Goal: Task Accomplishment & Management: Manage account settings

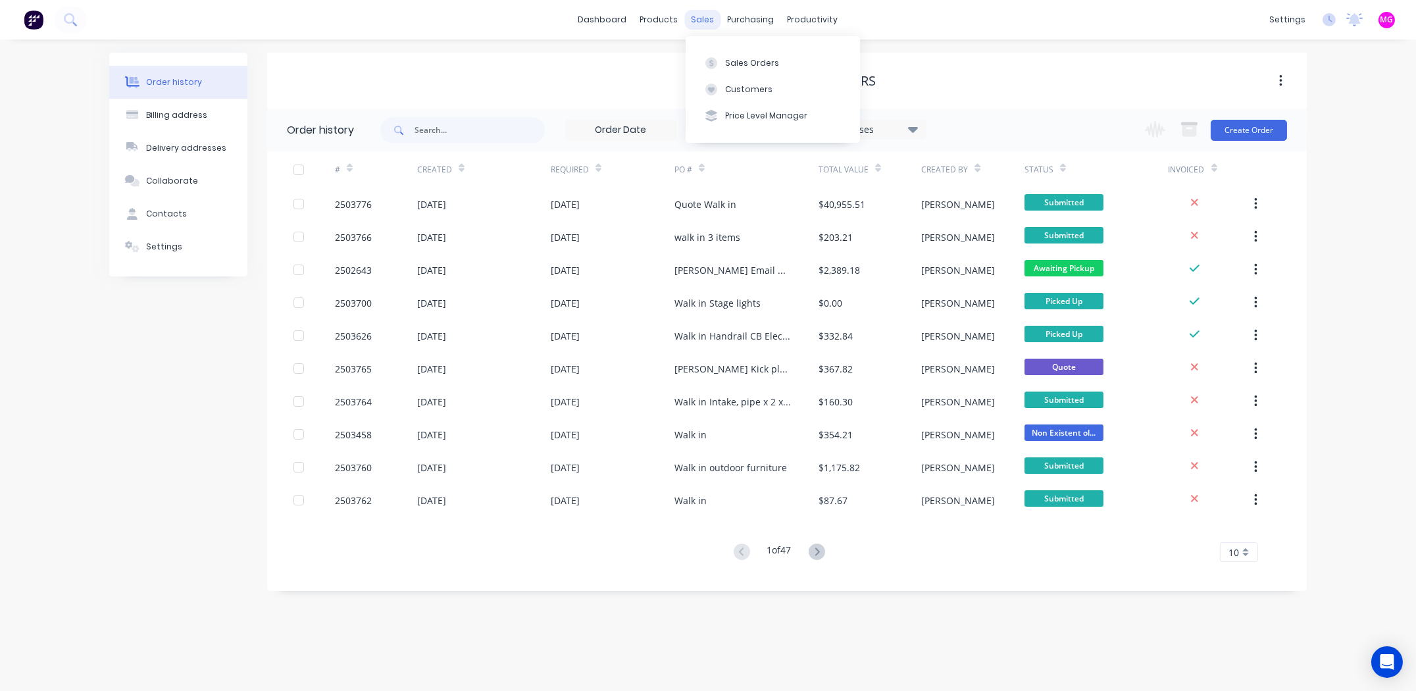
click at [694, 20] on div "sales" at bounding box center [703, 20] width 36 height 20
click at [734, 55] on button "Sales Orders" at bounding box center [773, 62] width 174 height 26
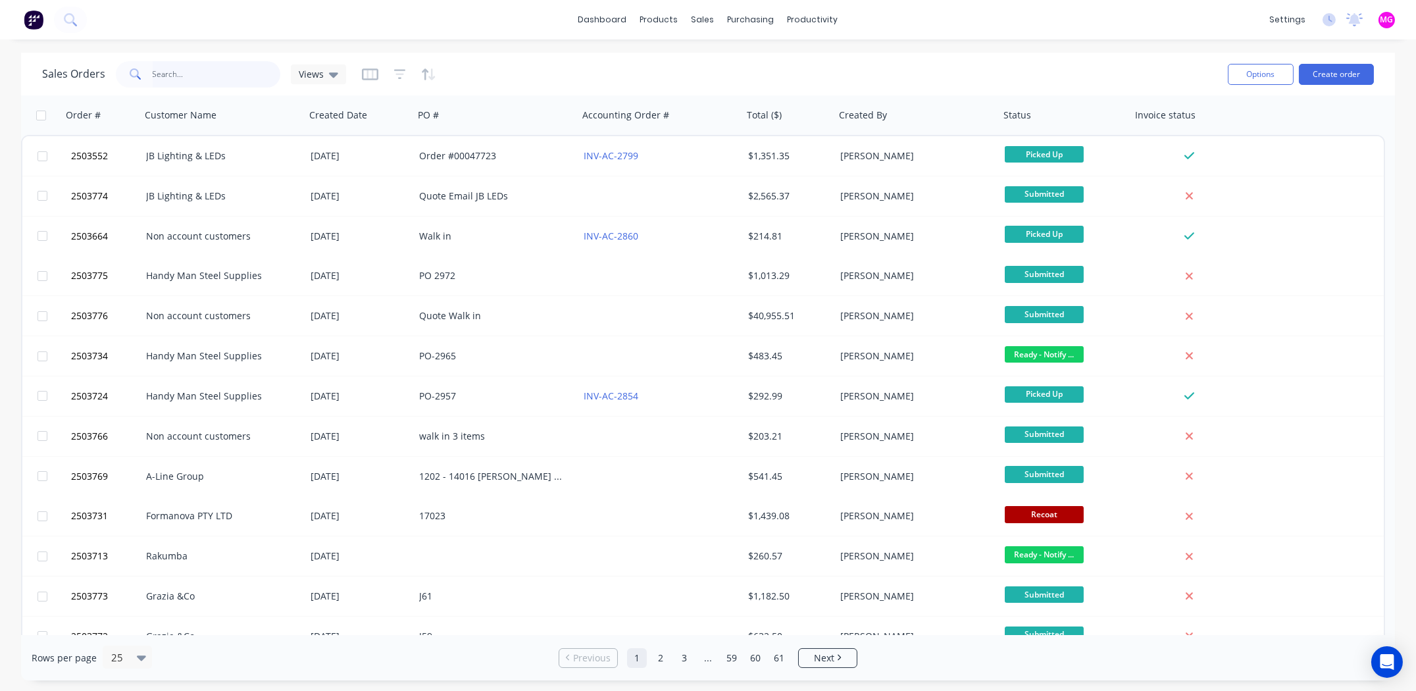
click at [201, 76] on input "text" at bounding box center [217, 74] width 128 height 26
type input "2503643"
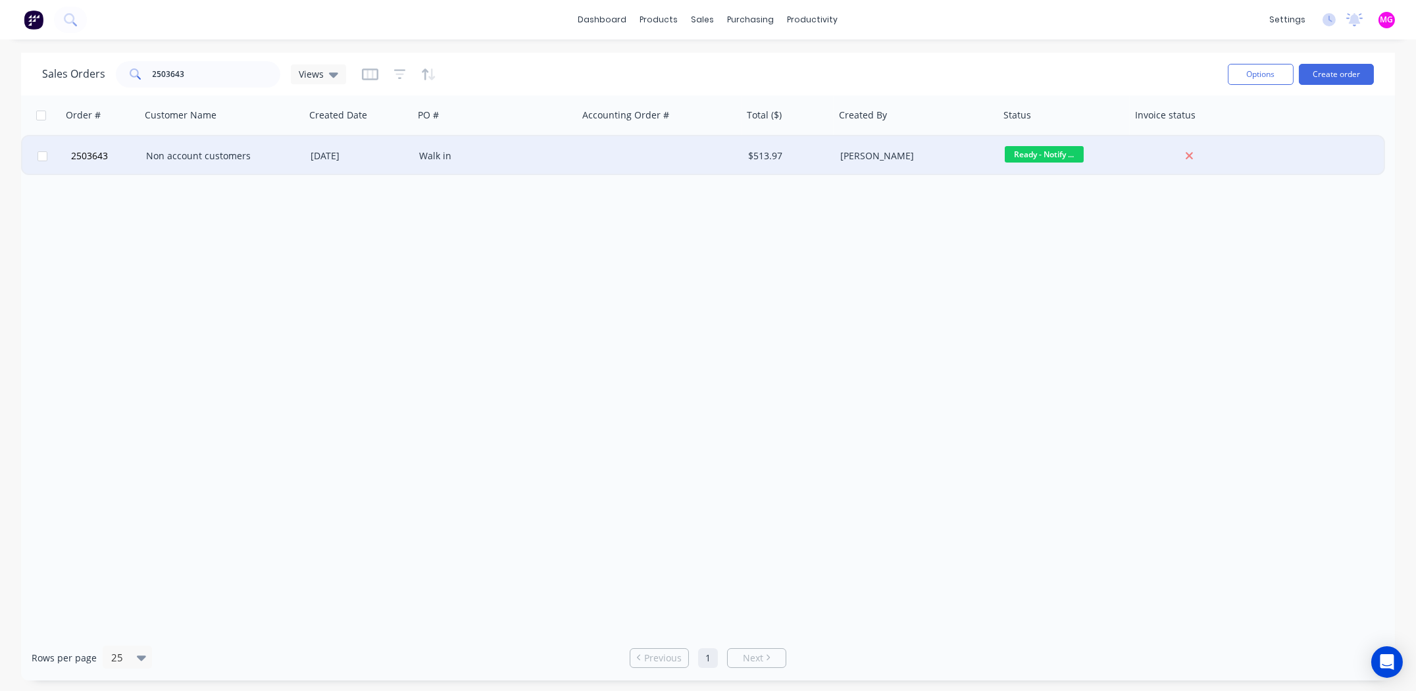
click at [250, 154] on div "Non account customers" at bounding box center [219, 155] width 146 height 13
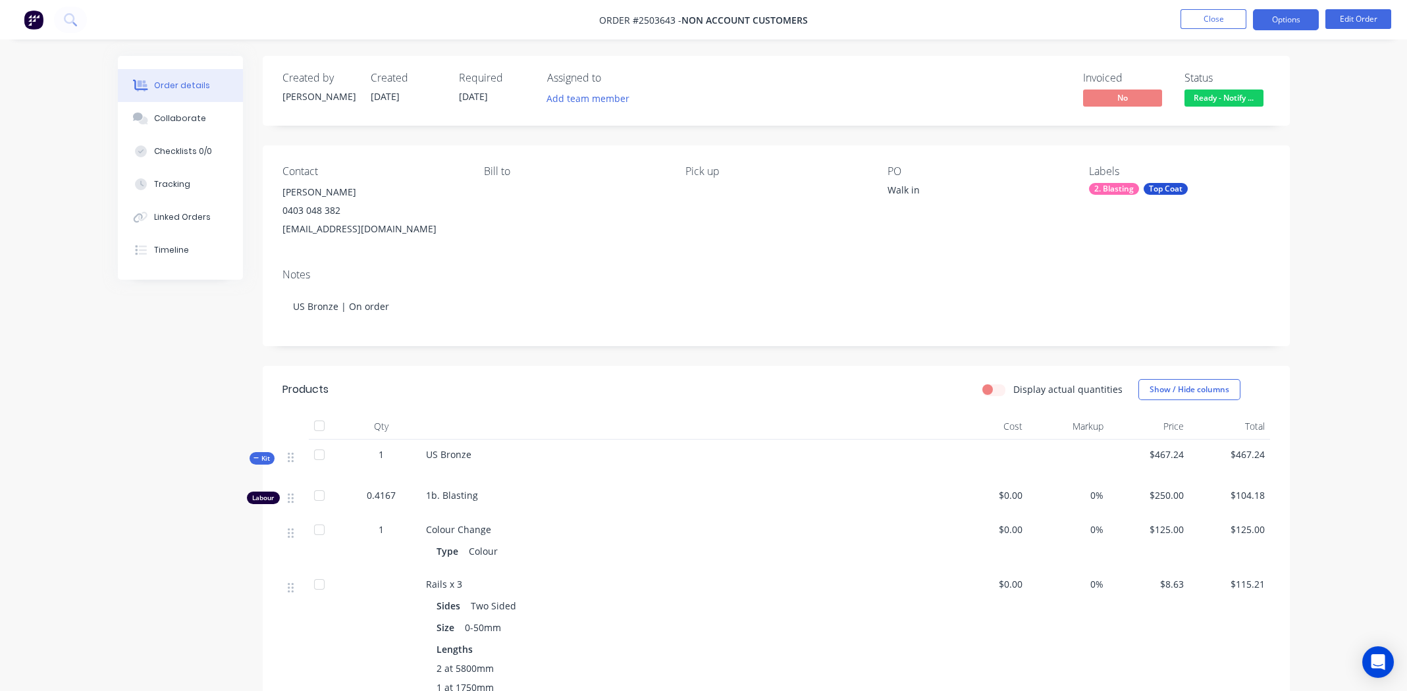
click at [1296, 13] on button "Options" at bounding box center [1286, 19] width 66 height 21
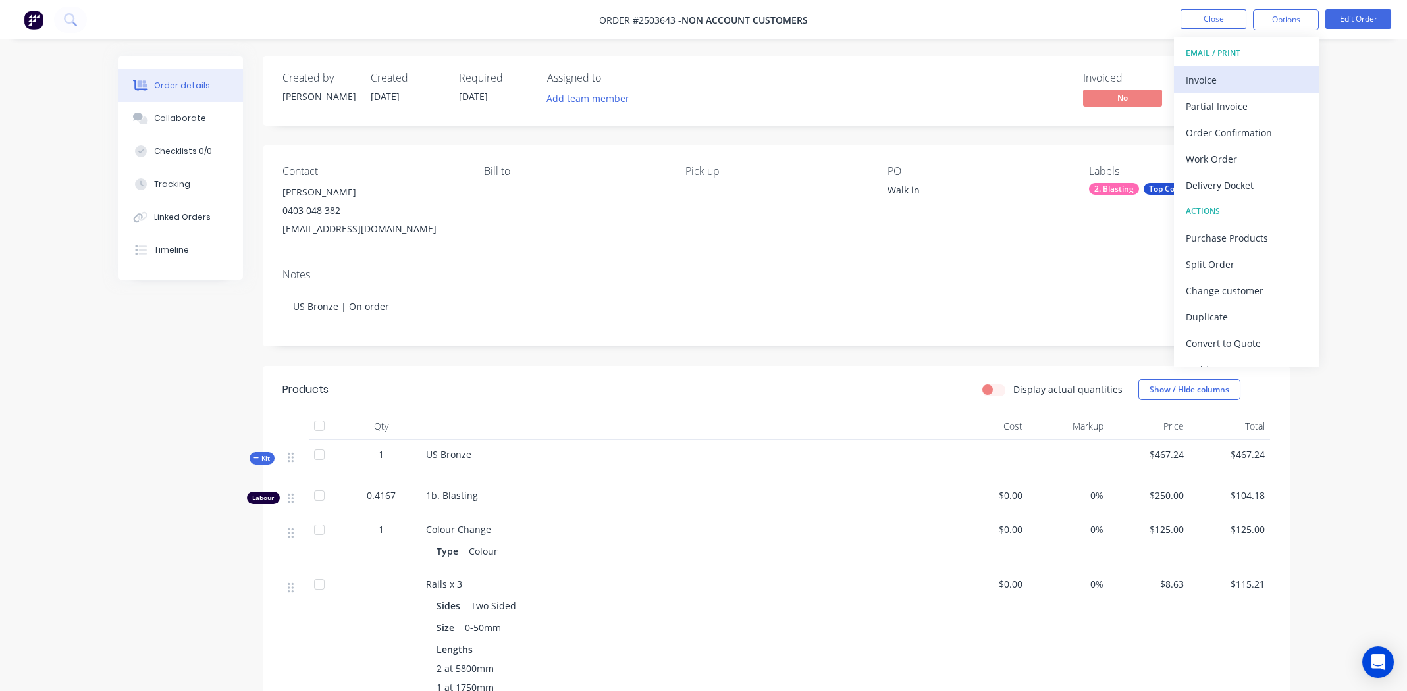
click at [1201, 78] on div "Invoice" at bounding box center [1245, 79] width 121 height 19
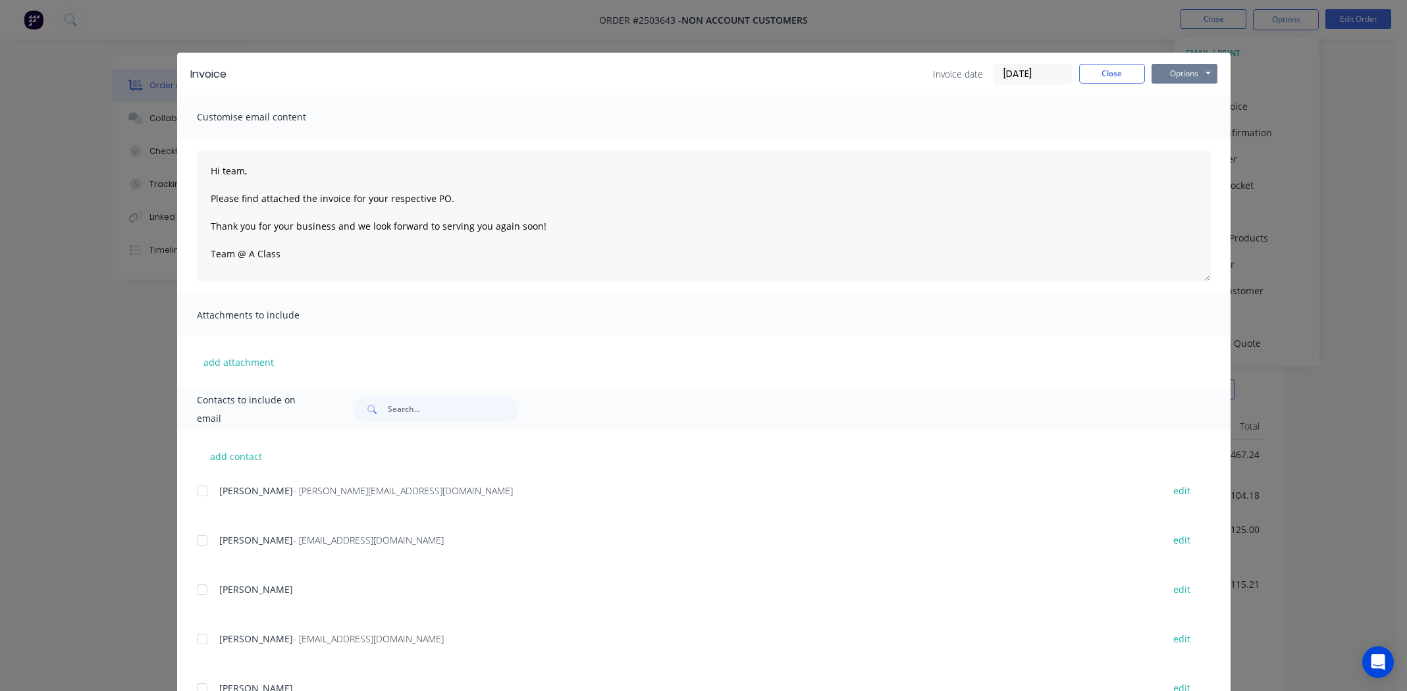
click at [1168, 69] on button "Options" at bounding box center [1184, 74] width 66 height 20
click at [1093, 80] on button "Close" at bounding box center [1112, 74] width 66 height 20
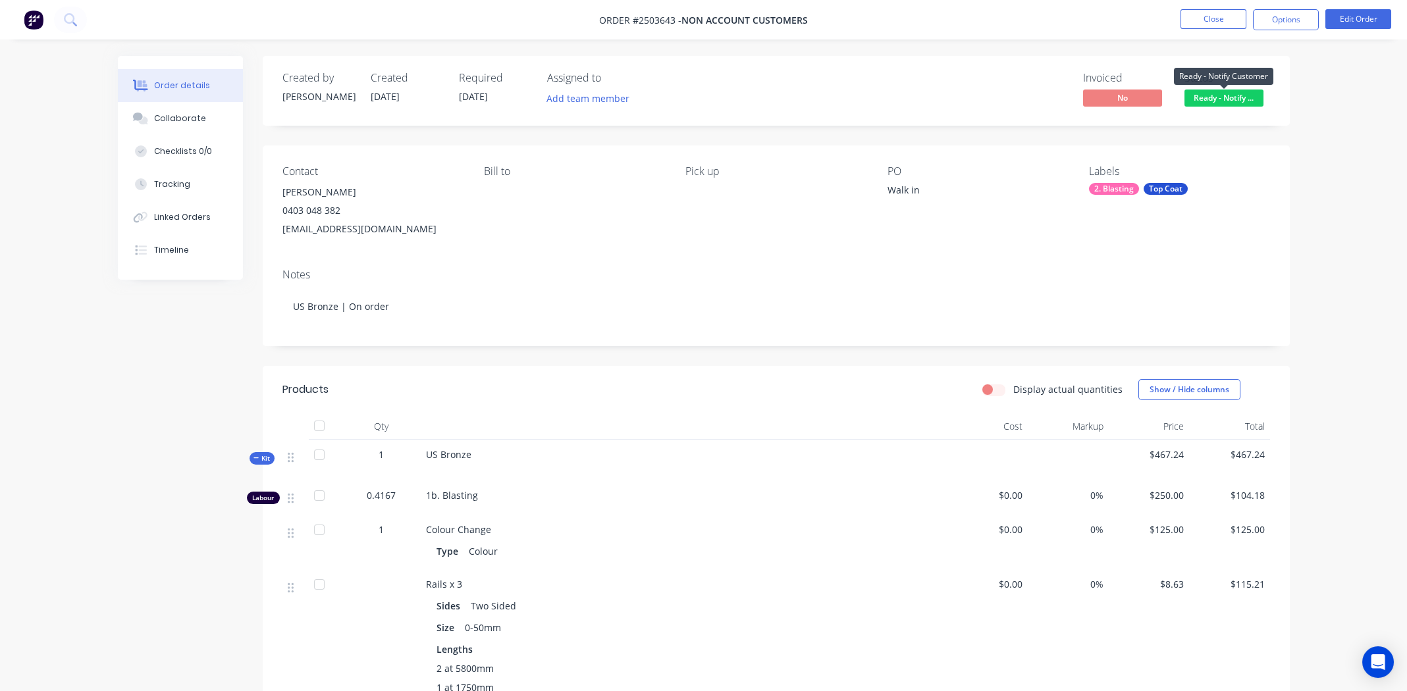
click at [1242, 91] on span "Ready - Notify ..." at bounding box center [1223, 98] width 79 height 16
click at [1274, 14] on button "Options" at bounding box center [1286, 19] width 66 height 21
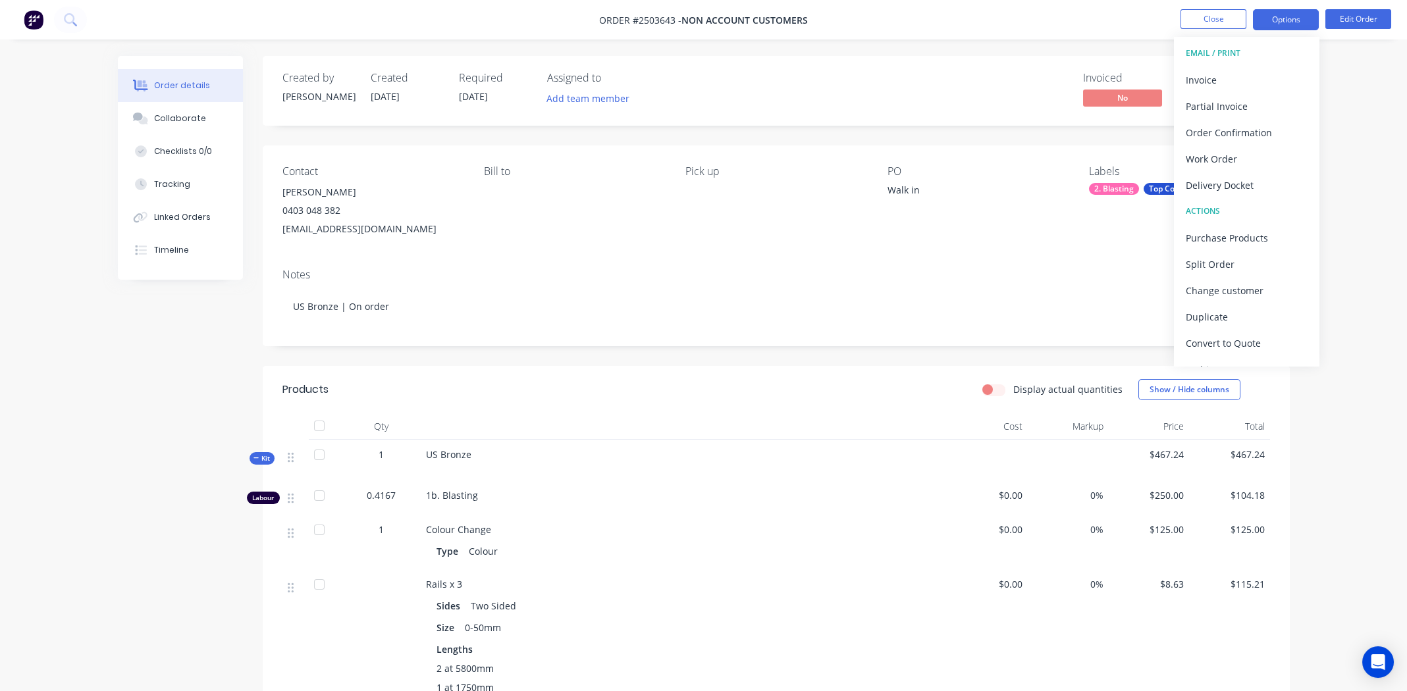
click at [1283, 20] on button "Options" at bounding box center [1286, 19] width 66 height 21
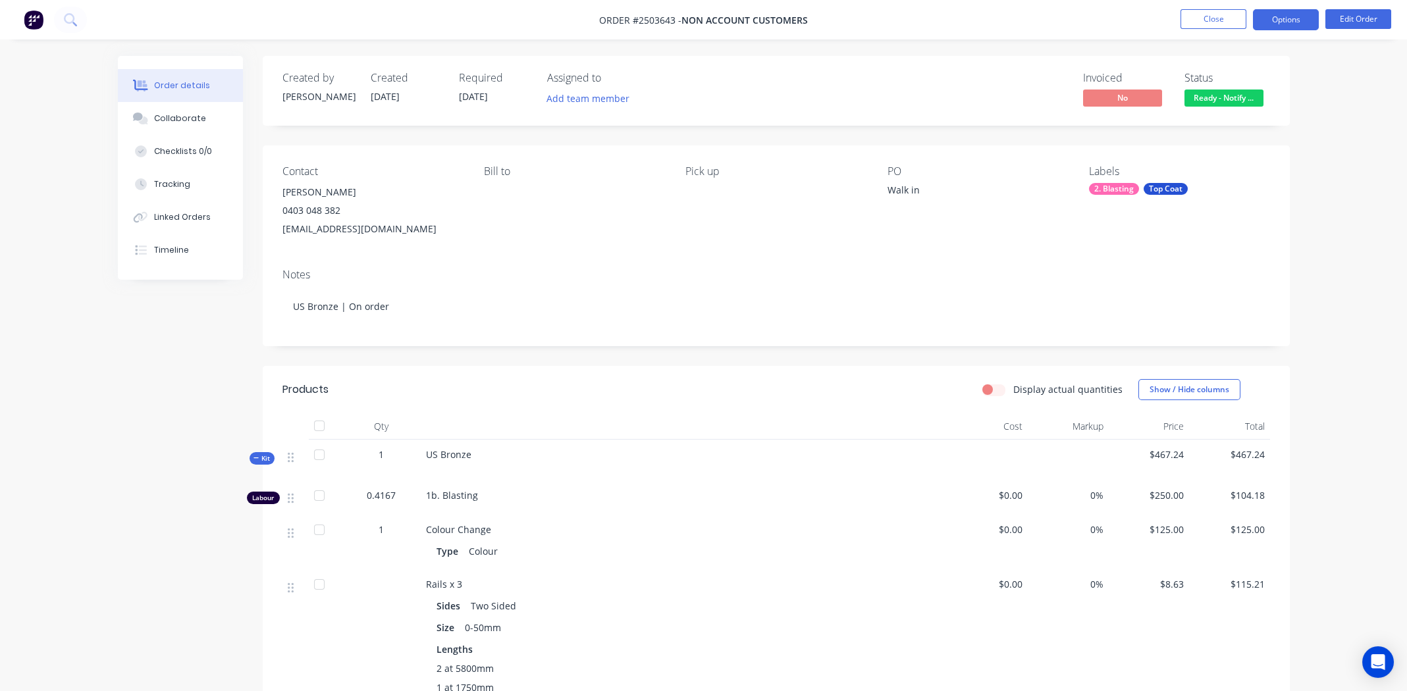
click at [1285, 19] on button "Options" at bounding box center [1286, 19] width 66 height 21
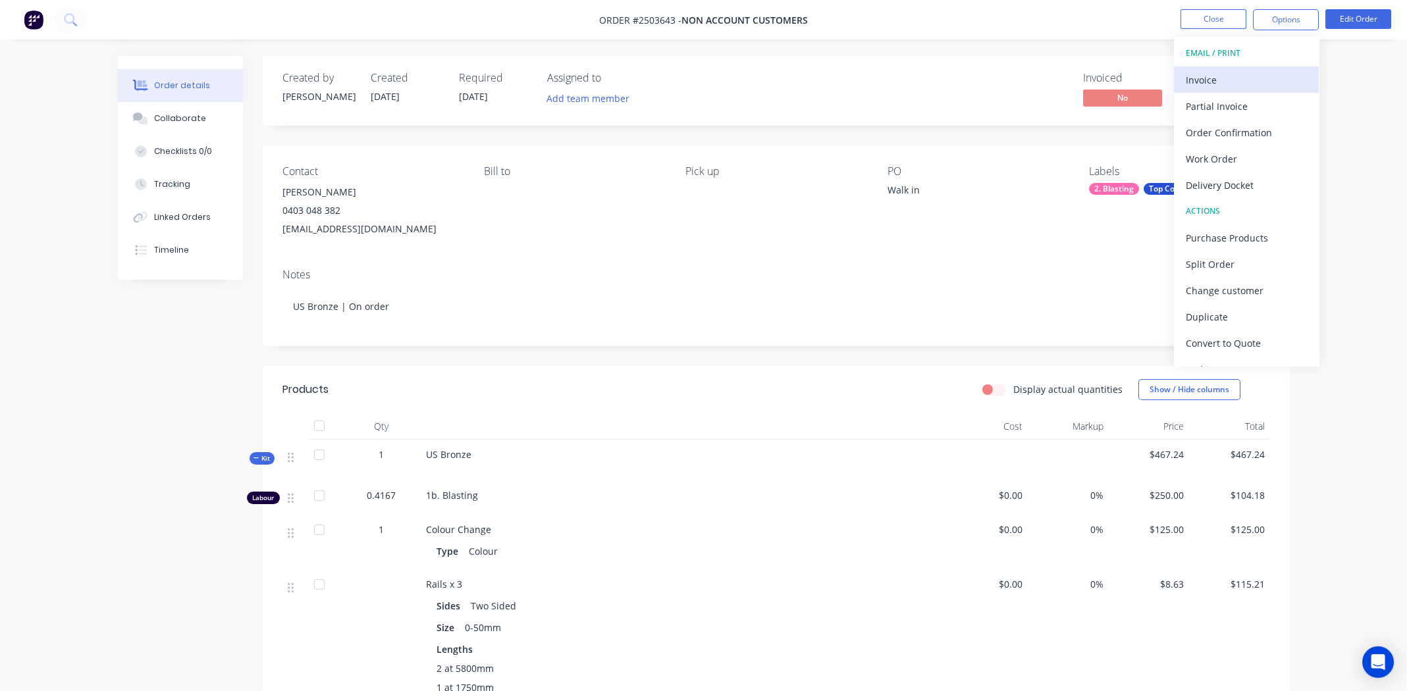
click at [1214, 80] on div "Invoice" at bounding box center [1245, 79] width 121 height 19
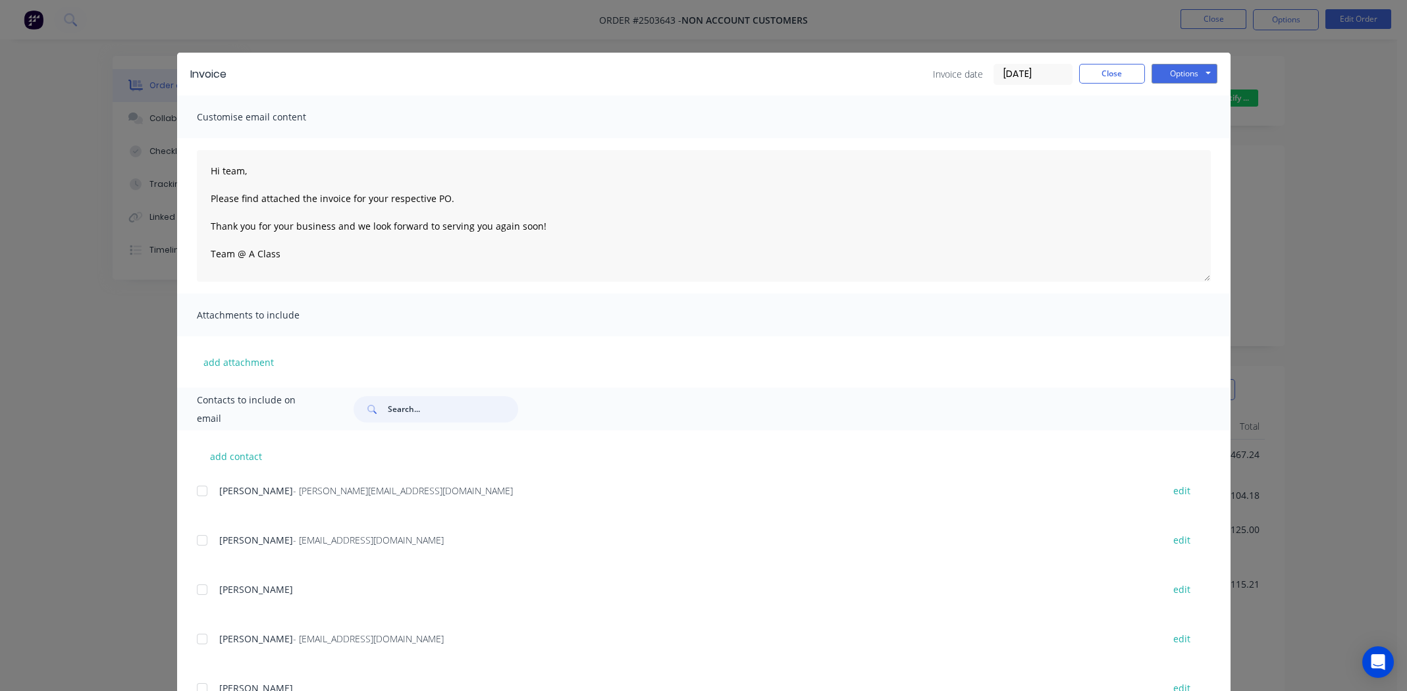
click at [455, 412] on input "text" at bounding box center [453, 409] width 130 height 26
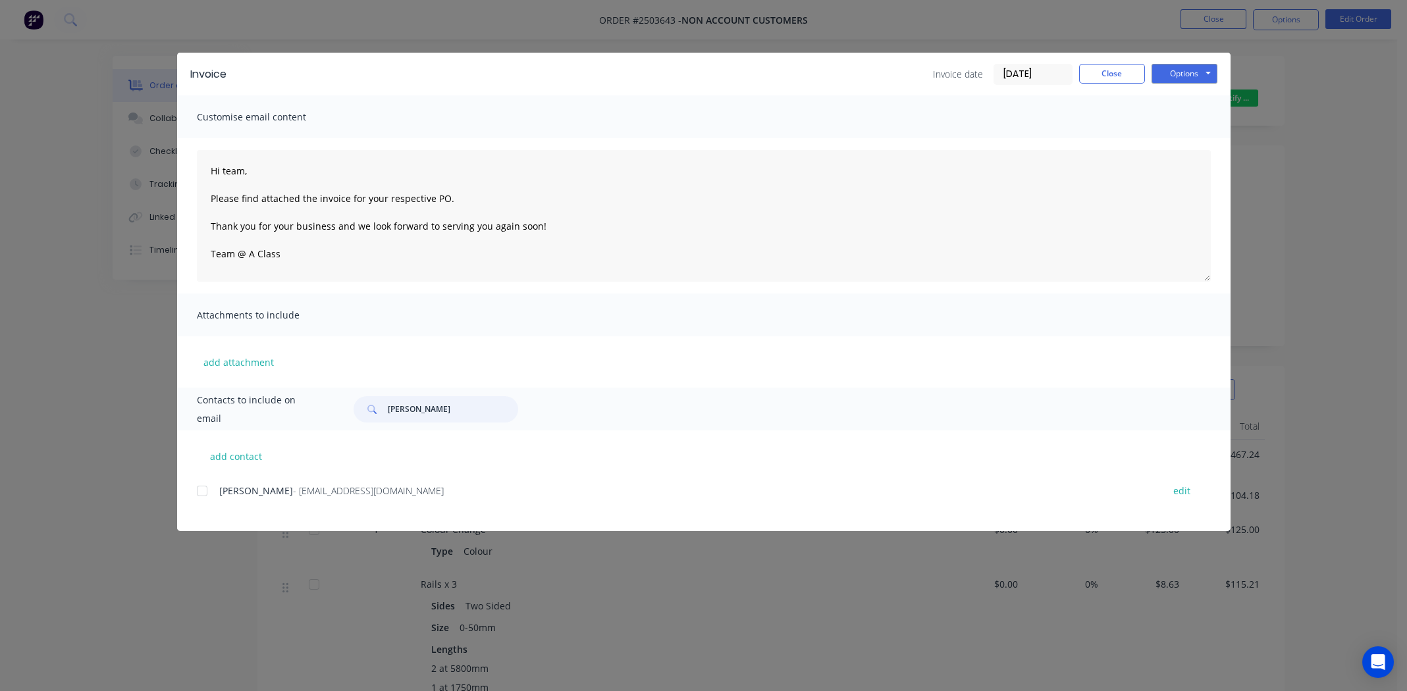
type input "[PERSON_NAME]"
click at [253, 495] on span "[PERSON_NAME]" at bounding box center [256, 490] width 74 height 13
click at [202, 492] on div at bounding box center [202, 491] width 26 height 26
click at [1188, 69] on button "Options" at bounding box center [1184, 74] width 66 height 20
click at [1186, 137] on button "Email" at bounding box center [1193, 141] width 84 height 22
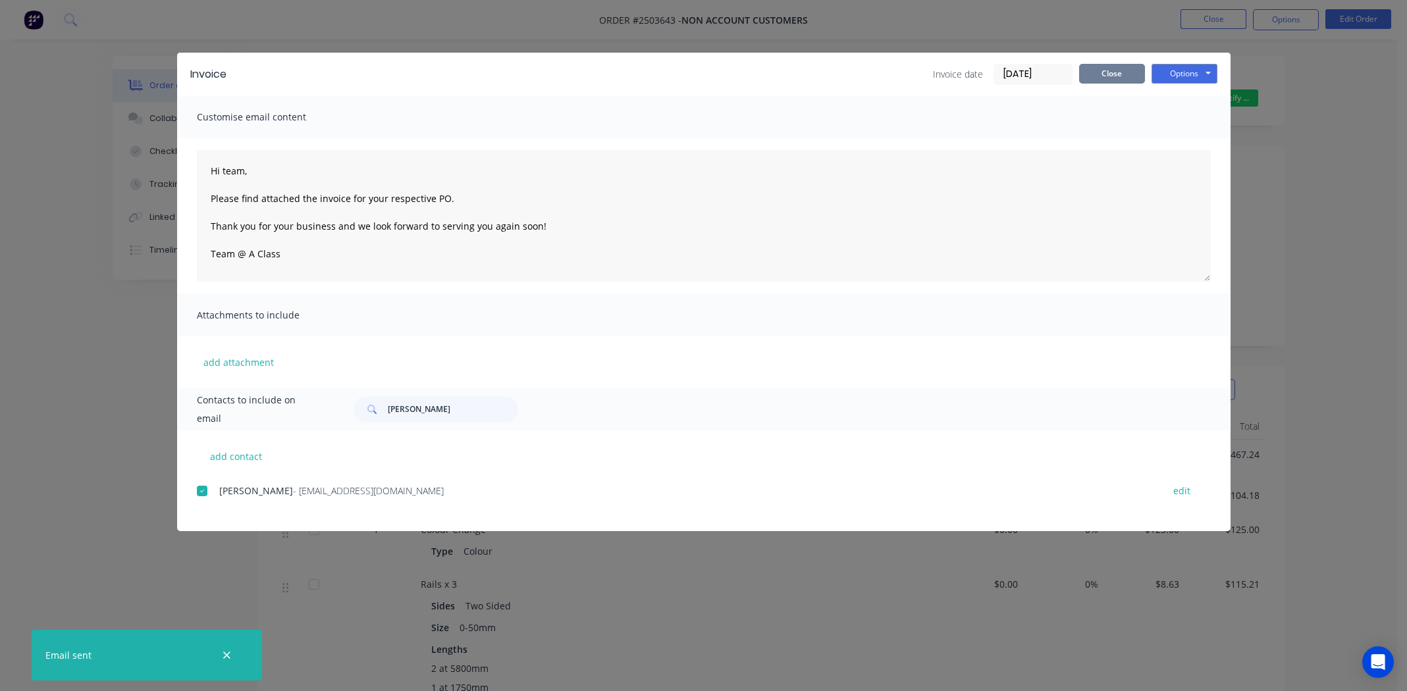
click at [1122, 71] on button "Close" at bounding box center [1112, 74] width 66 height 20
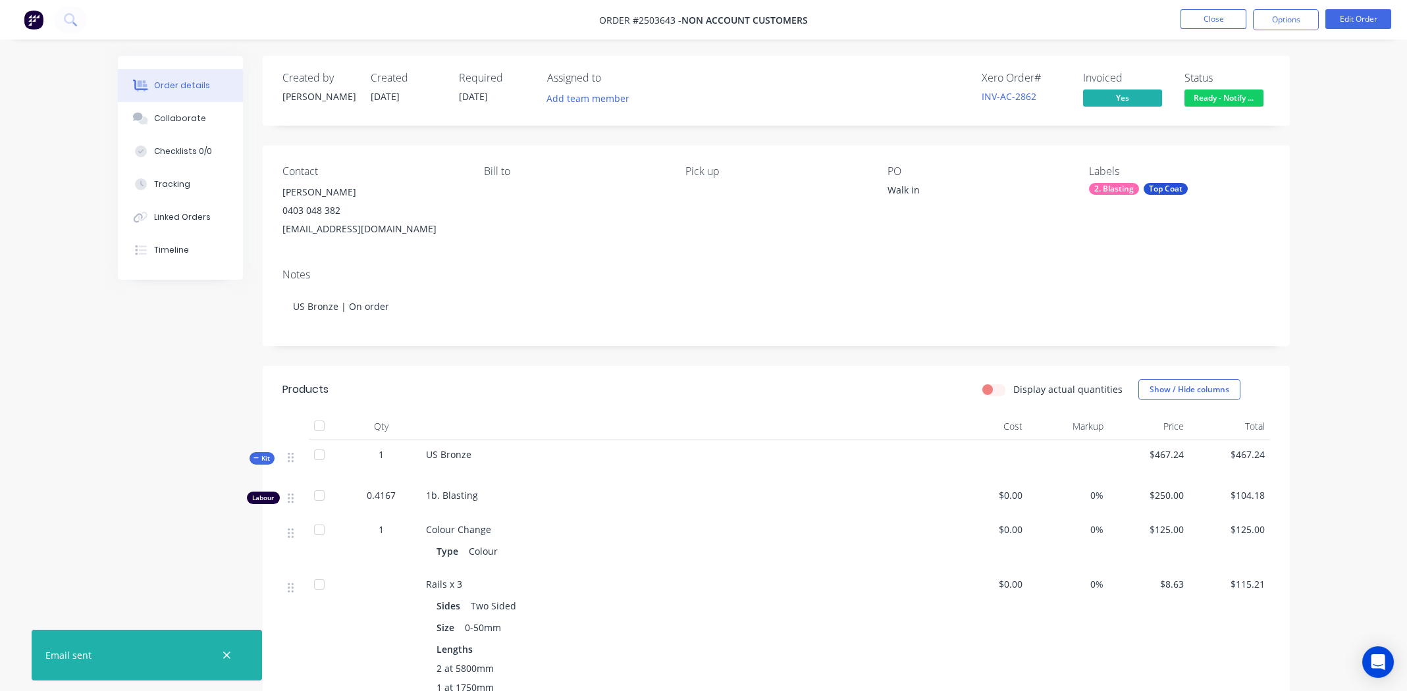
click at [1237, 103] on span "Ready - Notify ..." at bounding box center [1223, 98] width 79 height 16
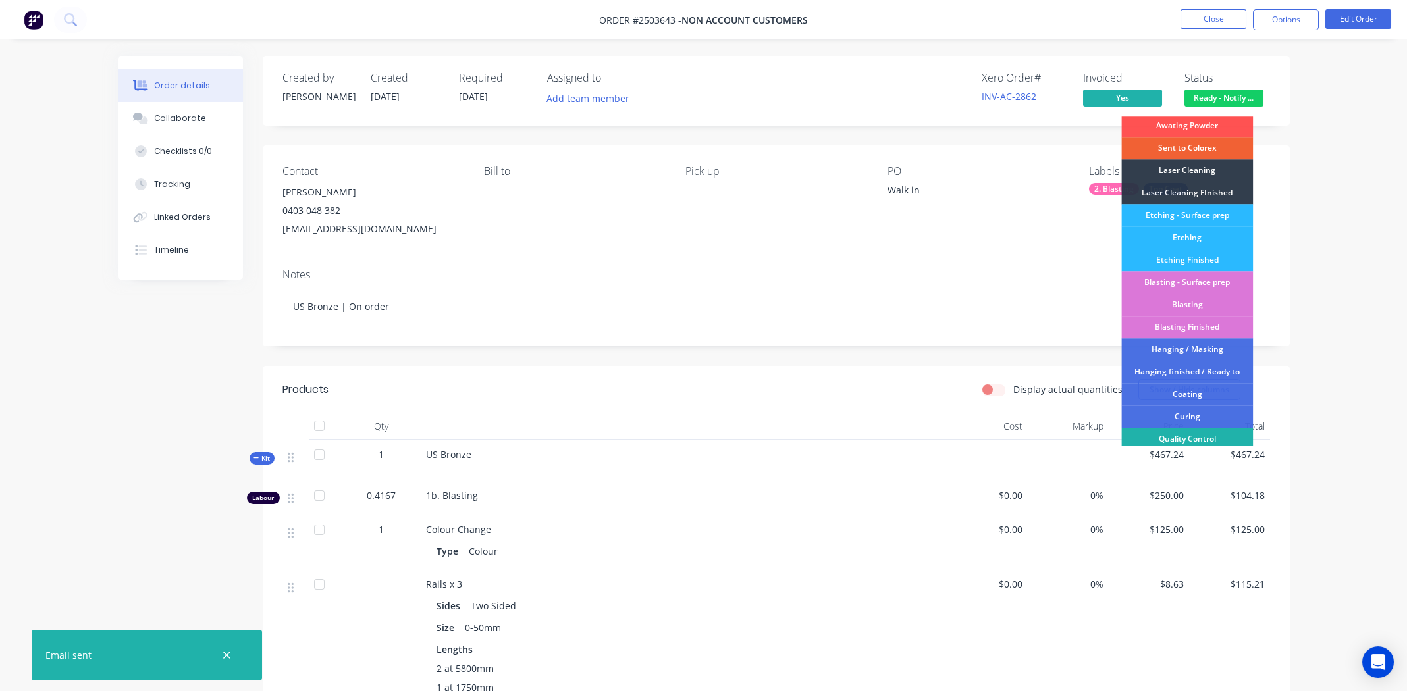
scroll to position [263, 0]
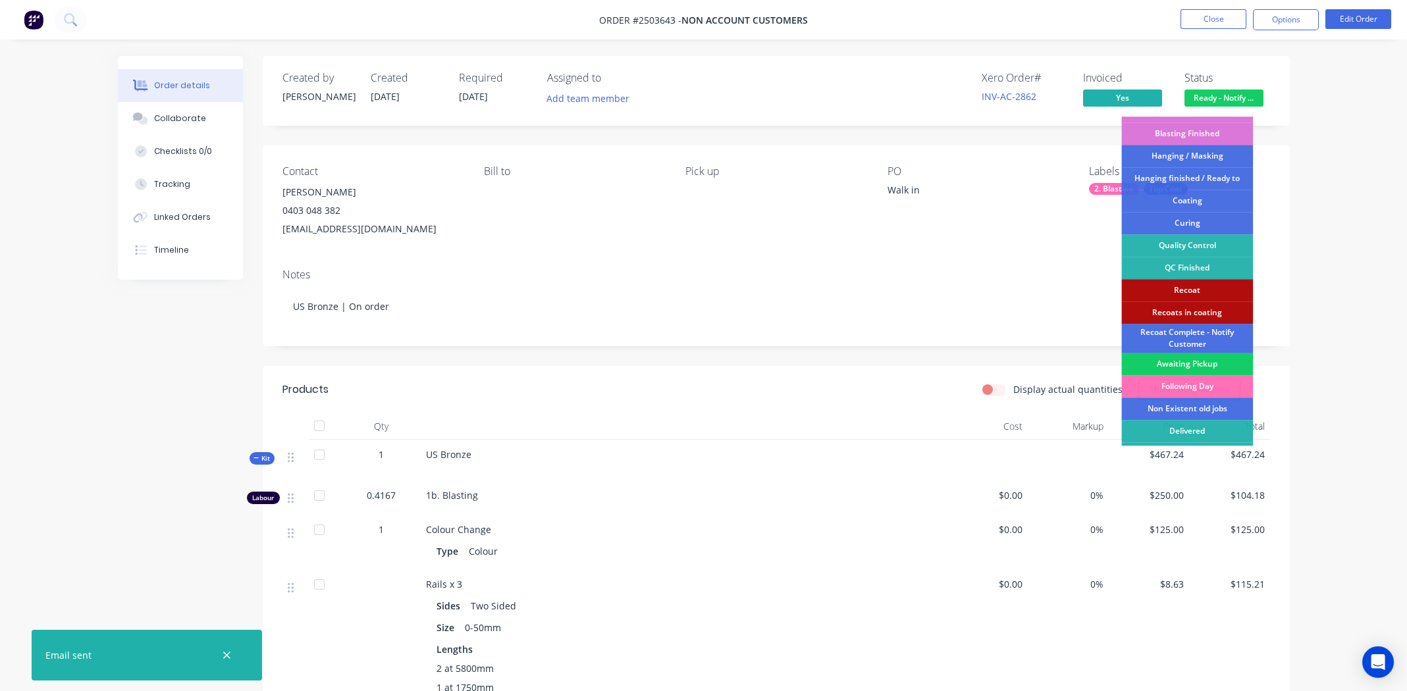
click at [1184, 359] on div "Awaiting Pickup" at bounding box center [1187, 364] width 132 height 22
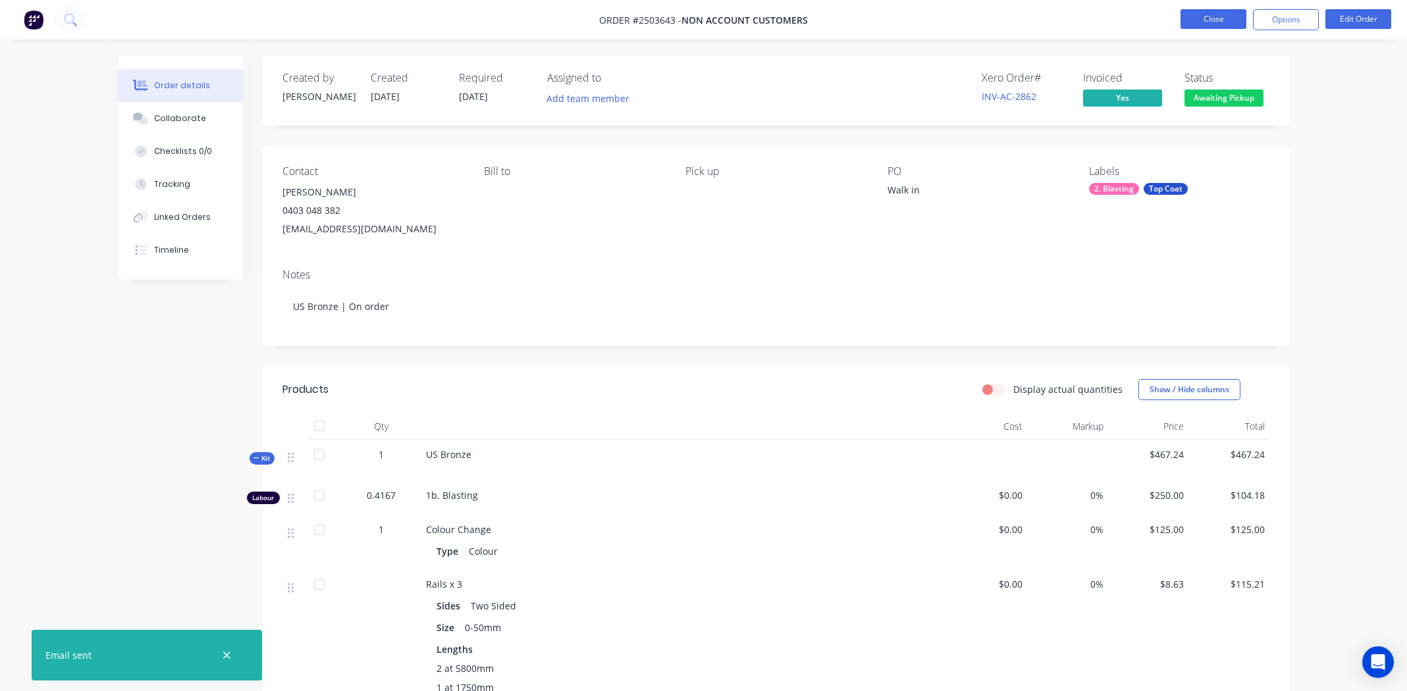
click at [1204, 18] on button "Close" at bounding box center [1213, 19] width 66 height 20
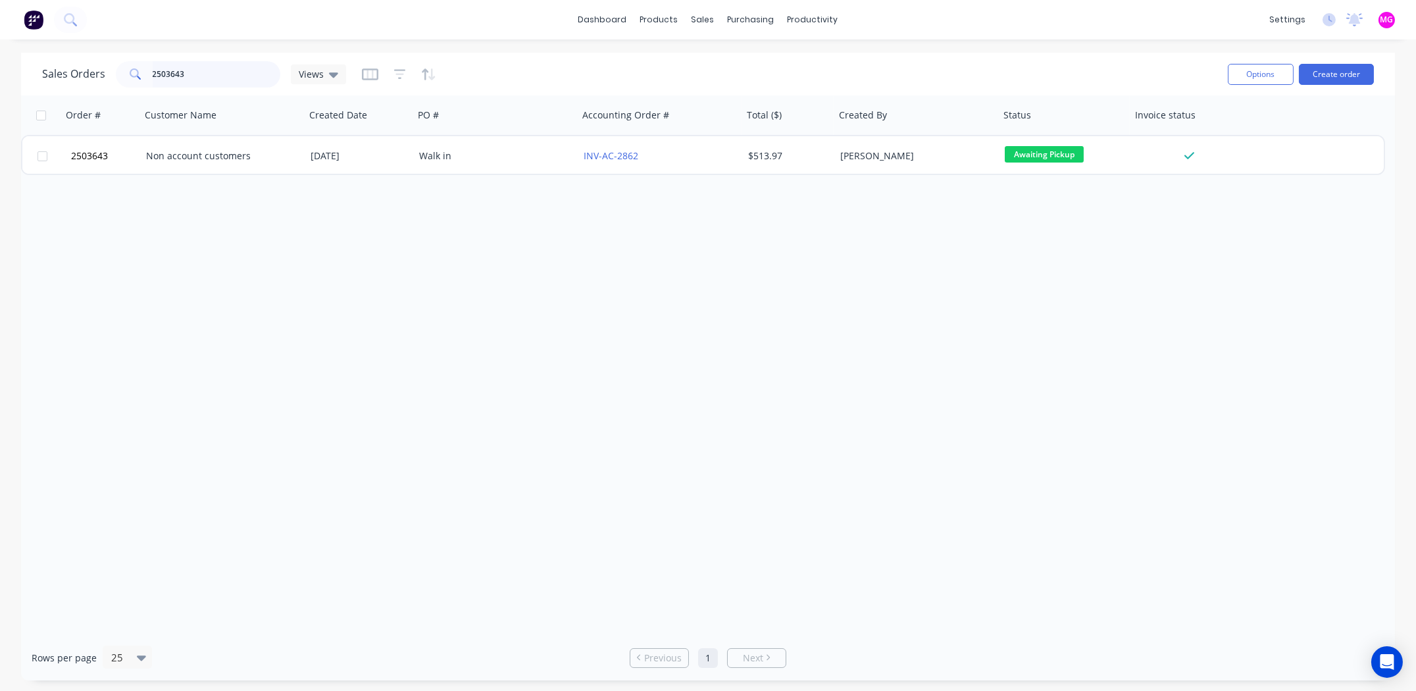
click at [199, 75] on input "2503643" at bounding box center [217, 74] width 128 height 26
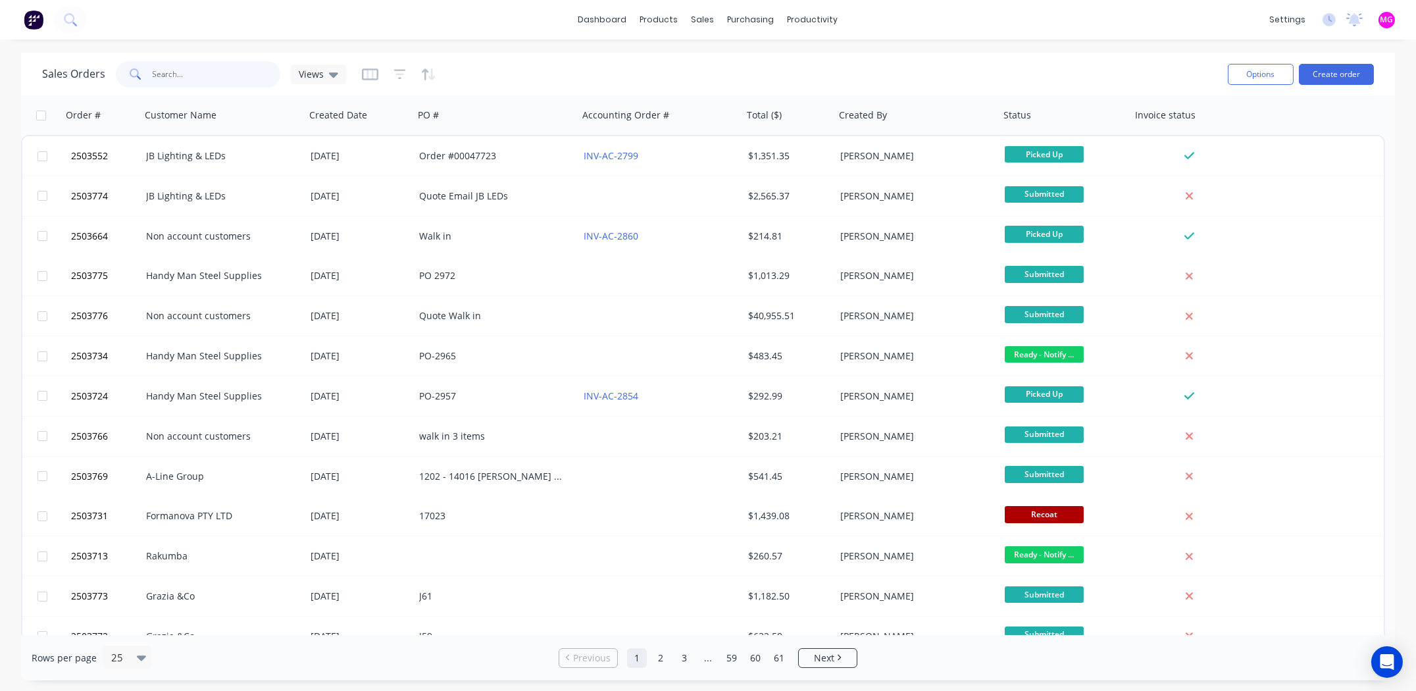
click at [194, 70] on input "text" at bounding box center [217, 74] width 128 height 26
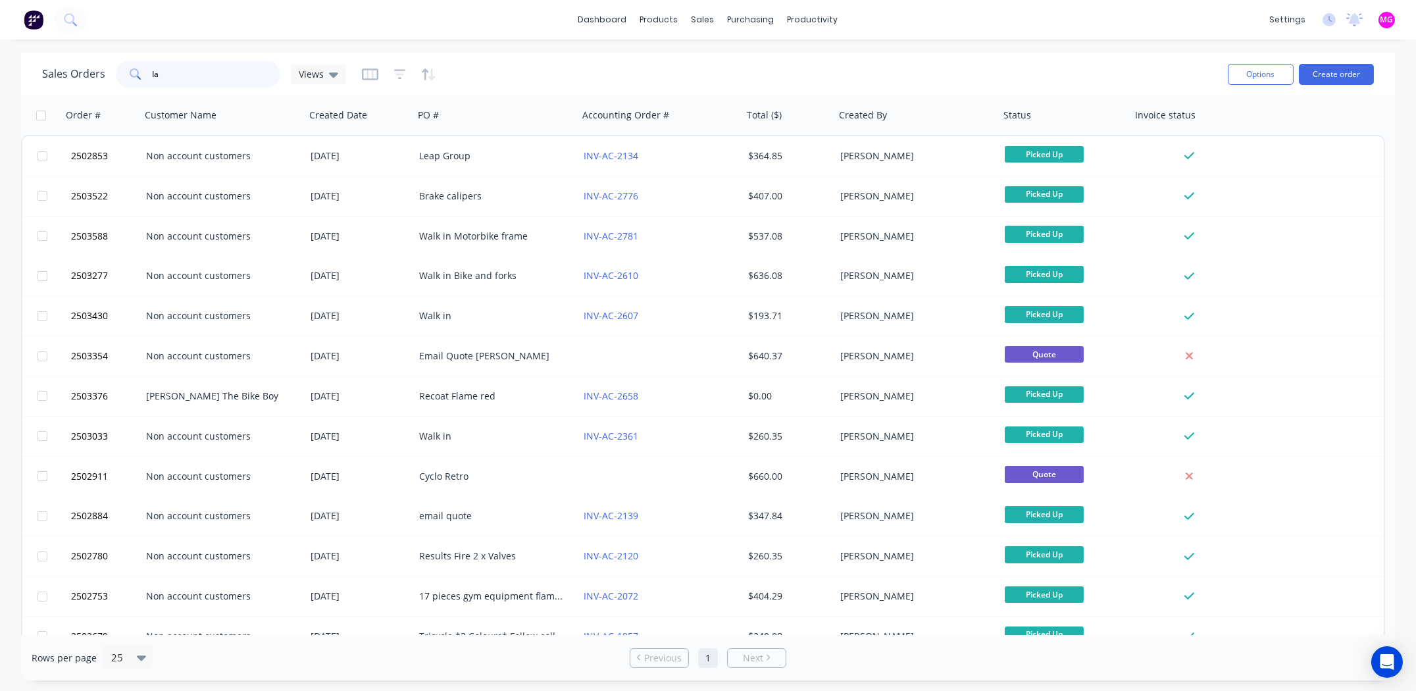
type input "l"
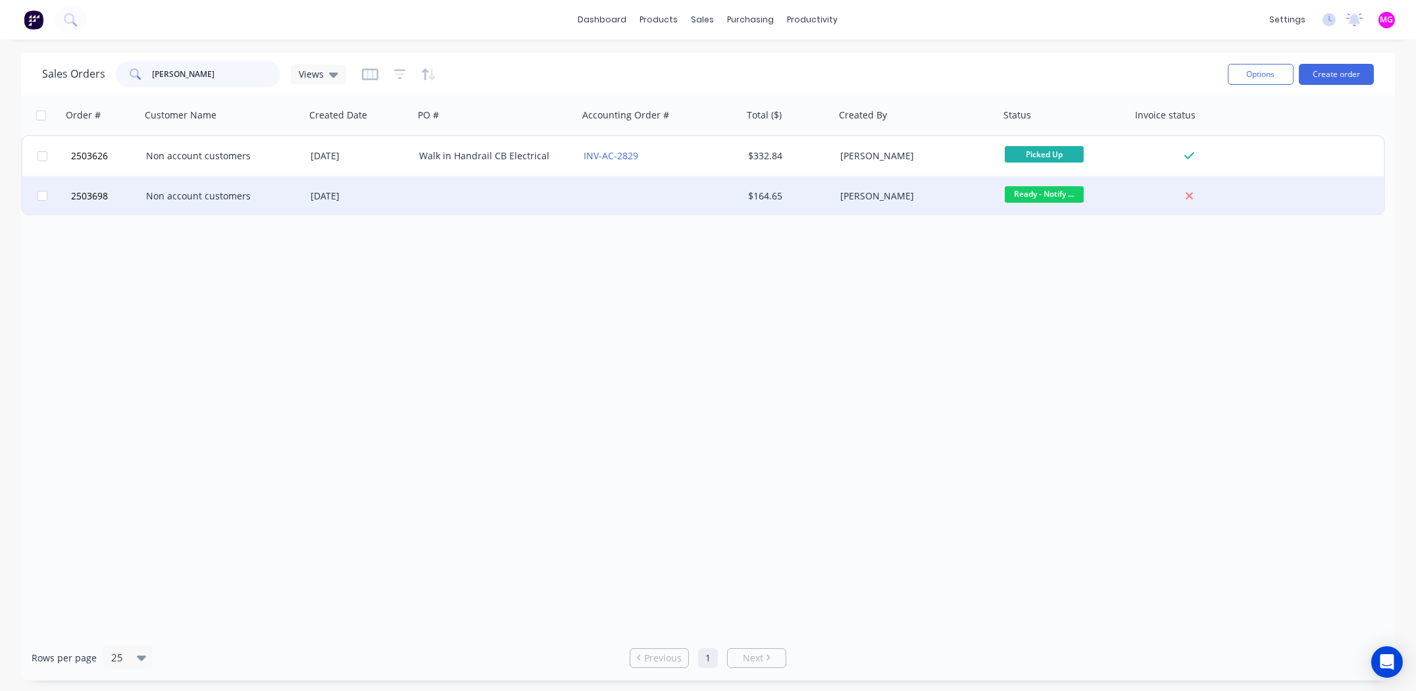
type input "[PERSON_NAME]"
click at [183, 195] on div "Non account customers" at bounding box center [219, 196] width 146 height 13
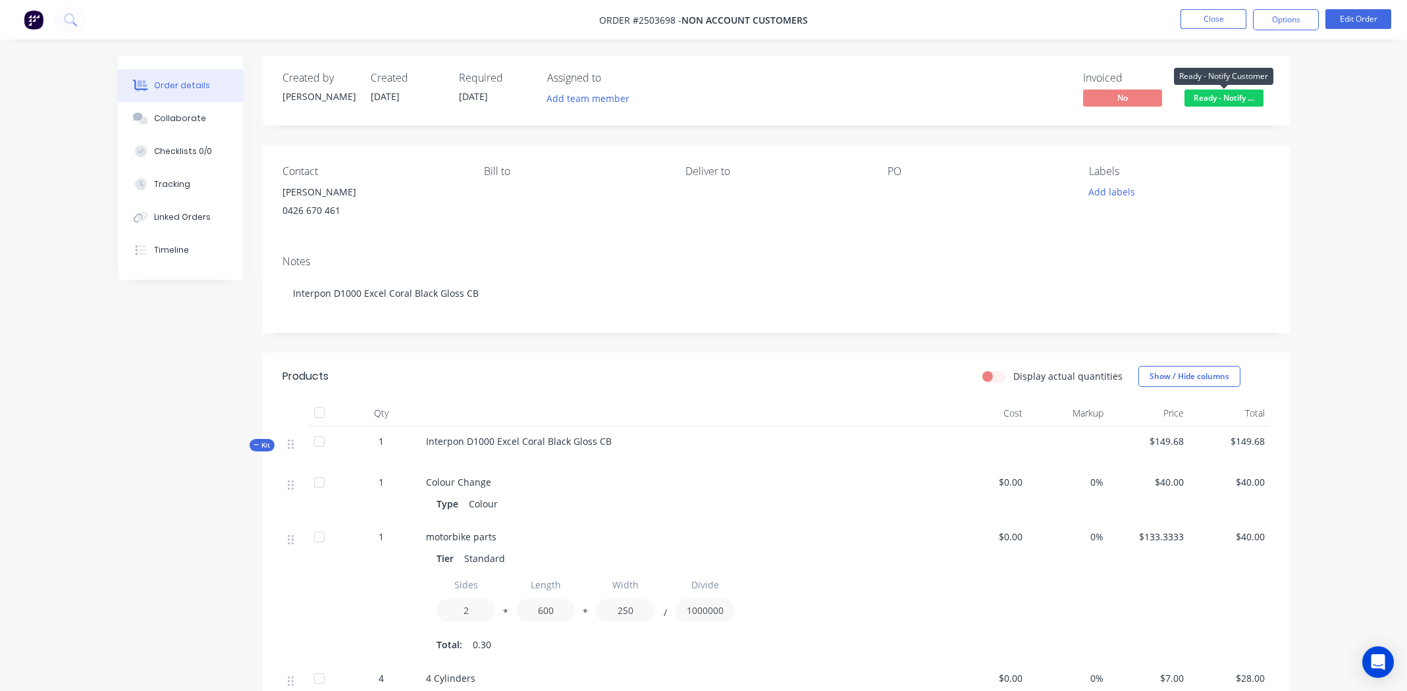
click at [1216, 96] on span "Ready - Notify ..." at bounding box center [1223, 98] width 79 height 16
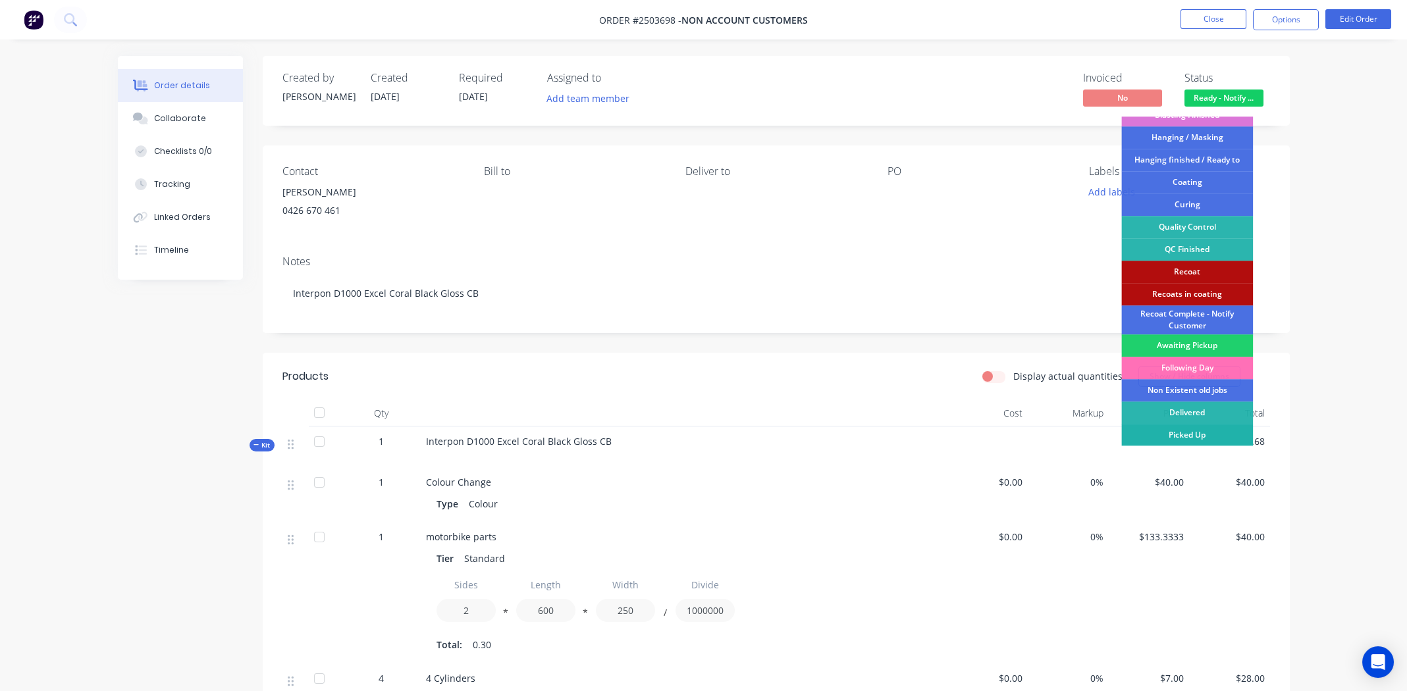
scroll to position [291, 0]
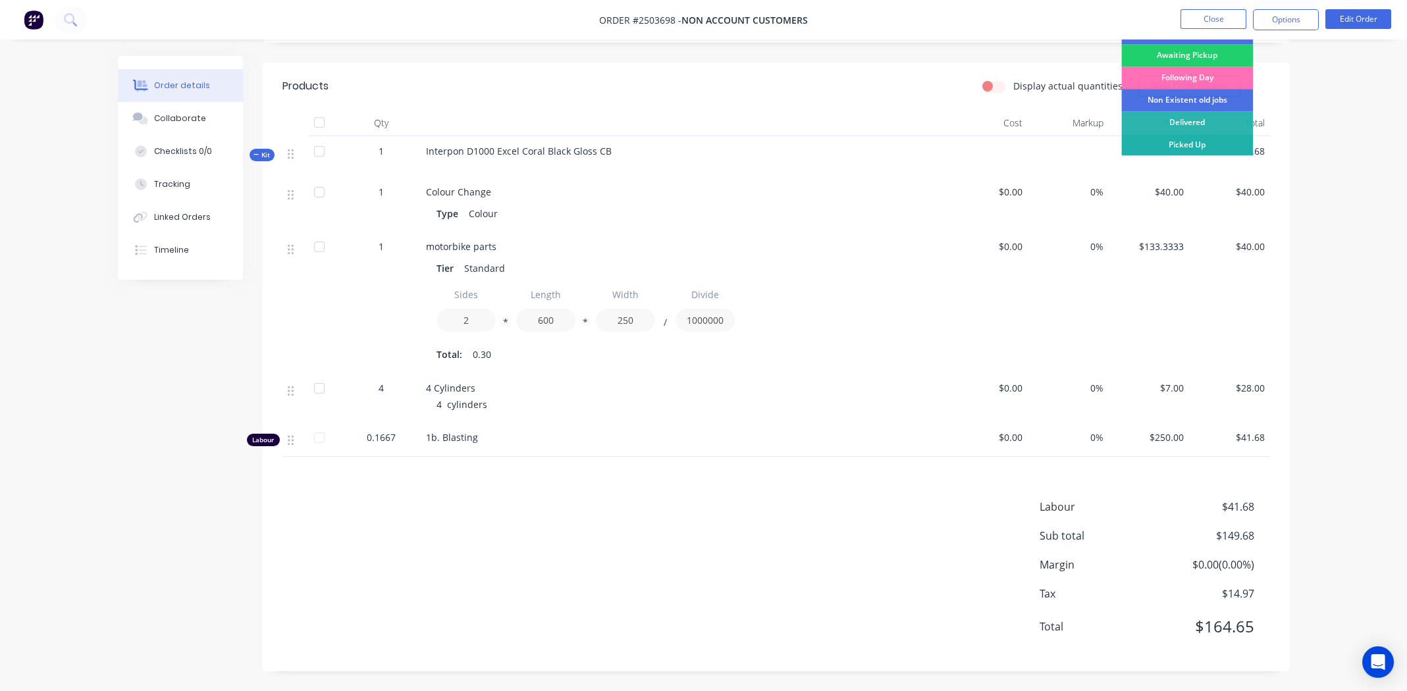
click at [1194, 140] on div "Picked Up" at bounding box center [1187, 145] width 132 height 22
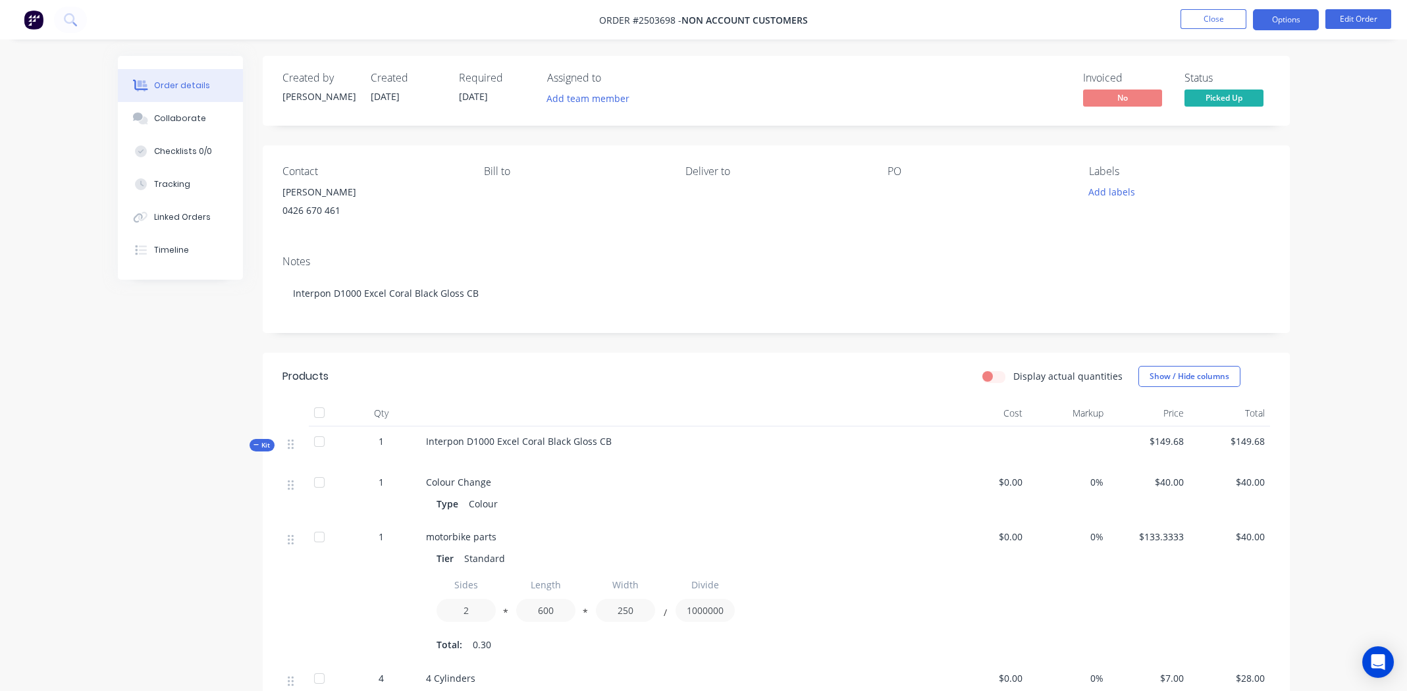
click at [1288, 9] on button "Options" at bounding box center [1286, 19] width 66 height 21
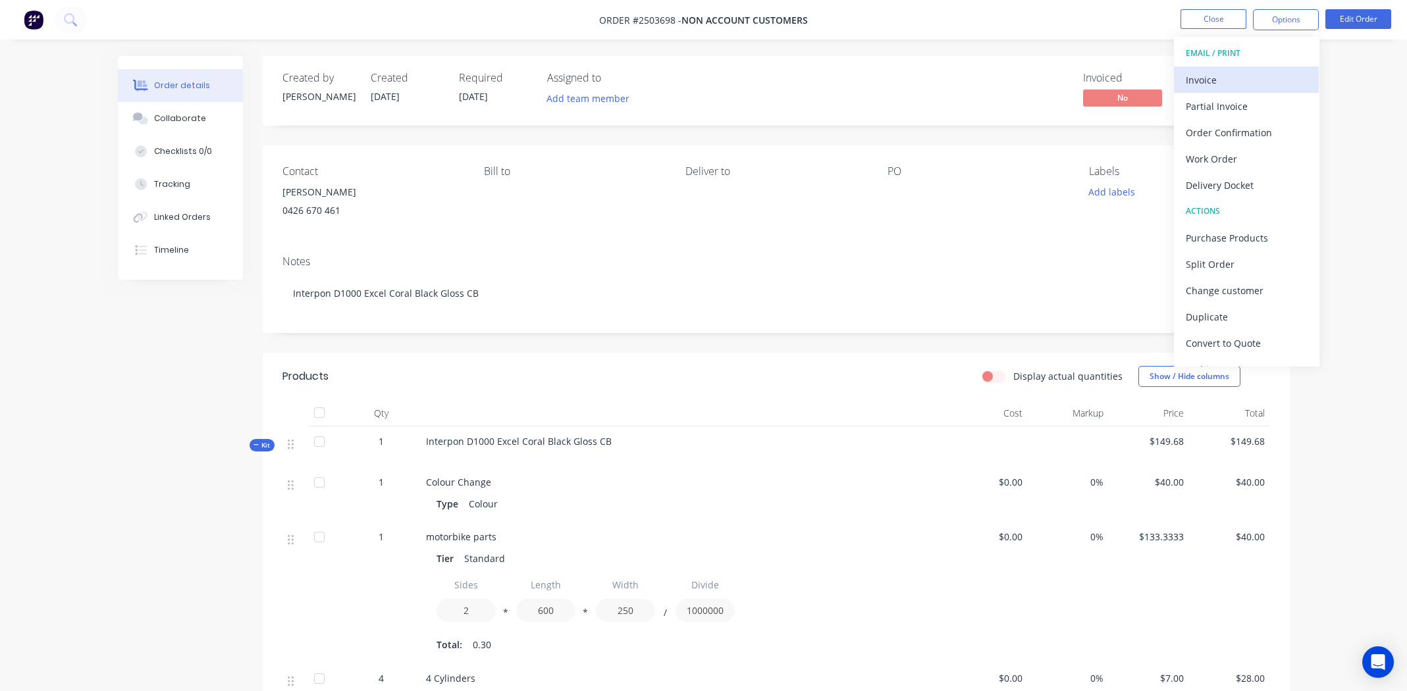
click at [1231, 75] on div "Invoice" at bounding box center [1245, 79] width 121 height 19
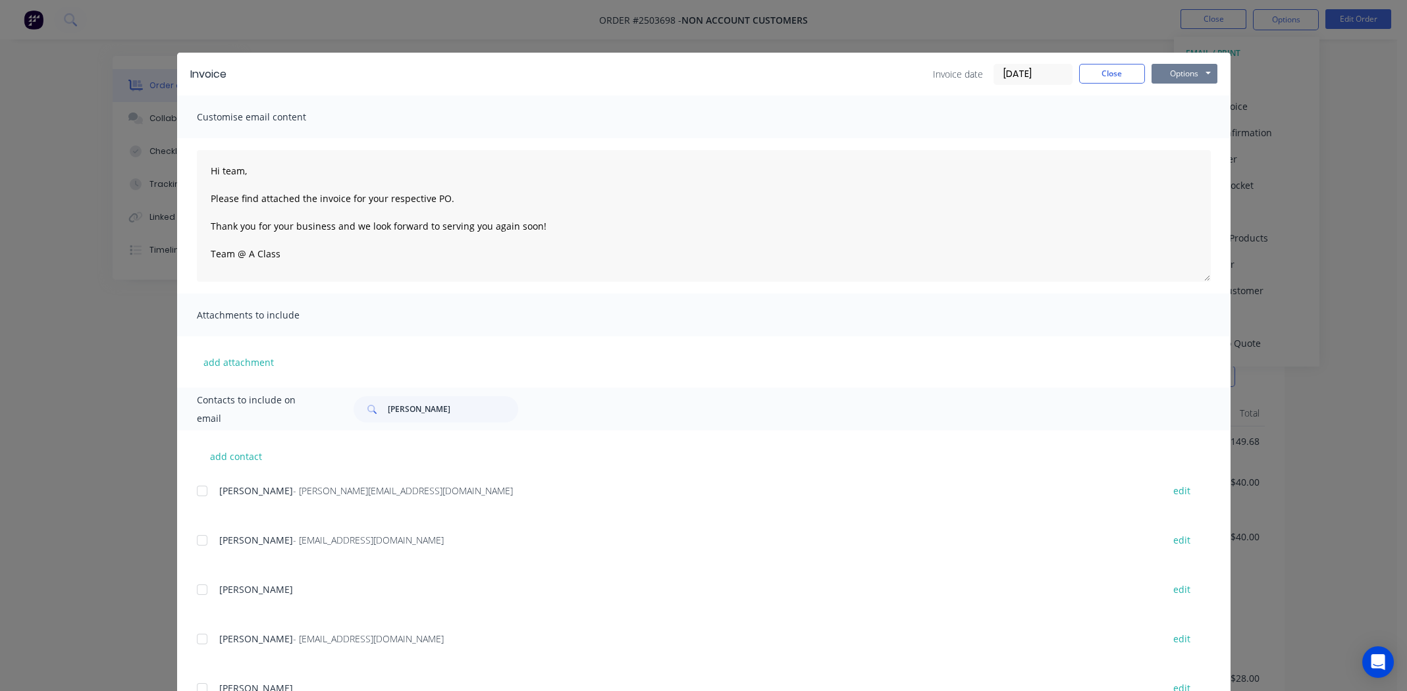
click at [1184, 72] on button "Options" at bounding box center [1184, 74] width 66 height 20
click at [1186, 118] on button "Print" at bounding box center [1193, 119] width 84 height 22
click at [1110, 67] on button "Close" at bounding box center [1112, 74] width 66 height 20
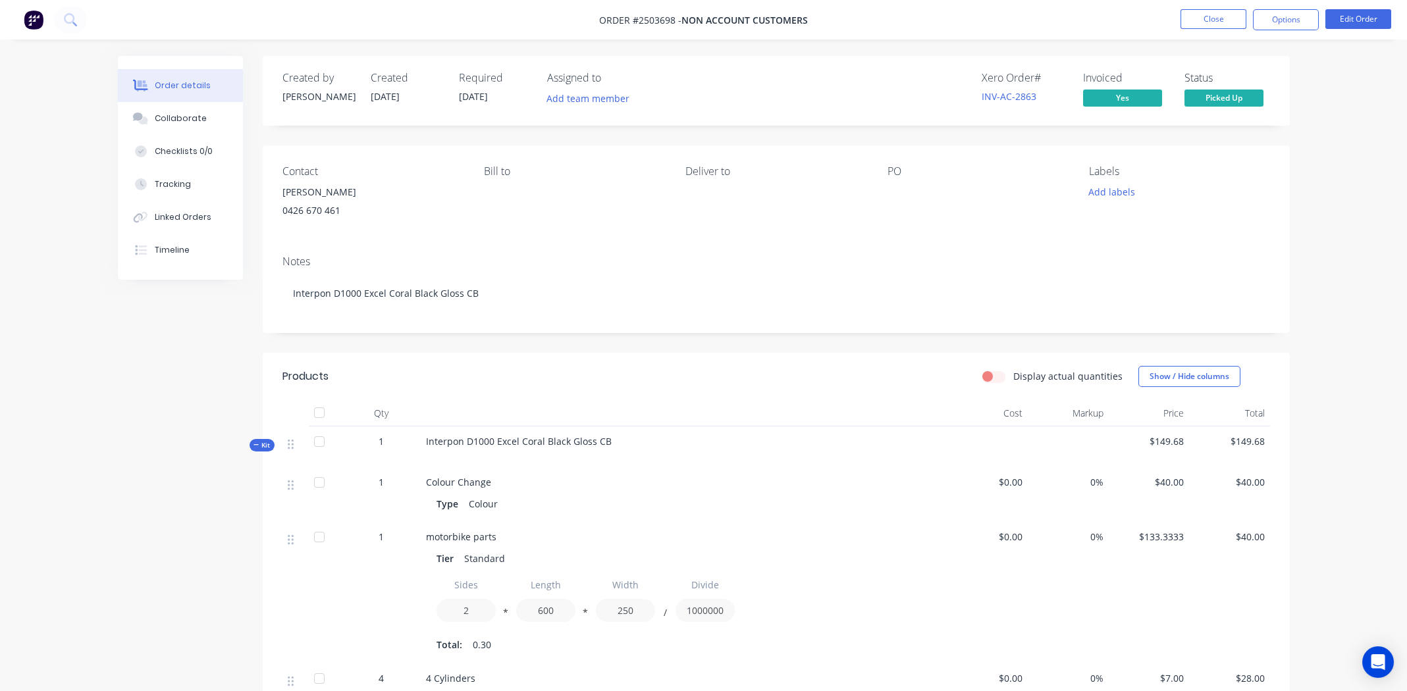
scroll to position [291, 0]
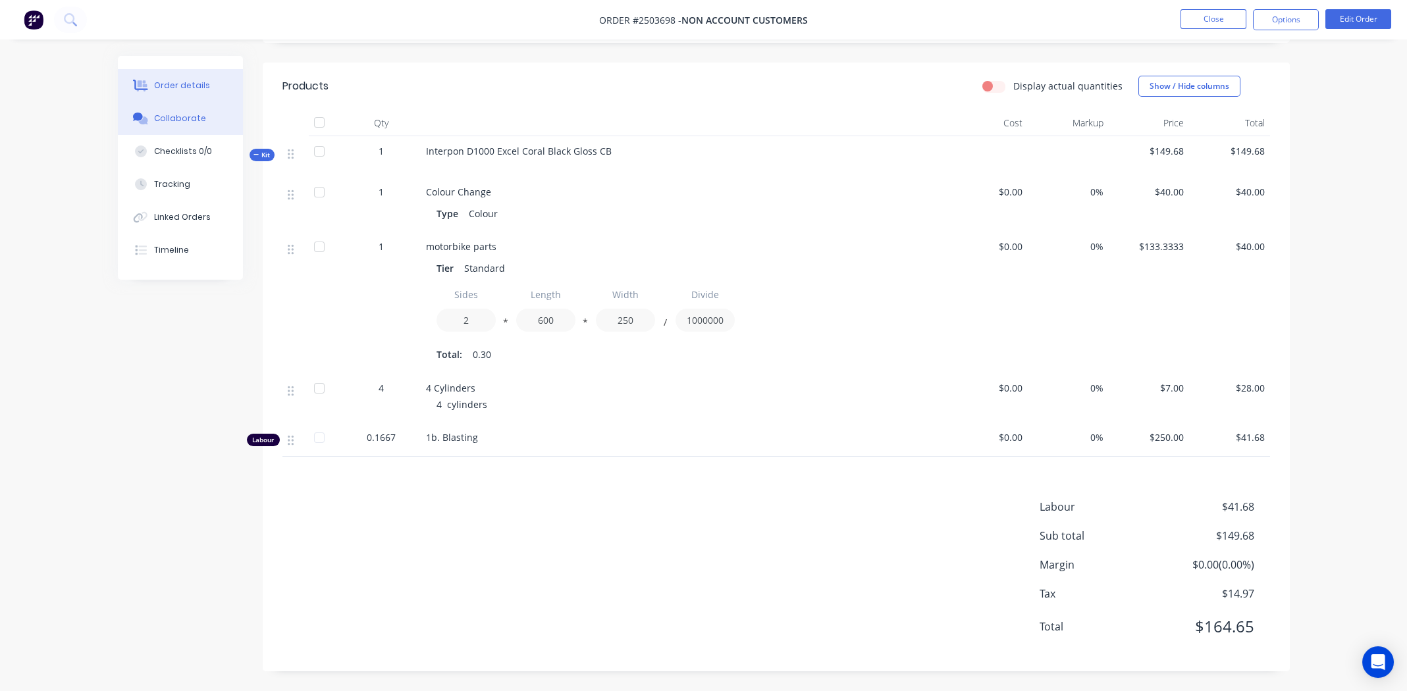
click at [187, 120] on div "Collaborate" at bounding box center [180, 119] width 52 height 12
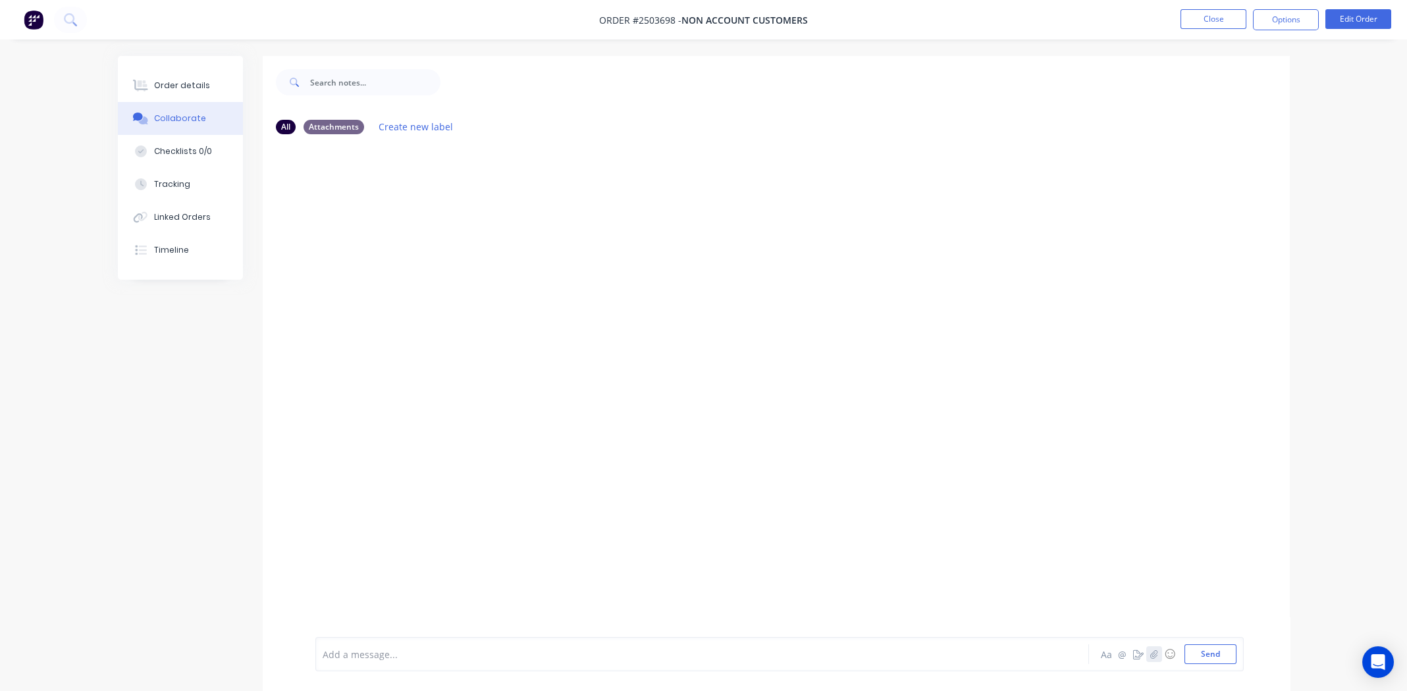
click at [1154, 654] on icon "button" at bounding box center [1153, 654] width 7 height 9
click at [405, 649] on div at bounding box center [665, 655] width 685 height 14
click at [1218, 658] on button "Send" at bounding box center [1210, 654] width 52 height 20
click at [153, 86] on button "Order details" at bounding box center [180, 85] width 125 height 33
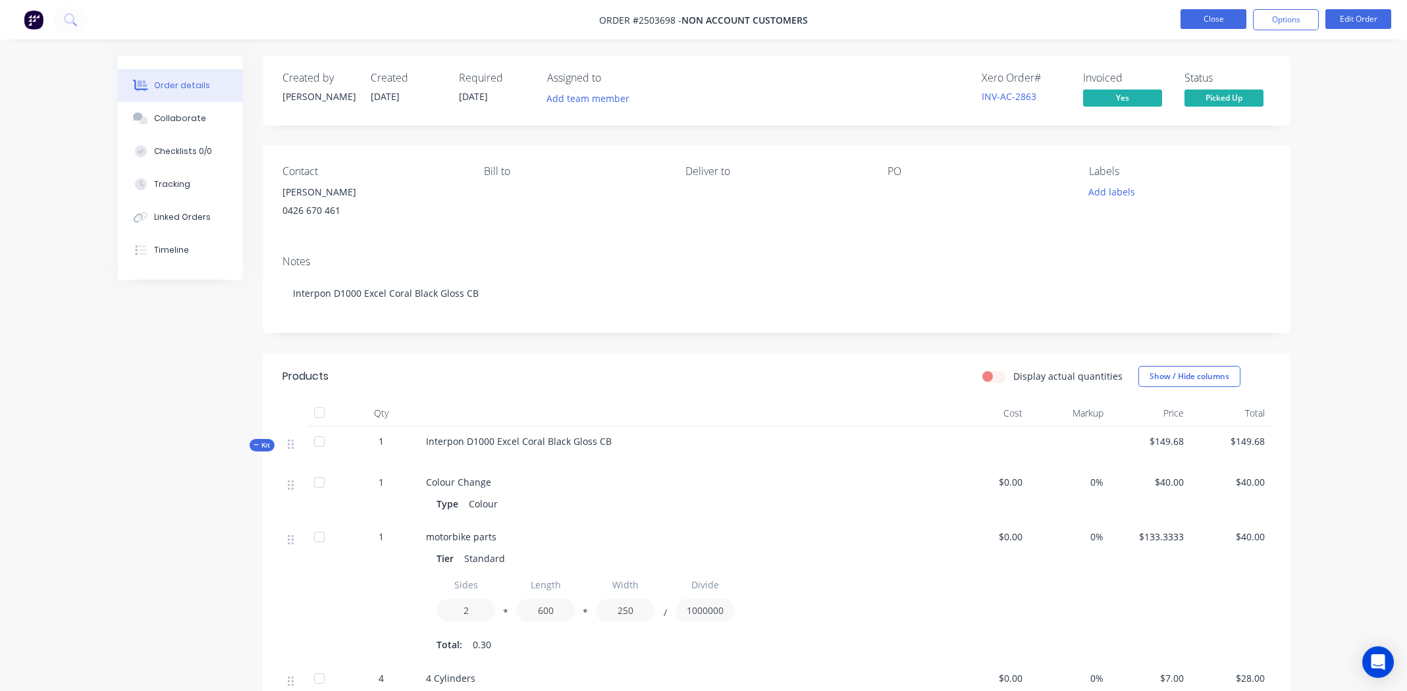
click at [1210, 14] on button "Close" at bounding box center [1213, 19] width 66 height 20
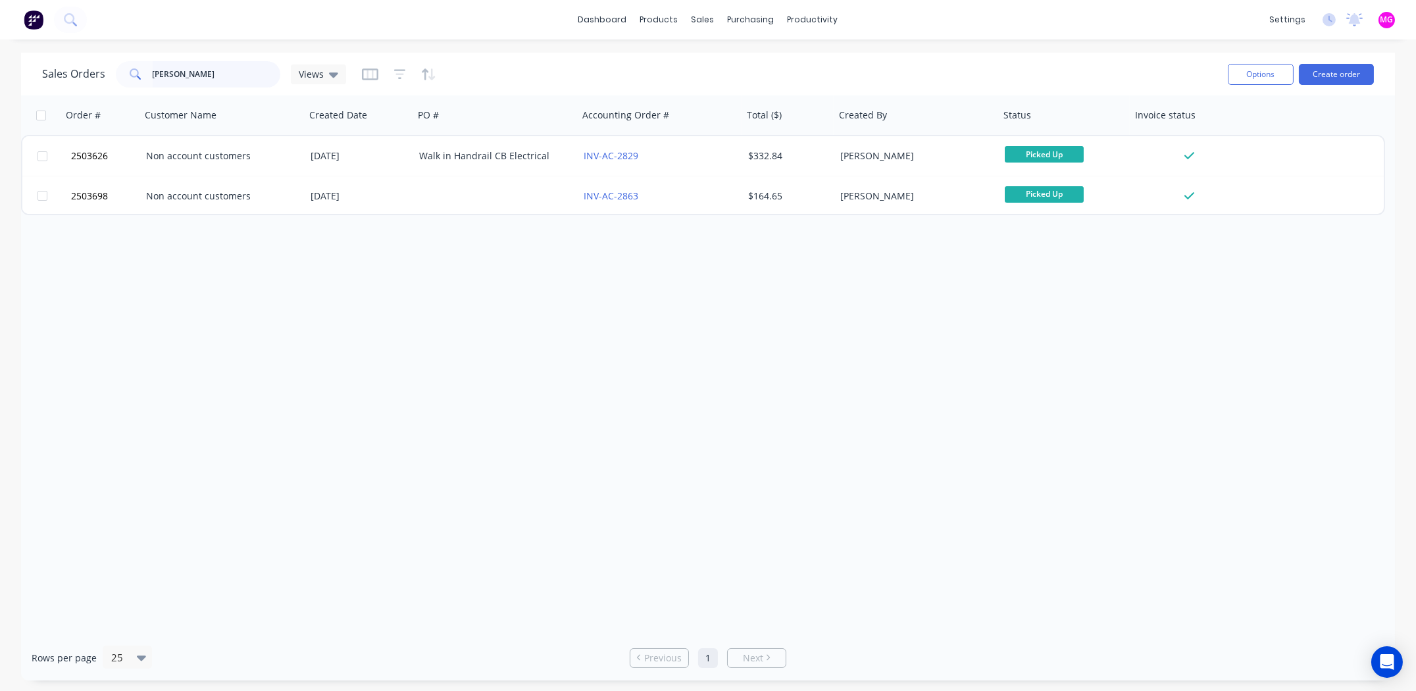
click at [209, 77] on input "[PERSON_NAME]" at bounding box center [217, 74] width 128 height 26
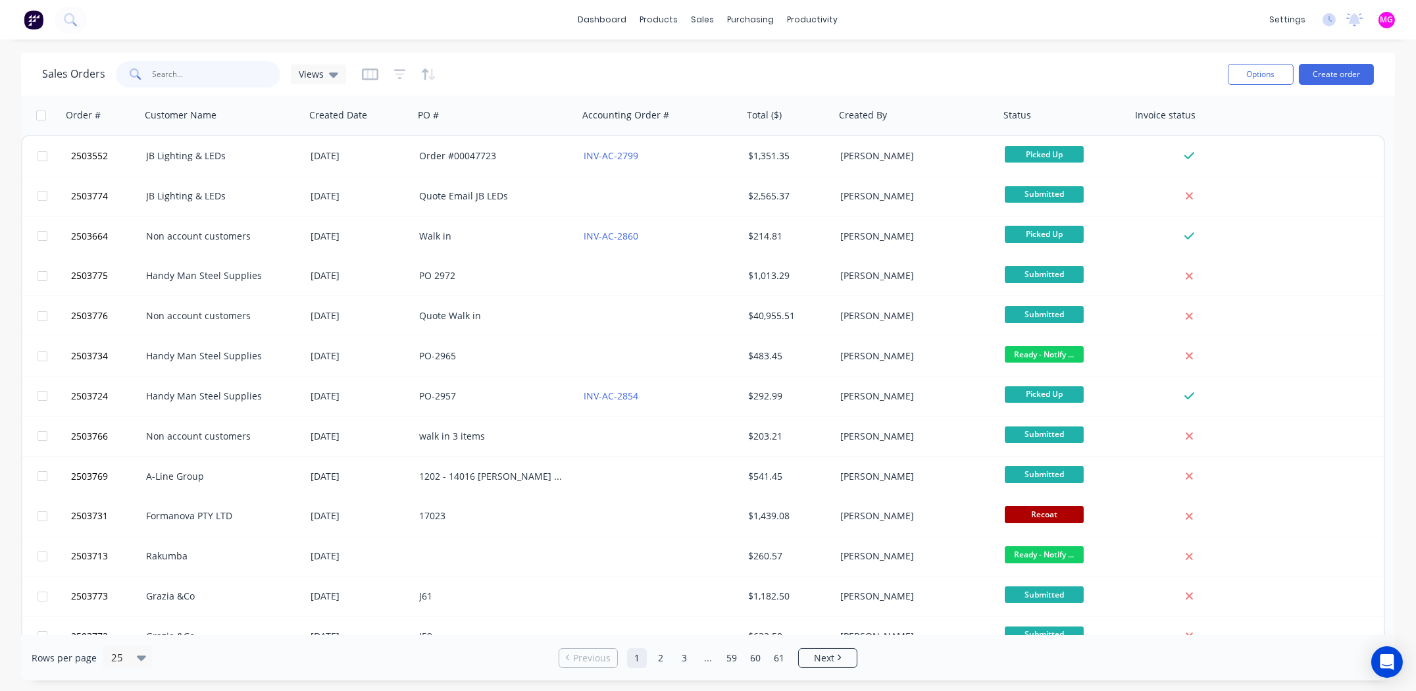
click at [183, 78] on input "text" at bounding box center [217, 74] width 128 height 26
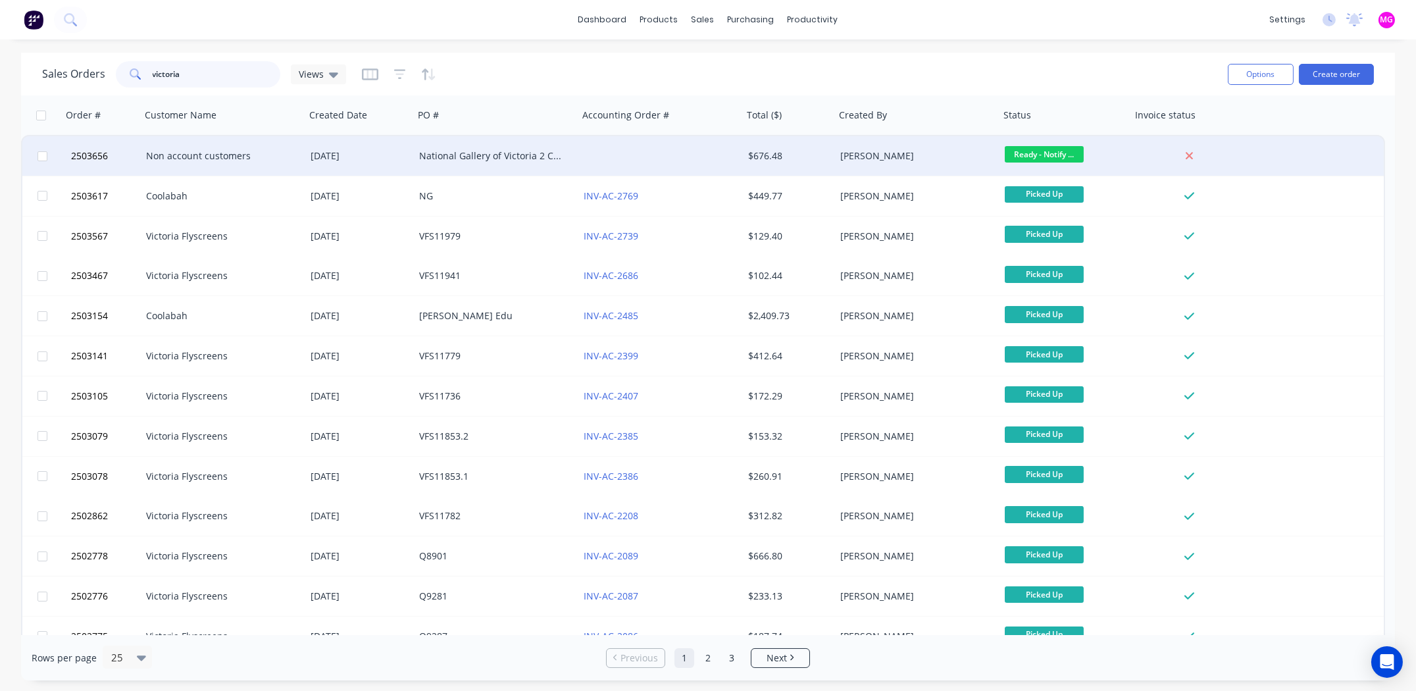
type input "victoria"
click at [153, 159] on div "Non account customers" at bounding box center [219, 155] width 146 height 13
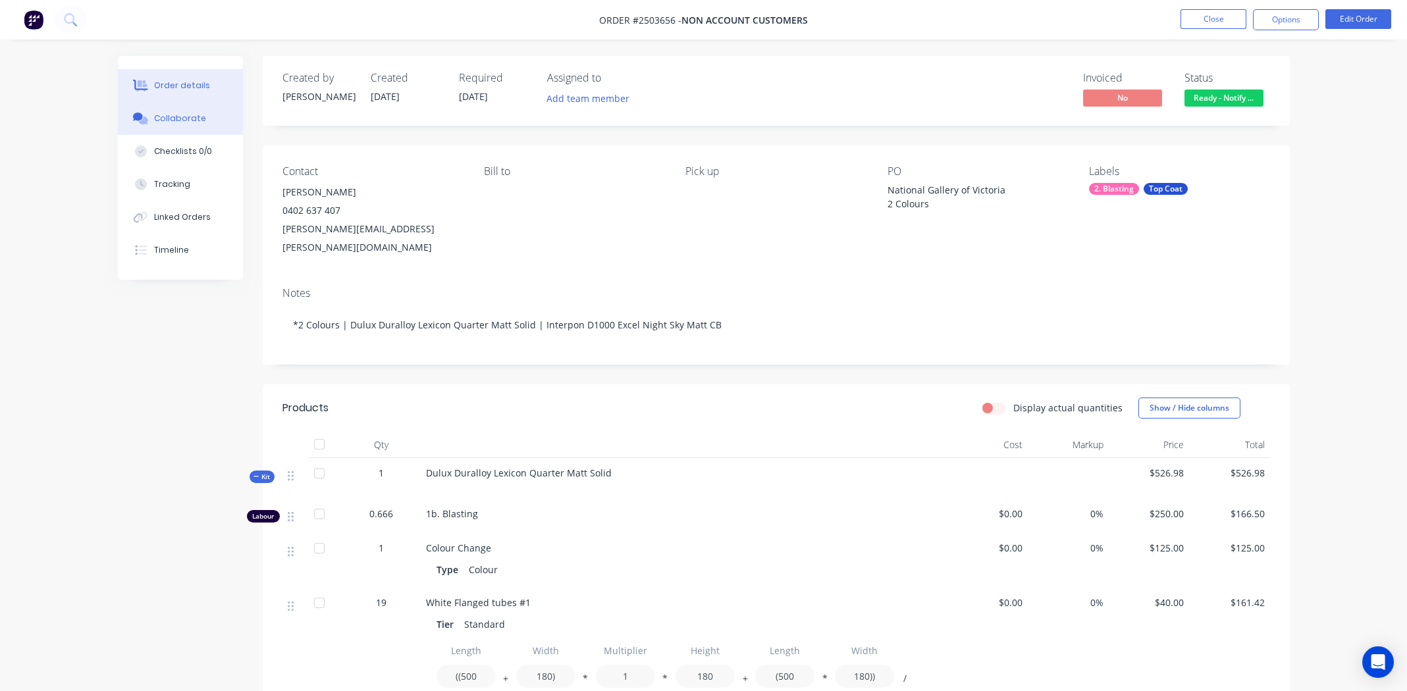
click at [172, 114] on div "Collaborate" at bounding box center [180, 119] width 52 height 12
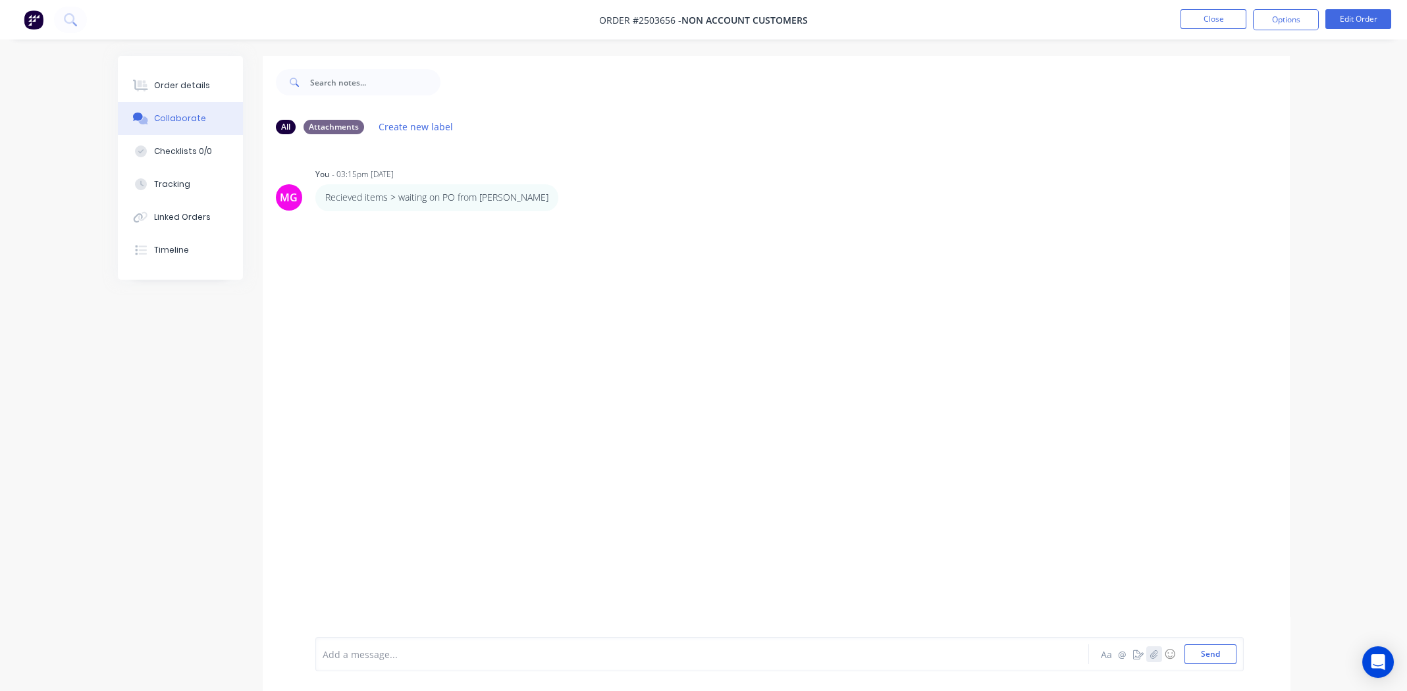
click at [1153, 654] on icon "button" at bounding box center [1153, 654] width 8 height 9
click at [1208, 654] on button "Send" at bounding box center [1210, 654] width 52 height 20
click at [183, 86] on div "Order details" at bounding box center [182, 86] width 56 height 12
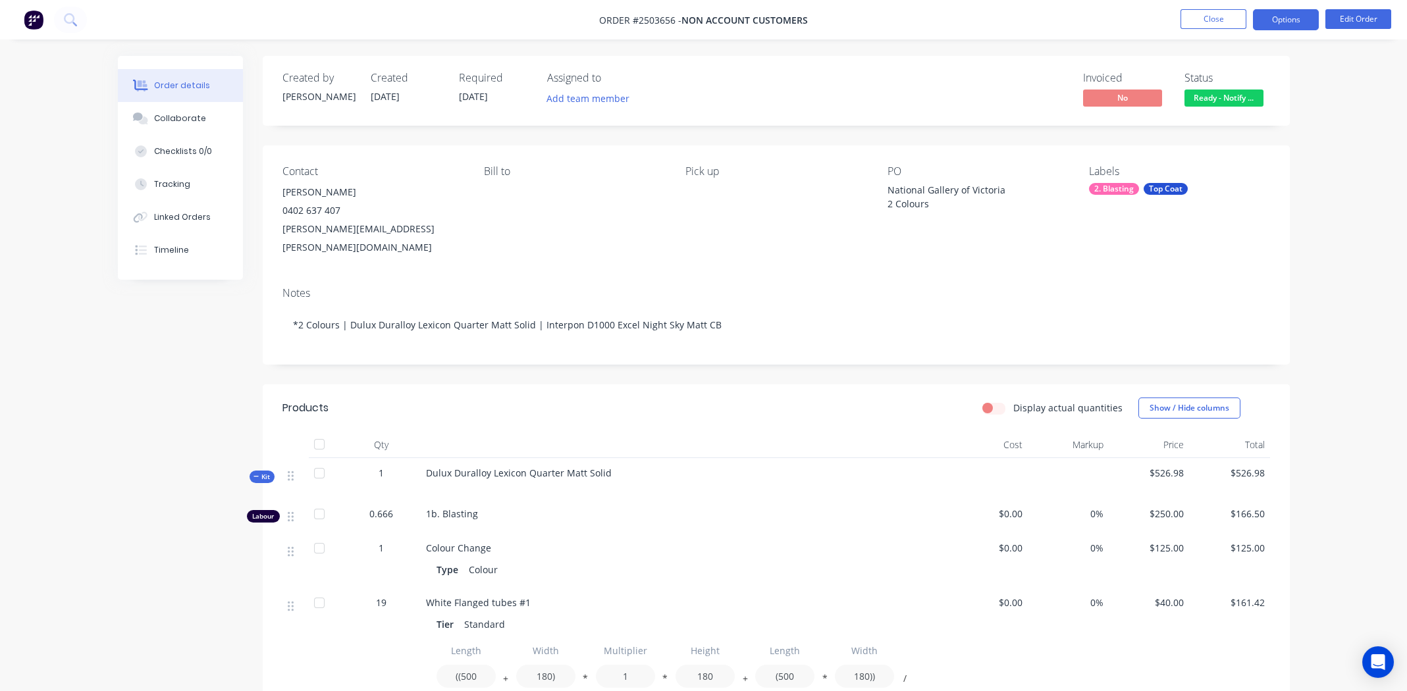
click at [1281, 21] on button "Options" at bounding box center [1286, 19] width 66 height 21
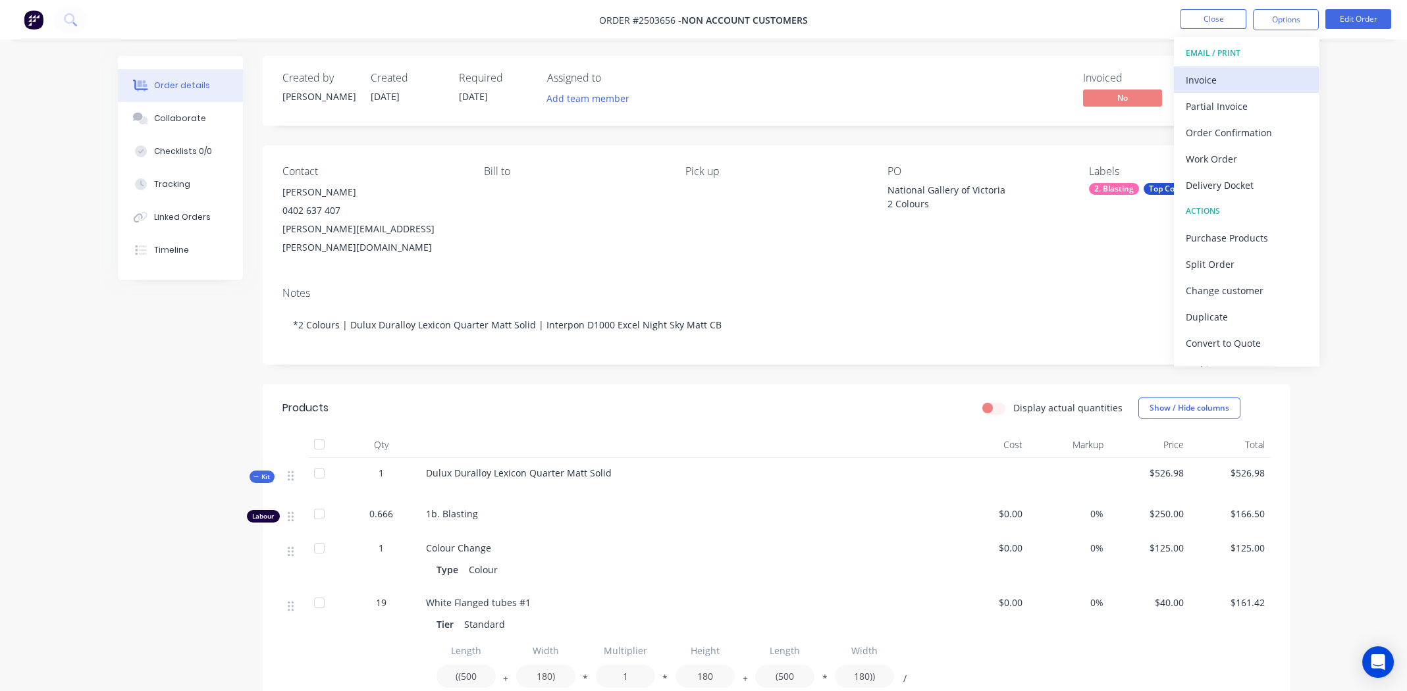
click at [1235, 78] on div "Invoice" at bounding box center [1245, 79] width 121 height 19
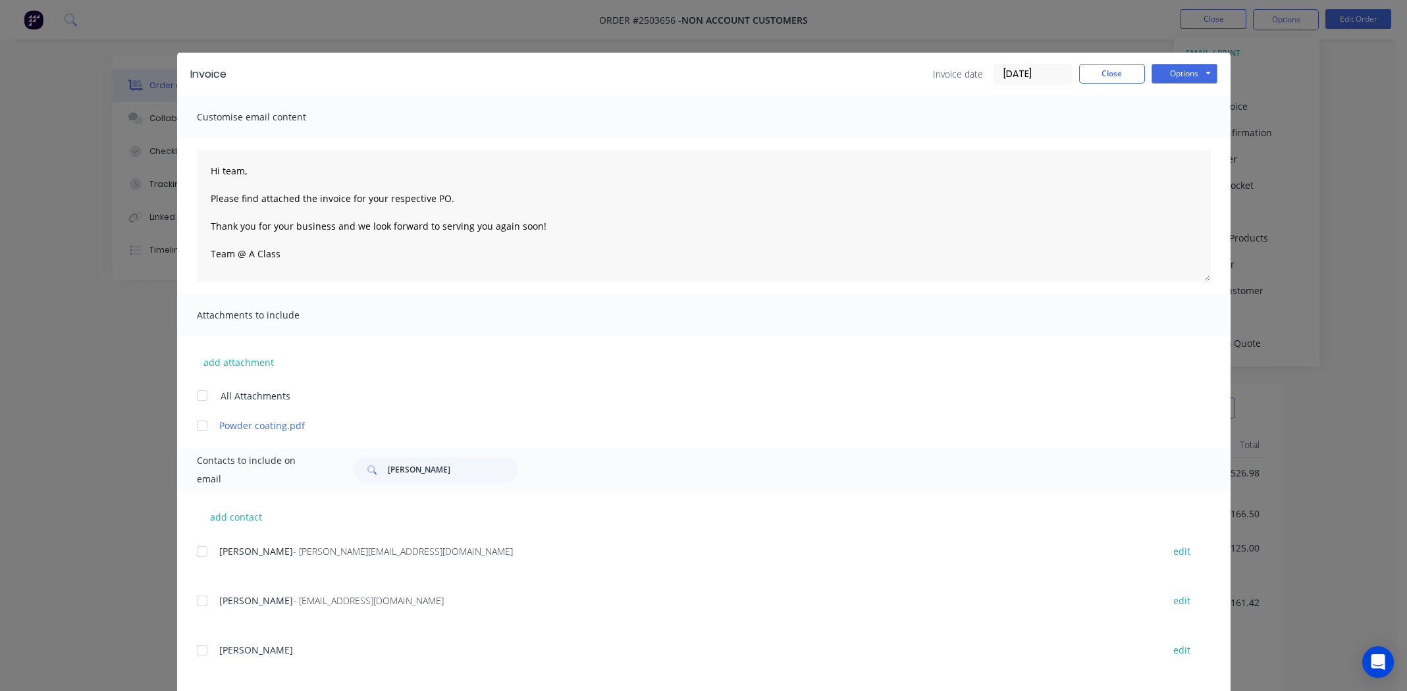
click at [197, 425] on div at bounding box center [202, 426] width 26 height 26
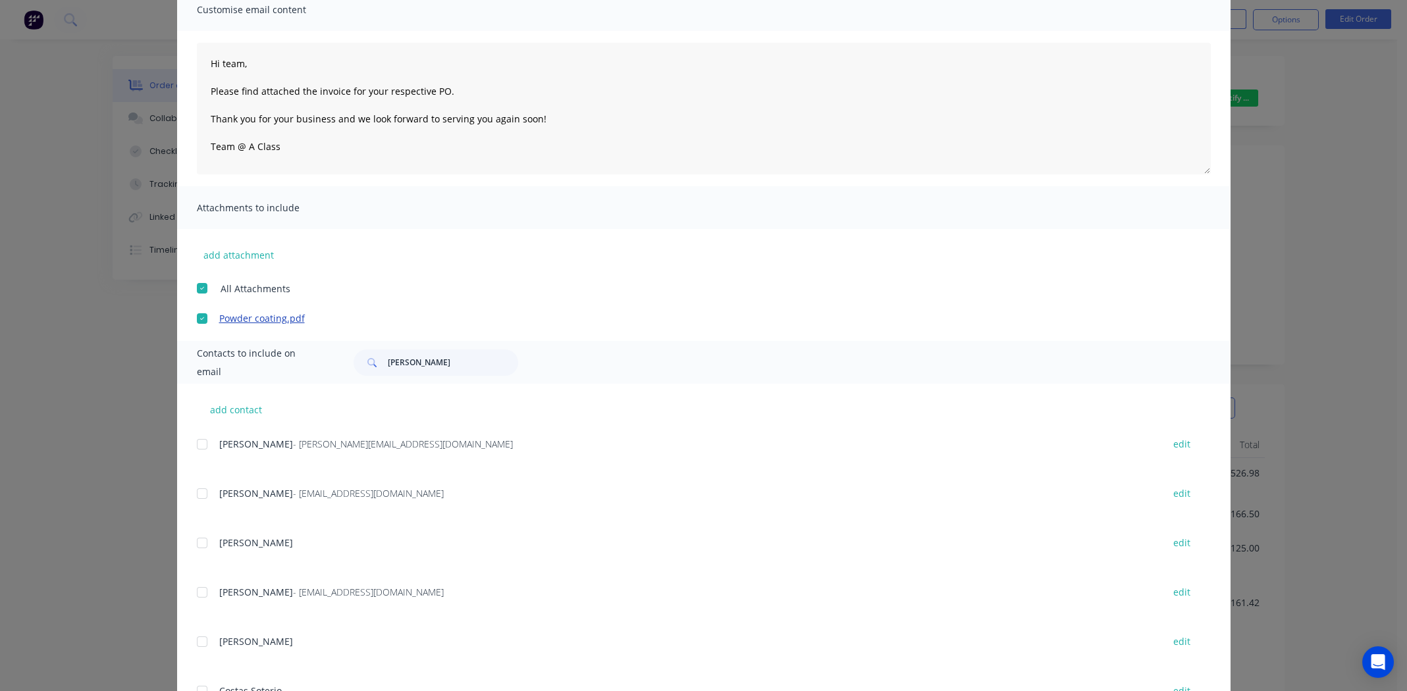
scroll to position [215, 0]
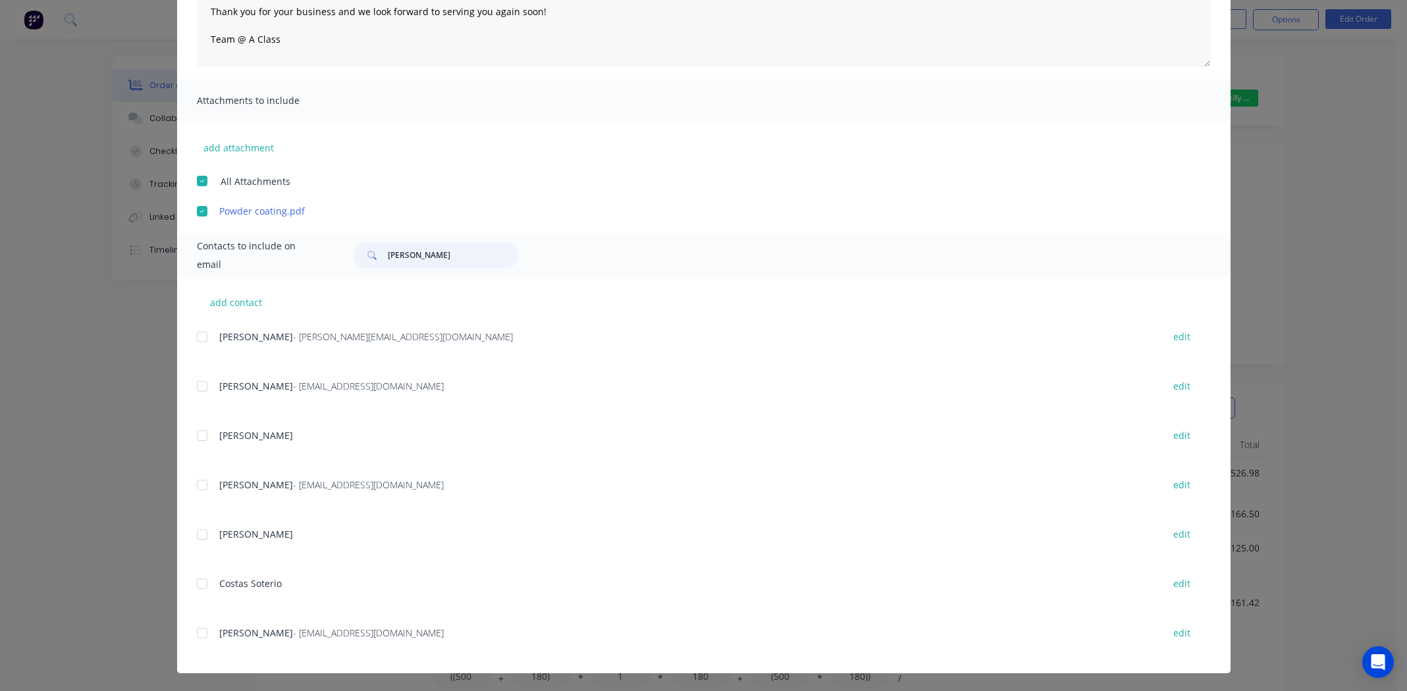
click at [434, 257] on input "[PERSON_NAME]" at bounding box center [453, 255] width 130 height 26
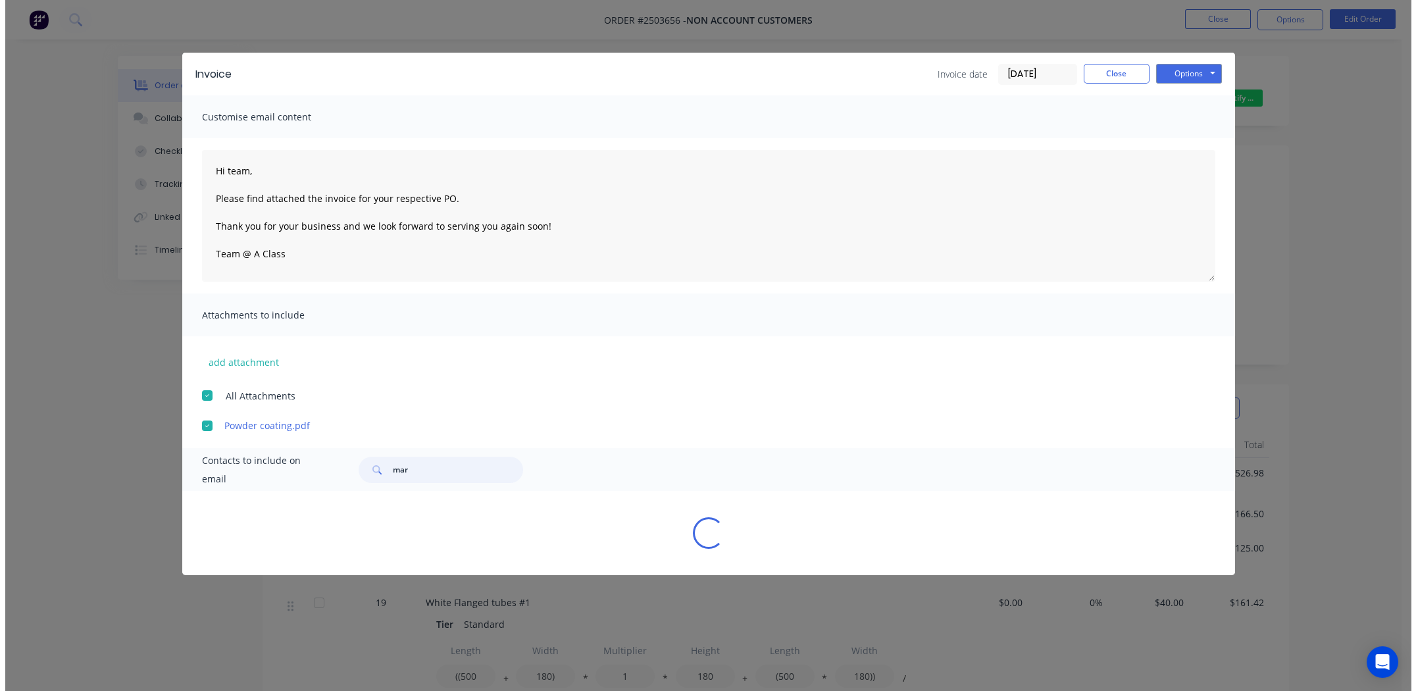
scroll to position [0, 0]
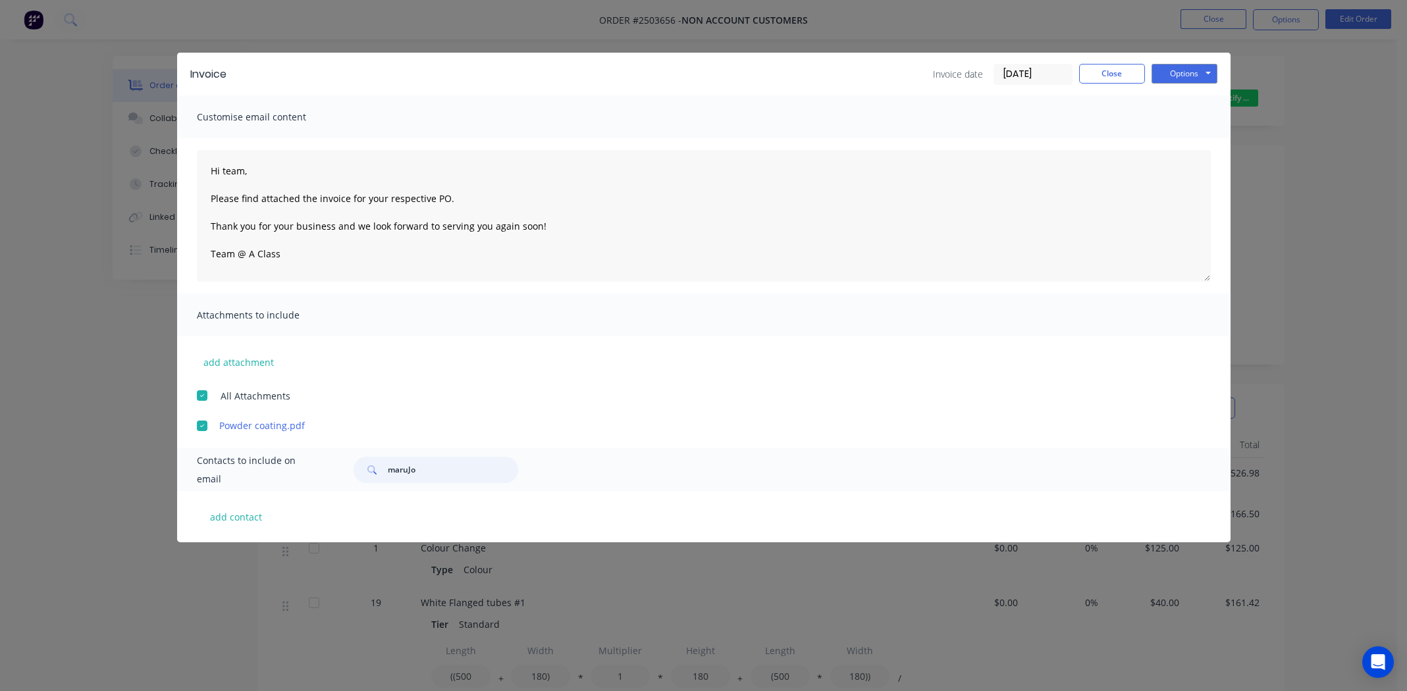
click at [405, 469] on input "maruJo" at bounding box center [453, 470] width 130 height 26
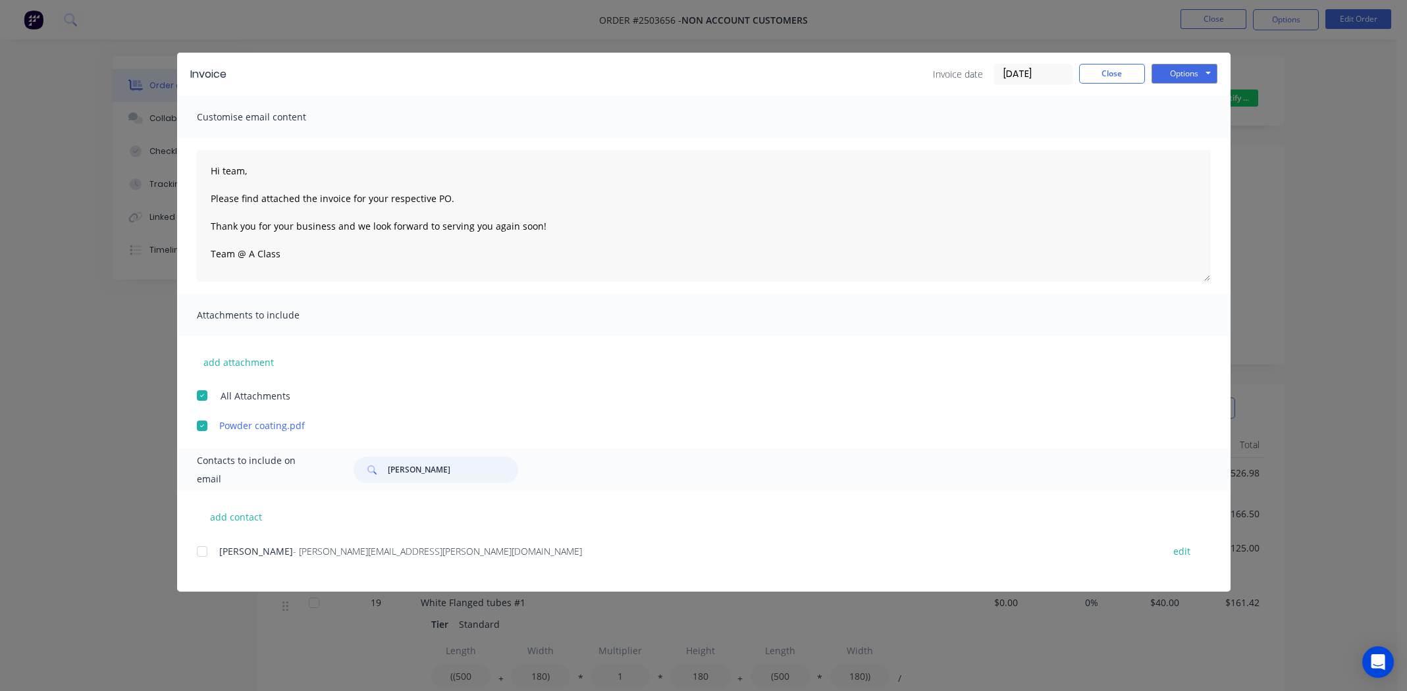
click at [199, 554] on div at bounding box center [202, 551] width 26 height 26
type input "[PERSON_NAME]"
click at [242, 170] on textarea "Hi team, Please find attached the invoice for your respective PO. Thank you for…" at bounding box center [704, 216] width 1014 height 132
click at [222, 173] on textarea "Hi team, Please find attached the invoice for your respective PO. Thank you for…" at bounding box center [704, 216] width 1014 height 132
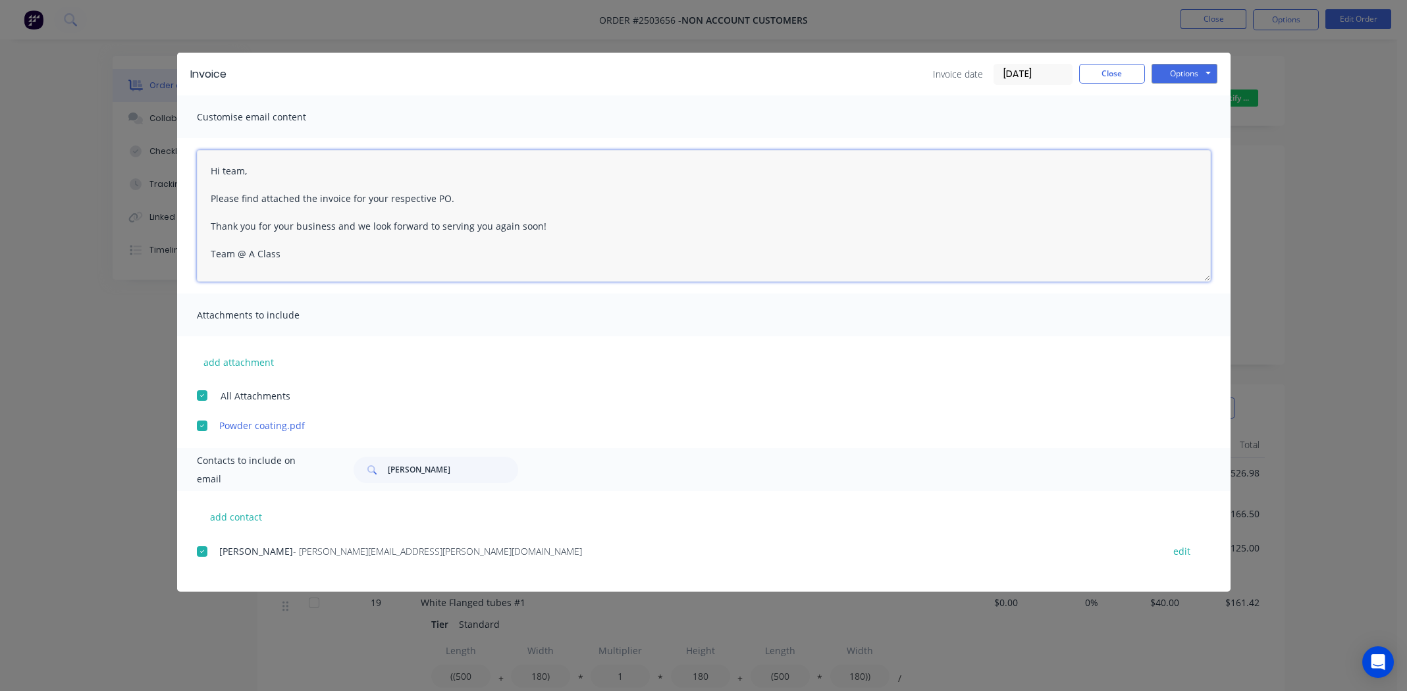
click at [222, 173] on textarea "Hi team, Please find attached the invoice for your respective PO. Thank you for…" at bounding box center [704, 216] width 1014 height 132
type textarea "Hi [PERSON_NAME], Your parts are complete and ready to pick up. Please find att…"
click at [1176, 76] on button "Options" at bounding box center [1184, 74] width 66 height 20
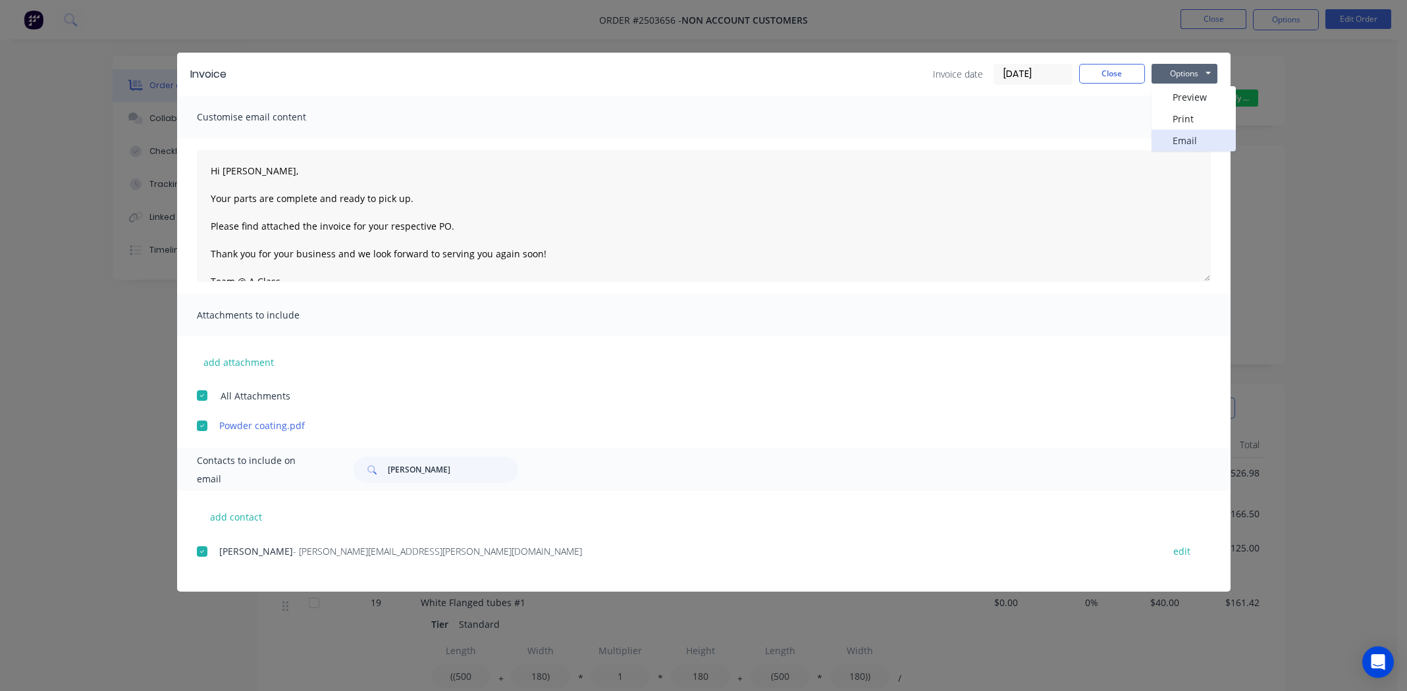
click at [1188, 142] on button "Email" at bounding box center [1193, 141] width 84 height 22
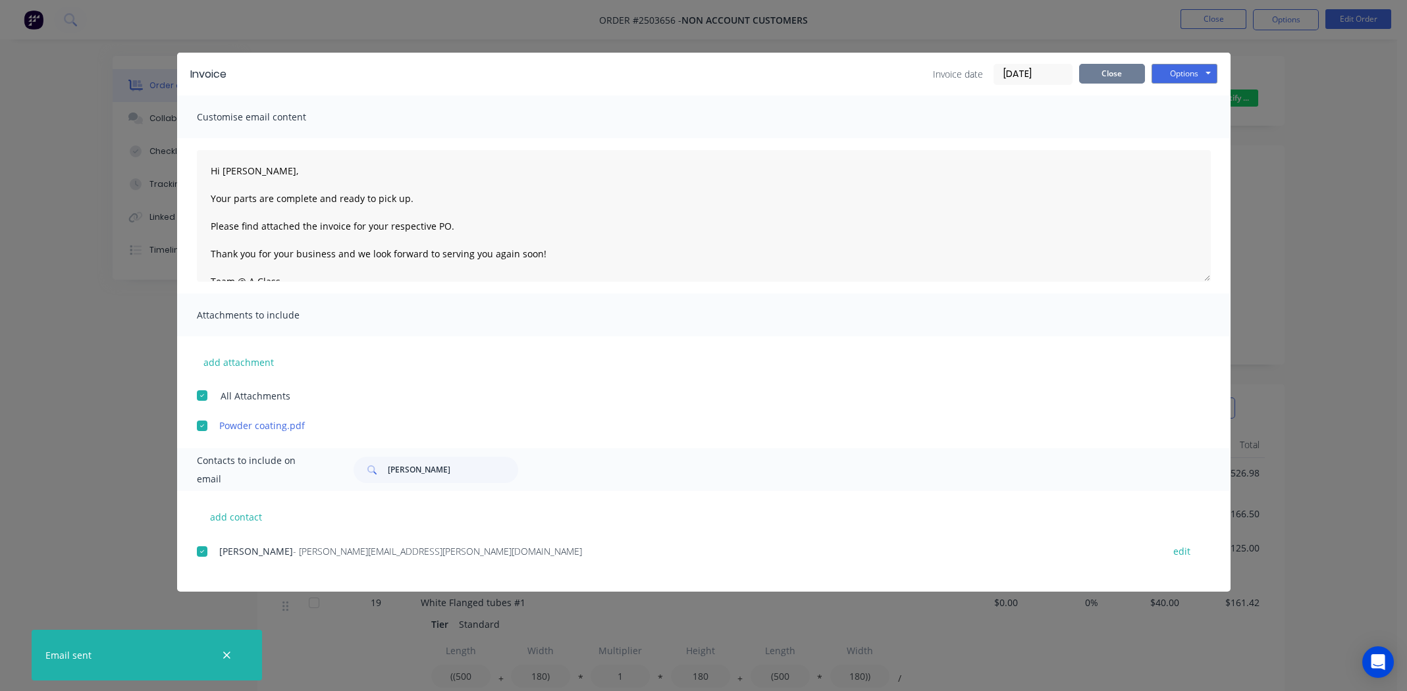
click at [1099, 78] on button "Close" at bounding box center [1112, 74] width 66 height 20
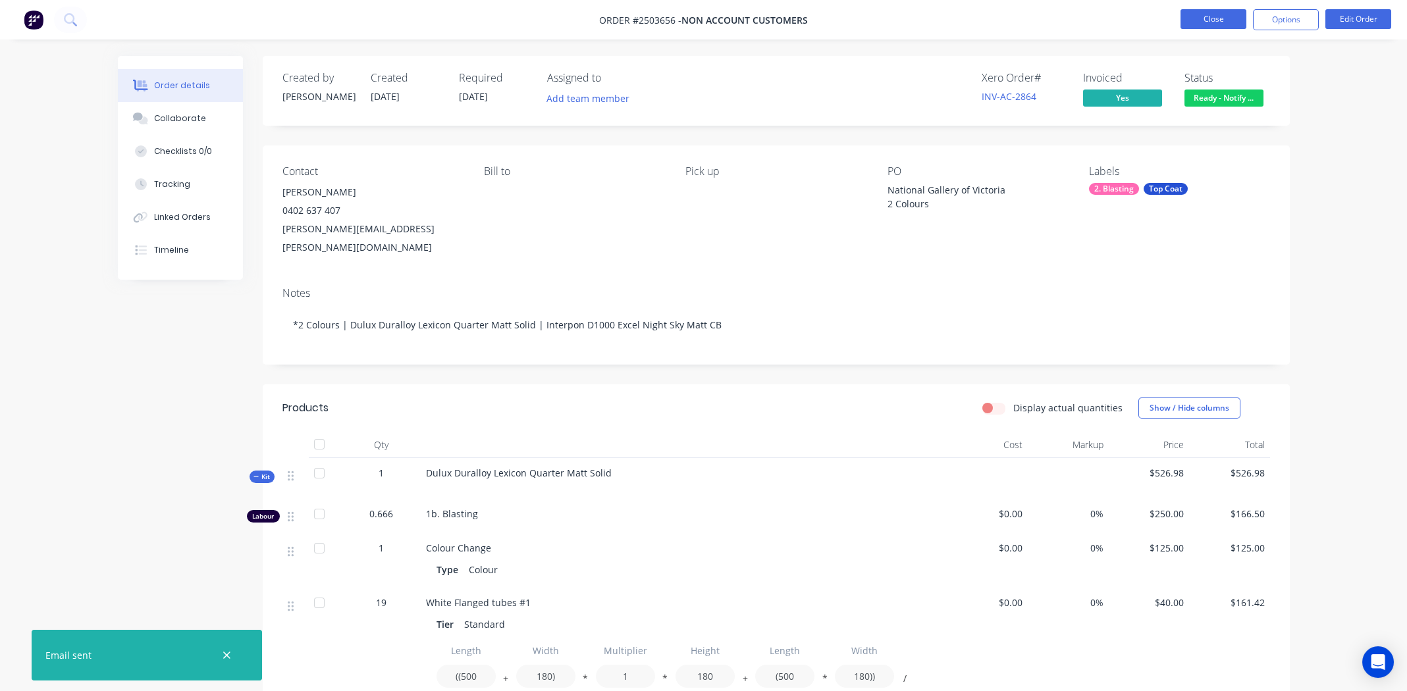
click at [1218, 20] on button "Close" at bounding box center [1213, 19] width 66 height 20
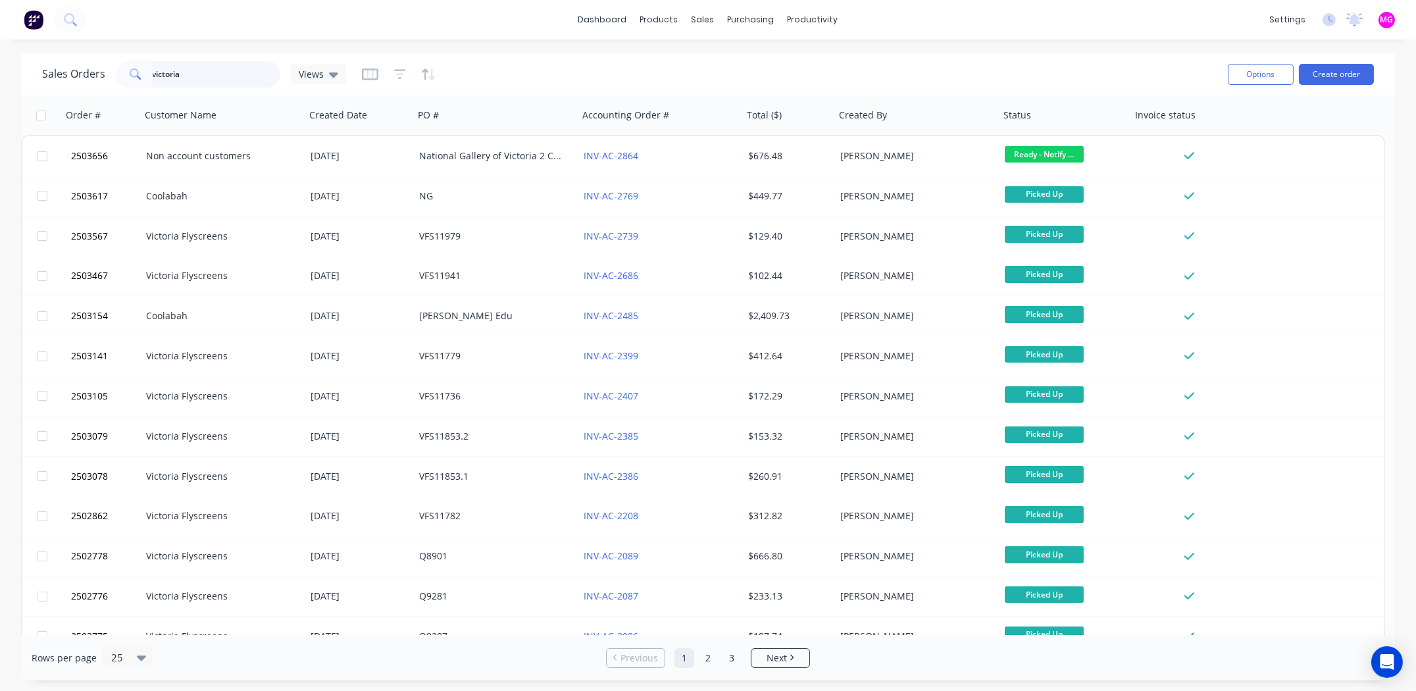
click at [193, 75] on input "victoria" at bounding box center [217, 74] width 128 height 26
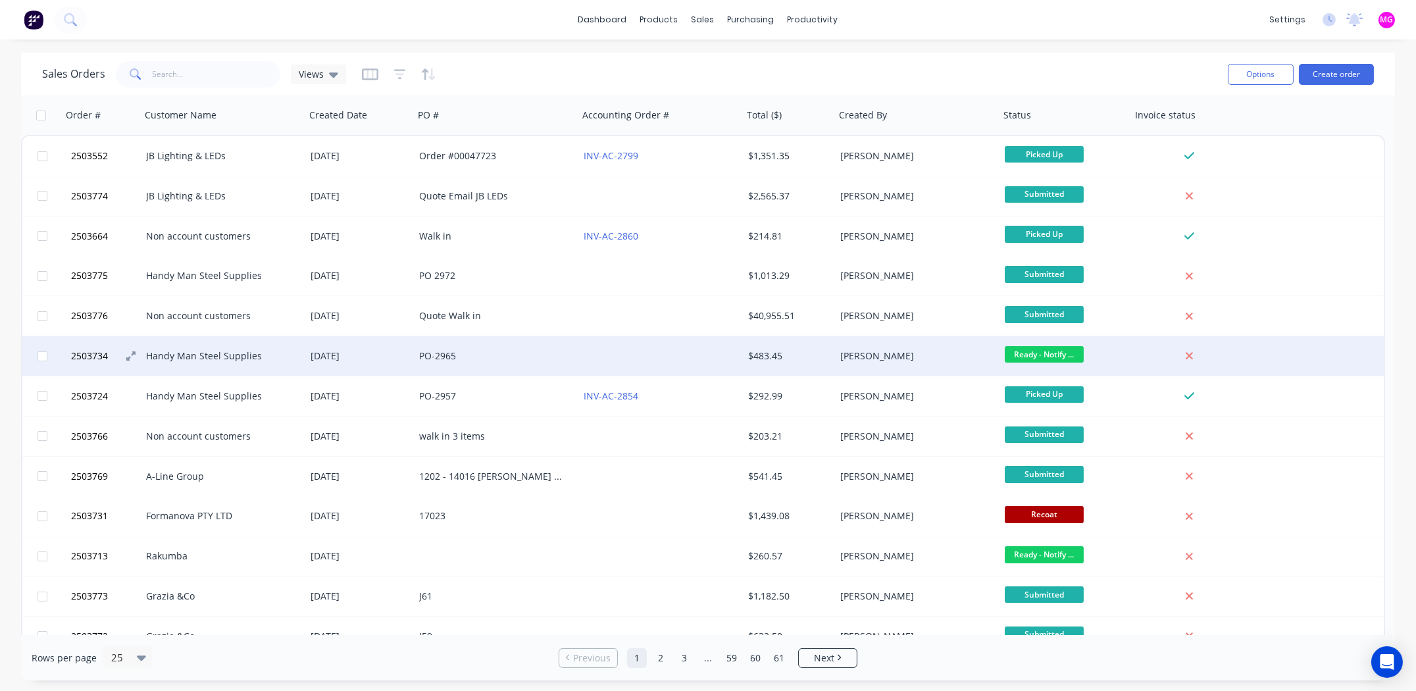
click at [86, 353] on span "2503734" at bounding box center [89, 355] width 37 height 13
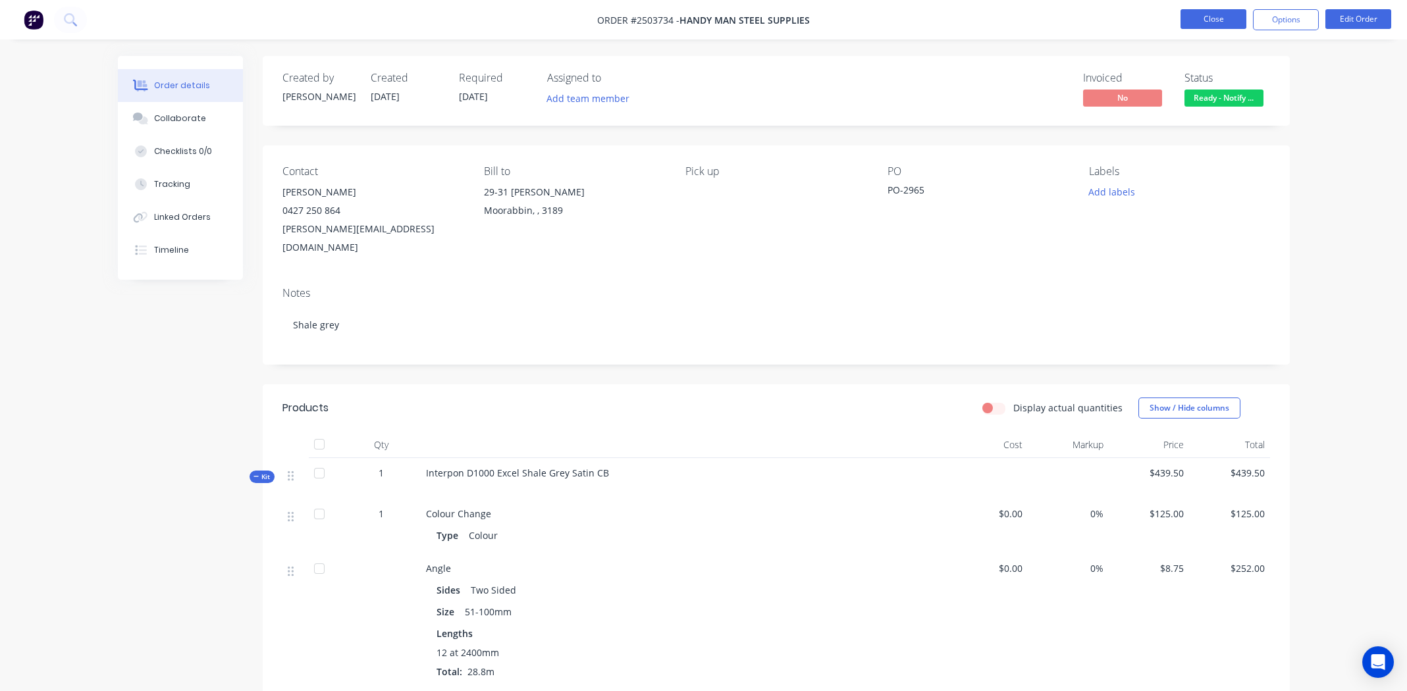
click at [1208, 15] on button "Close" at bounding box center [1213, 19] width 66 height 20
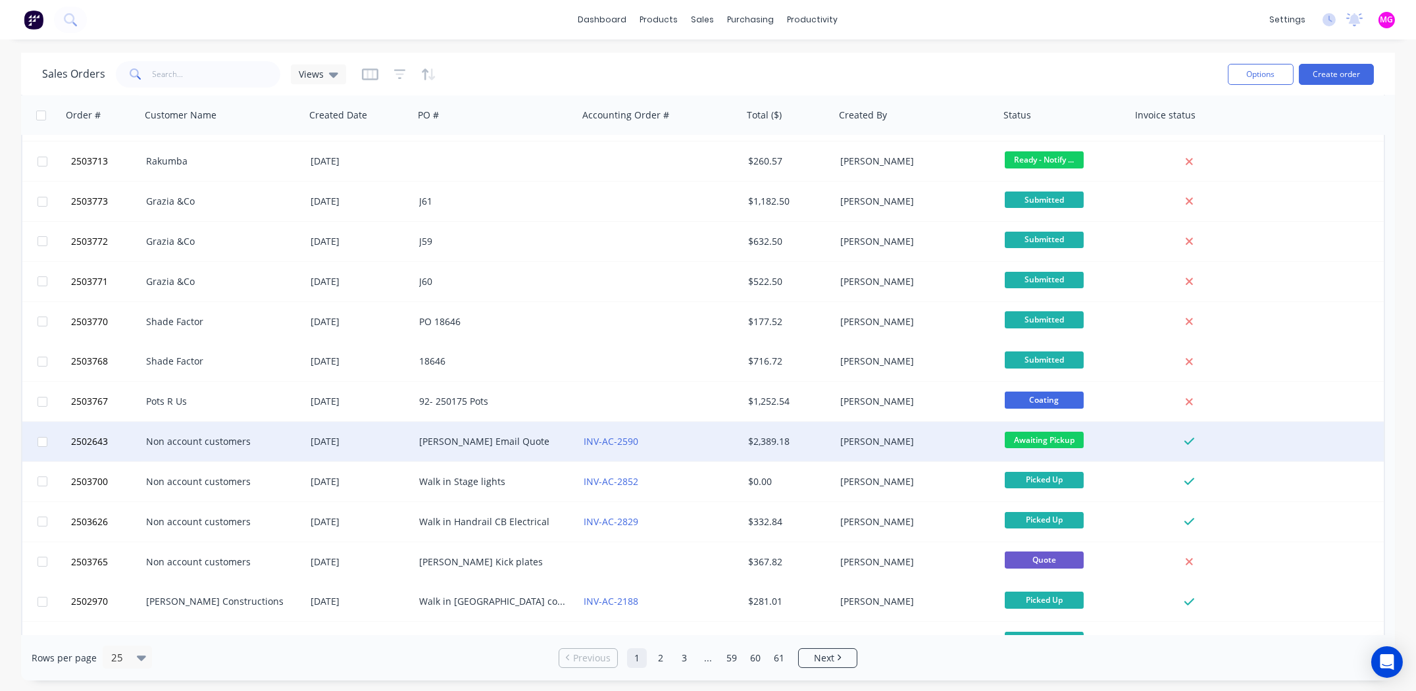
scroll to position [460, 0]
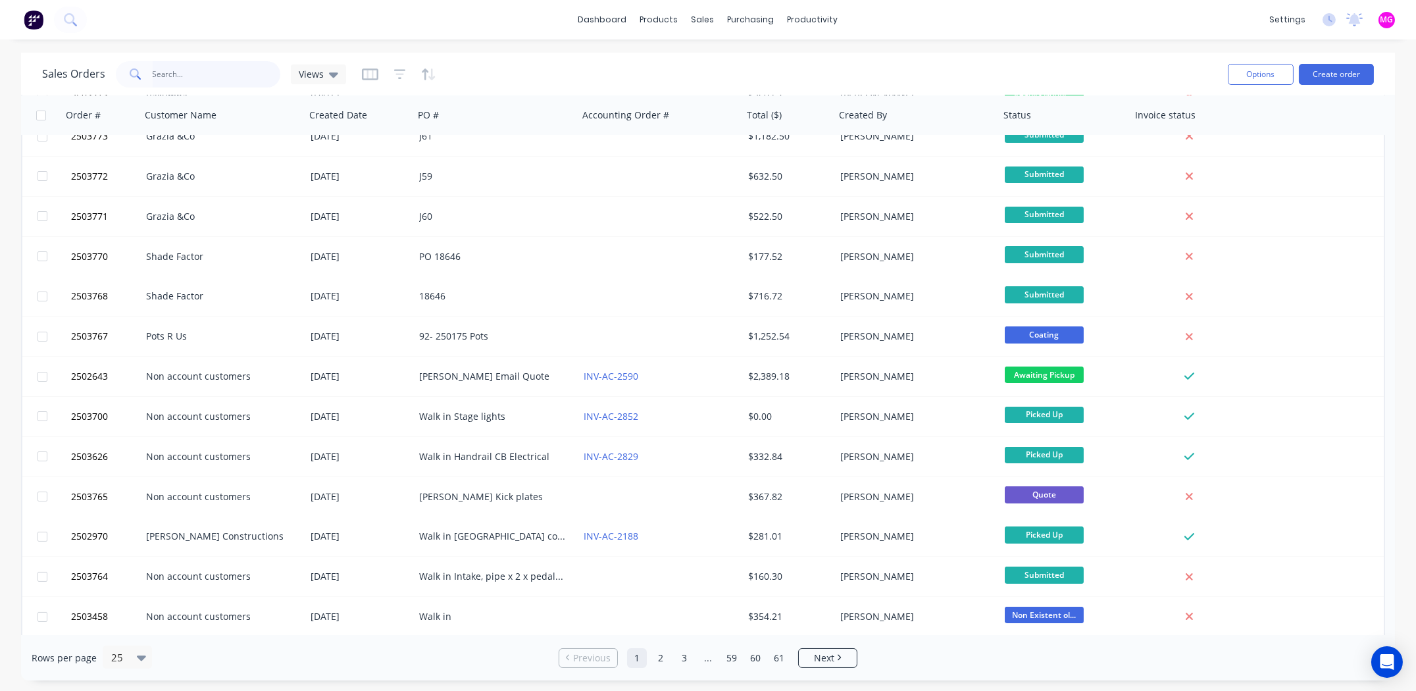
click at [192, 74] on input "text" at bounding box center [217, 74] width 128 height 26
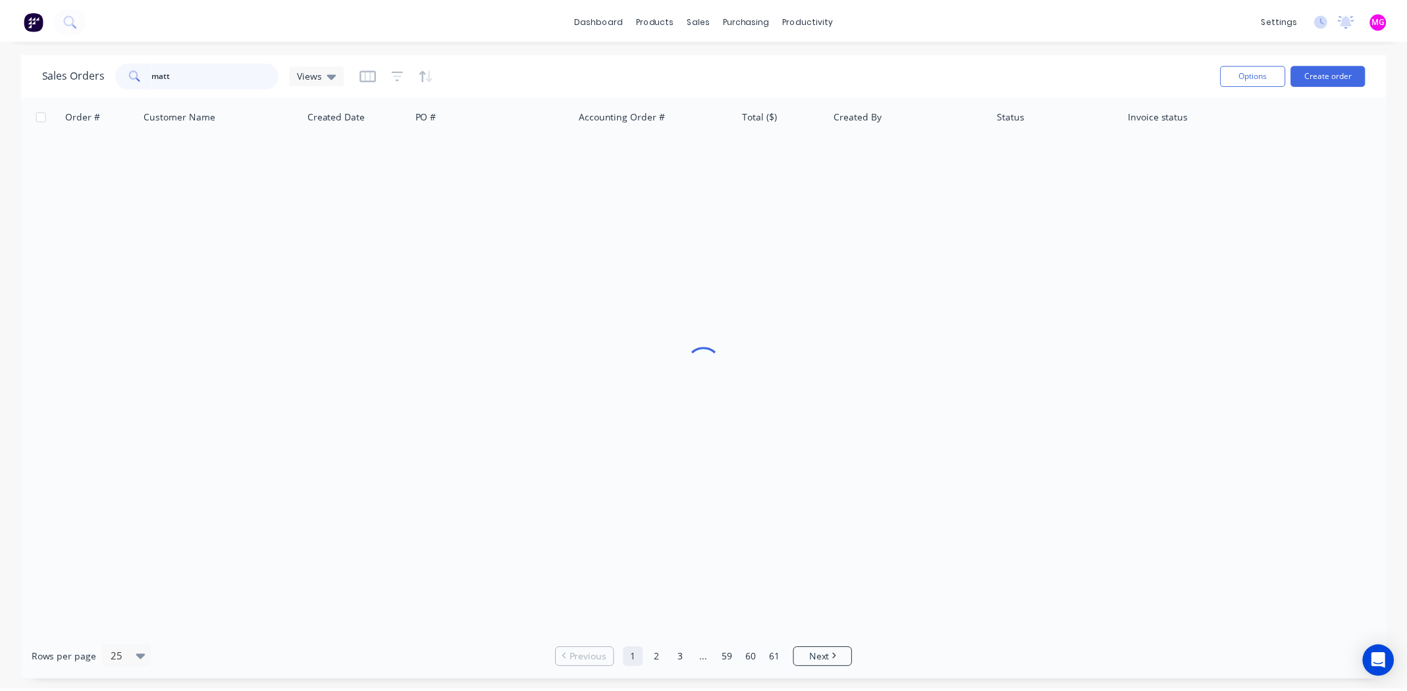
scroll to position [0, 0]
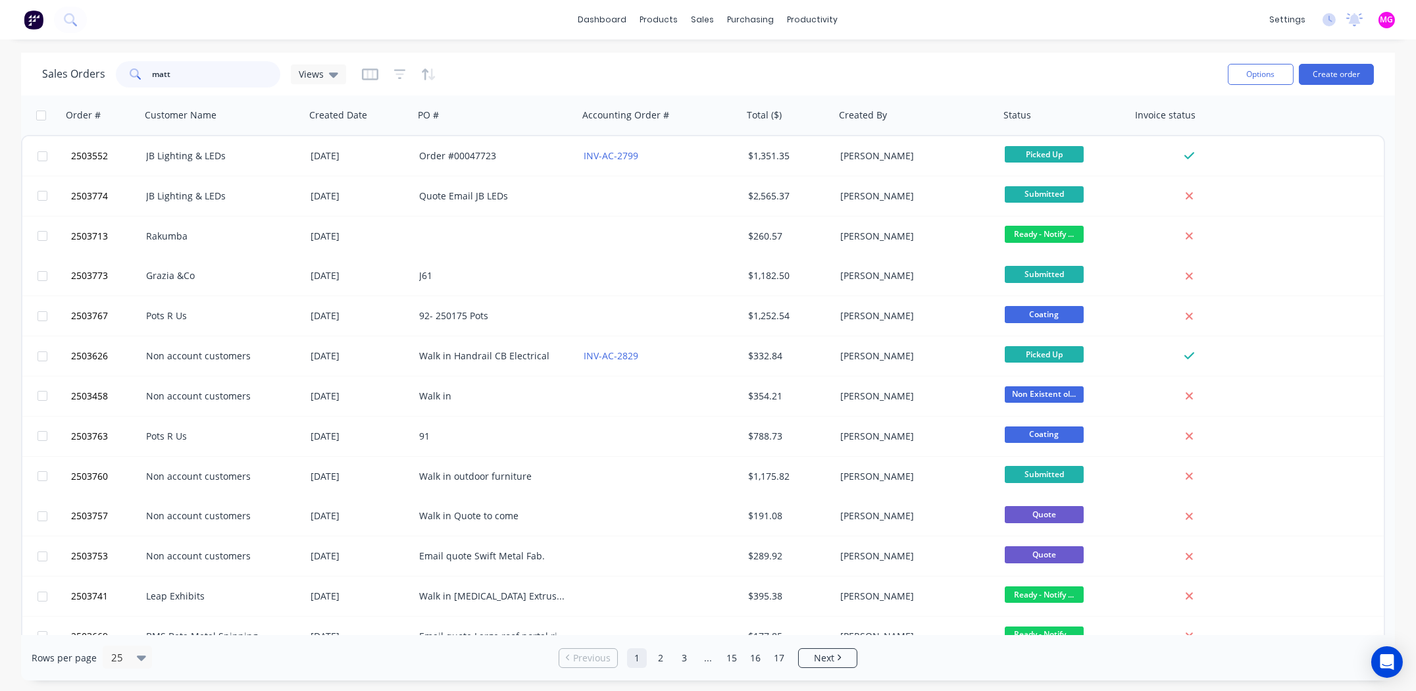
type input "matt"
drag, startPoint x: 197, startPoint y: 73, endPoint x: 80, endPoint y: 56, distance: 117.7
click at [80, 56] on div "Sales Orders matt Views Options Create order" at bounding box center [708, 74] width 1374 height 43
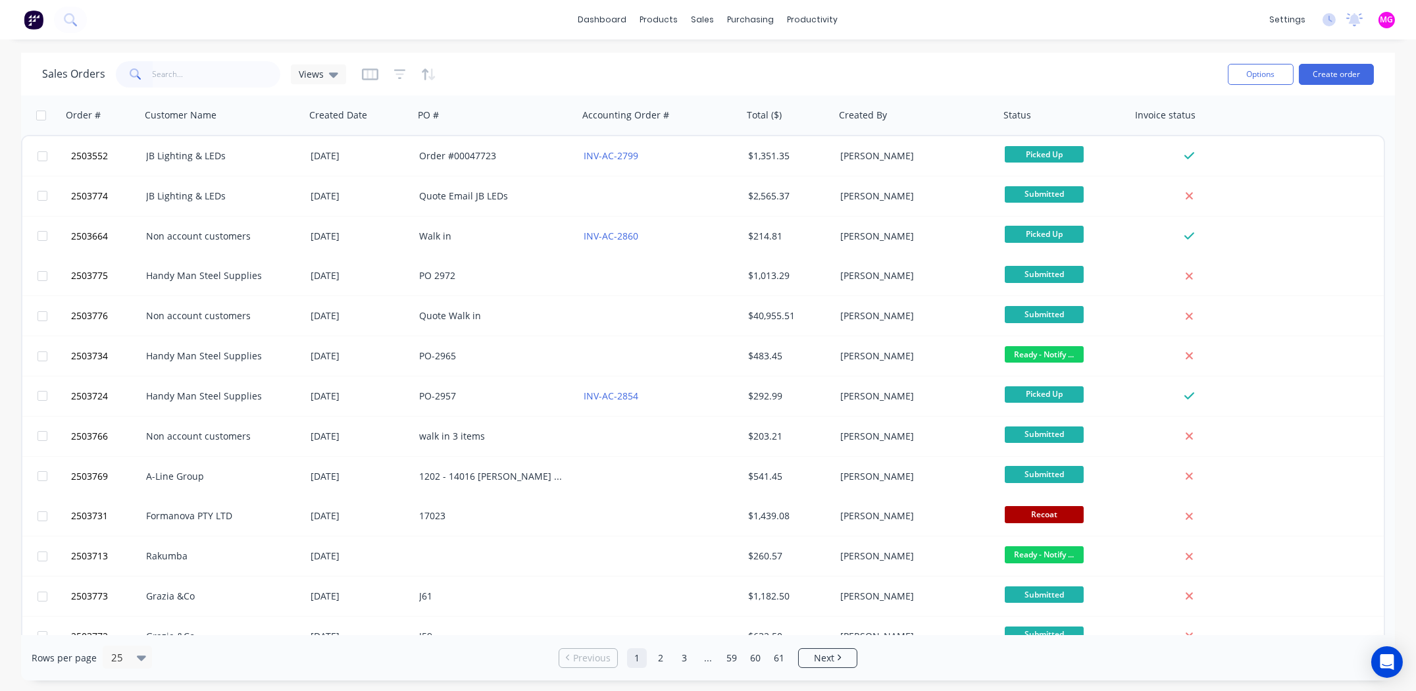
click at [1039, 21] on div "dashboard products sales purchasing productivity dashboard products Product Cat…" at bounding box center [708, 19] width 1416 height 39
click at [1334, 62] on div "Options Create order" at bounding box center [1298, 74] width 151 height 32
click at [1332, 70] on button "Create order" at bounding box center [1336, 74] width 75 height 21
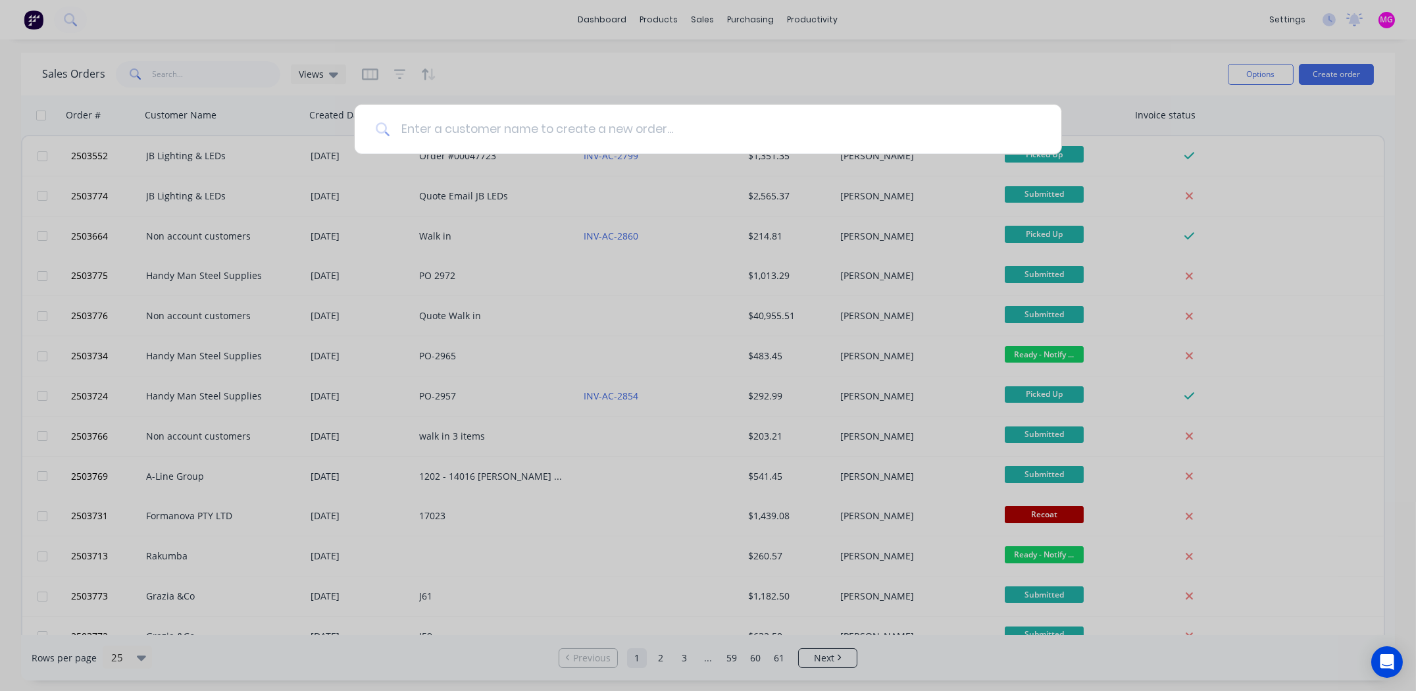
click at [709, 135] on input at bounding box center [715, 129] width 650 height 49
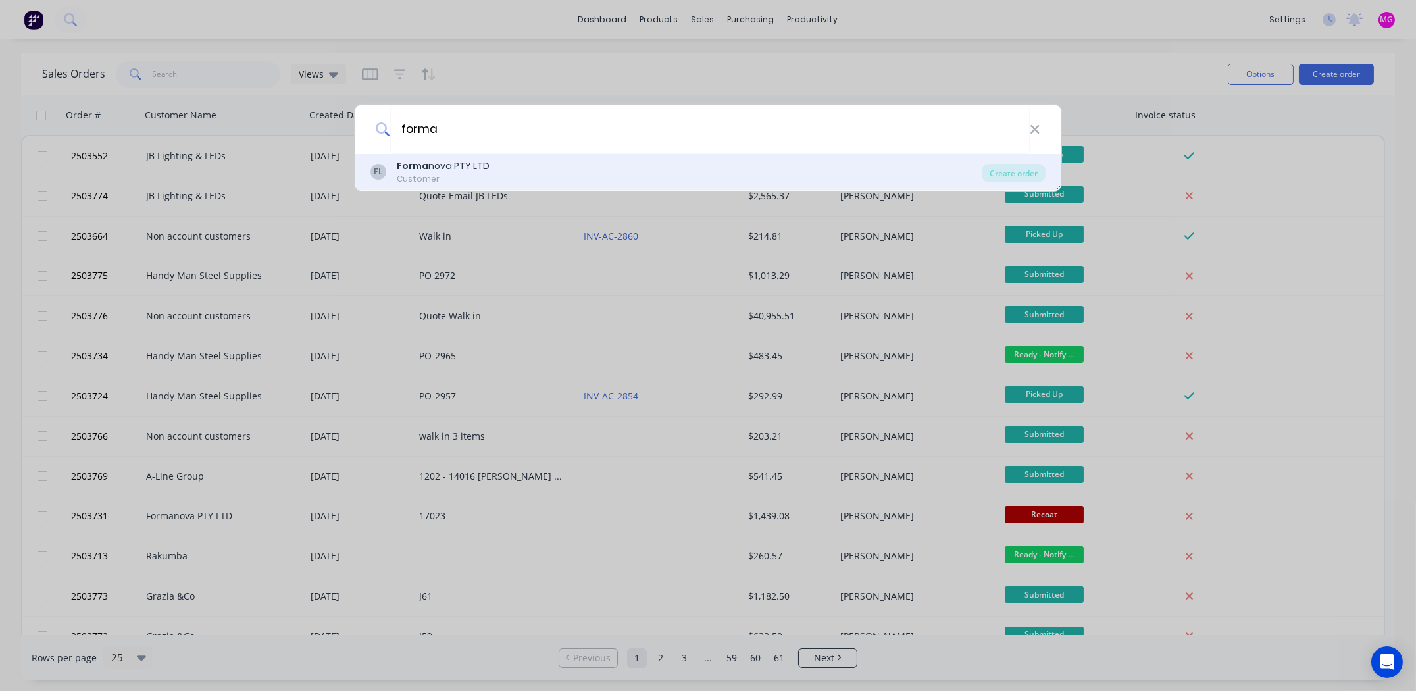
type input "forma"
click at [438, 161] on div "Forma nova PTY LTD" at bounding box center [443, 166] width 93 height 14
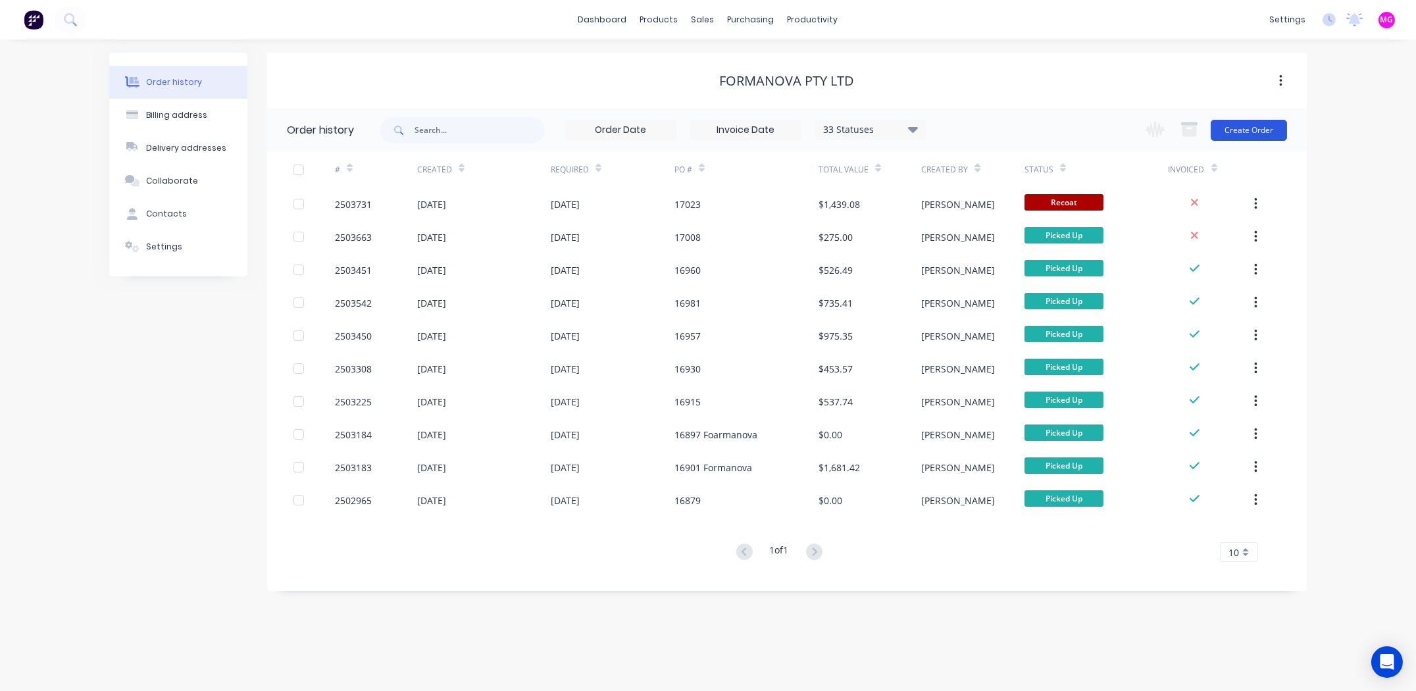
click at [1247, 132] on button "Create Order" at bounding box center [1249, 130] width 76 height 21
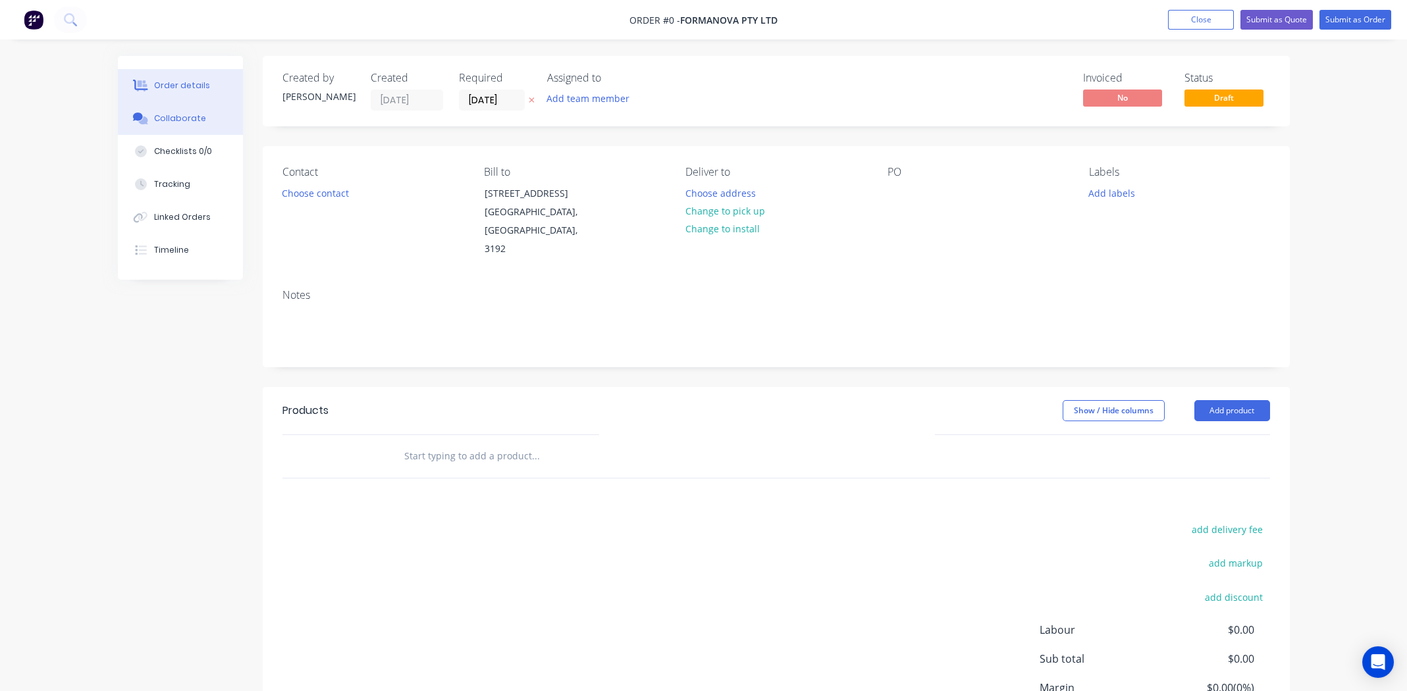
click at [174, 116] on div "Collaborate" at bounding box center [180, 119] width 52 height 12
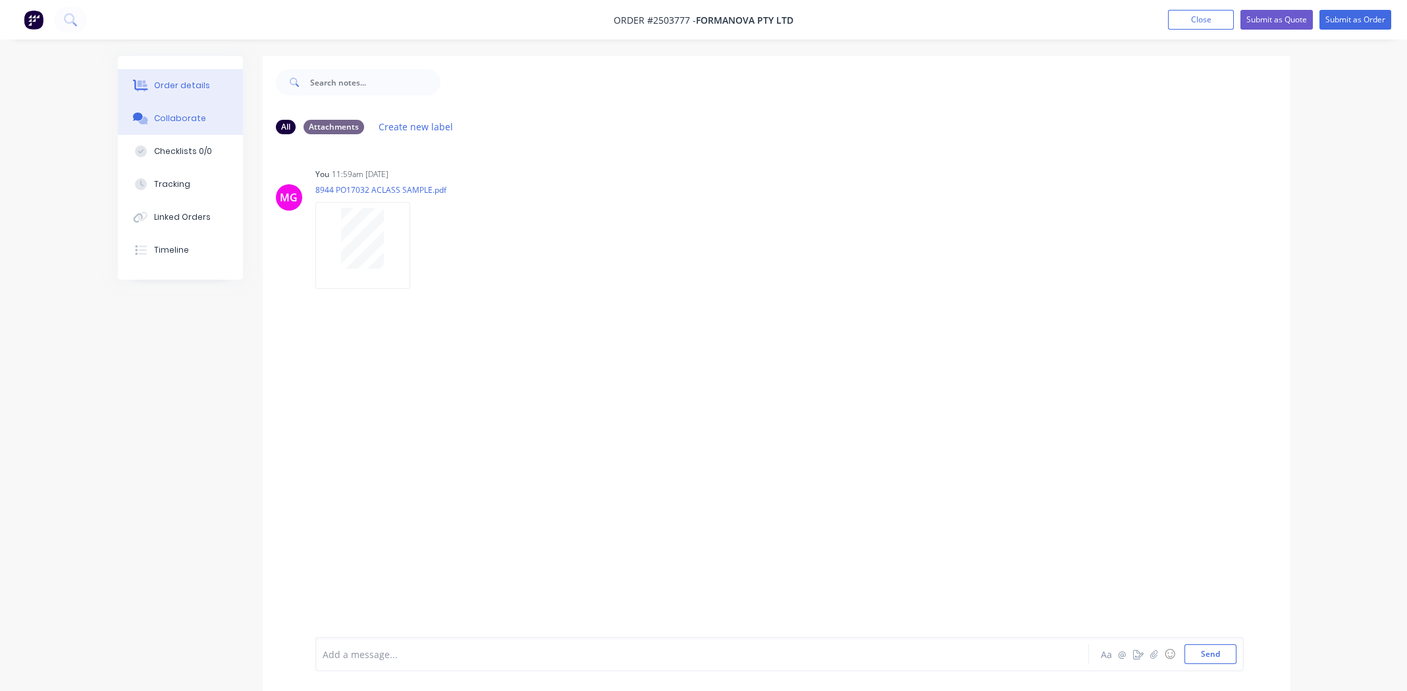
click at [159, 82] on div "Order details" at bounding box center [182, 86] width 56 height 12
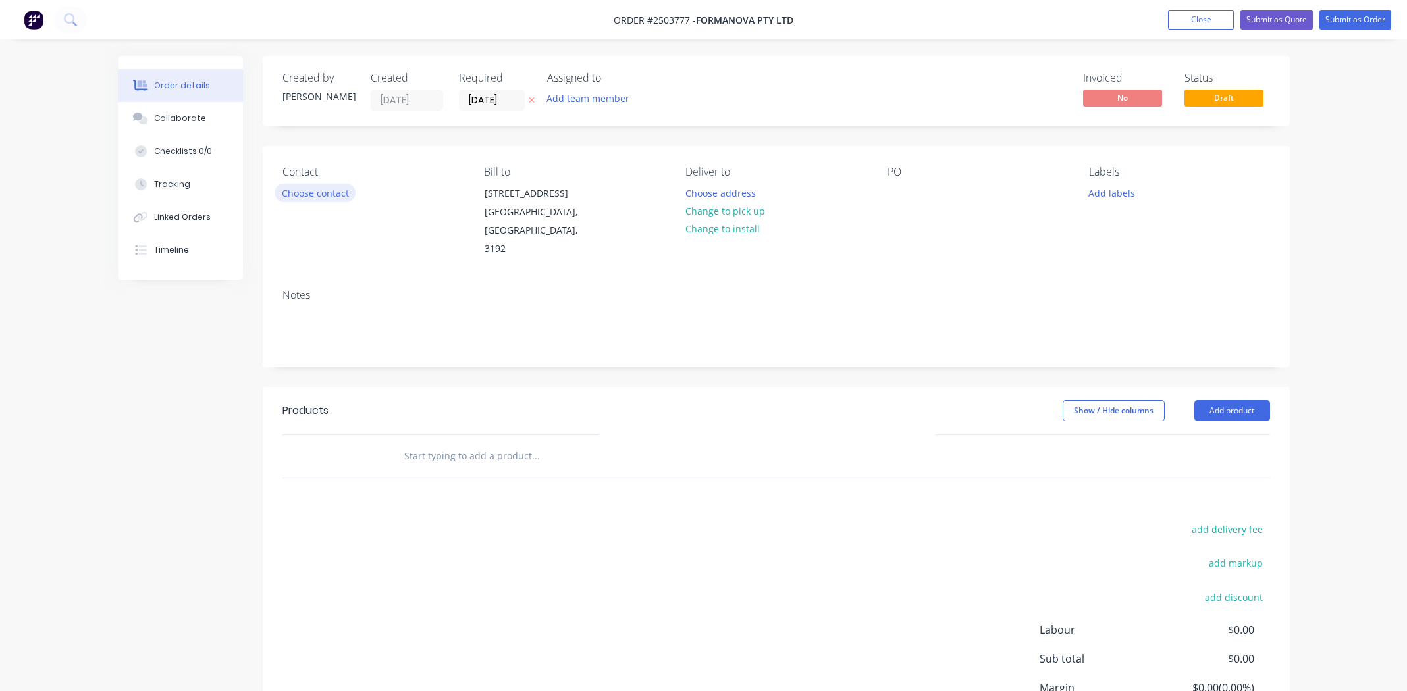
click at [317, 190] on button "Choose contact" at bounding box center [314, 193] width 81 height 18
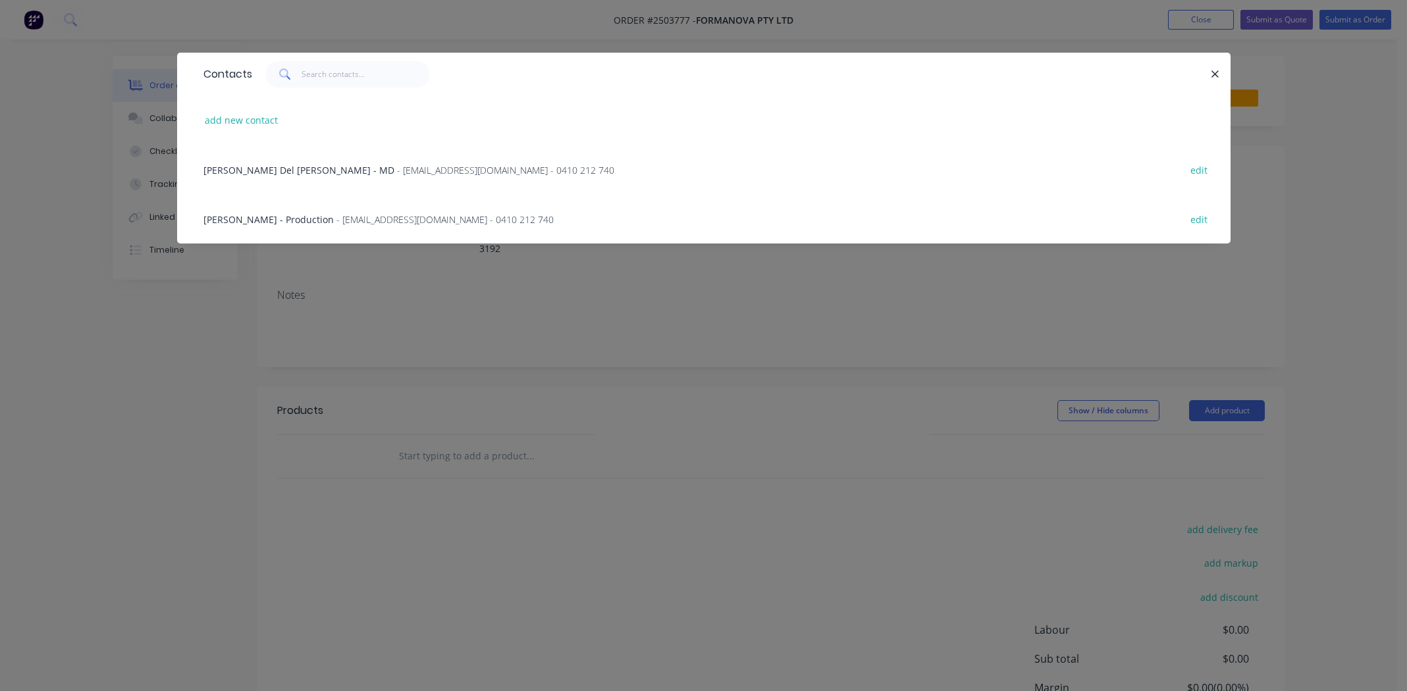
click at [241, 220] on span "[PERSON_NAME] - Production" at bounding box center [268, 219] width 130 height 13
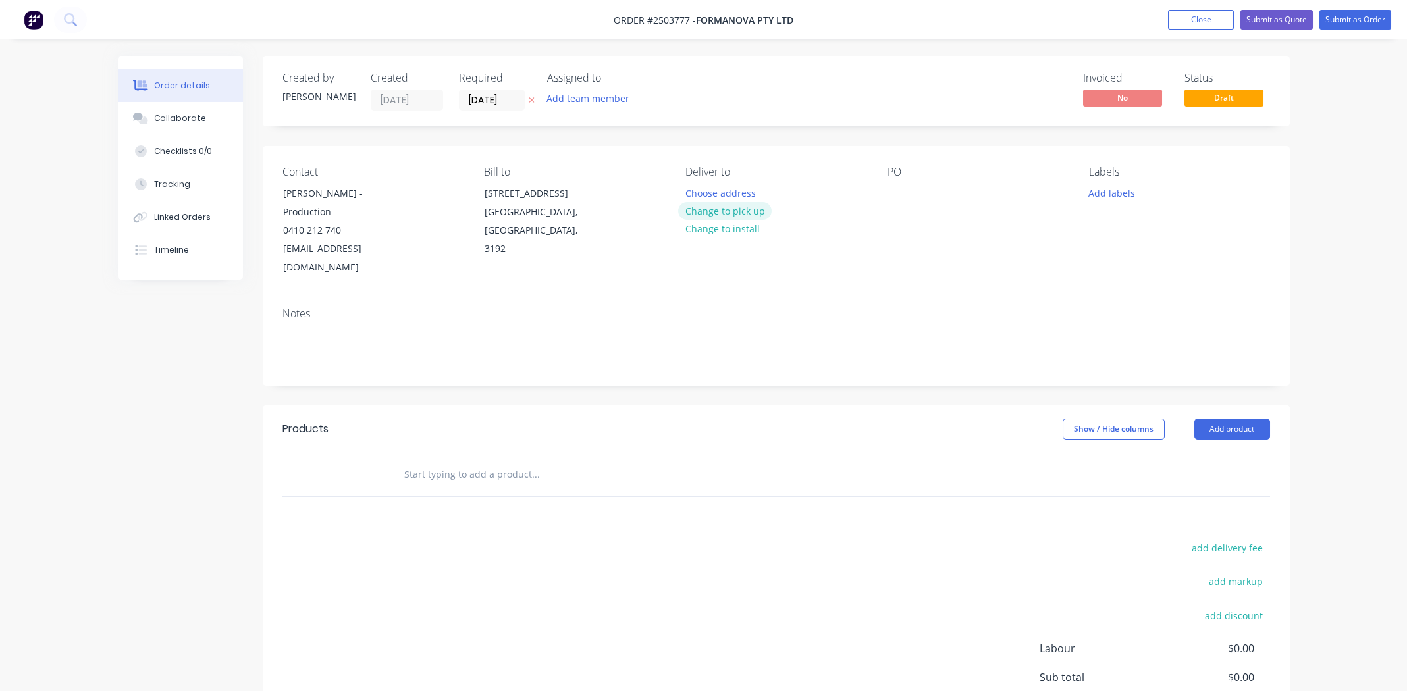
click at [741, 210] on button "Change to pick up" at bounding box center [724, 211] width 93 height 18
click at [894, 195] on div at bounding box center [897, 193] width 21 height 19
click at [1108, 187] on button "Add labels" at bounding box center [1111, 193] width 61 height 18
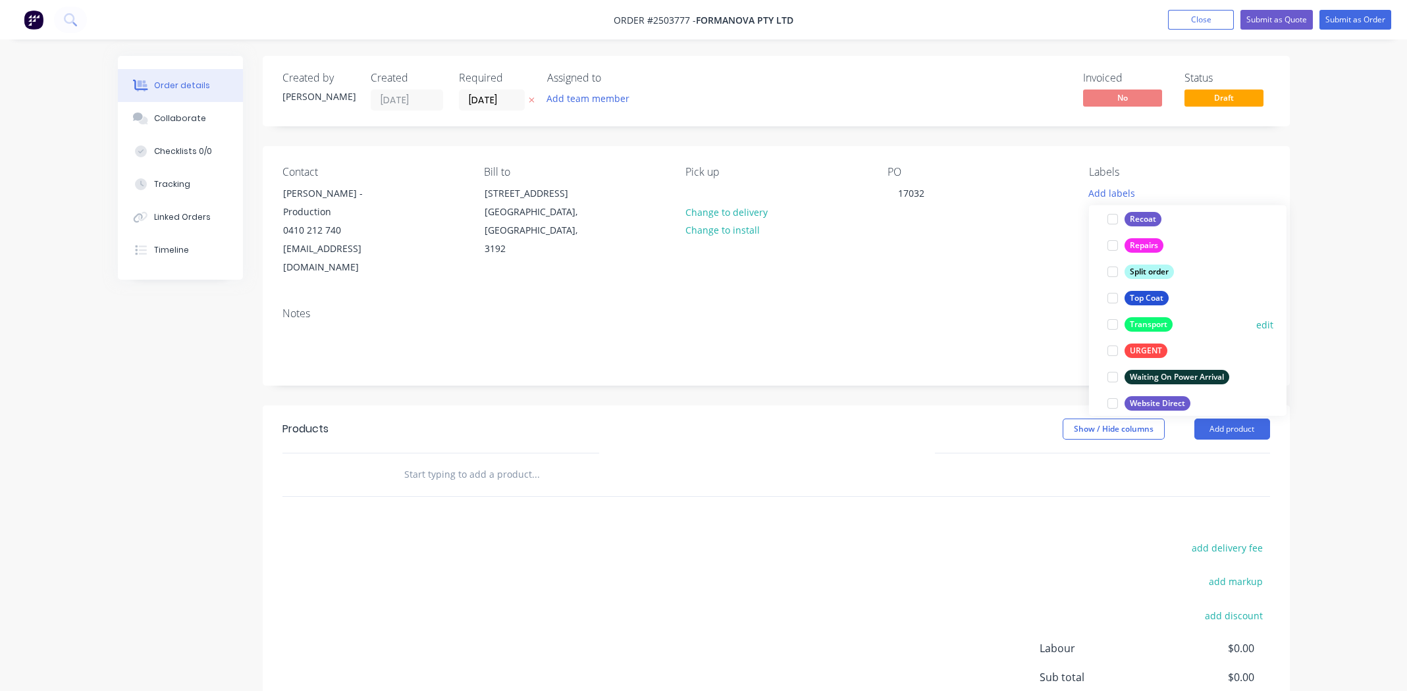
scroll to position [868, 0]
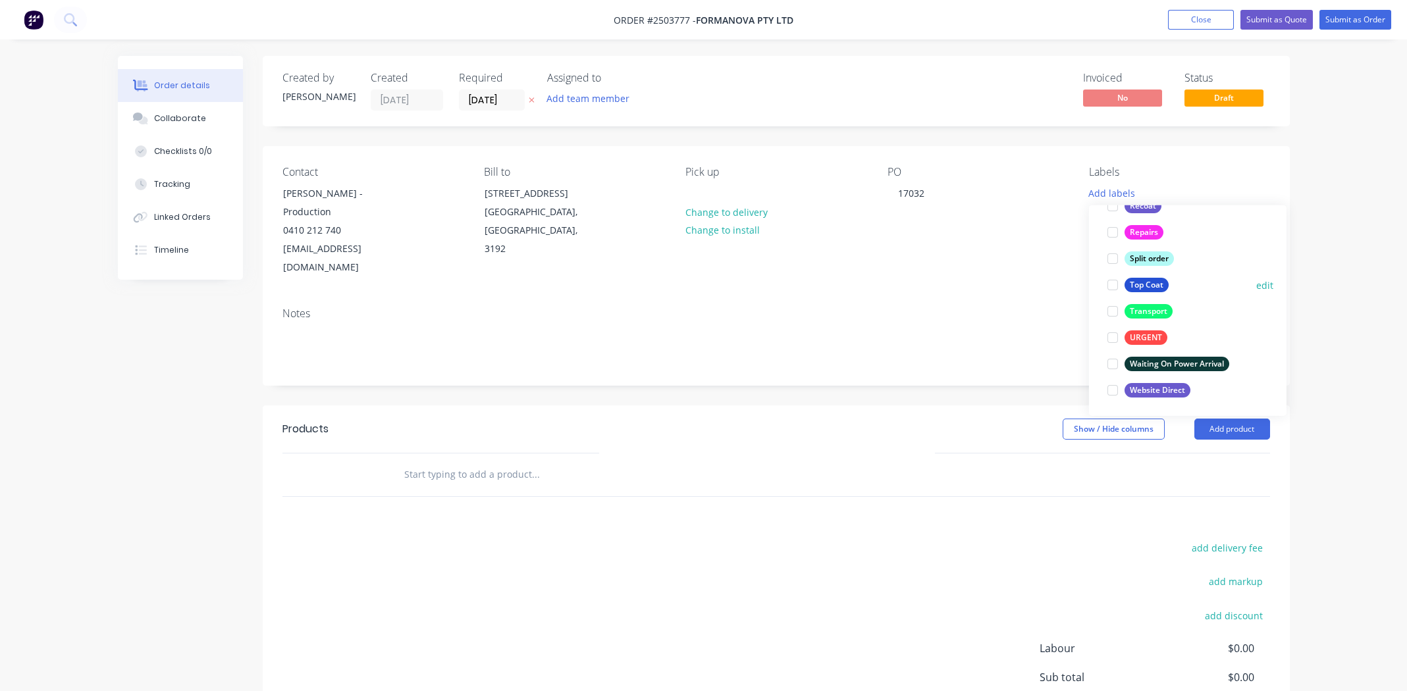
click at [1109, 283] on div at bounding box center [1112, 285] width 26 height 26
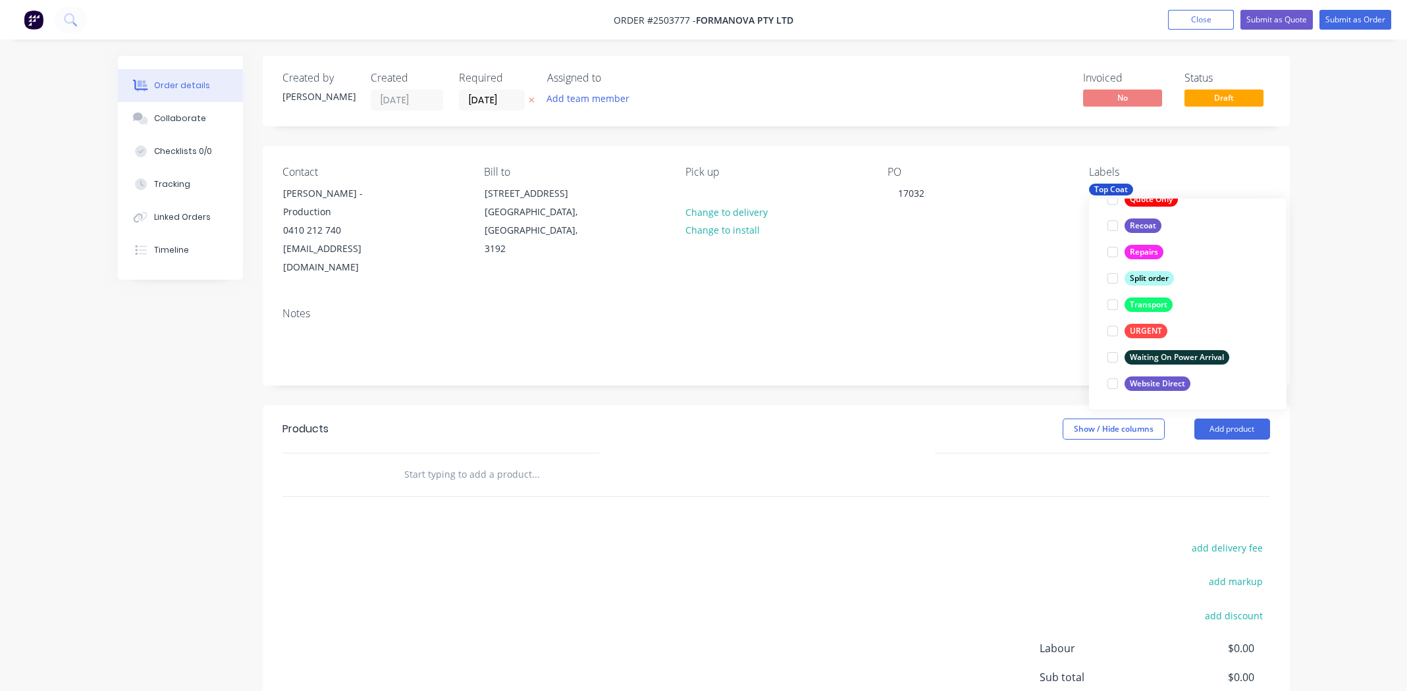
scroll to position [26, 0]
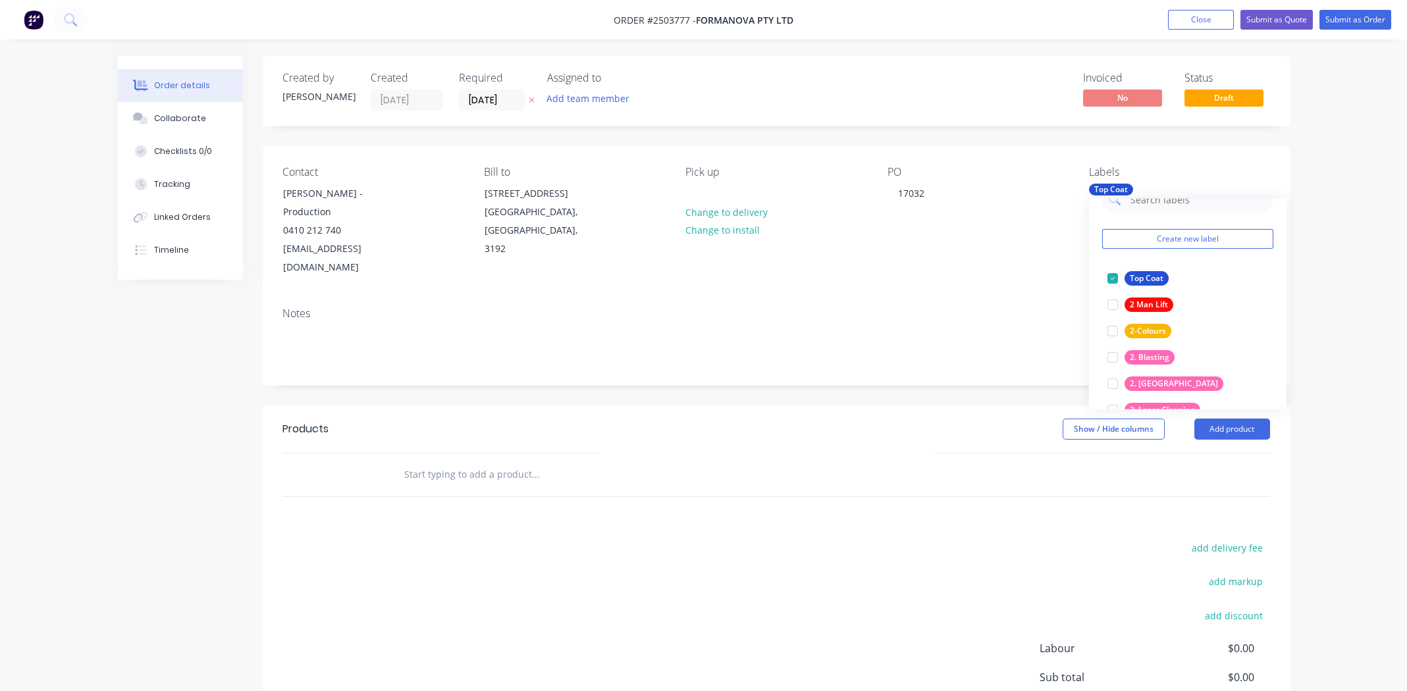
click at [902, 307] on div "Notes" at bounding box center [775, 313] width 987 height 13
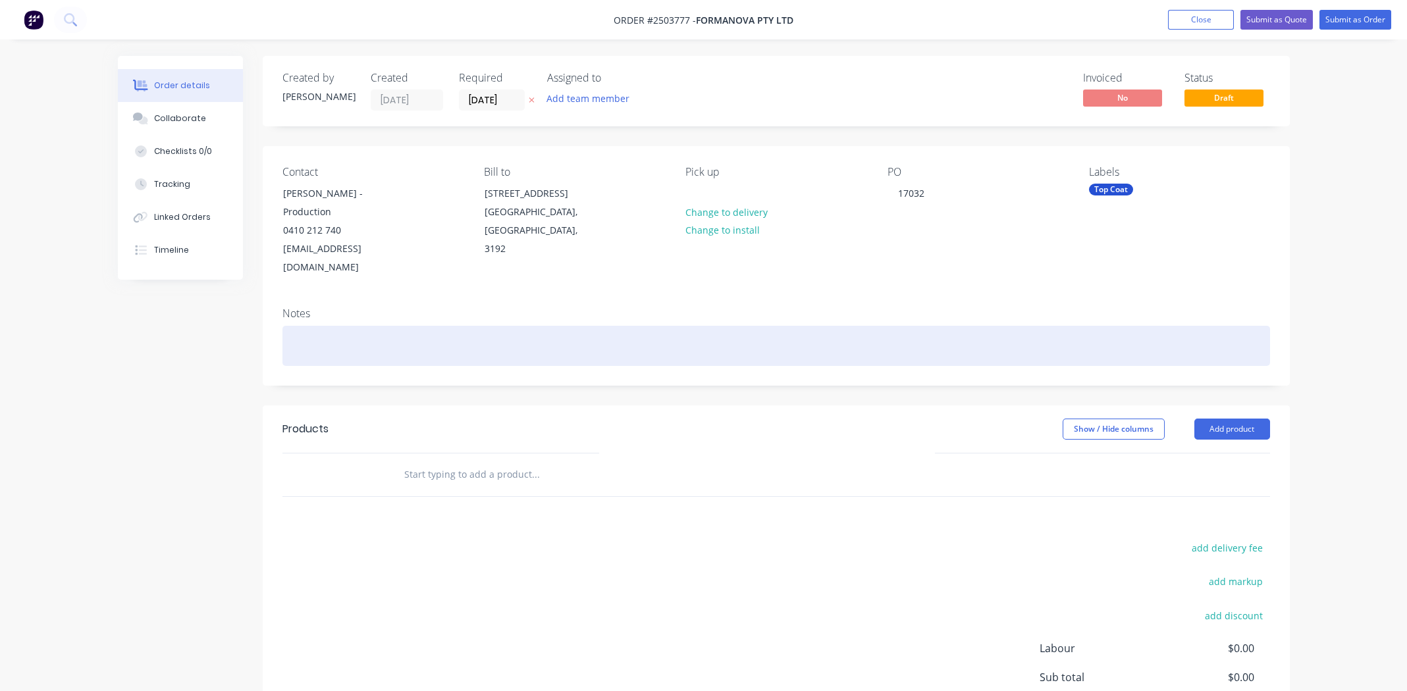
click at [349, 326] on div at bounding box center [775, 346] width 987 height 40
click at [311, 326] on div at bounding box center [775, 346] width 987 height 40
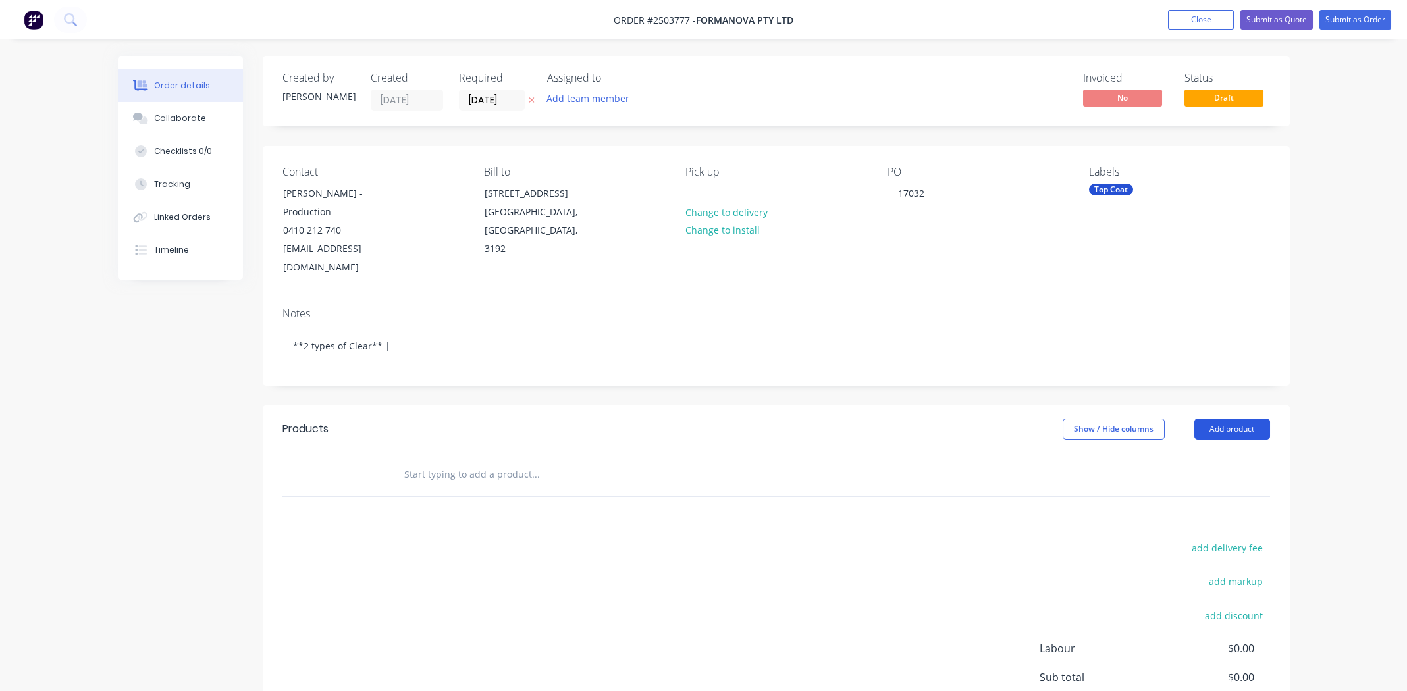
click at [1232, 419] on button "Add product" at bounding box center [1232, 429] width 76 height 21
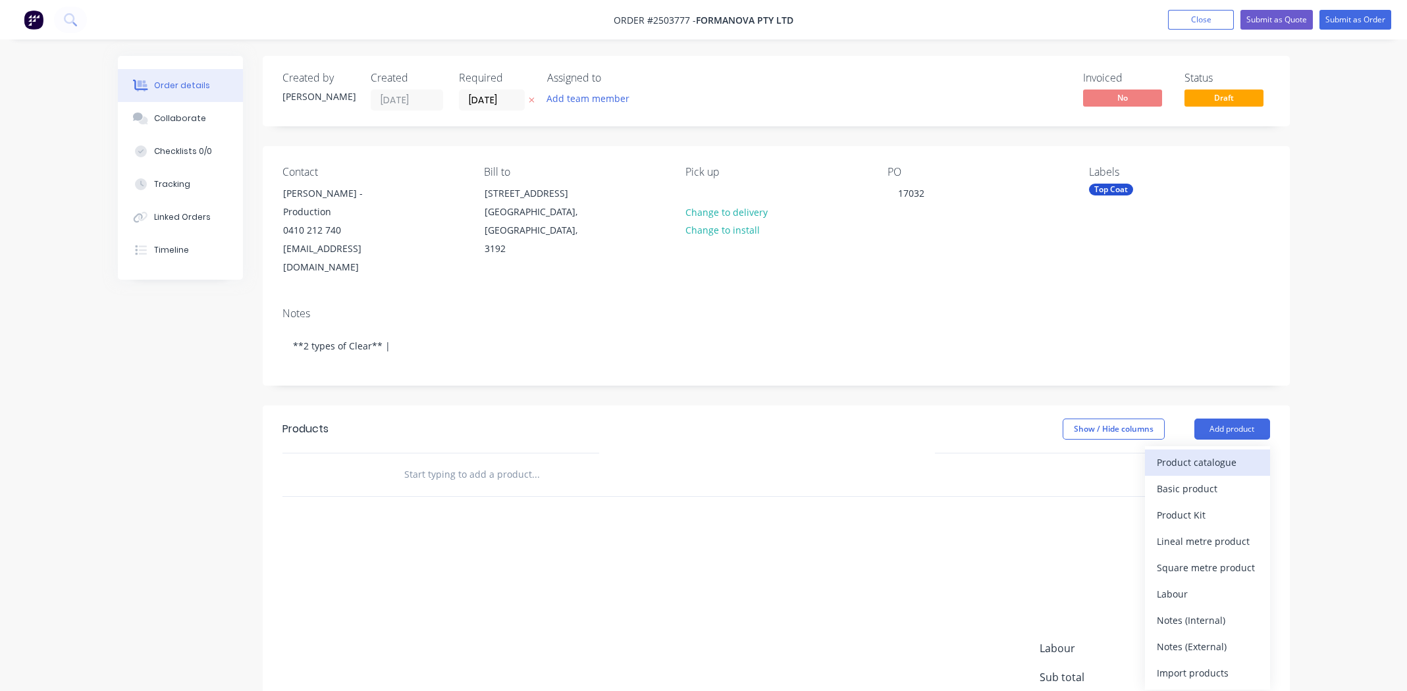
click at [1226, 453] on div "Product catalogue" at bounding box center [1206, 462] width 101 height 19
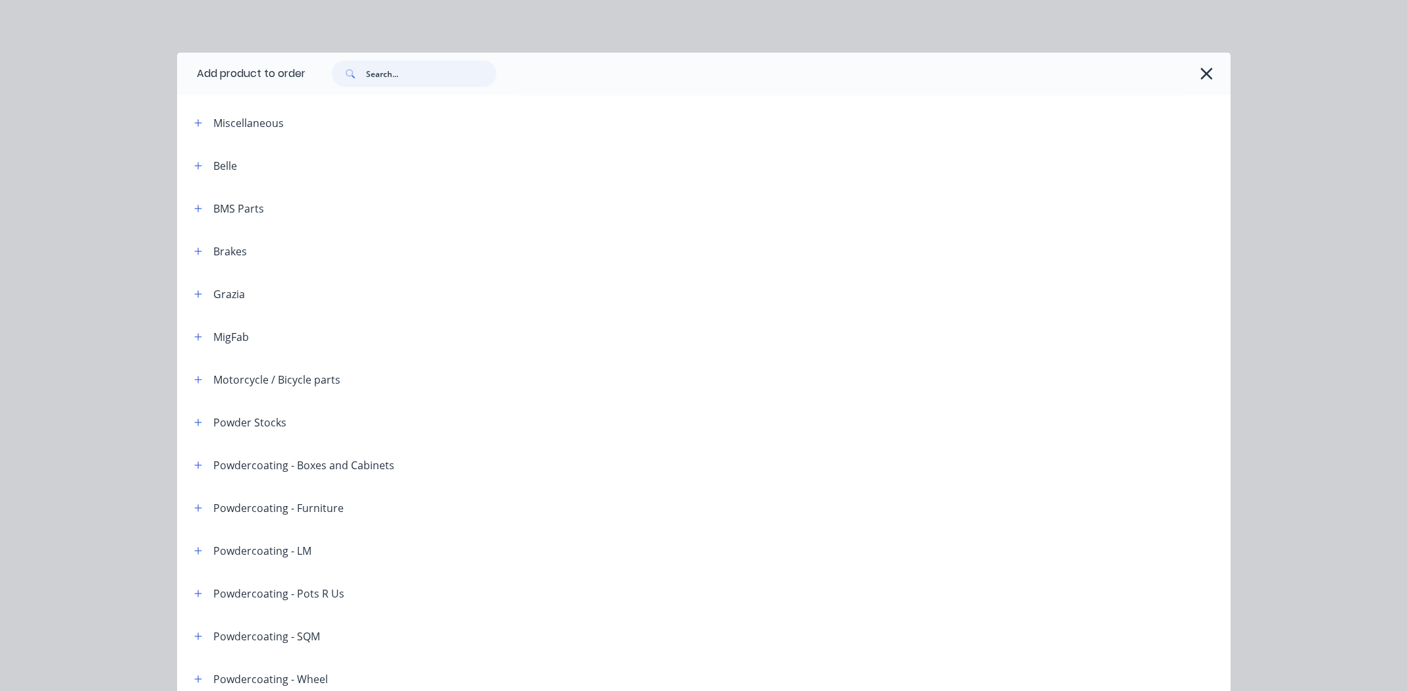
click at [415, 73] on input "text" at bounding box center [431, 74] width 130 height 26
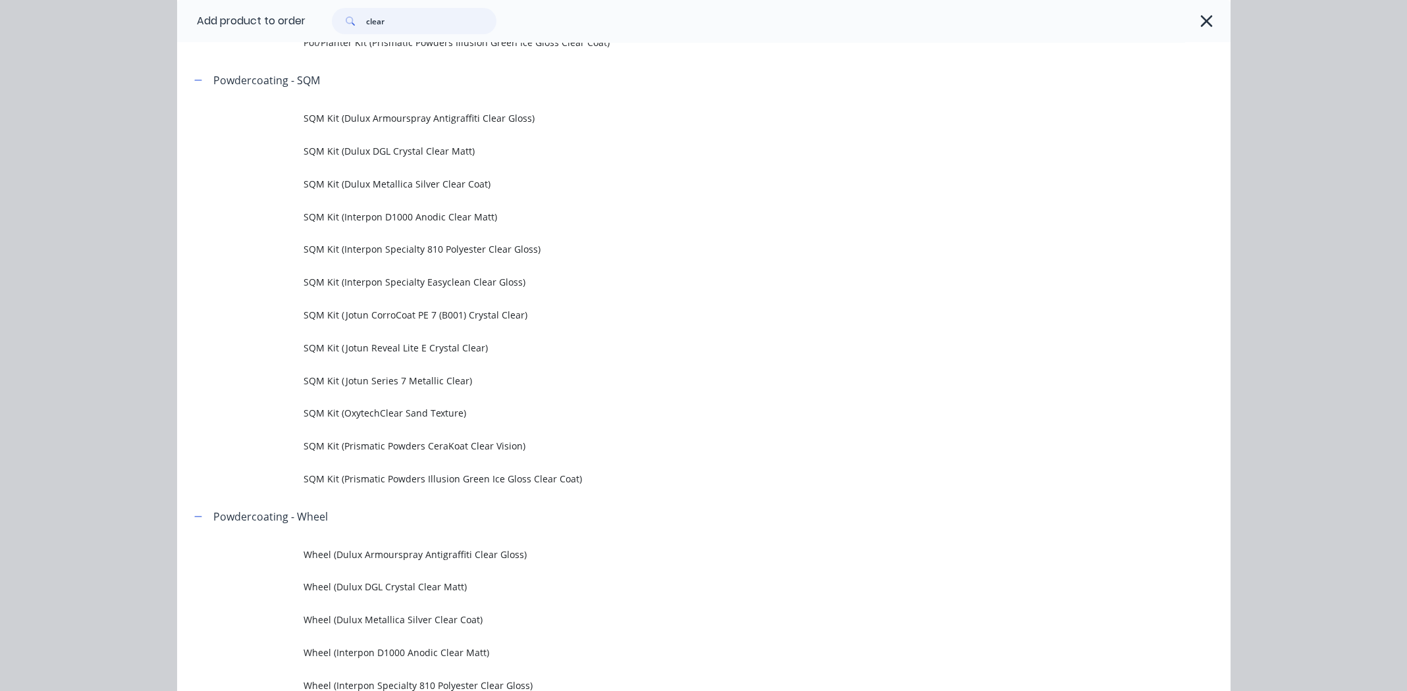
scroll to position [2237, 0]
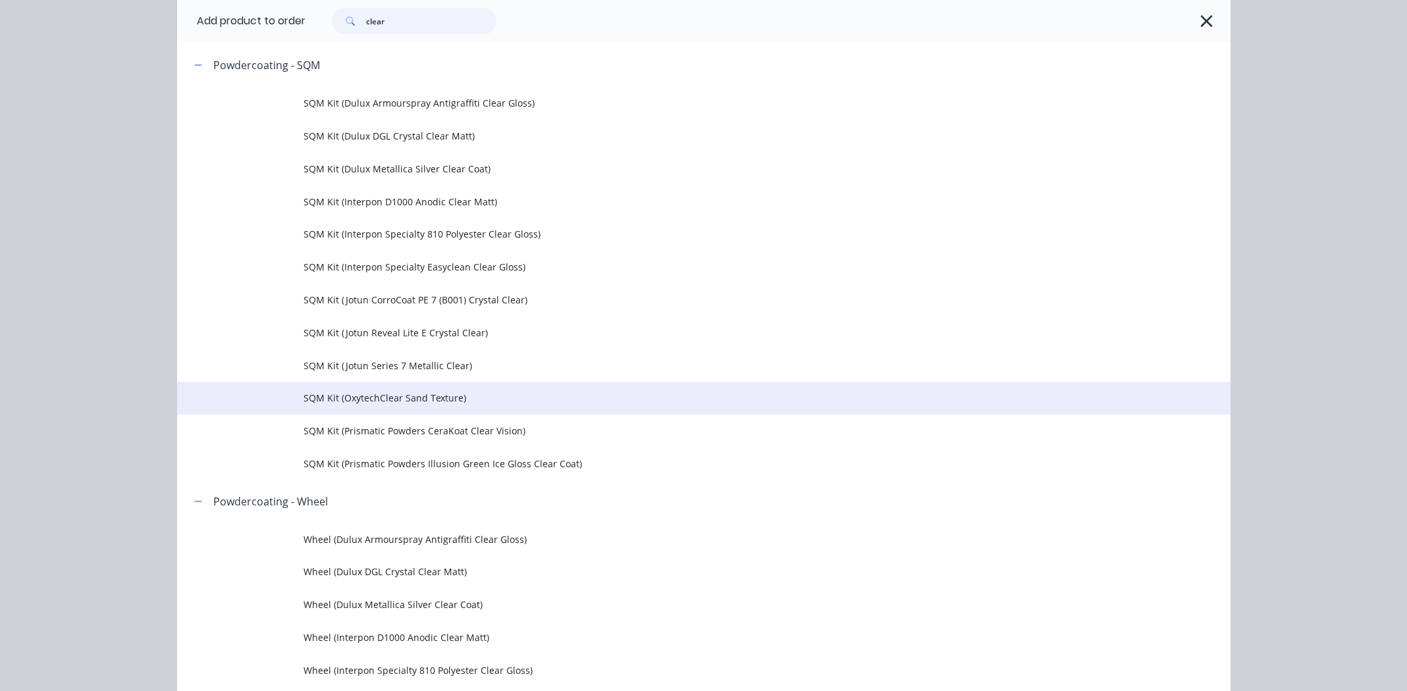
type input "clear"
click at [352, 396] on span "SQM Kit (OxytechClear Sand Texture)" at bounding box center [673, 398] width 741 height 14
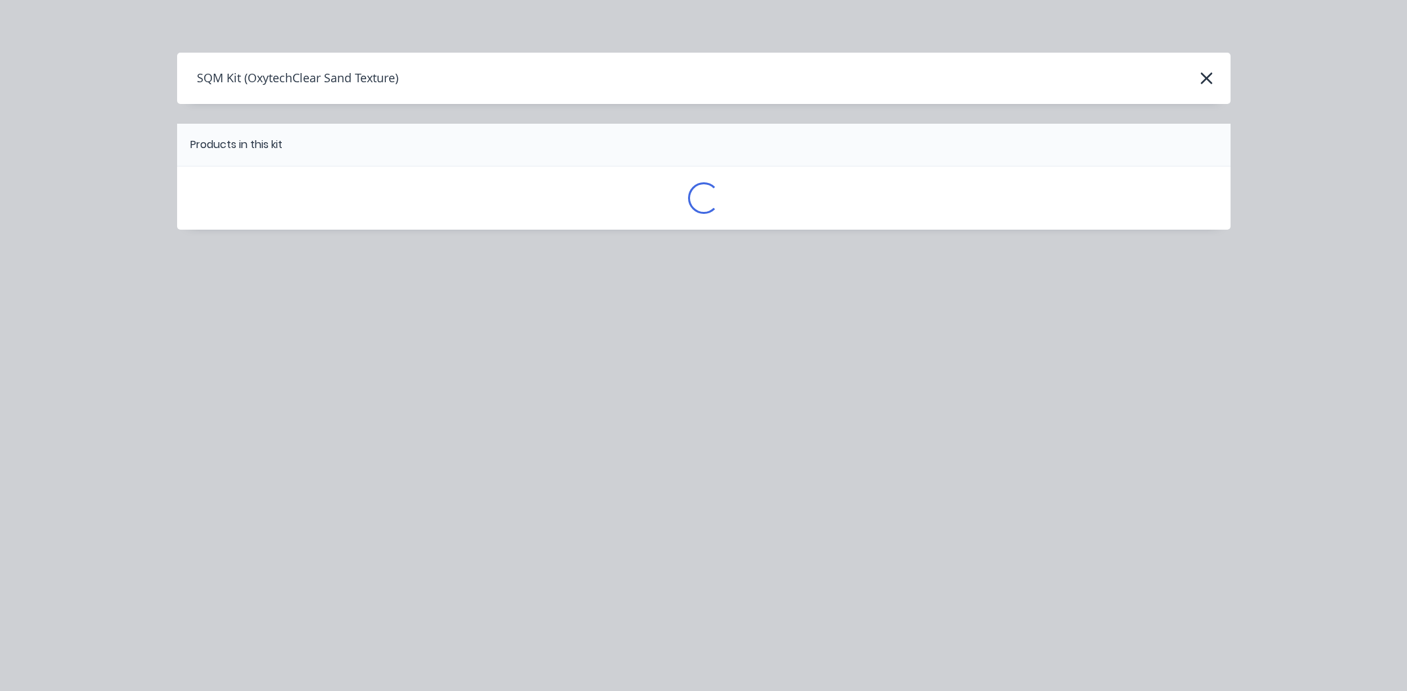
scroll to position [0, 0]
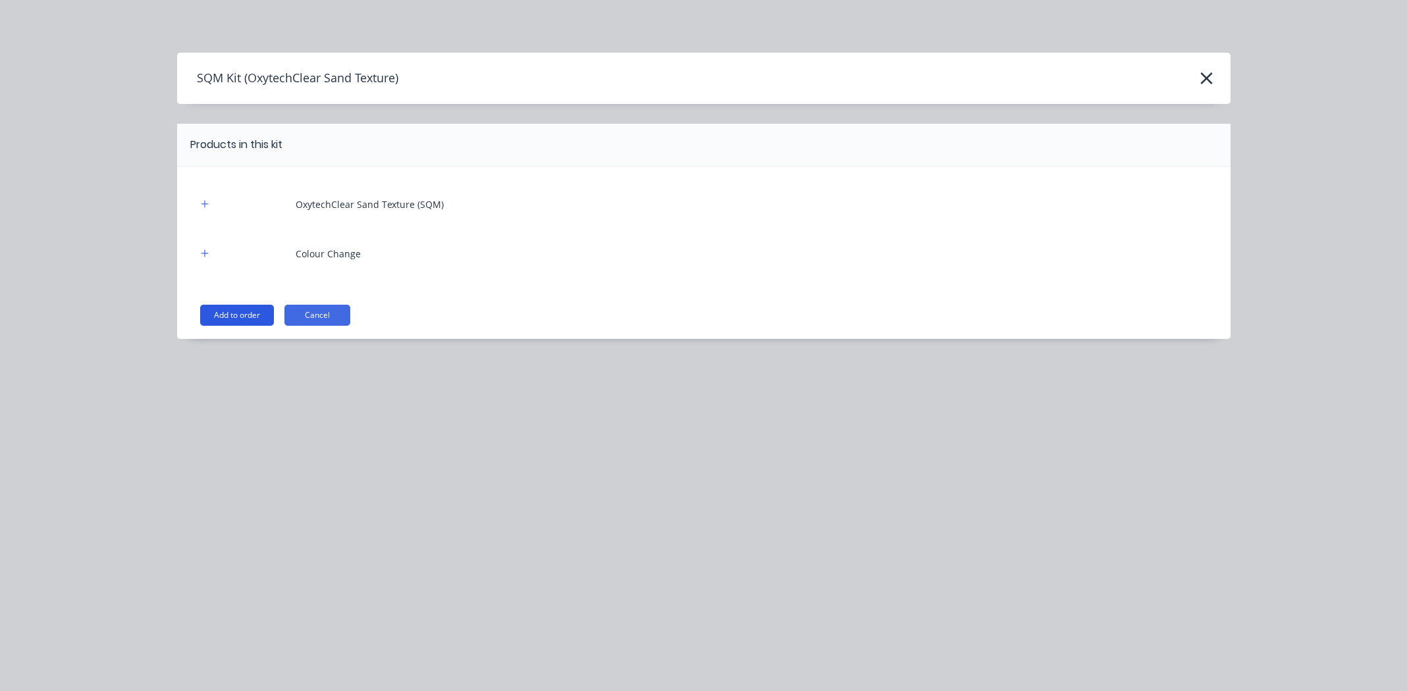
click at [233, 315] on button "Add to order" at bounding box center [237, 315] width 74 height 21
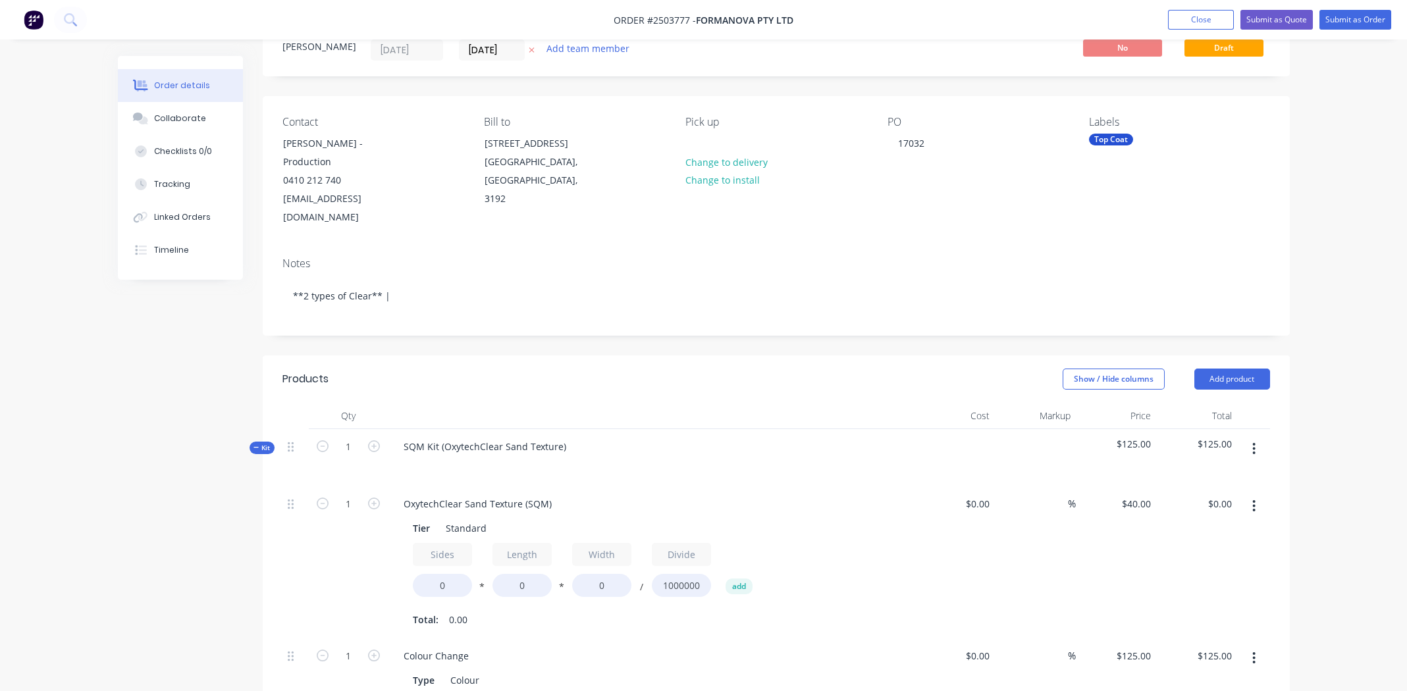
scroll to position [197, 0]
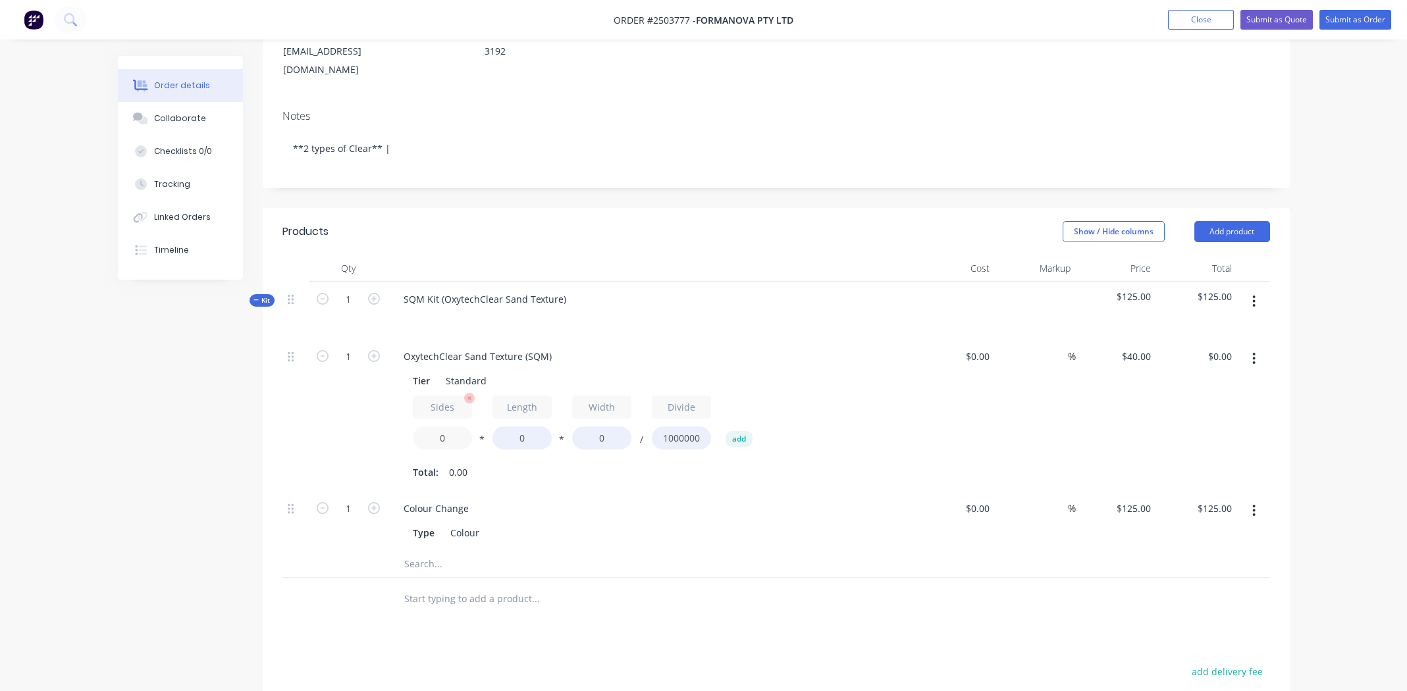
click at [443, 427] on input "0" at bounding box center [442, 438] width 59 height 23
type input "1"
click at [487, 347] on div "OxytechClear Sand Texture (SQM)" at bounding box center [477, 356] width 169 height 19
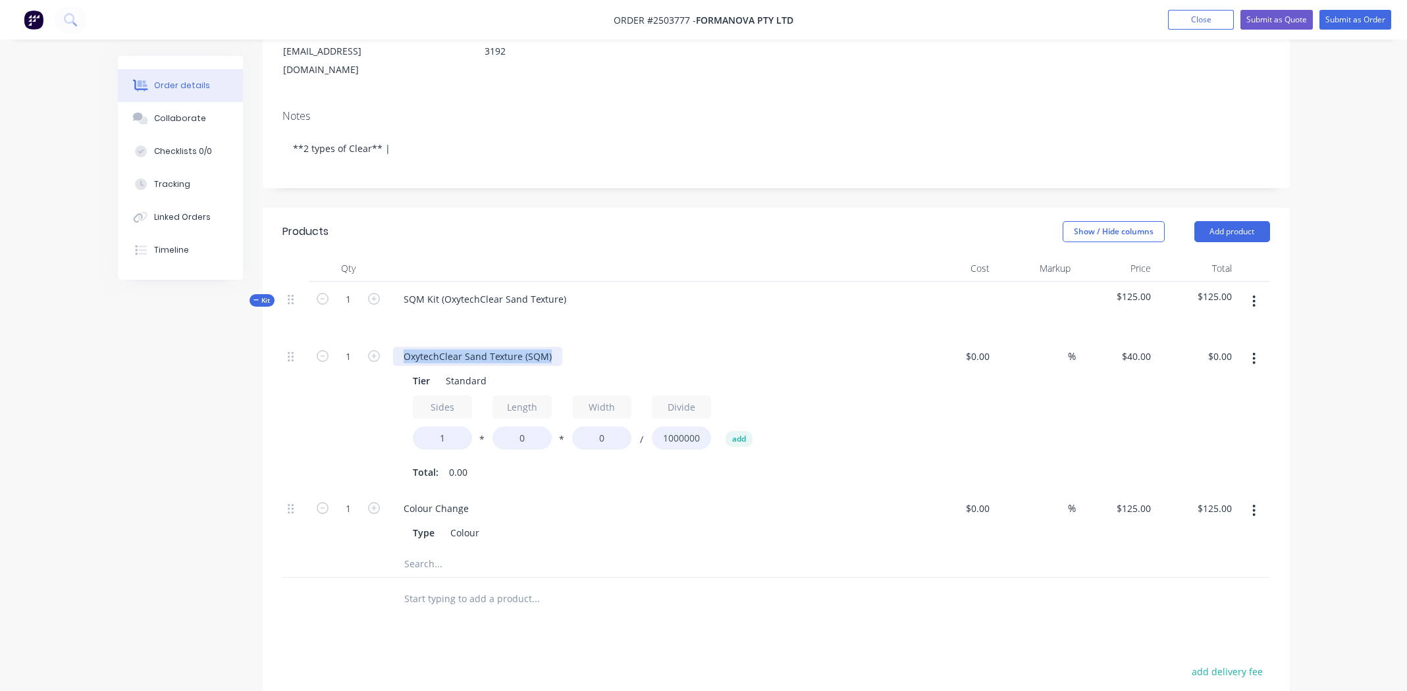
click at [487, 347] on div "OxytechClear Sand Texture (SQM)" at bounding box center [477, 356] width 169 height 19
click at [526, 347] on div "OxytechClear Sand Texture (SQM)" at bounding box center [477, 356] width 169 height 19
drag, startPoint x: 552, startPoint y: 334, endPoint x: 463, endPoint y: 339, distance: 89.6
click at [463, 347] on div "OxytechClear Sand Texture (SQM)" at bounding box center [477, 356] width 169 height 19
click at [505, 290] on div "SQM Kit (OxytechClear Sand Texture)" at bounding box center [485, 299] width 184 height 19
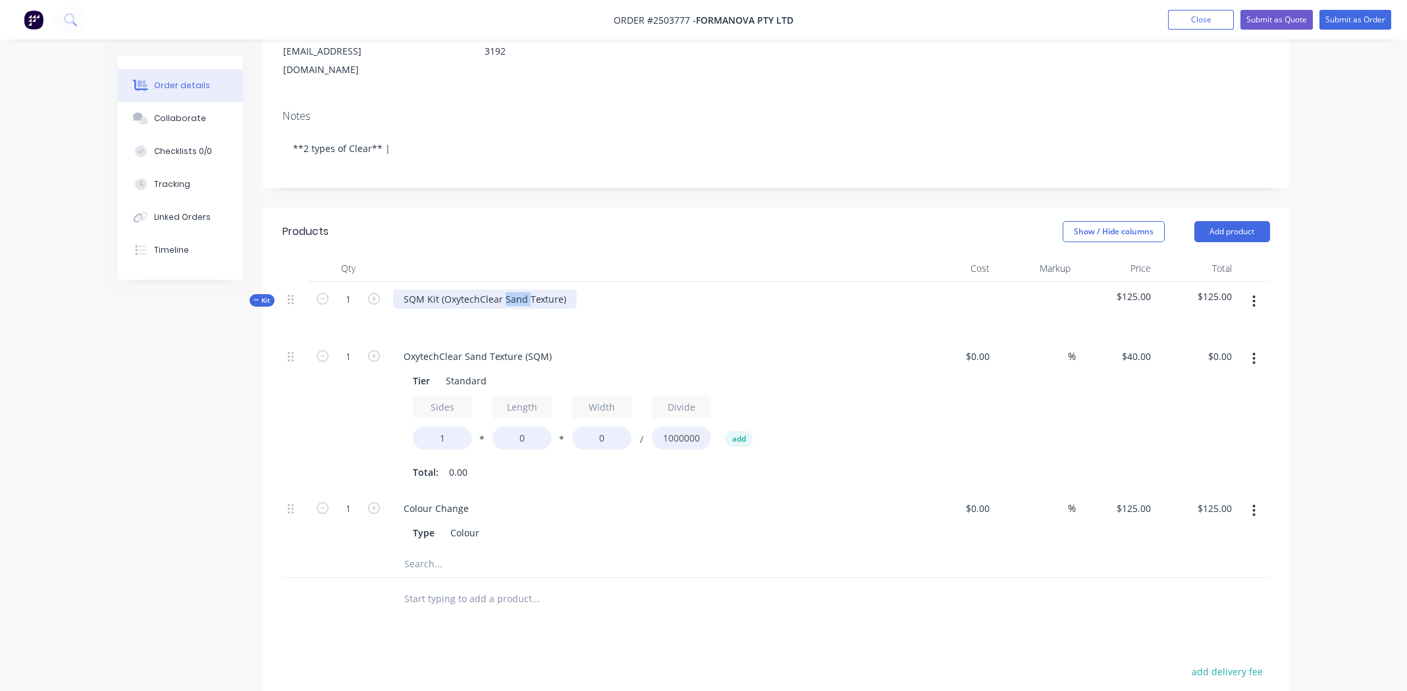
click at [505, 290] on div "SQM Kit (OxytechClear Sand Texture)" at bounding box center [485, 299] width 184 height 19
click at [443, 290] on div "SQM Kit (OxytechClear Sand Texture)" at bounding box center [485, 299] width 184 height 19
click at [526, 290] on div "OxytechClear Sand Texture)" at bounding box center [464, 299] width 143 height 19
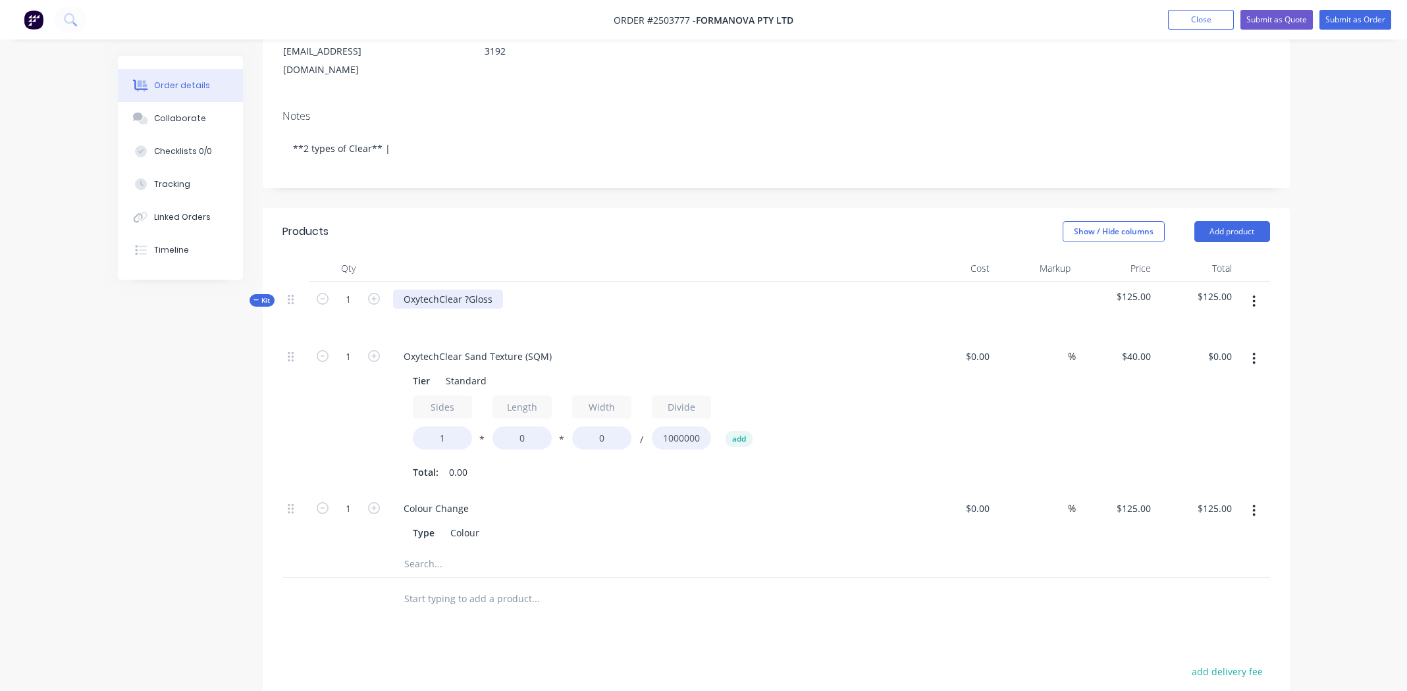
click at [467, 290] on div "OxytechClear ?Gloss" at bounding box center [448, 299] width 110 height 19
click at [495, 347] on div "OxytechClear Sand Texture (SQM)" at bounding box center [477, 356] width 169 height 19
click at [523, 427] on input "0" at bounding box center [521, 438] width 59 height 23
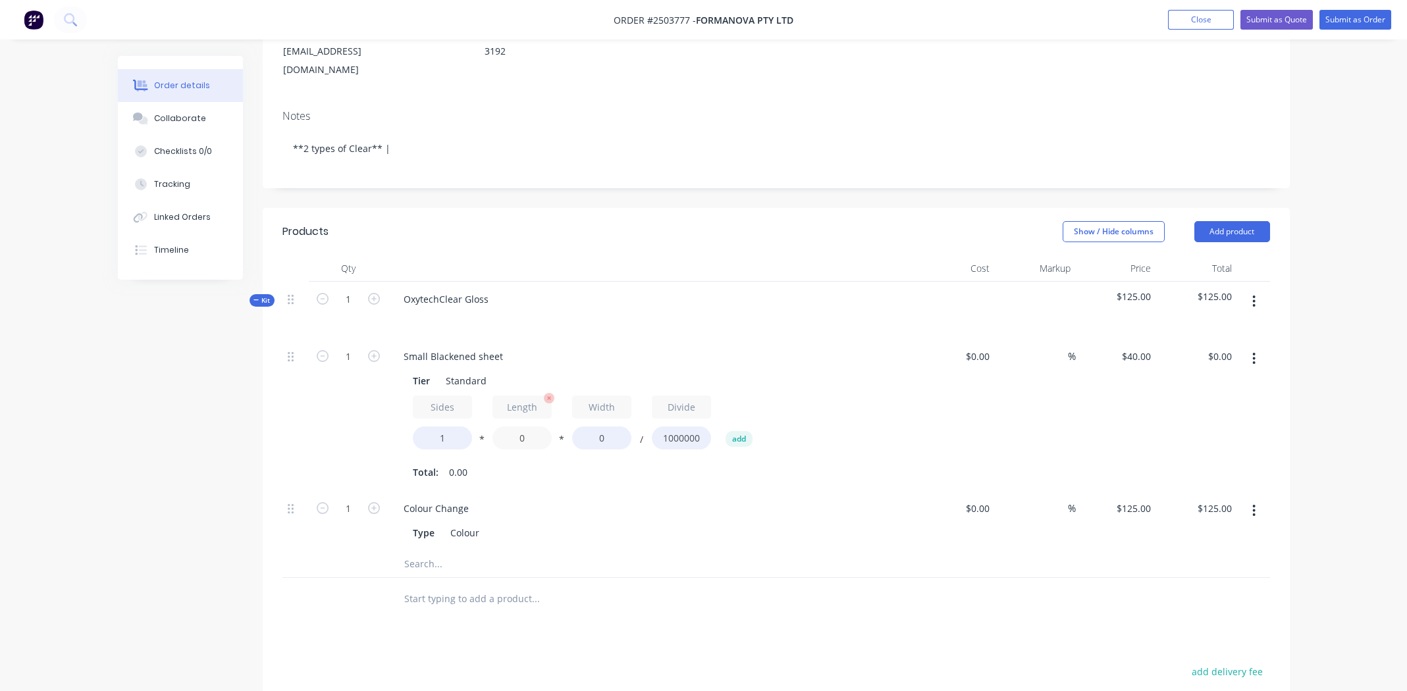
click at [523, 427] on input "0" at bounding box center [521, 438] width 59 height 23
type input "300"
click at [599, 427] on input "0" at bounding box center [601, 438] width 59 height 23
type input "300"
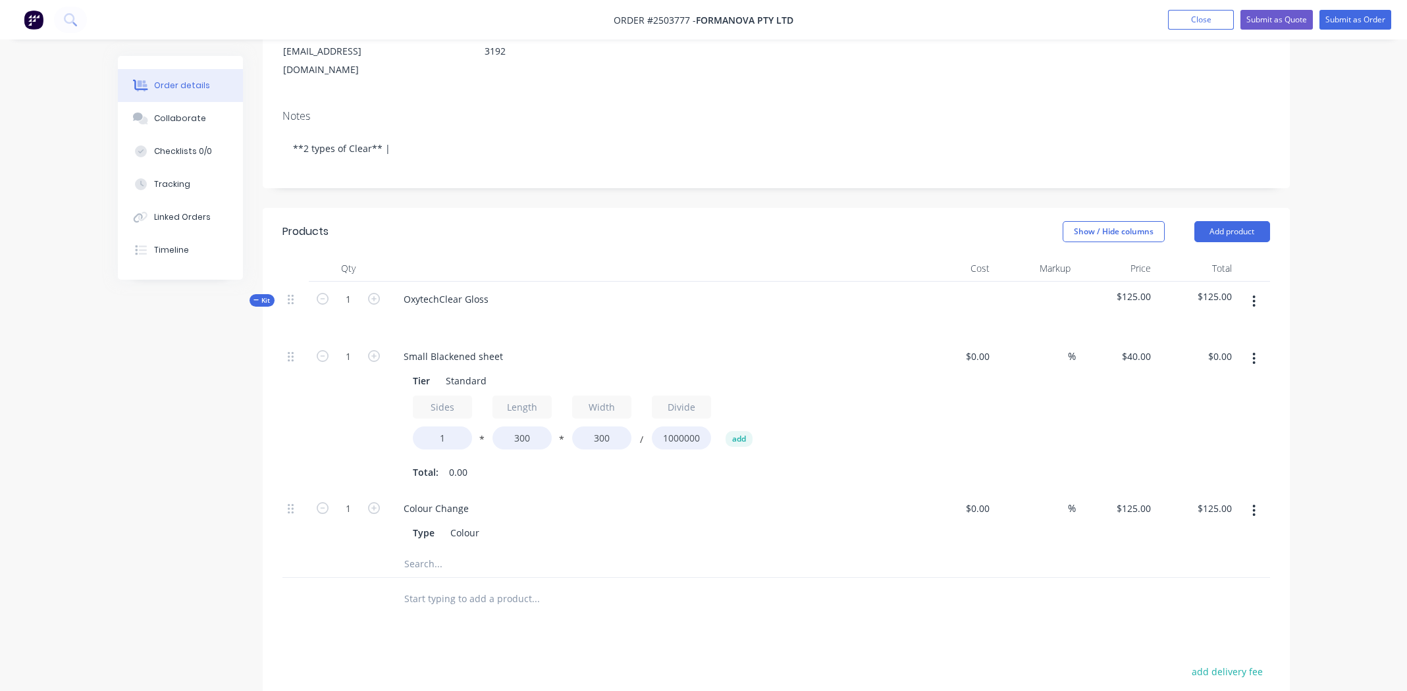
type input "$3.60"
click at [716, 491] on div "Colour Change Type Colour" at bounding box center [651, 521] width 527 height 60
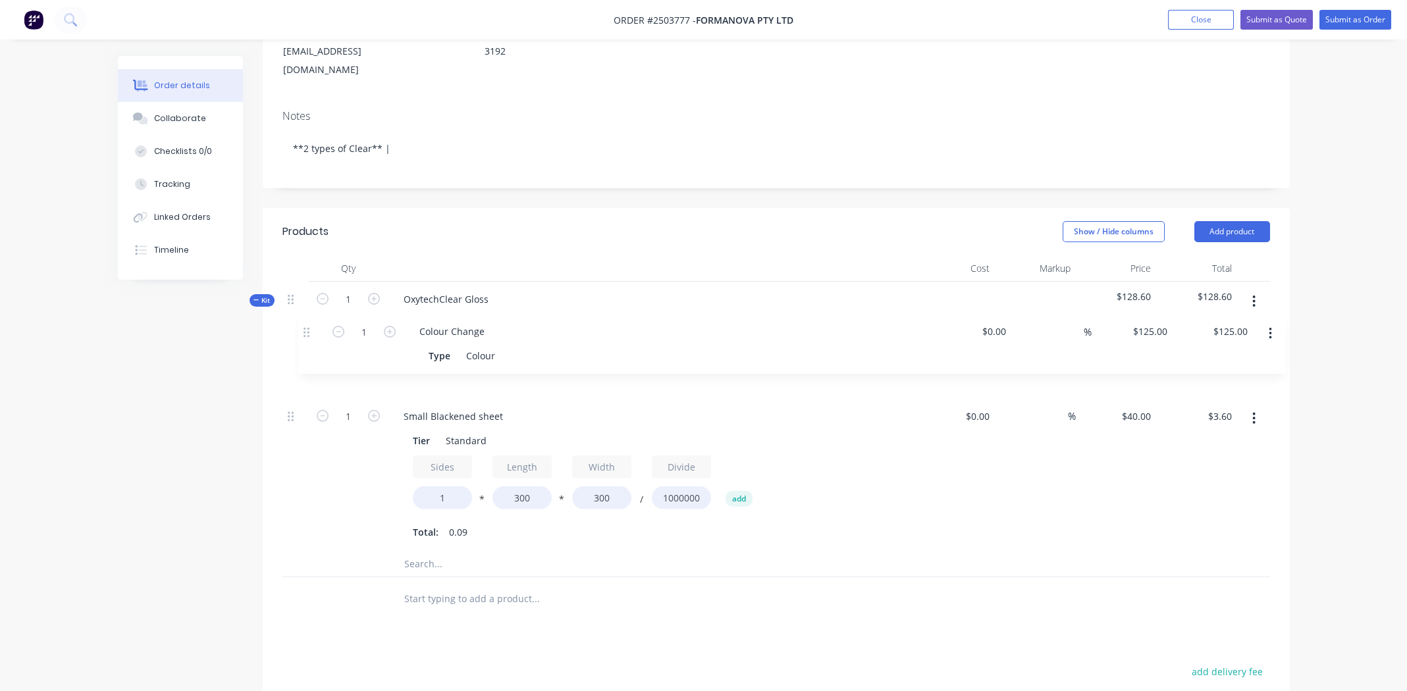
drag, startPoint x: 290, startPoint y: 492, endPoint x: 308, endPoint y: 320, distance: 172.7
click at [308, 339] on div "1 Small Blackened sheet Tier Standard Sides 1 * Length 300 * Width 300 / Divide…" at bounding box center [775, 445] width 987 height 212
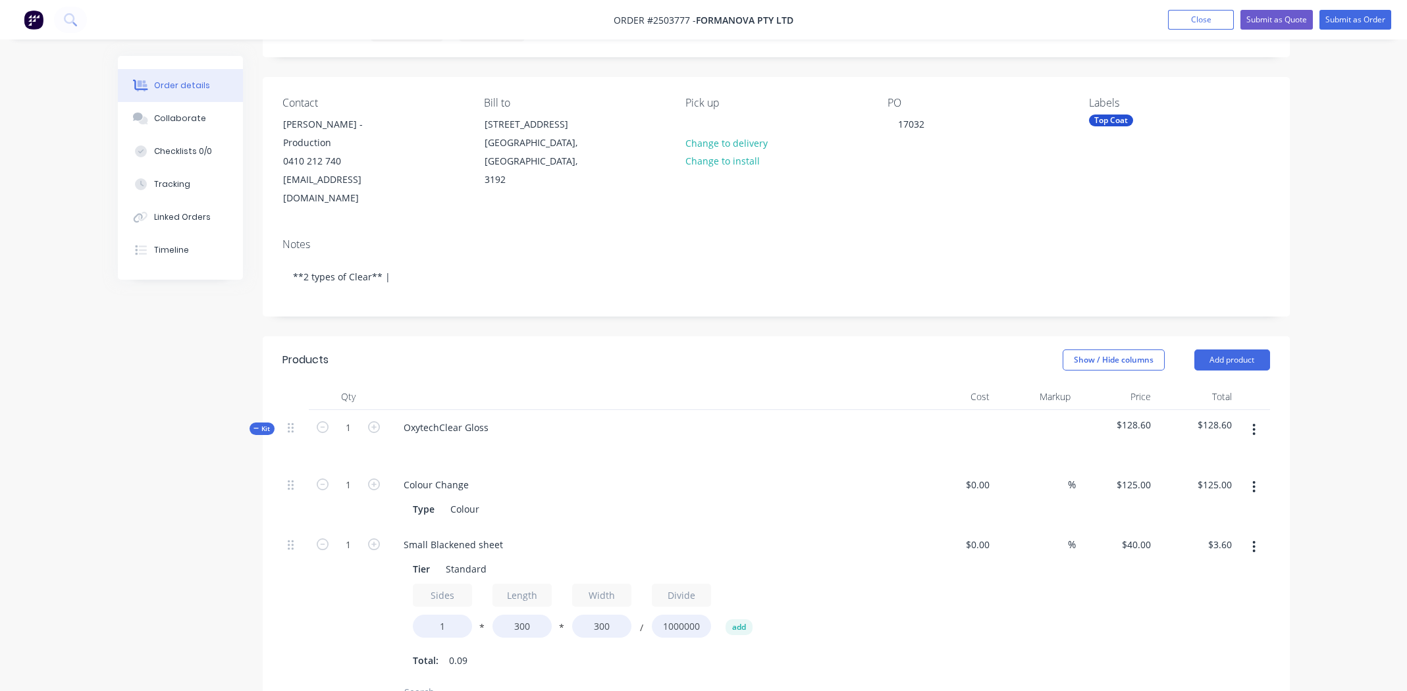
scroll to position [0, 0]
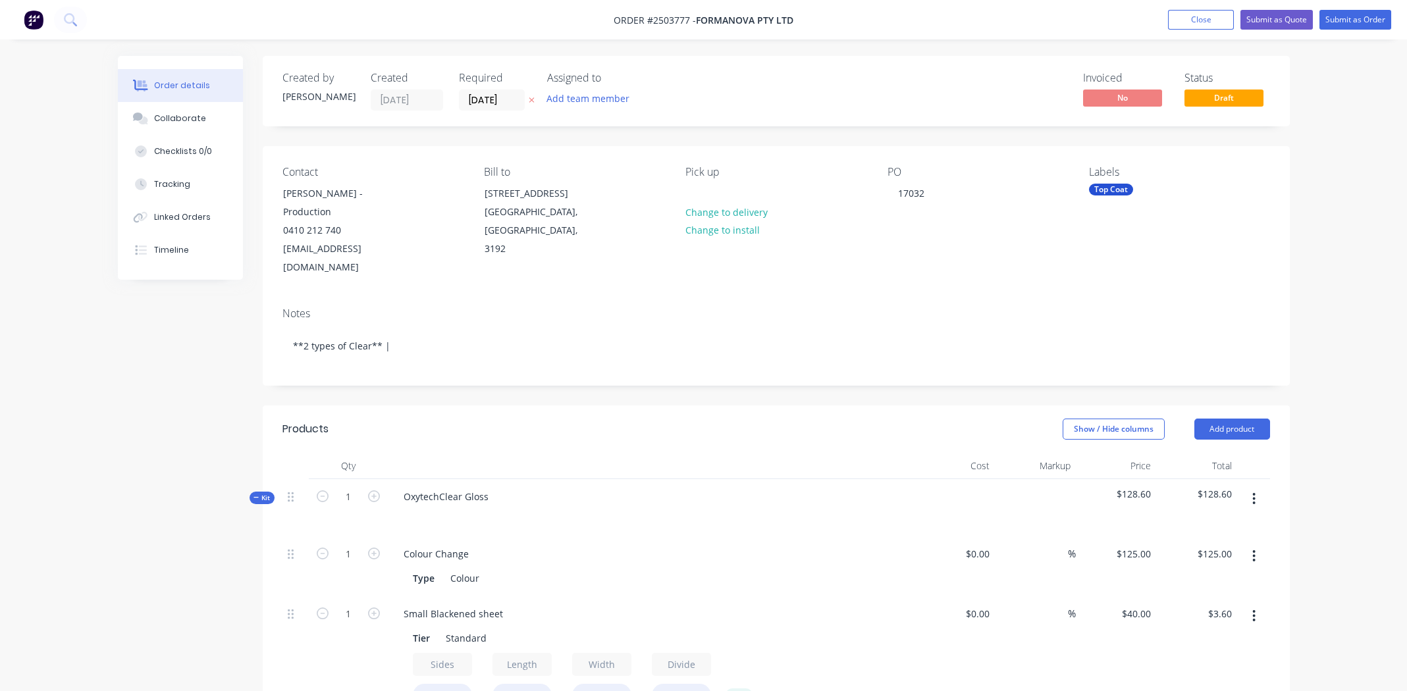
click at [925, 208] on div "PO 17032" at bounding box center [977, 221] width 180 height 111
click at [935, 192] on div "PO 17032" at bounding box center [977, 221] width 180 height 111
click at [923, 192] on div "17032" at bounding box center [910, 193] width 47 height 19
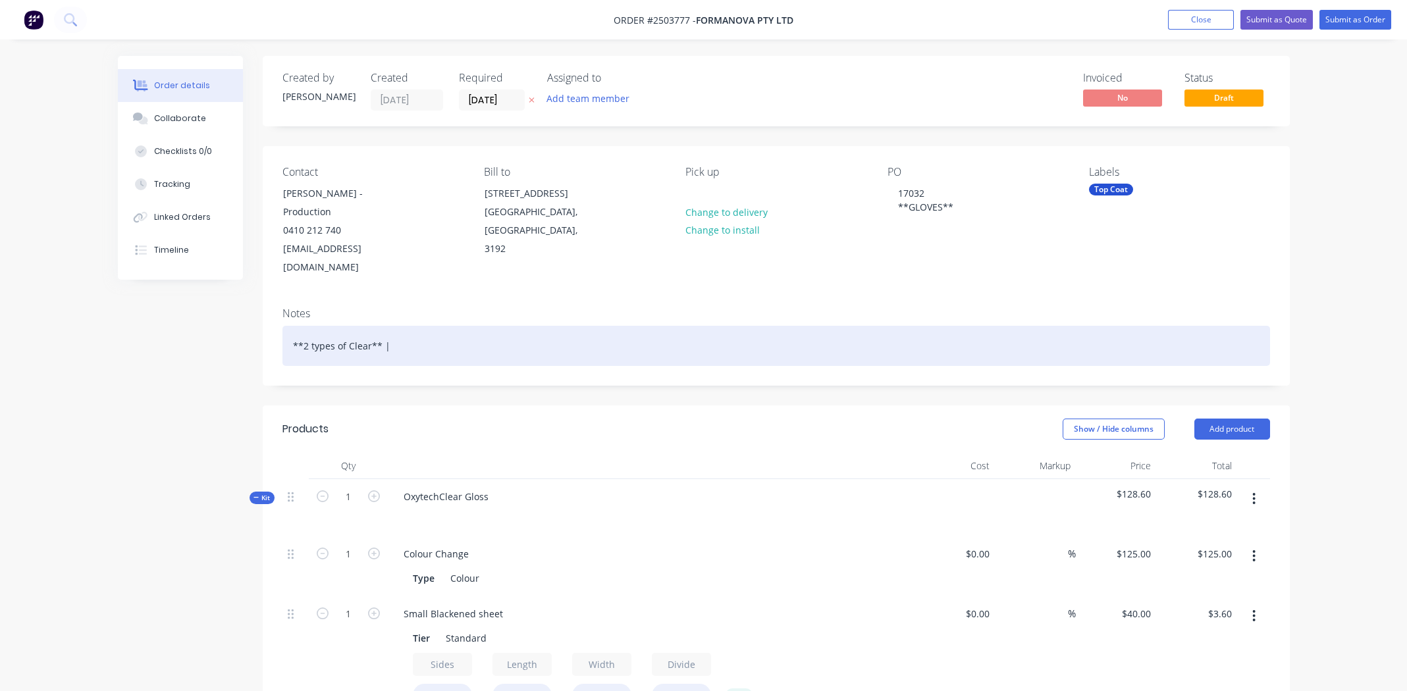
click at [304, 328] on div "**2 types of Clear** |" at bounding box center [775, 346] width 987 height 40
click at [453, 327] on div "**GLOVES** **2 types of Clear** |" at bounding box center [775, 346] width 987 height 40
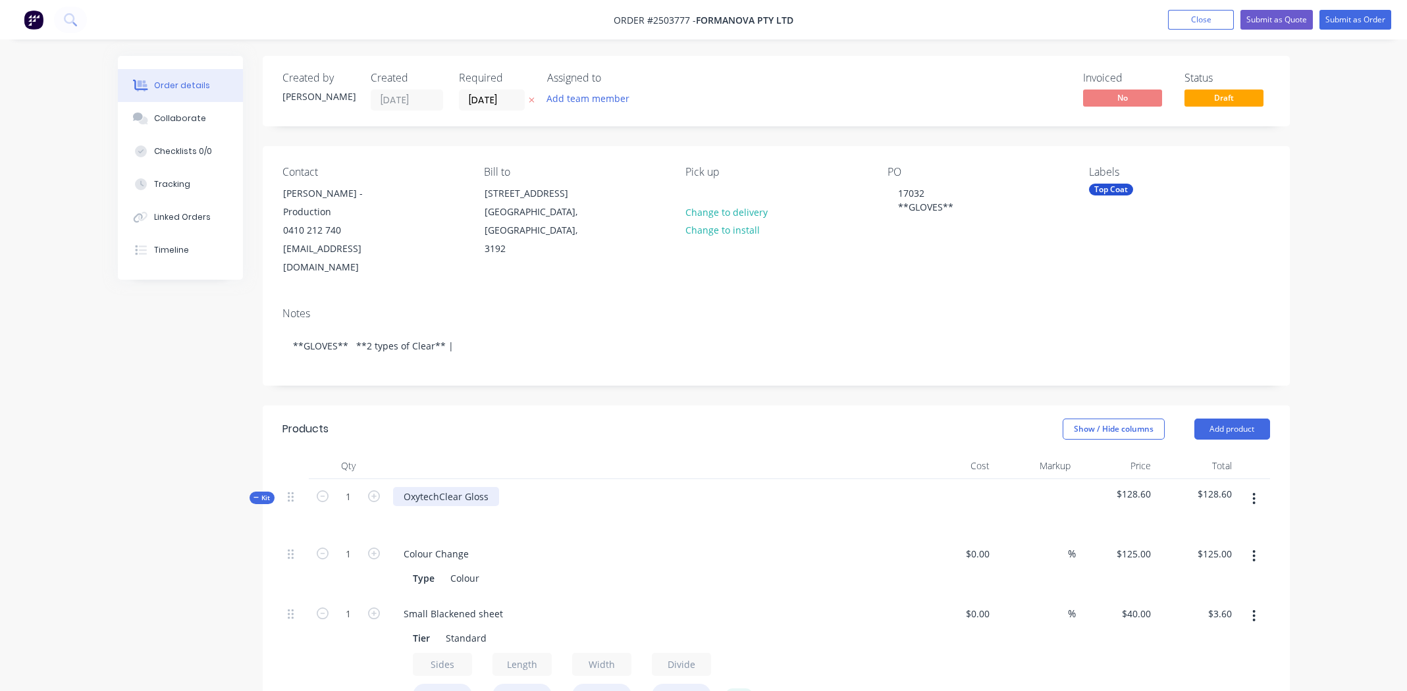
click at [452, 487] on div "OxytechClear Gloss" at bounding box center [446, 496] width 106 height 19
copy div "OxytechClear Gloss"
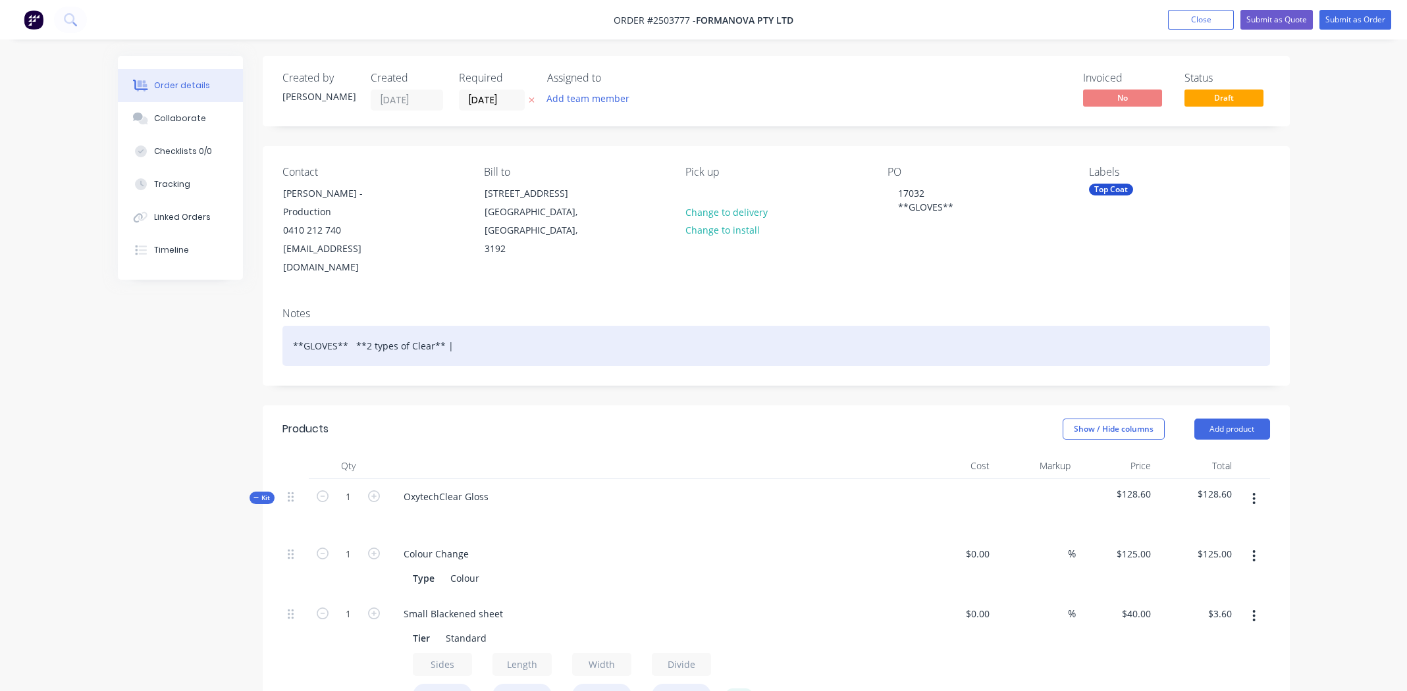
click at [502, 326] on div "**GLOVES** **2 types of Clear** |" at bounding box center [775, 346] width 987 height 40
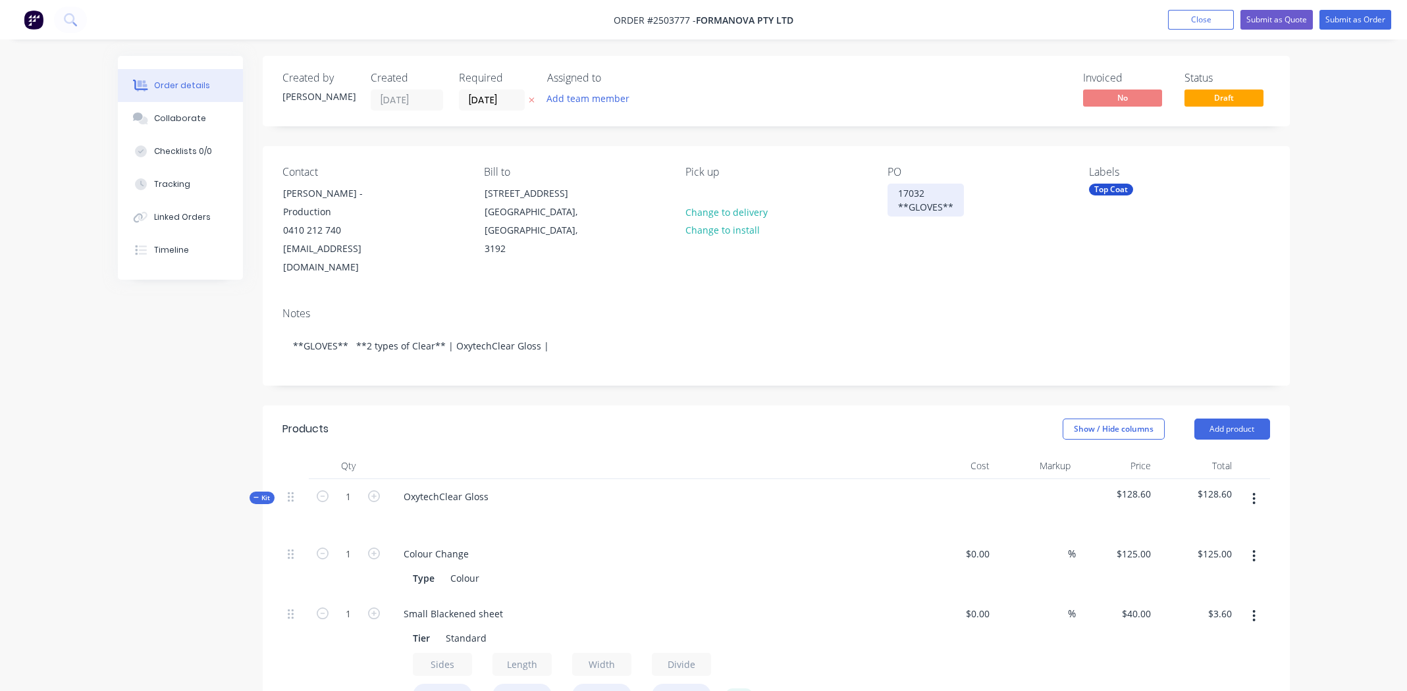
click at [958, 207] on div "17032 **GLOVES**" at bounding box center [925, 200] width 76 height 33
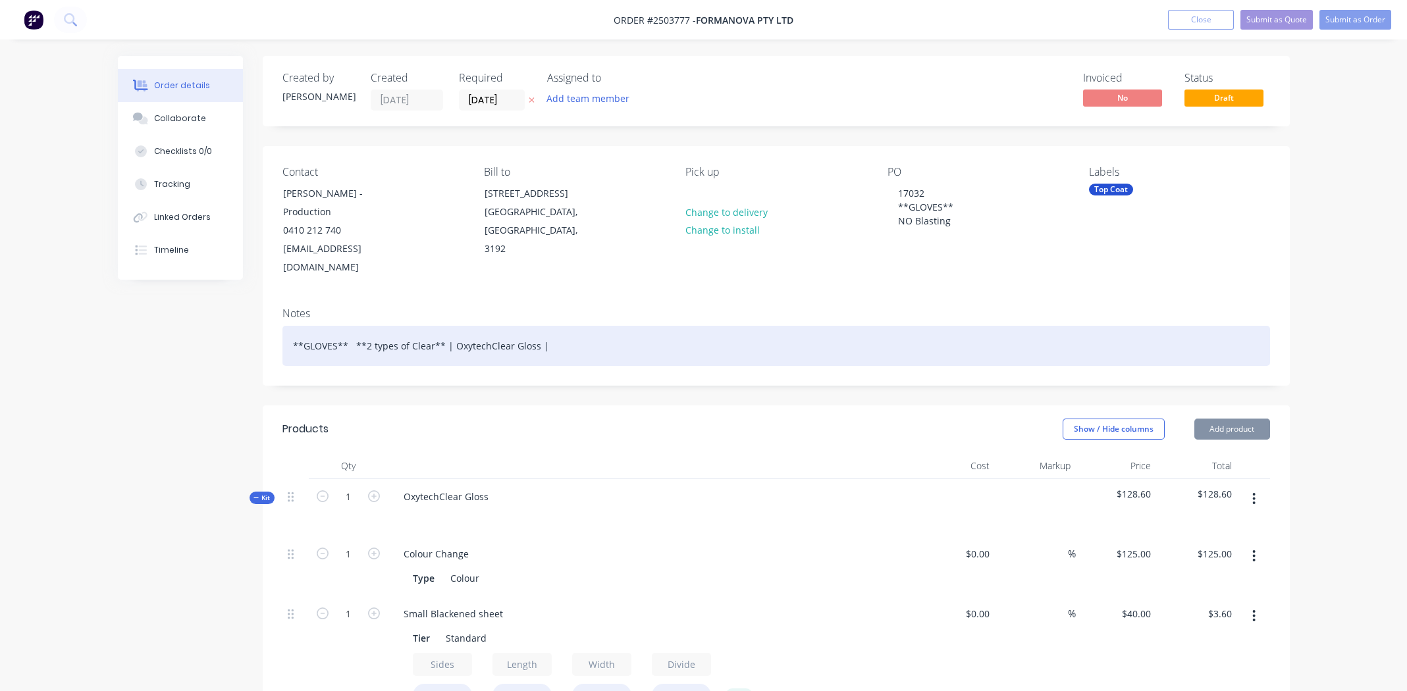
click at [879, 334] on div "**GLOVES** **2 types of Clear** | OxytechClear Gloss |" at bounding box center [775, 346] width 987 height 40
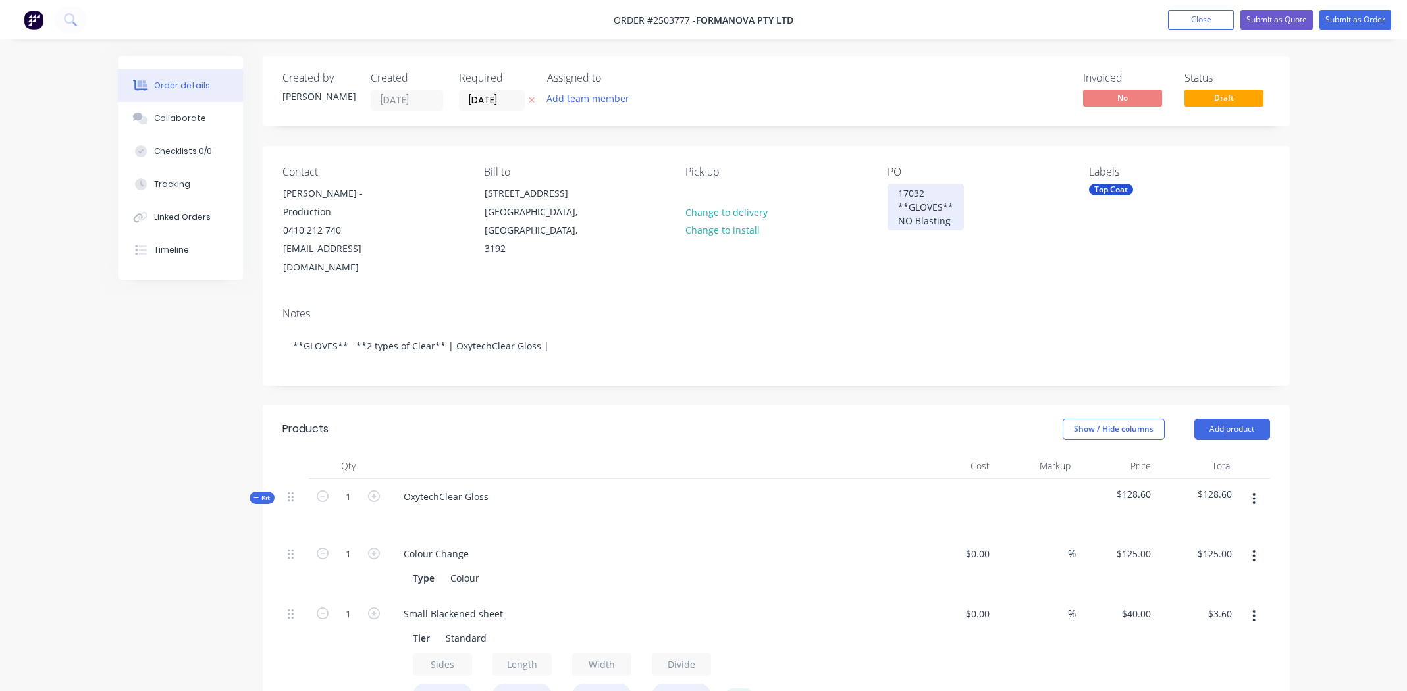
click at [956, 218] on div "17032 **GLOVES** NO Blasting" at bounding box center [925, 207] width 76 height 47
click at [895, 232] on div "17032 **GLOVES** NO Blasting Dont touch with fingers" at bounding box center [949, 214] width 124 height 61
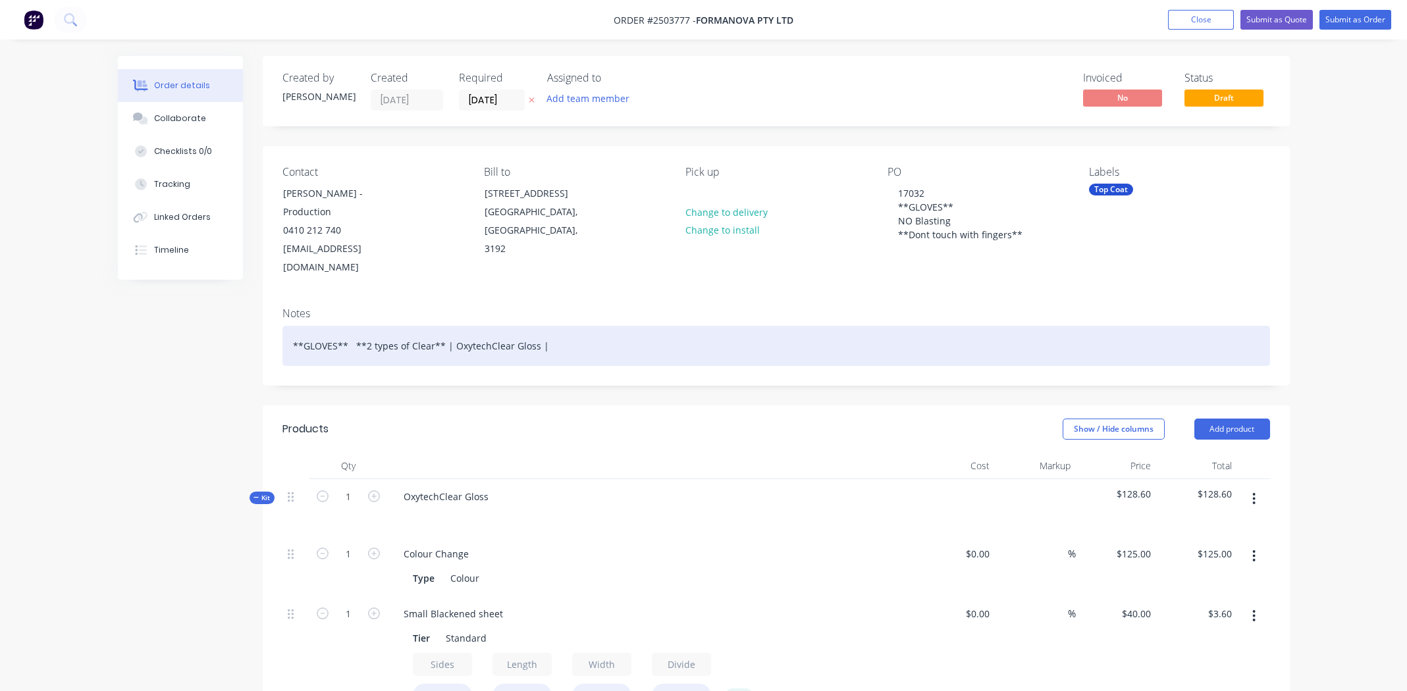
click at [944, 326] on div "**GLOVES** **2 types of Clear** | OxytechClear Gloss |" at bounding box center [775, 346] width 987 height 40
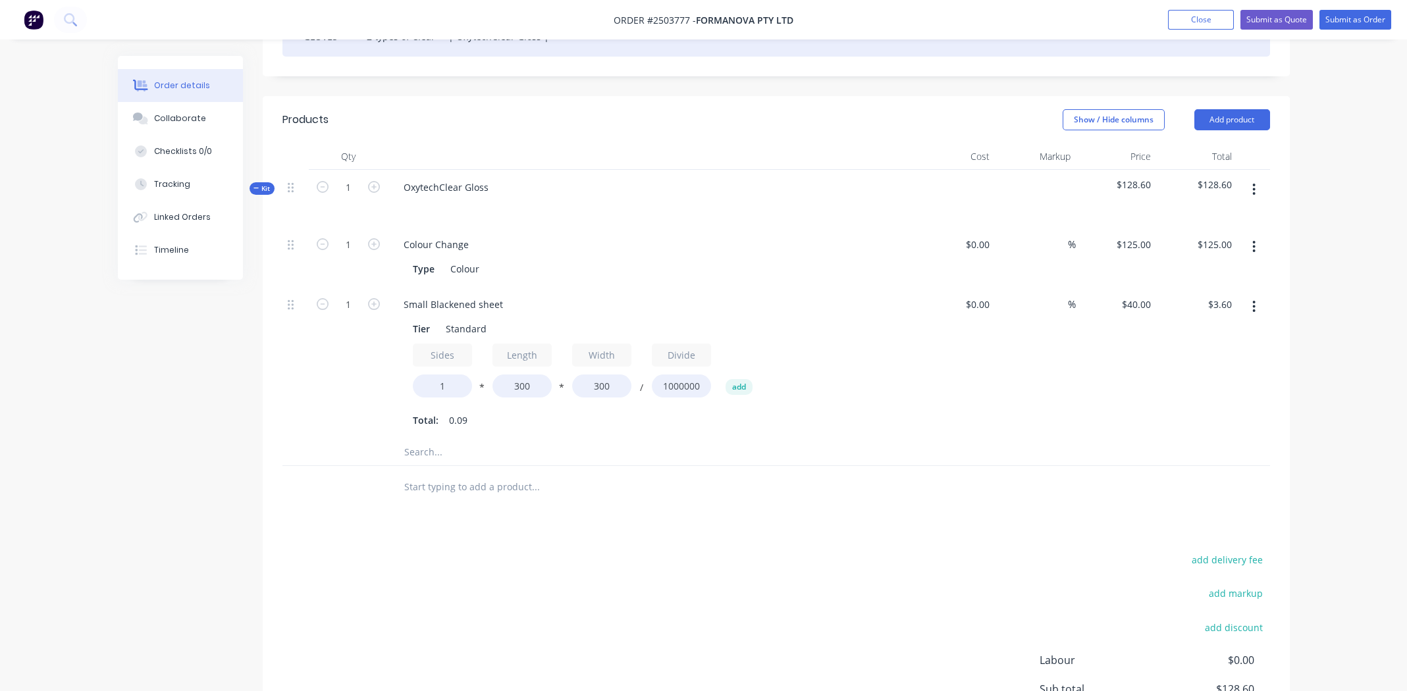
scroll to position [328, 0]
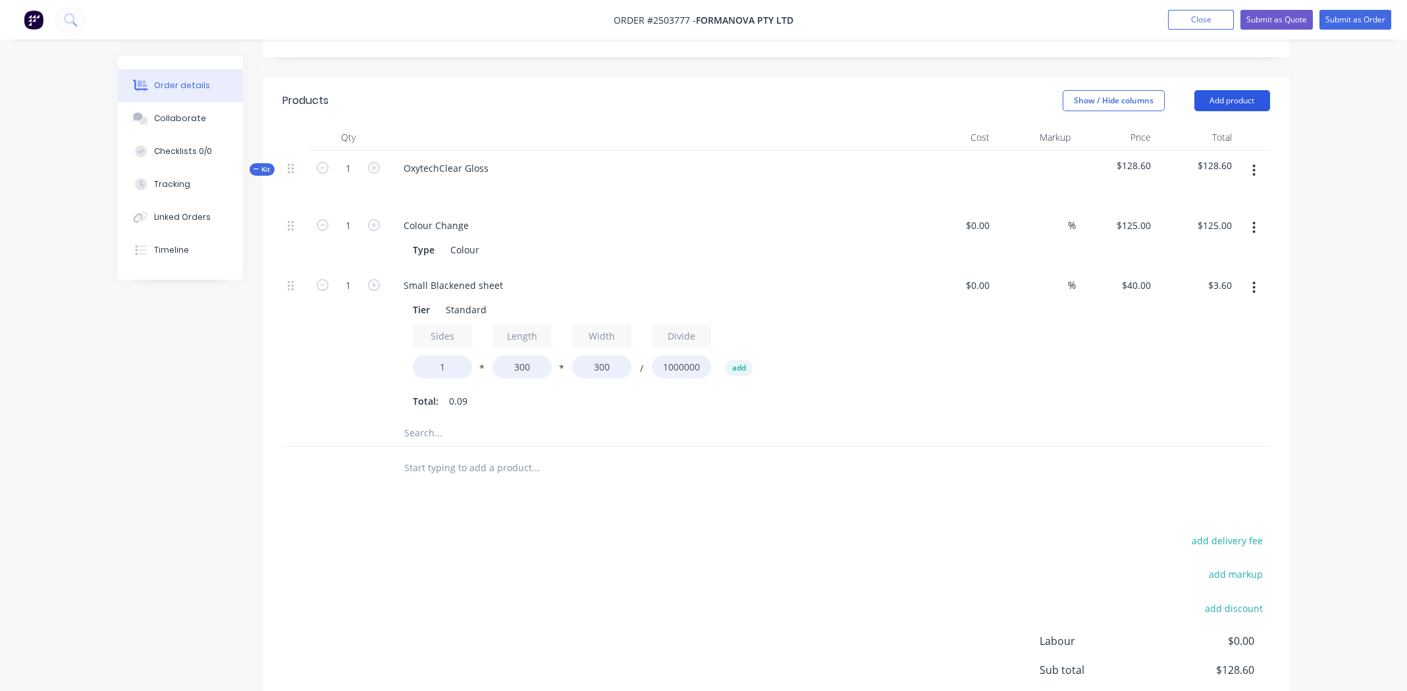
click at [1230, 90] on button "Add product" at bounding box center [1232, 100] width 76 height 21
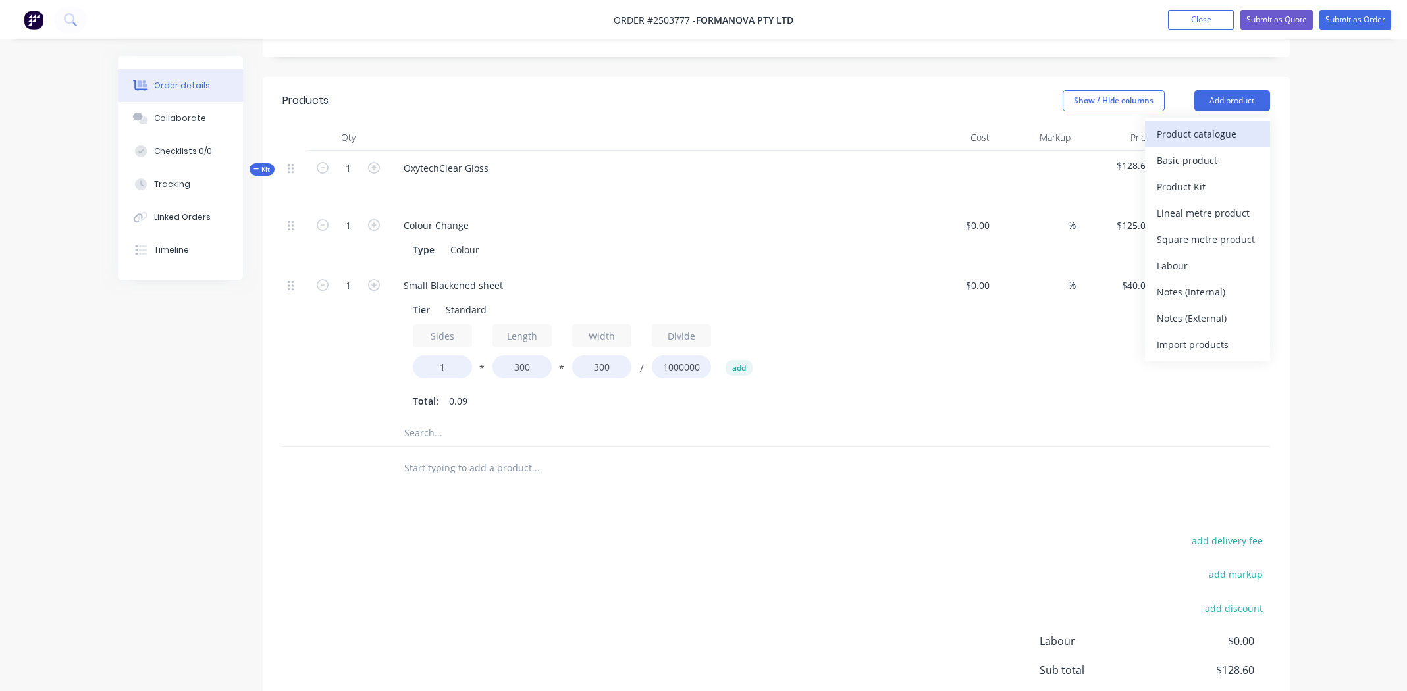
click at [1220, 124] on div "Product catalogue" at bounding box center [1206, 133] width 101 height 19
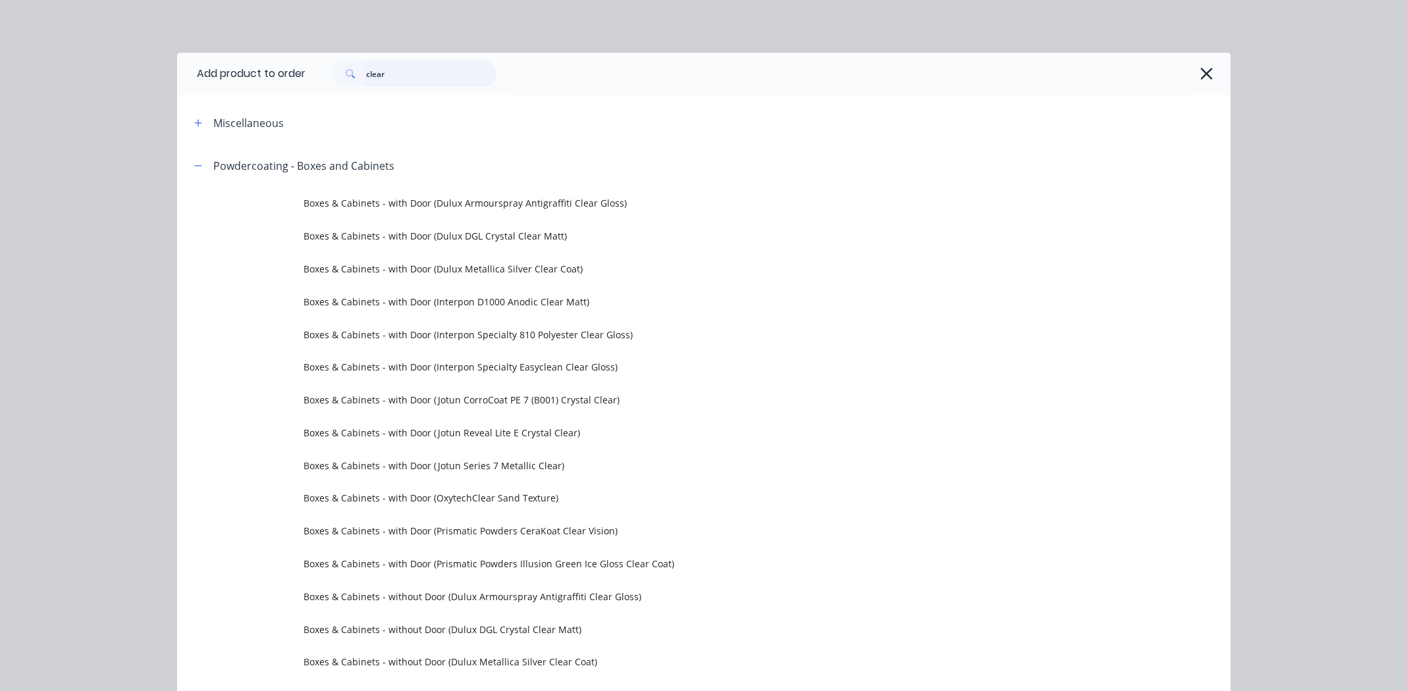
click at [423, 78] on input "clear" at bounding box center [431, 74] width 130 height 26
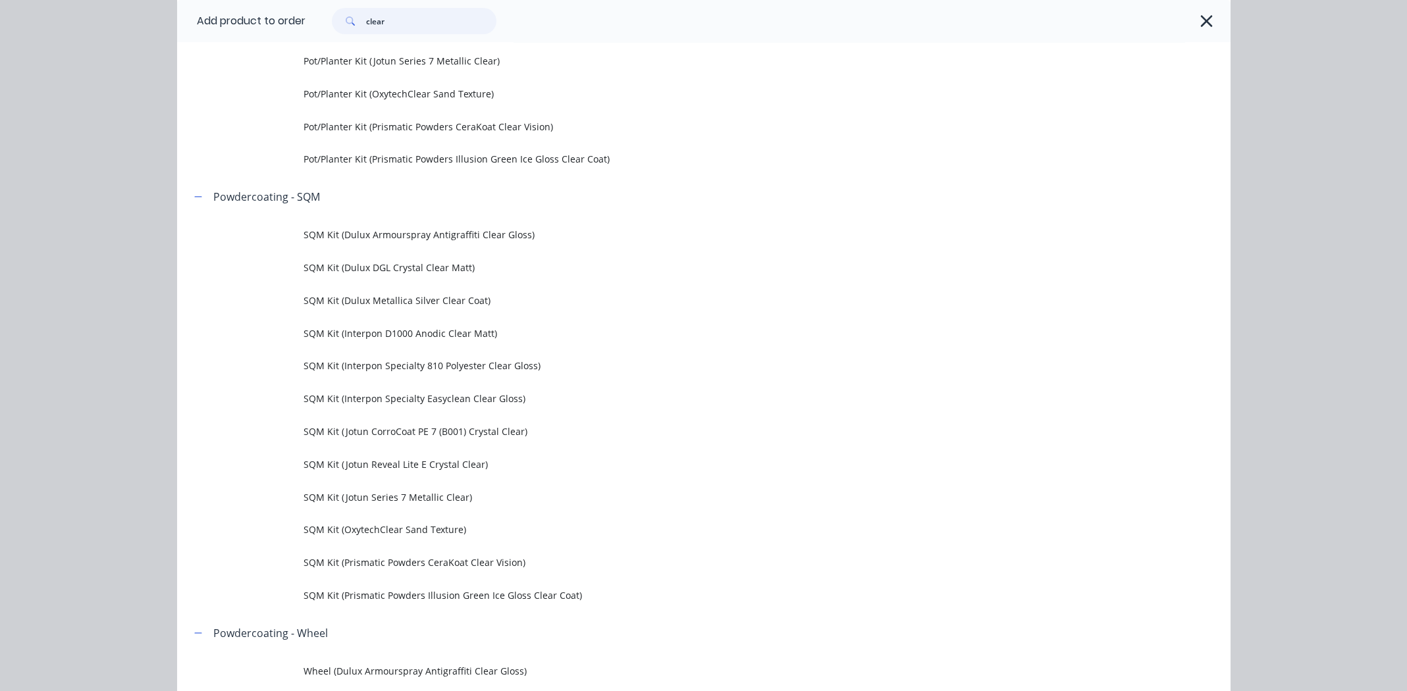
scroll to position [2171, 0]
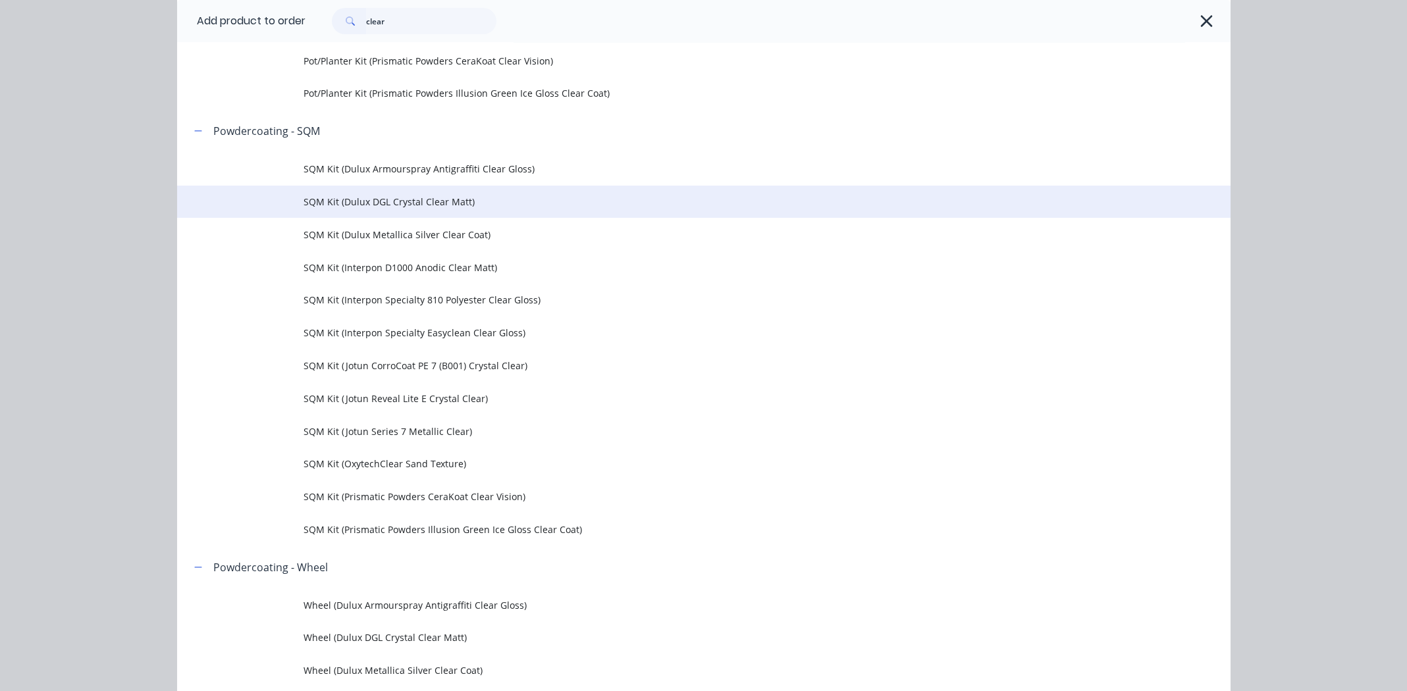
click at [398, 201] on span "SQM Kit (Dulux DGL Crystal Clear Matt)" at bounding box center [673, 202] width 741 height 14
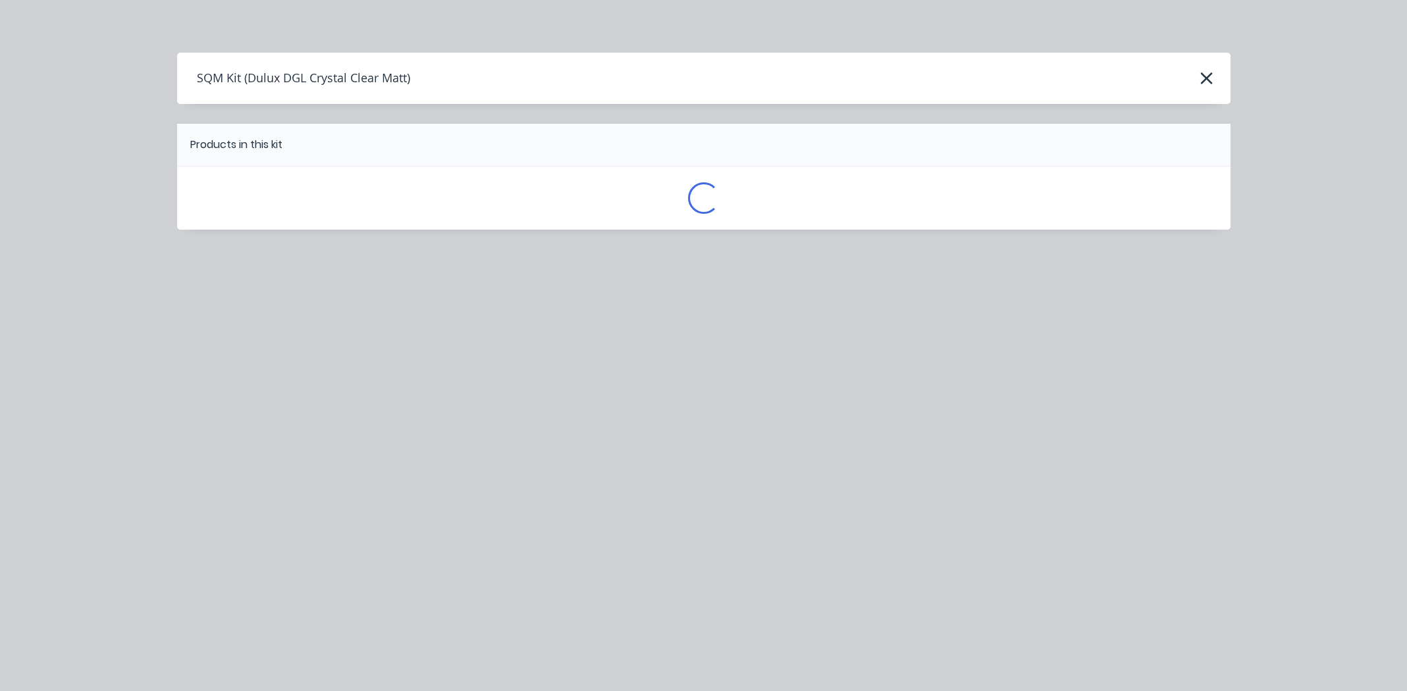
scroll to position [0, 0]
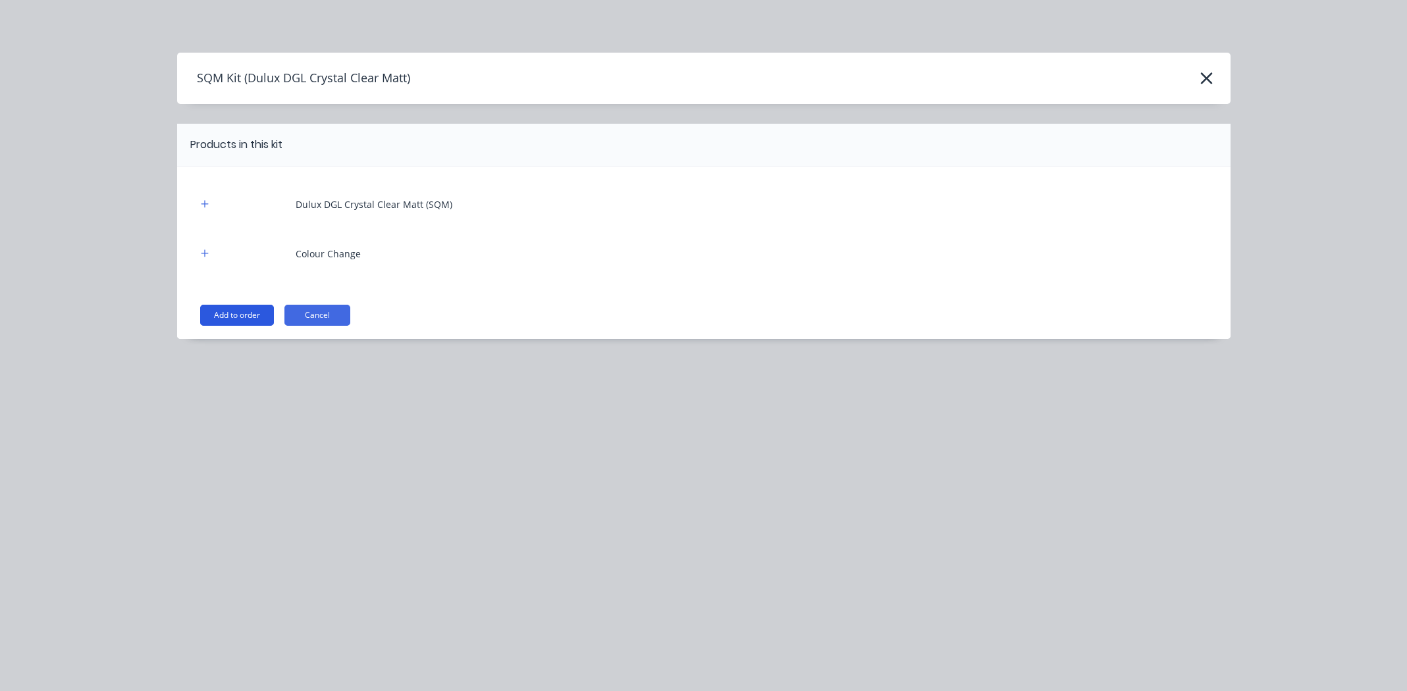
click at [240, 309] on button "Add to order" at bounding box center [237, 315] width 74 height 21
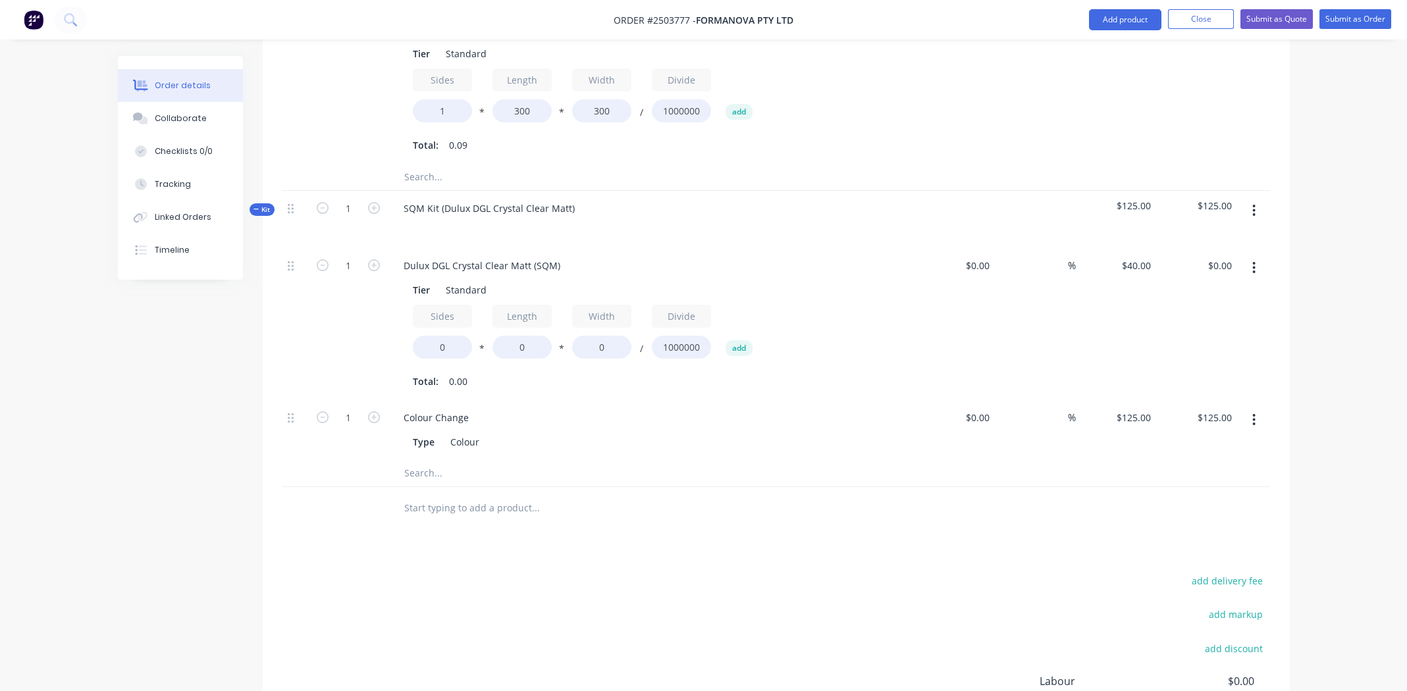
scroll to position [592, 0]
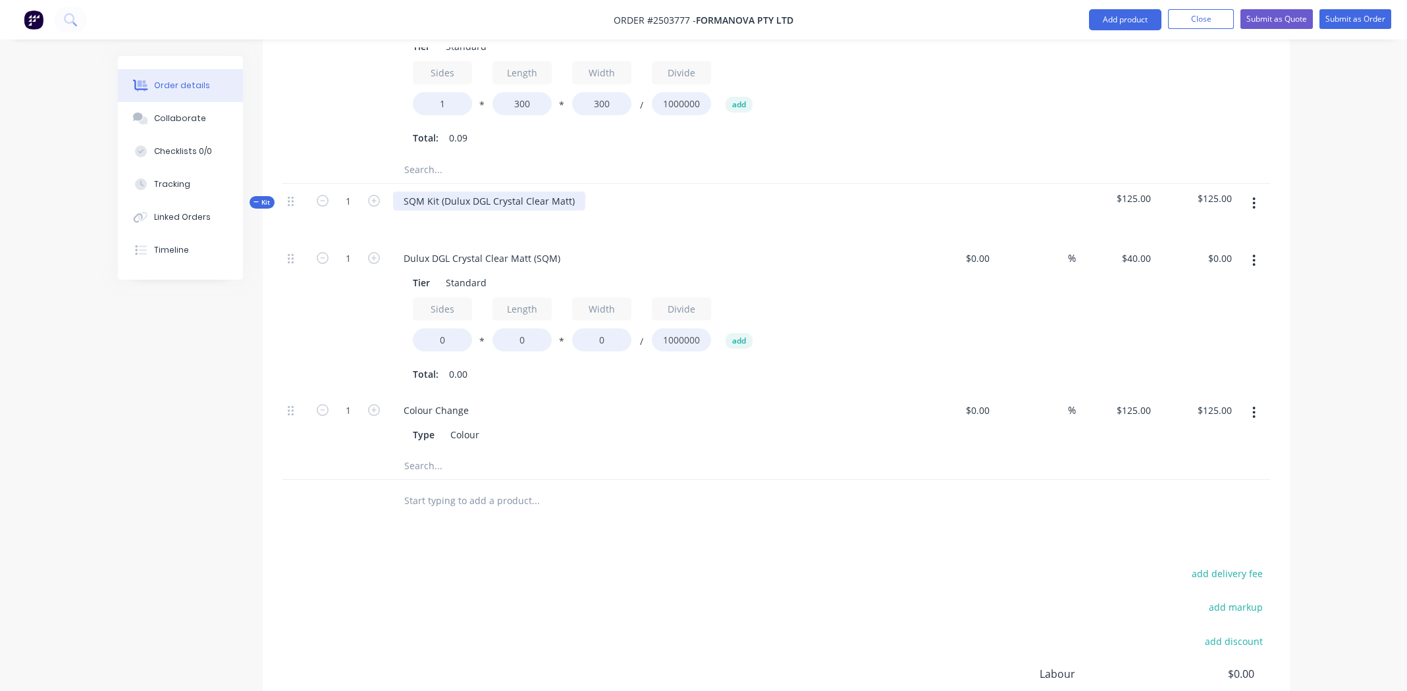
click at [573, 192] on div "SQM Kit (Dulux DGL Crystal Clear Matt)" at bounding box center [489, 201] width 192 height 19
click at [489, 192] on div "SQM Kit (Dulux DGL Crystal Clear Satin" at bounding box center [489, 201] width 192 height 19
click at [484, 249] on div "Dulux DGL Crystal Clear Matt (SQM)" at bounding box center [482, 258] width 178 height 19
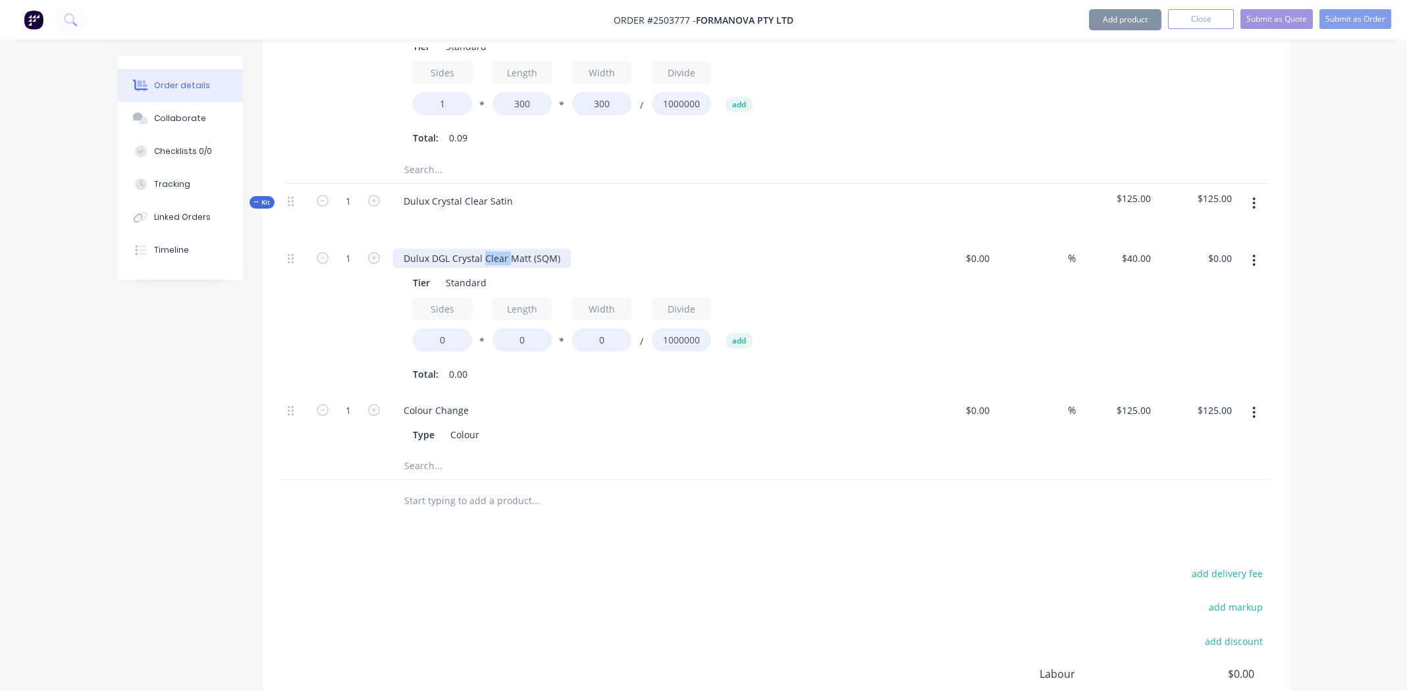
click at [484, 249] on div "Dulux DGL Crystal Clear Matt (SQM)" at bounding box center [482, 258] width 178 height 19
click at [446, 328] on input "0" at bounding box center [442, 339] width 59 height 23
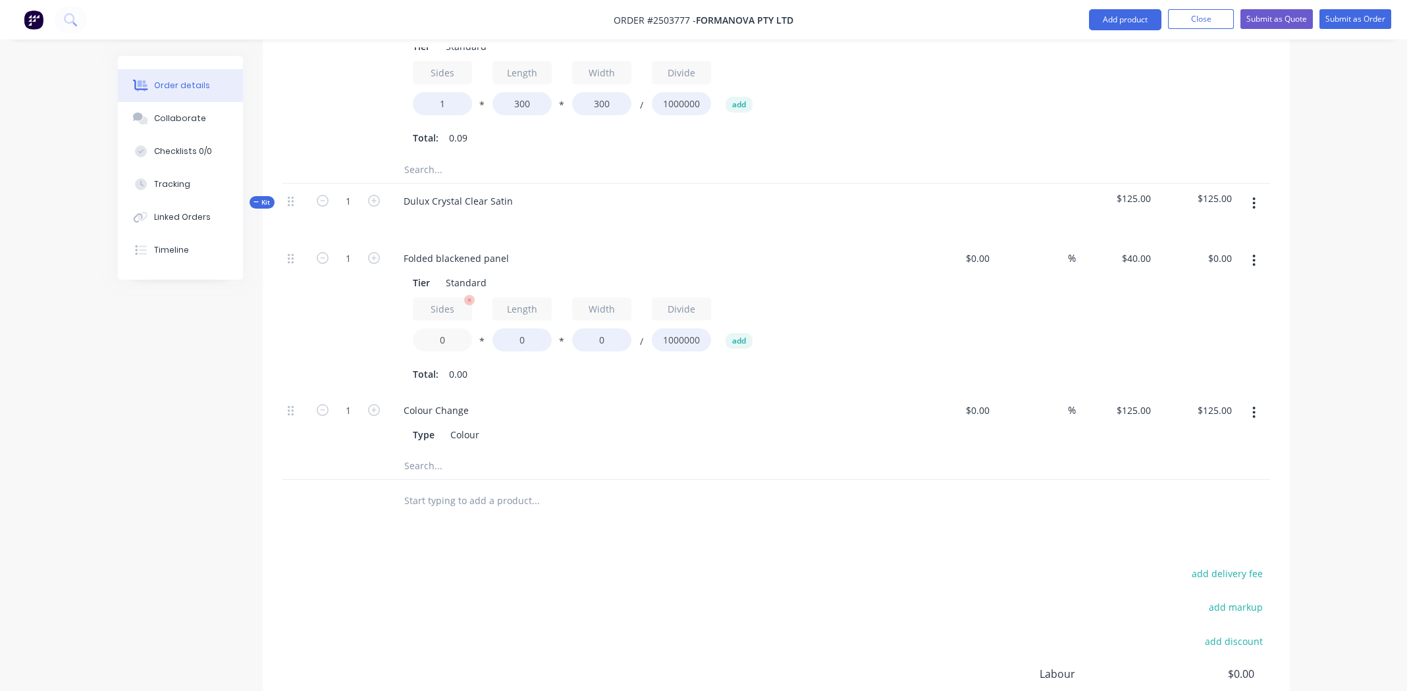
click at [446, 328] on input "0" at bounding box center [442, 339] width 59 height 23
type input "1"
click at [530, 328] on input "0" at bounding box center [521, 339] width 59 height 23
click at [214, 112] on button "Collaborate" at bounding box center [180, 118] width 125 height 33
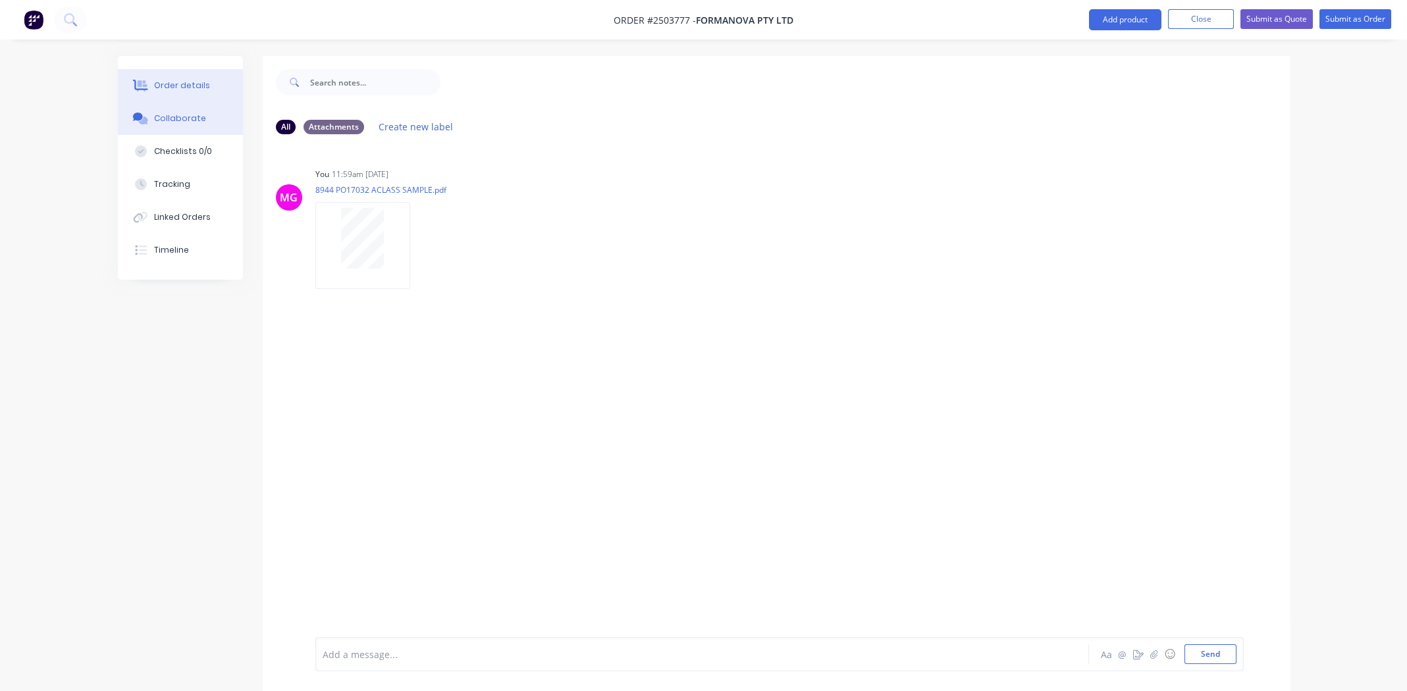
click at [194, 86] on div "Order details" at bounding box center [182, 86] width 56 height 12
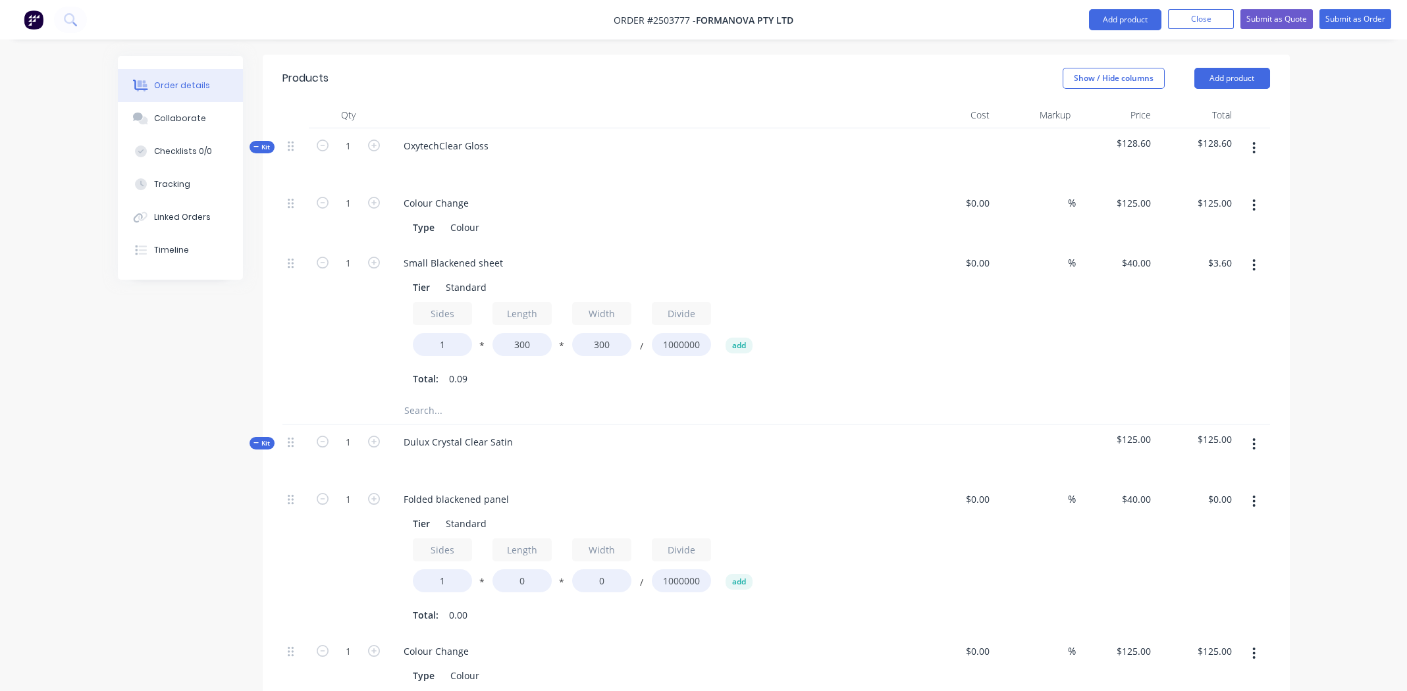
scroll to position [460, 0]
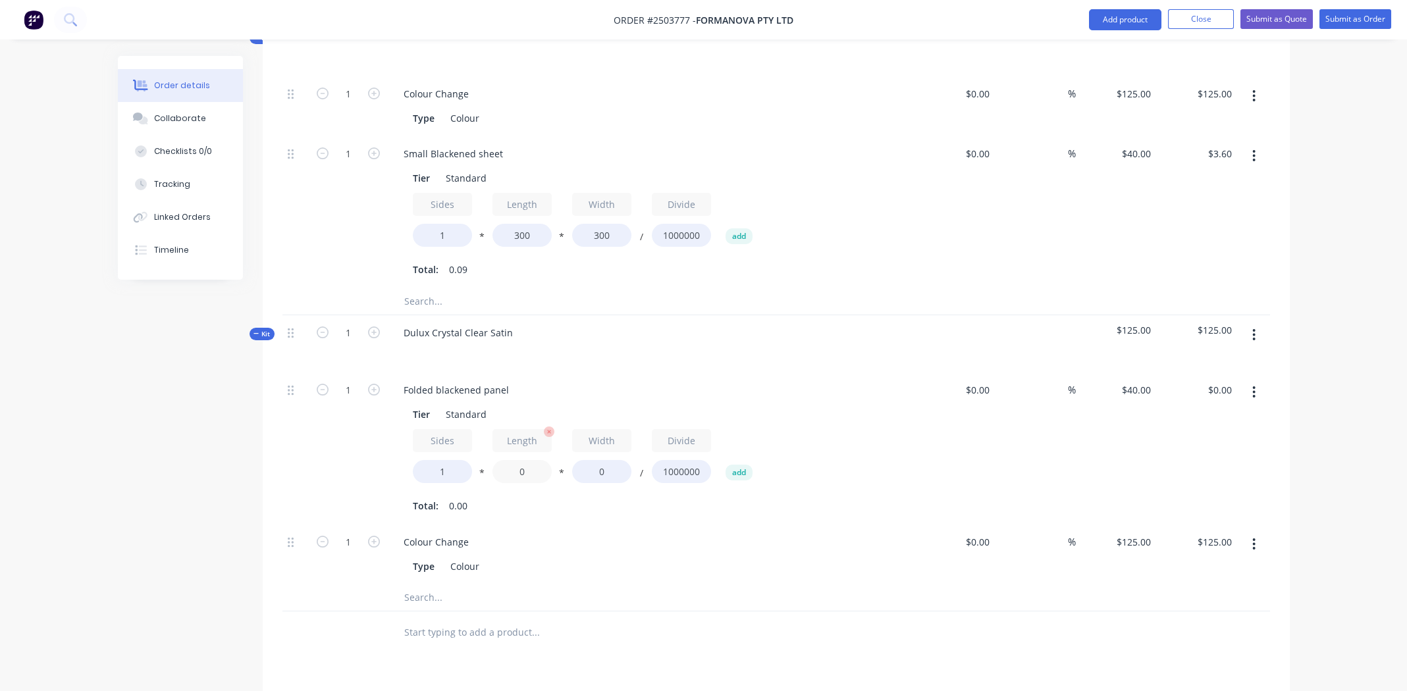
click at [533, 460] on input "0" at bounding box center [521, 471] width 59 height 23
type input "2400"
type input "600"
type input "$57.60"
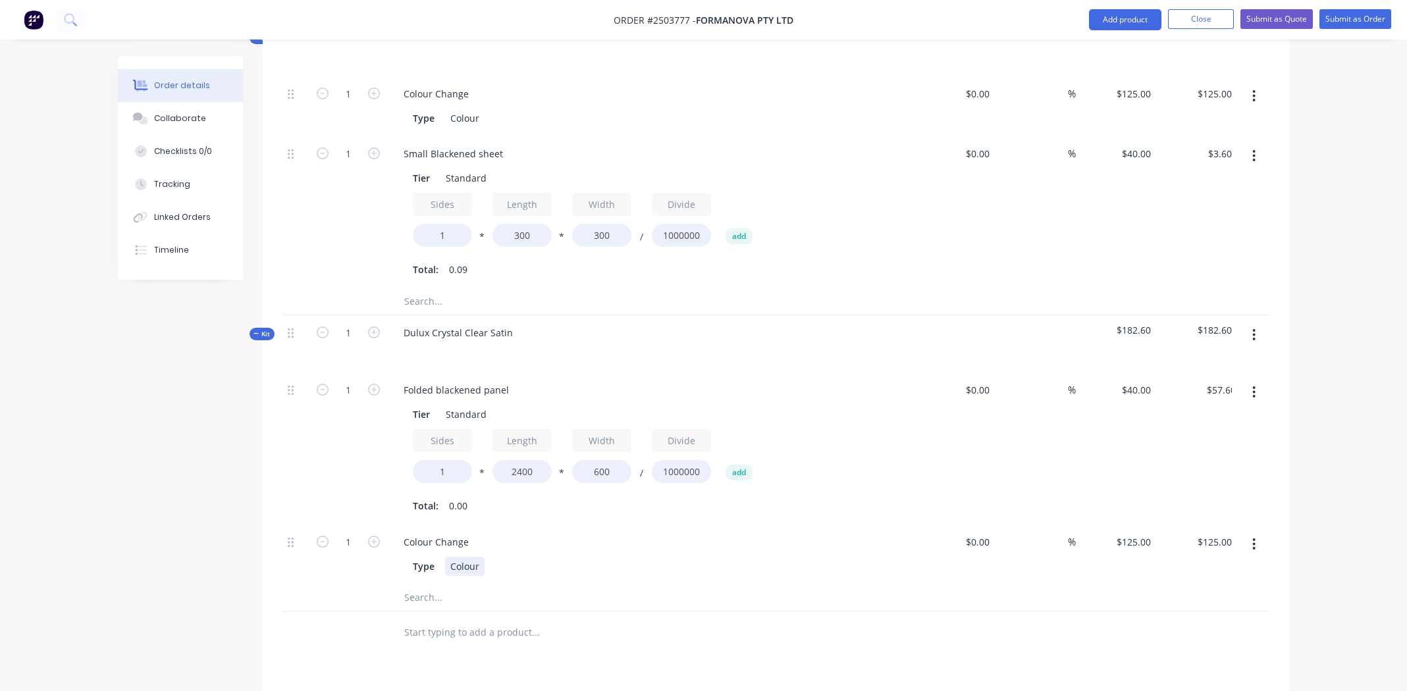
click at [704, 559] on div "Colour Change Type Colour" at bounding box center [651, 555] width 527 height 60
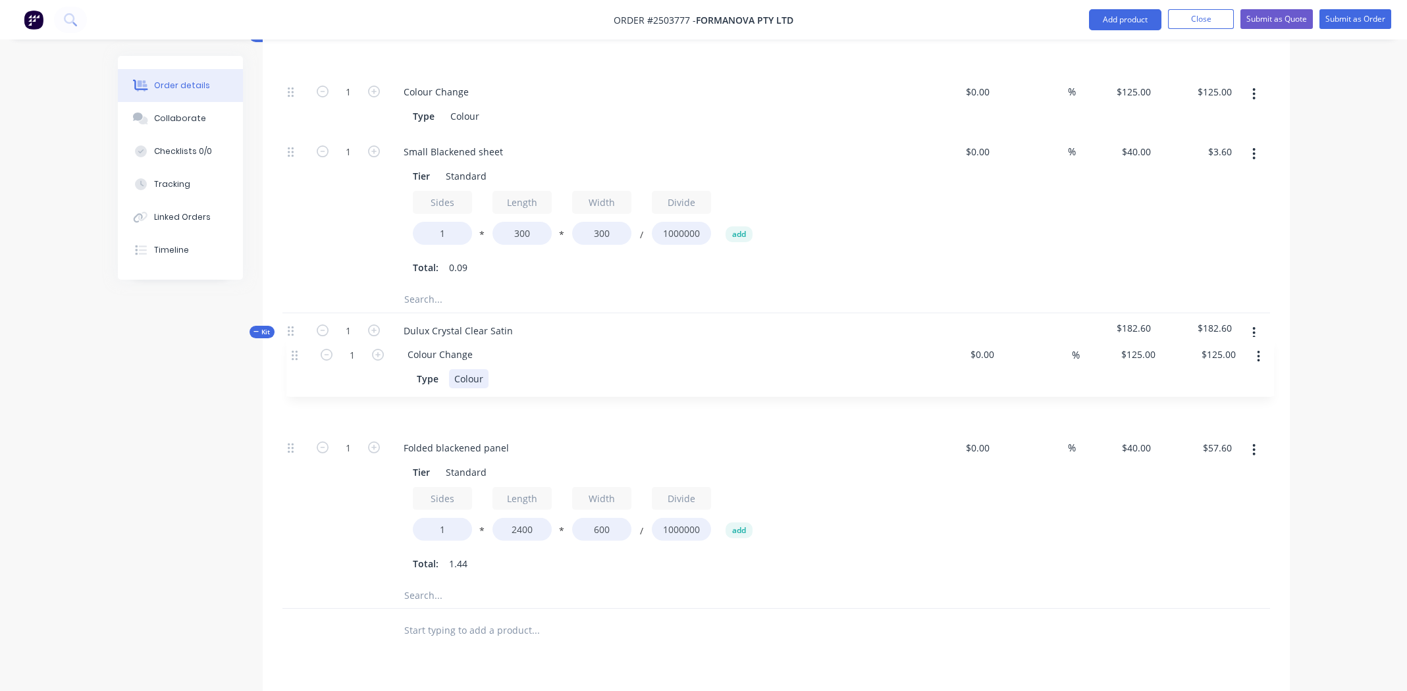
drag, startPoint x: 293, startPoint y: 524, endPoint x: 298, endPoint y: 353, distance: 171.2
click at [298, 371] on div "1 Folded blackened panel Tier Standard Sides 1 * Length 2400 * Width 600 / Divi…" at bounding box center [775, 477] width 987 height 212
click at [445, 321] on div "Dulux Crystal Clear Satin" at bounding box center [458, 330] width 130 height 19
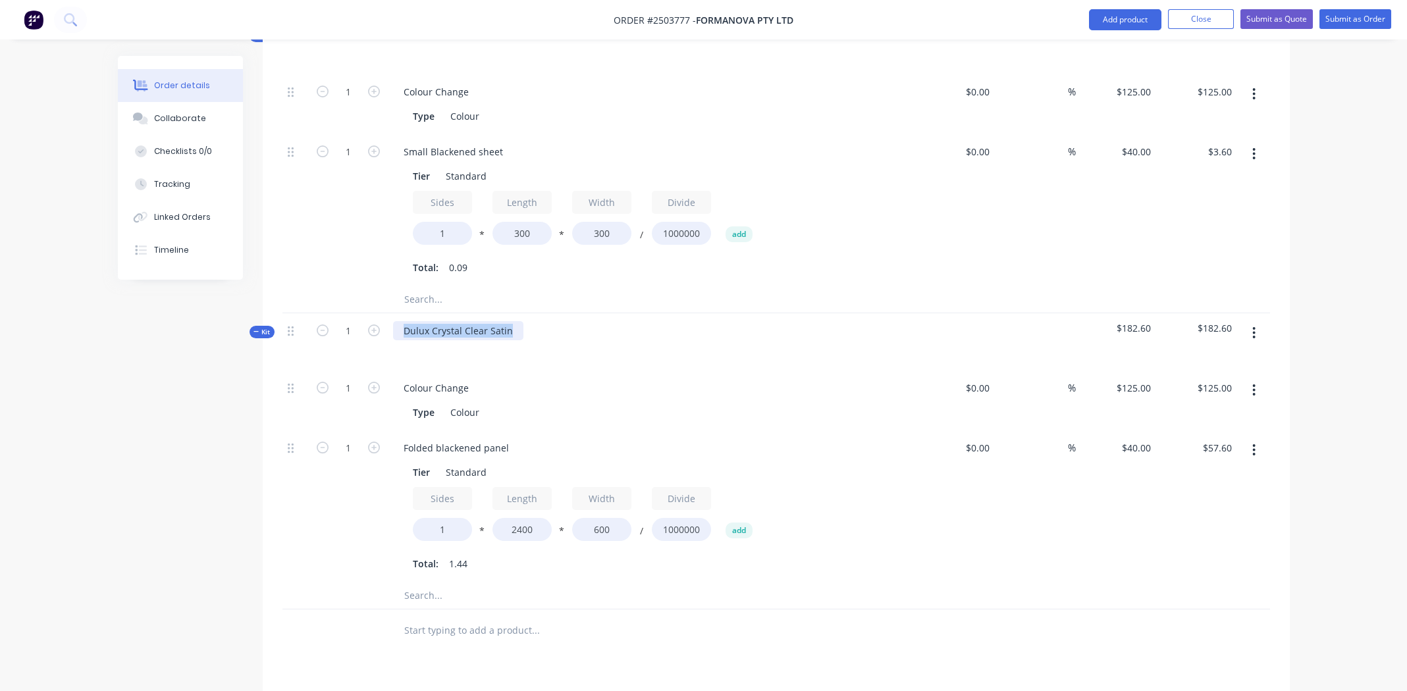
copy div "Dulux Crystal Clear Satin"
click at [470, 403] on div "Colour" at bounding box center [464, 412] width 39 height 19
paste div
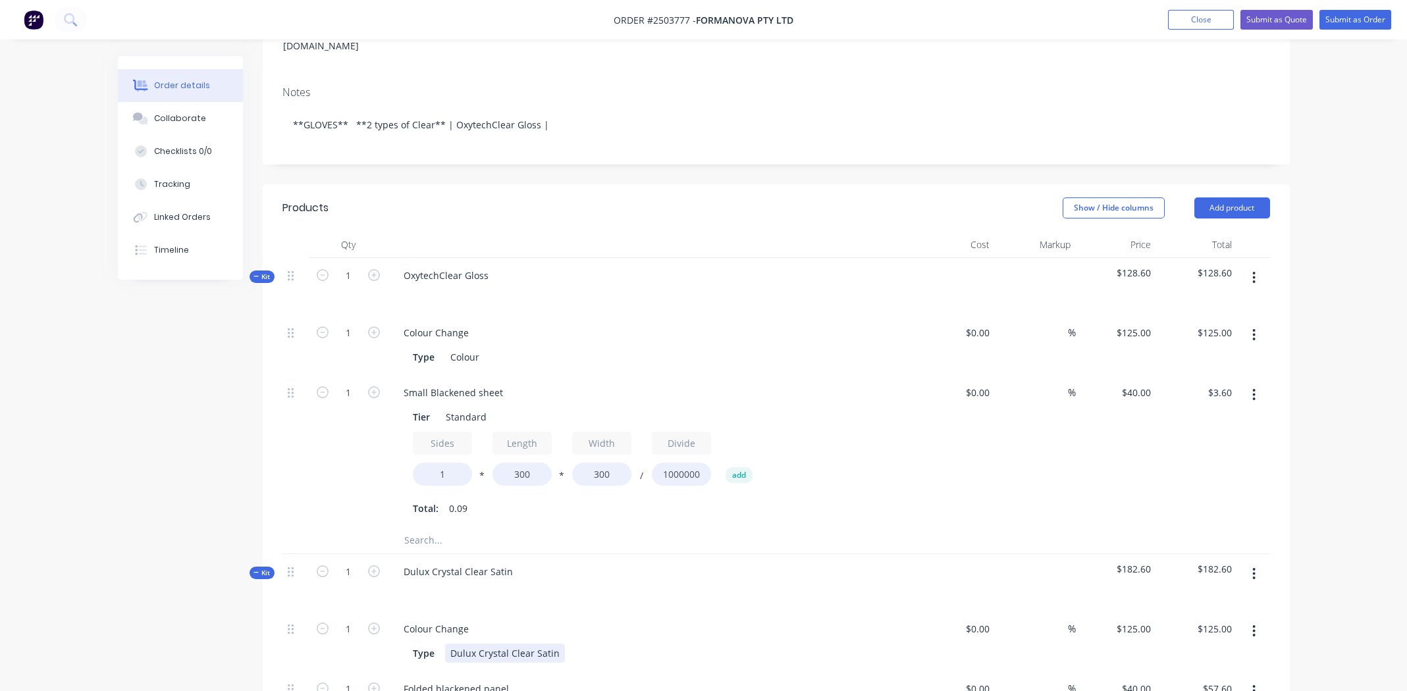
scroll to position [199, 0]
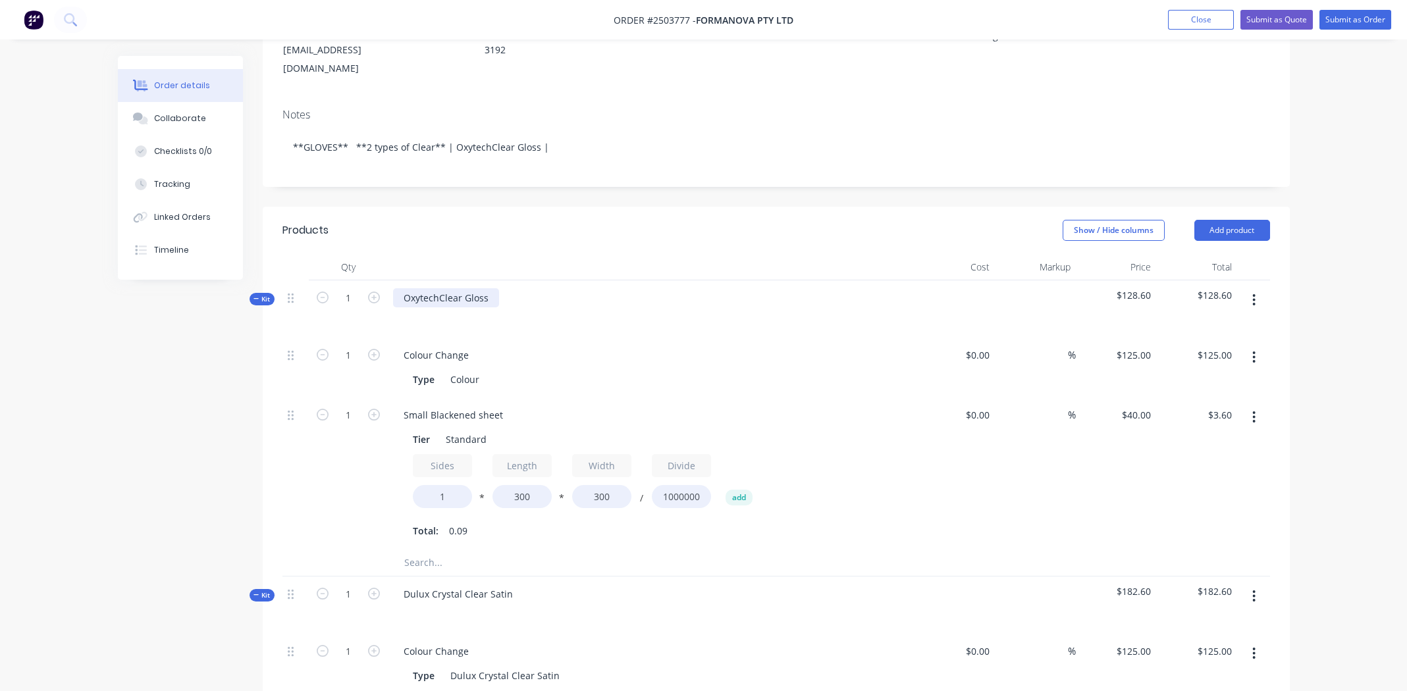
click at [453, 288] on div "OxytechClear Gloss" at bounding box center [446, 297] width 106 height 19
drag, startPoint x: 453, startPoint y: 278, endPoint x: 810, endPoint y: 280, distance: 356.7
click at [810, 280] on div "OxytechClear Gloss" at bounding box center [651, 308] width 527 height 57
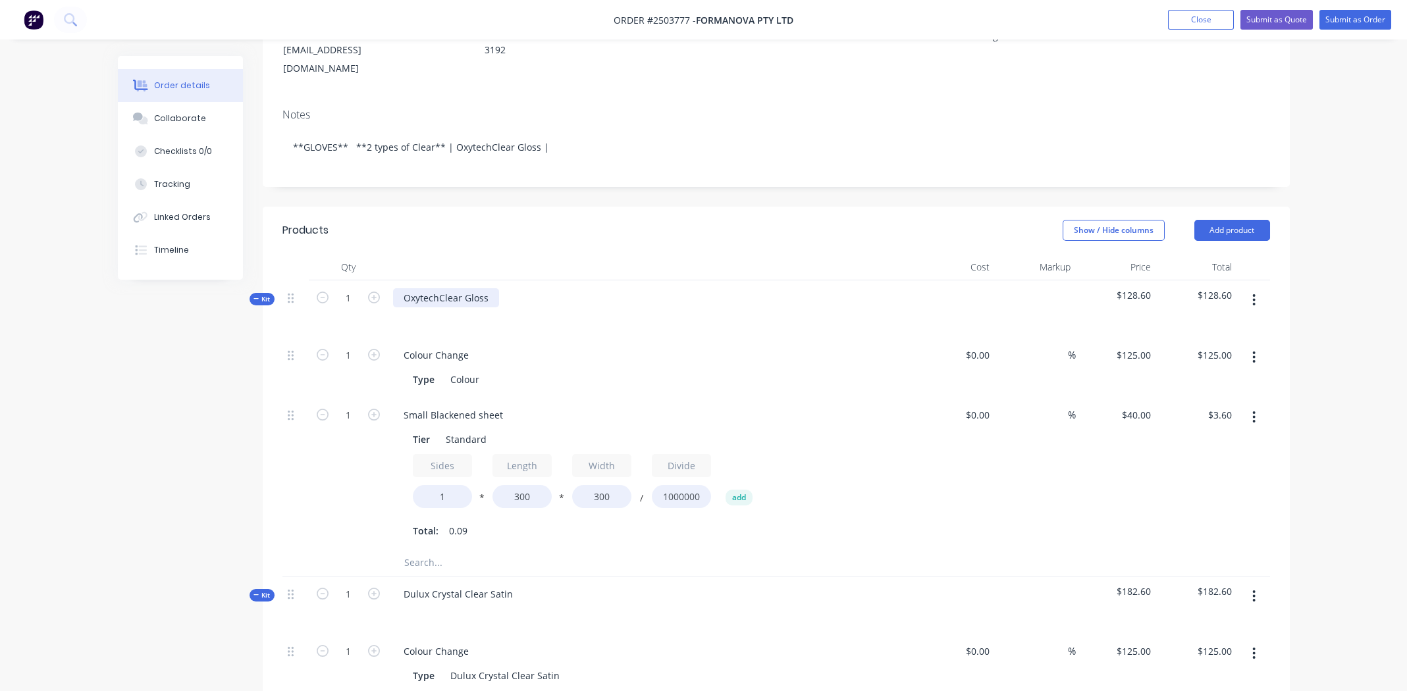
click at [475, 288] on div "OxytechClear Gloss" at bounding box center [446, 297] width 106 height 19
click at [475, 288] on div "OxytechClear Matt" at bounding box center [444, 297] width 103 height 19
click at [464, 405] on div "Small Blackened sheet" at bounding box center [453, 414] width 120 height 19
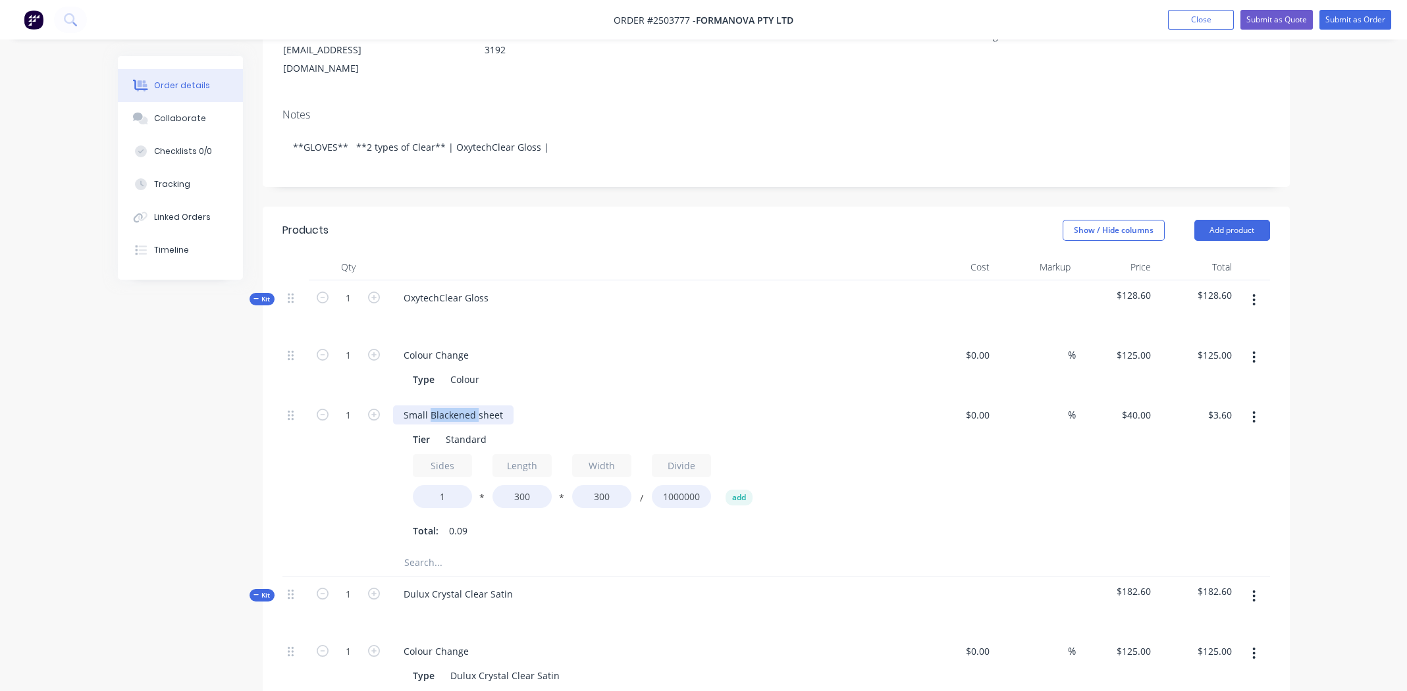
click at [464, 405] on div "Small Blackened sheet" at bounding box center [453, 414] width 120 height 19
click at [519, 485] on input "300" at bounding box center [521, 496] width 59 height 23
click at [523, 485] on input "300" at bounding box center [521, 496] width 59 height 23
click at [516, 485] on input "300" at bounding box center [521, 496] width 59 height 23
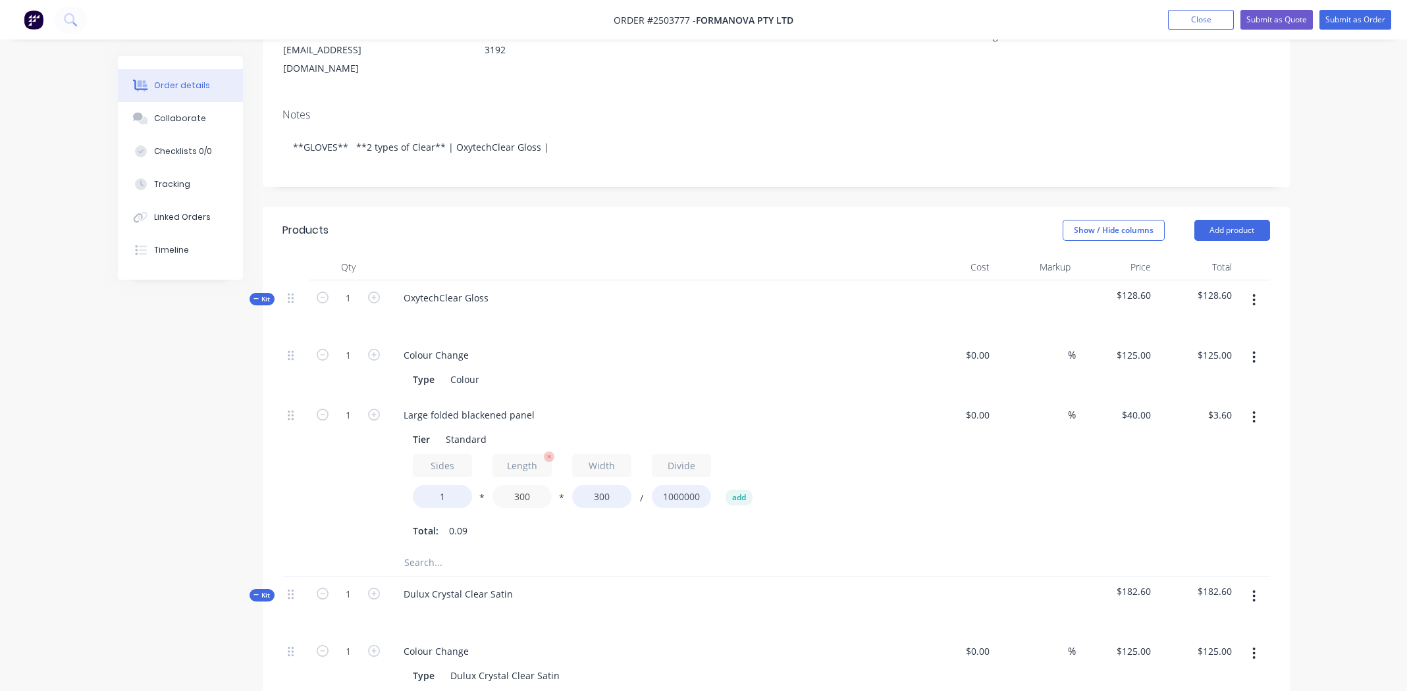
click at [516, 485] on input "300" at bounding box center [521, 496] width 59 height 23
type input "2400"
type input "$28.80"
type input "600"
type input "$57.60"
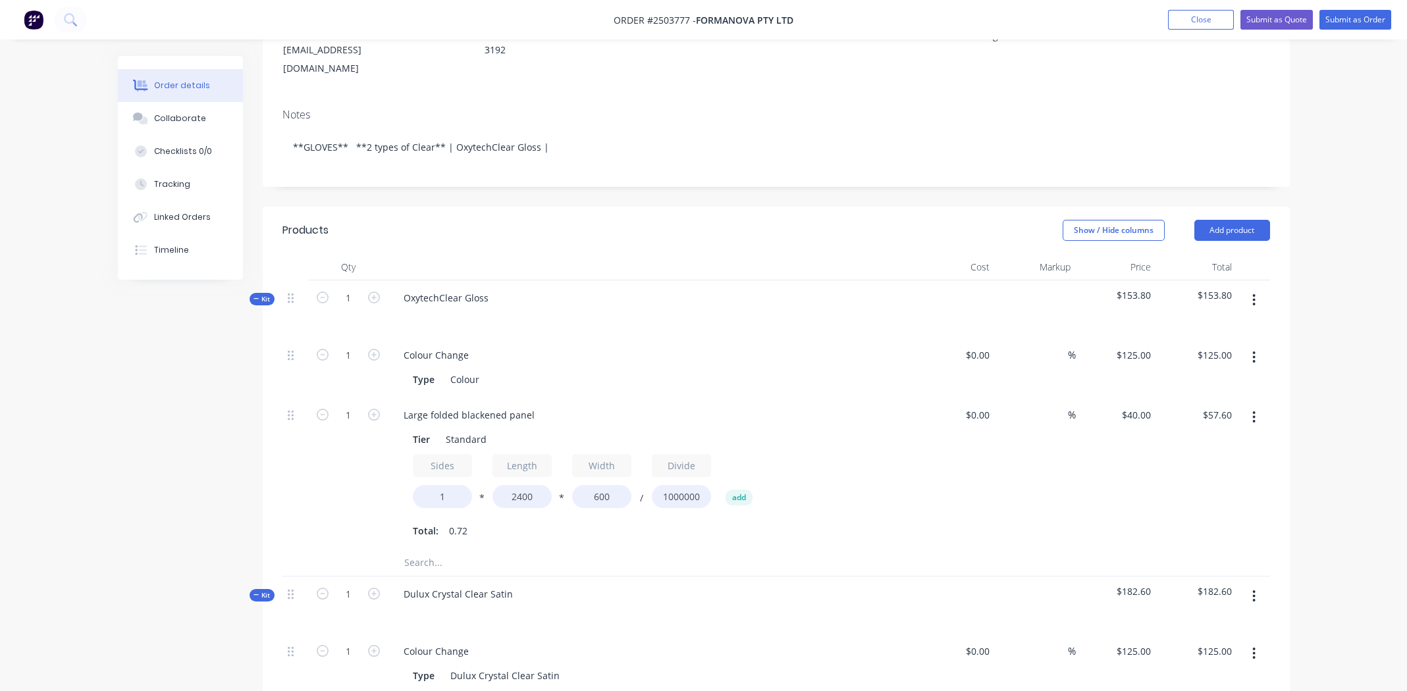
click at [640, 525] on div "Large folded blackened panel Tier Standard Sides 1 * Length 2400 * Width 600 / …" at bounding box center [651, 474] width 527 height 152
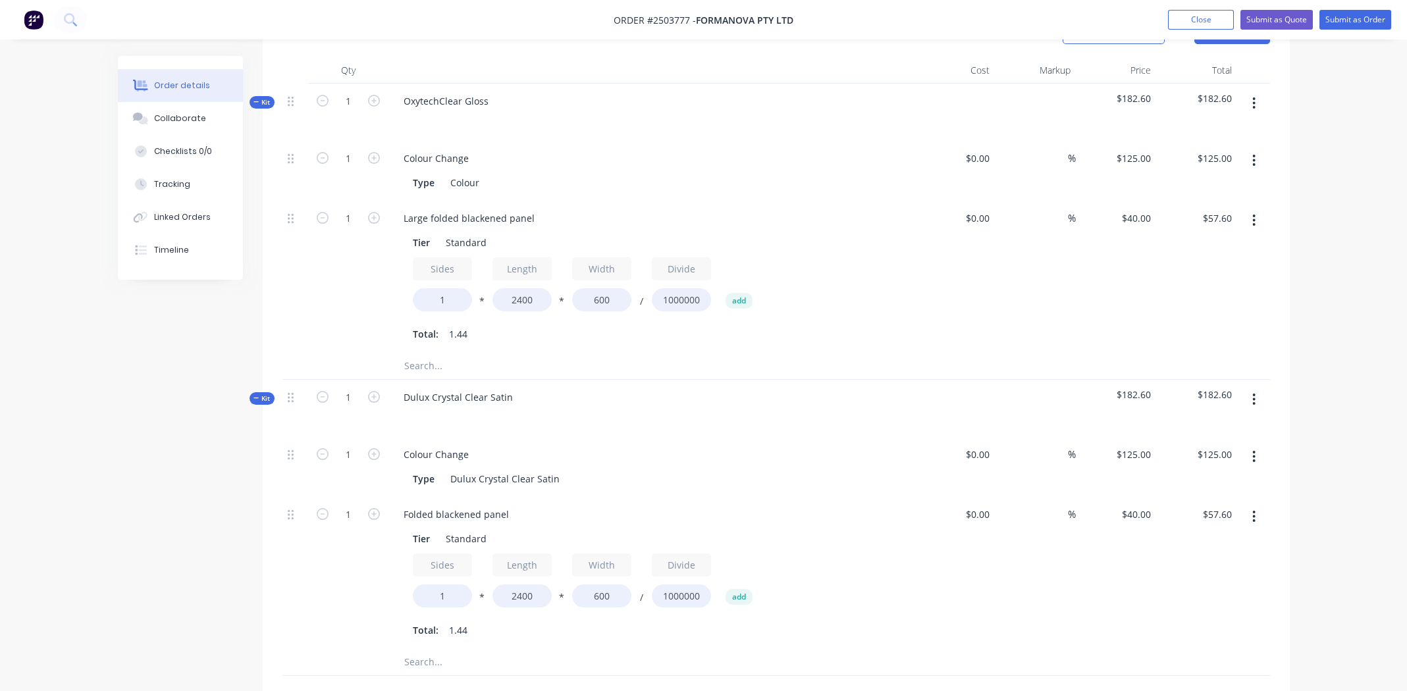
scroll to position [396, 0]
click at [459, 387] on div "Dulux Crystal Clear Satin" at bounding box center [458, 396] width 130 height 19
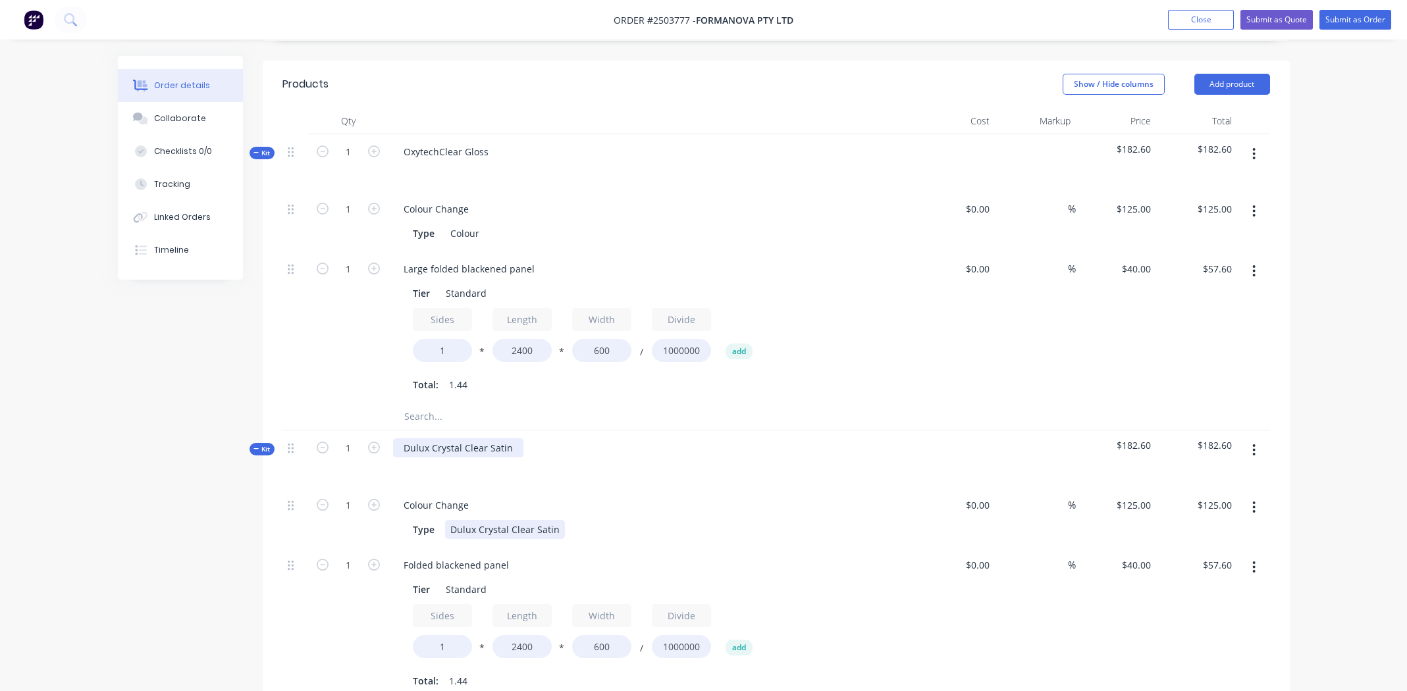
scroll to position [462, 0]
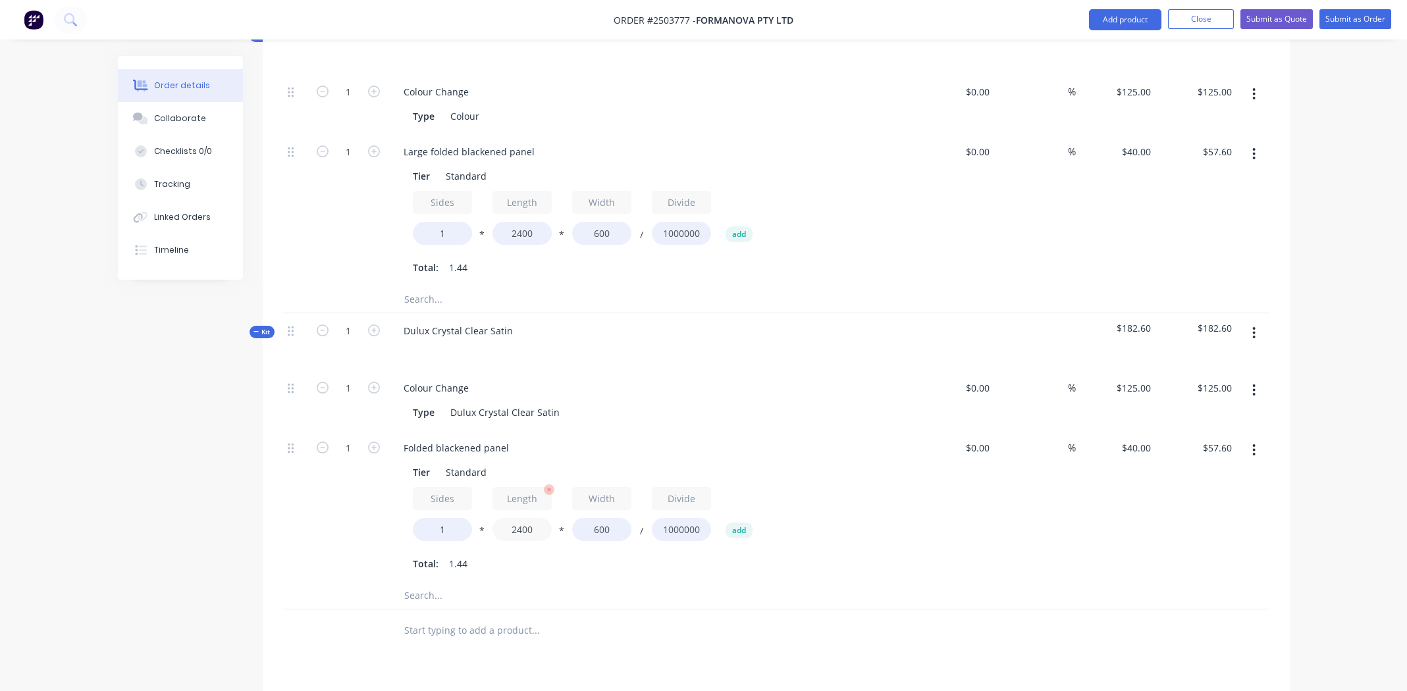
click at [529, 518] on input "2400" at bounding box center [521, 529] width 59 height 23
click at [540, 403] on div "Dulux Crystal Clear Satin" at bounding box center [505, 412] width 120 height 19
click at [502, 321] on div "Dulux Crystal Clear Satin" at bounding box center [458, 330] width 130 height 19
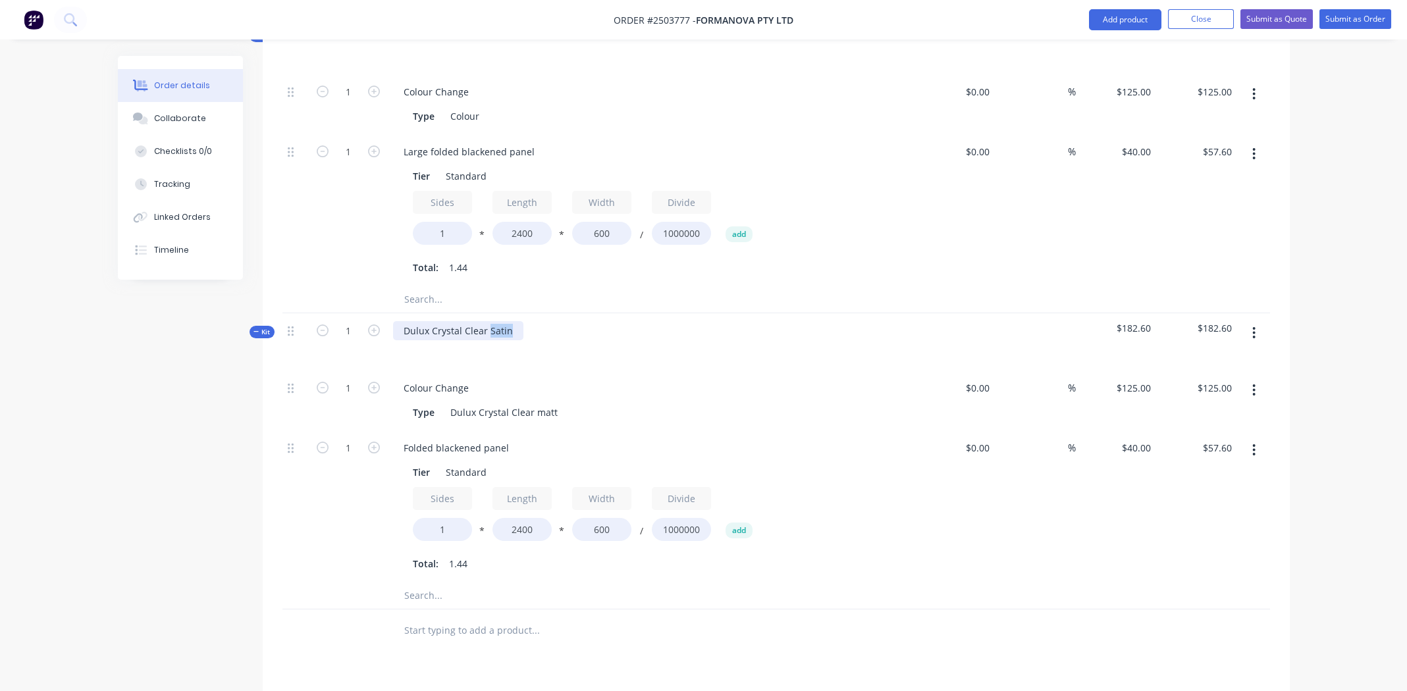
click at [502, 321] on div "Dulux Crystal Clear Satin" at bounding box center [458, 330] width 130 height 19
click at [525, 518] on input "2400" at bounding box center [521, 529] width 59 height 23
type input "300"
type input "$7.20"
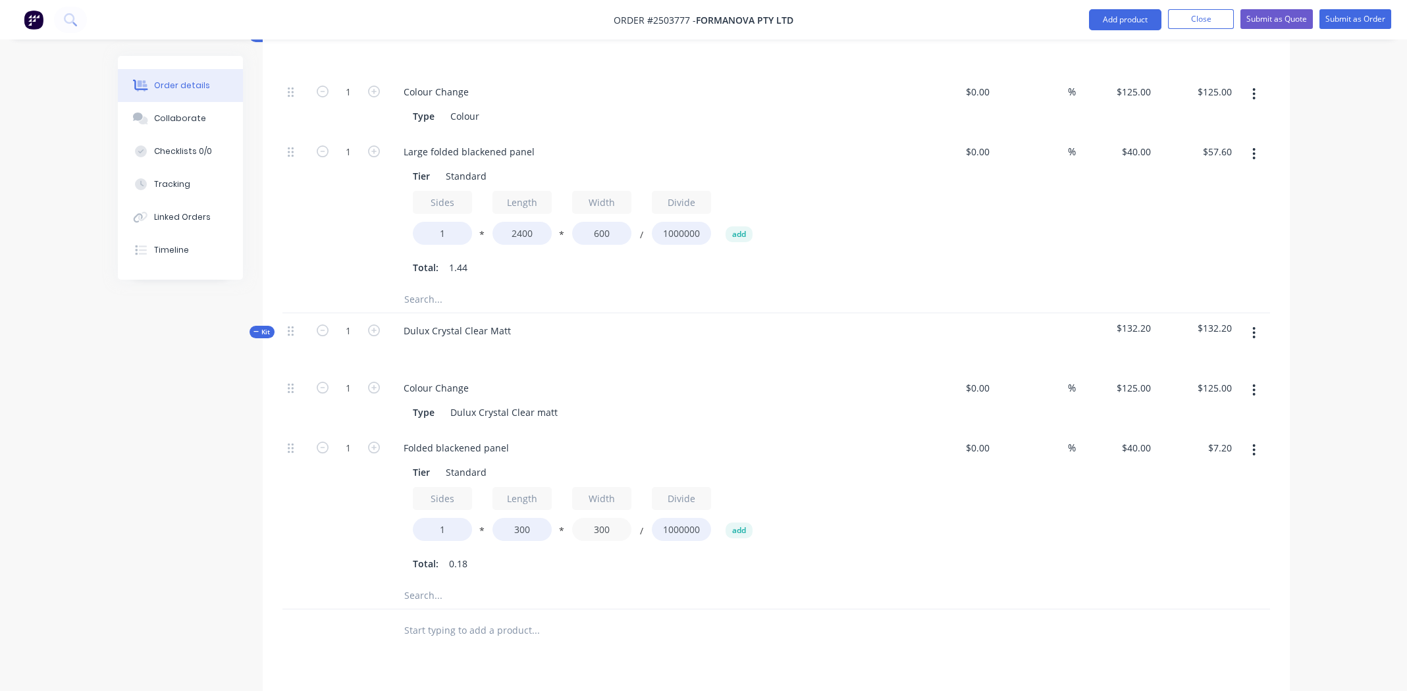
type input "300"
type input "$3.60"
click at [720, 400] on div "Type Dulux Crystal Clear matt" at bounding box center [651, 411] width 516 height 22
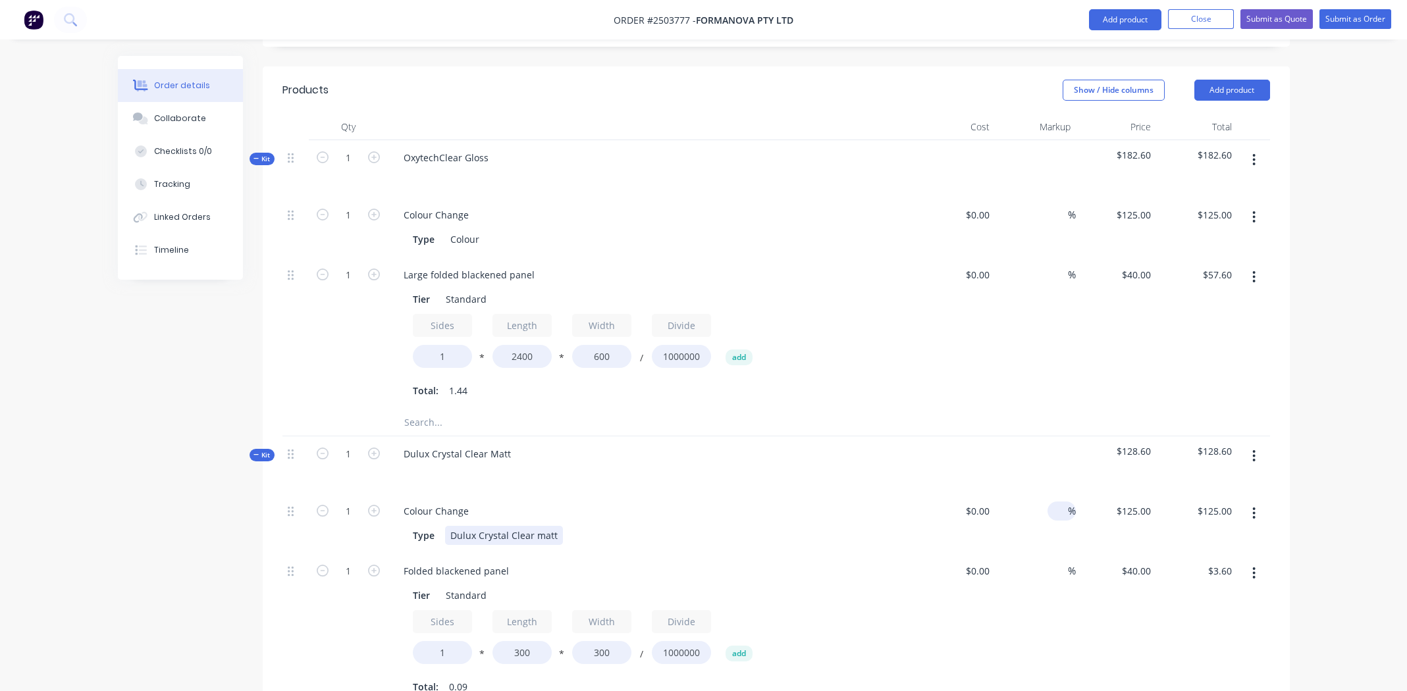
scroll to position [330, 0]
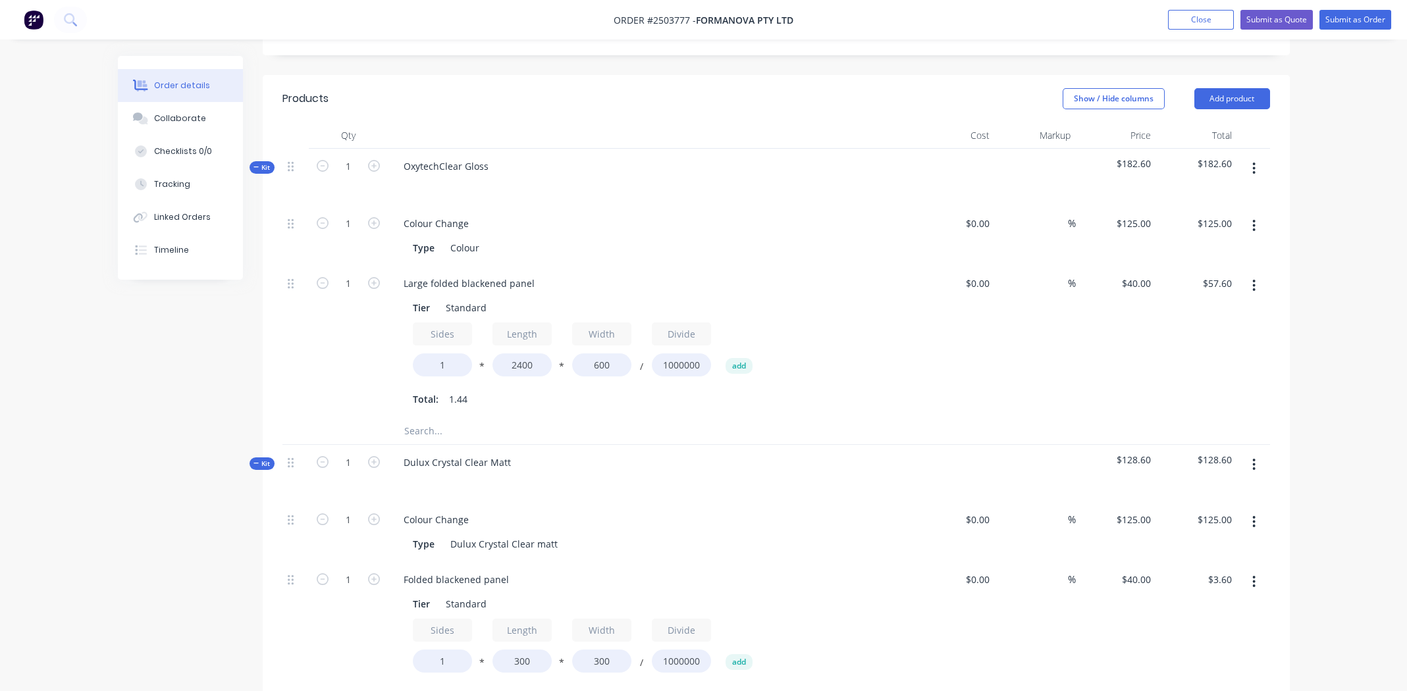
click at [680, 534] on div "Type Dulux Crystal Clear matt" at bounding box center [648, 543] width 482 height 19
click at [512, 534] on div "Dulux Crystal Clear matt" at bounding box center [504, 543] width 118 height 19
copy div "Dulux Crystal Clear matt"
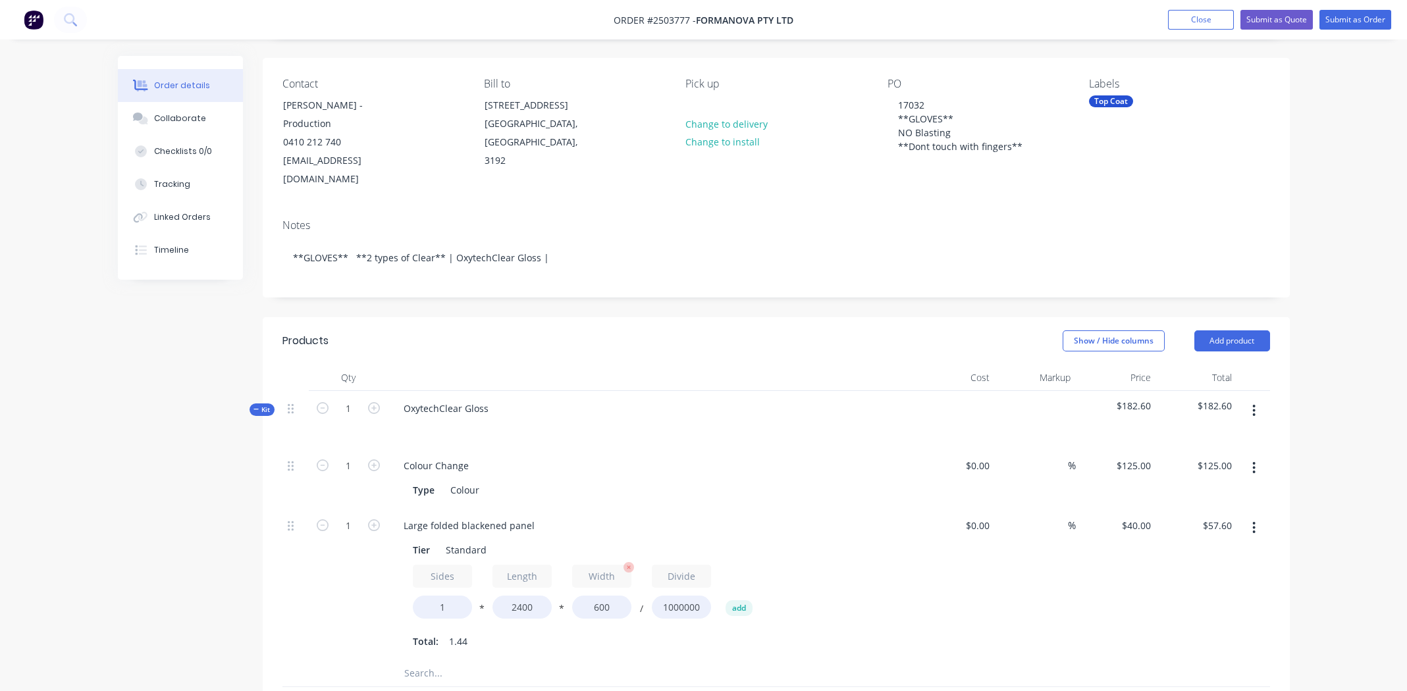
scroll to position [0, 0]
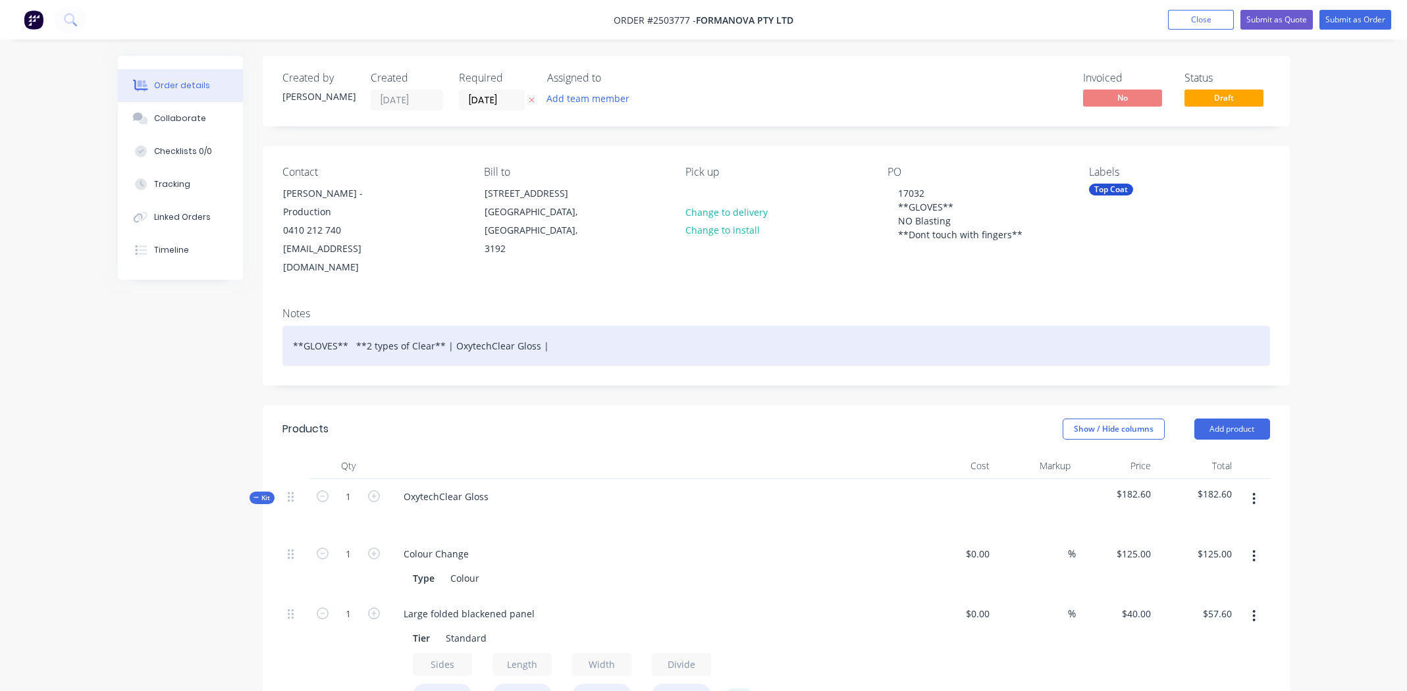
click at [596, 329] on div "**GLOVES** **2 types of Clear** | OxytechClear Gloss |" at bounding box center [775, 346] width 987 height 40
paste div
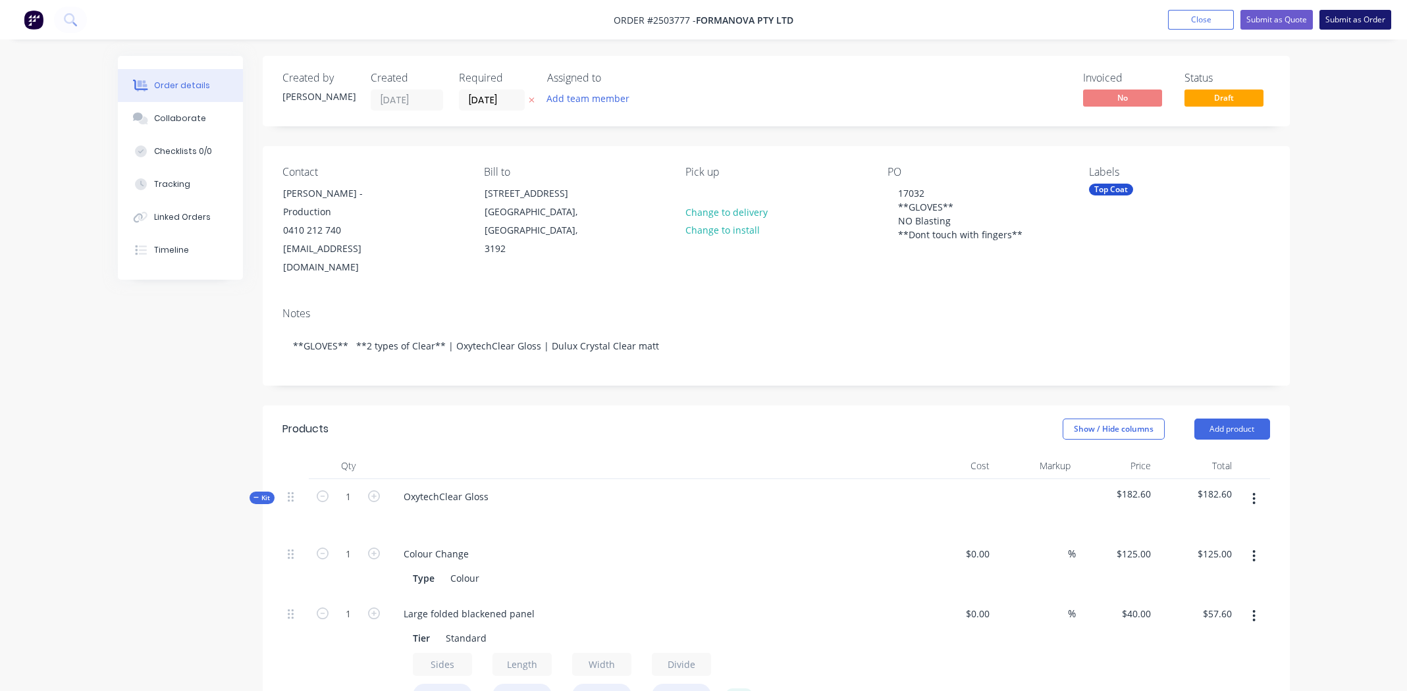
click at [1338, 16] on button "Submit as Order" at bounding box center [1355, 20] width 72 height 20
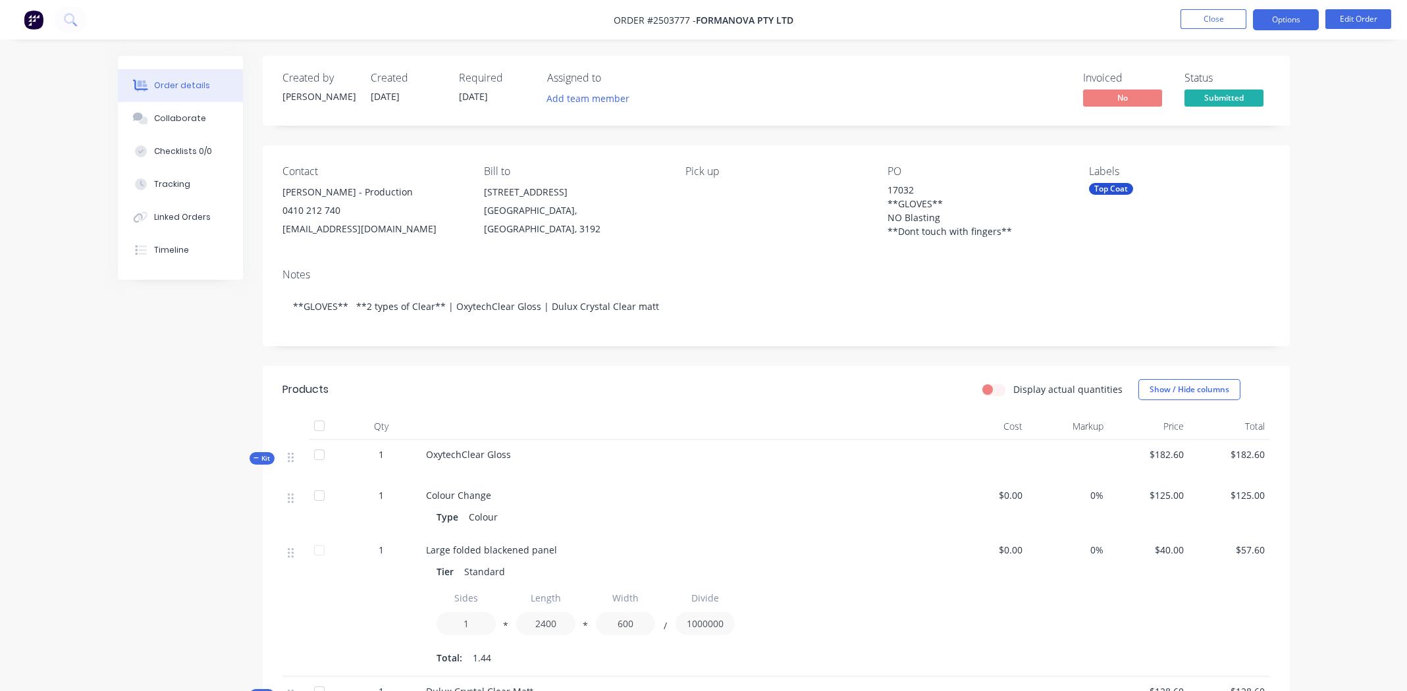
click at [1281, 12] on button "Options" at bounding box center [1286, 19] width 66 height 21
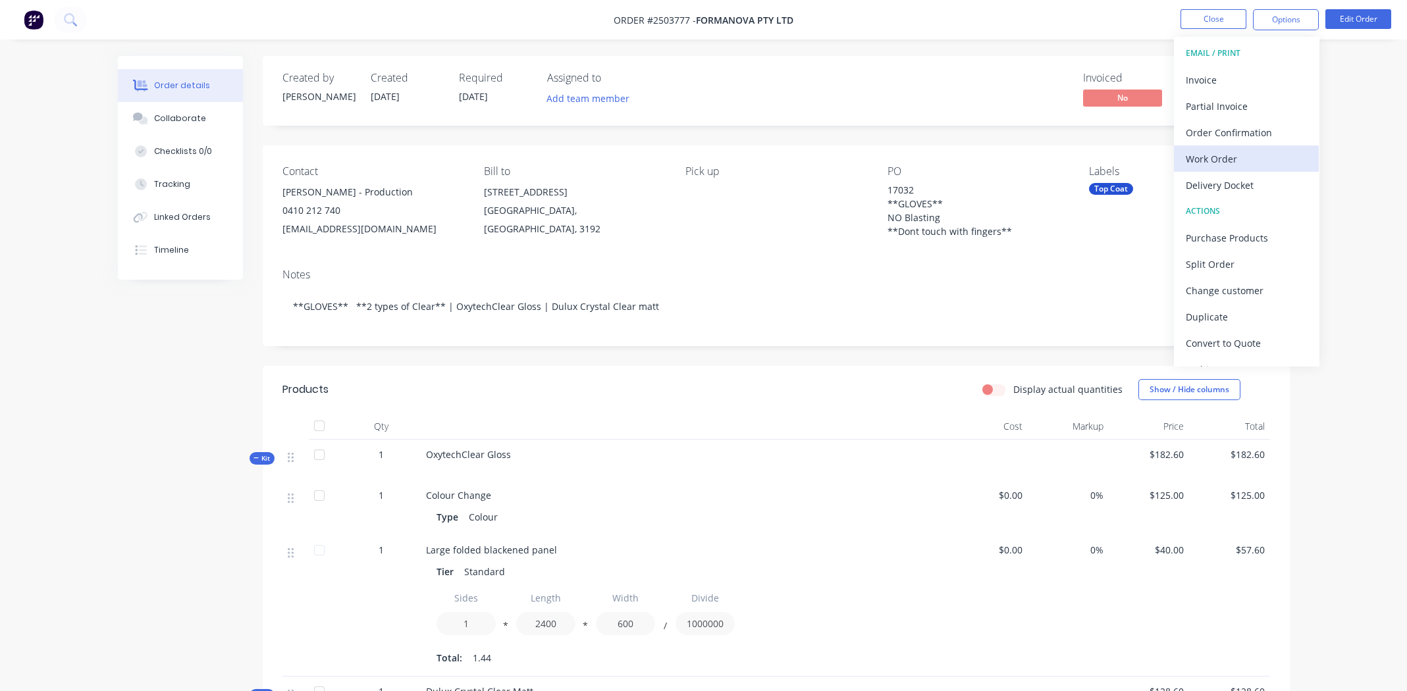
click at [1208, 145] on button "Work Order" at bounding box center [1246, 158] width 145 height 26
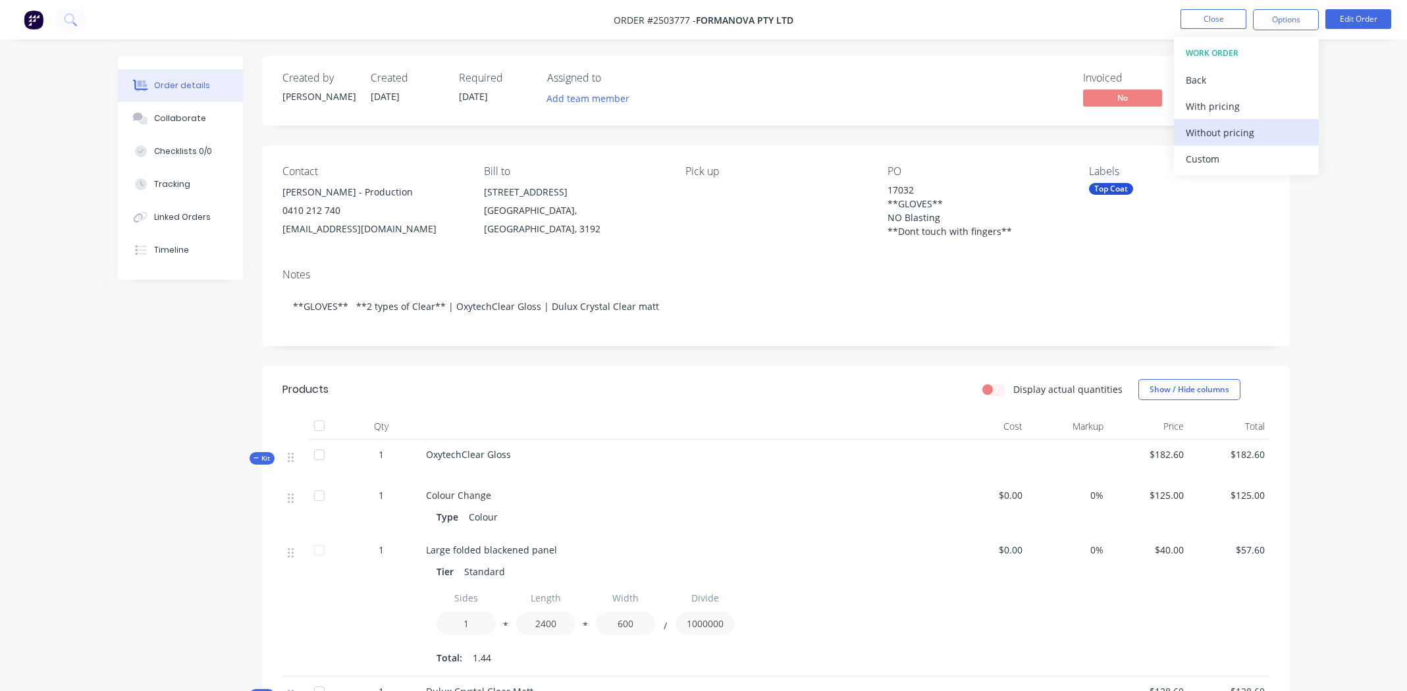
click at [1208, 131] on div "Without pricing" at bounding box center [1245, 132] width 121 height 19
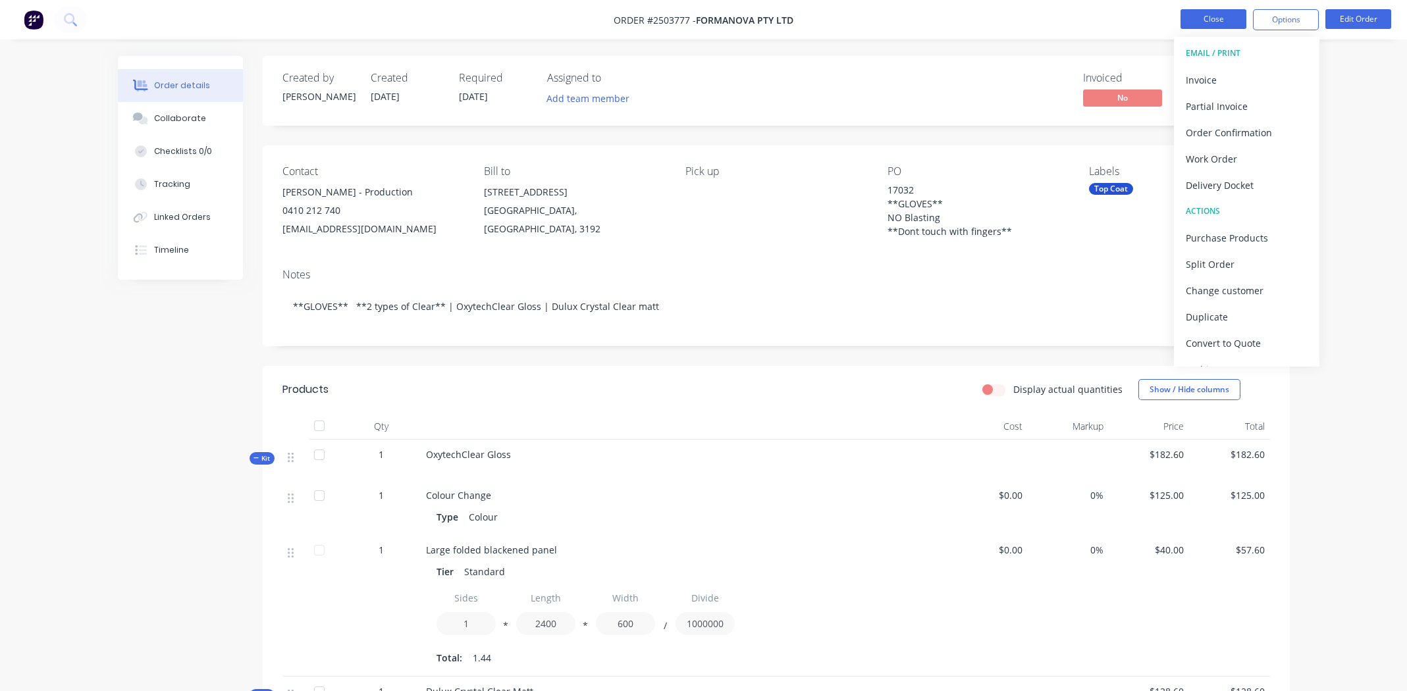
click at [1209, 20] on button "Close" at bounding box center [1213, 19] width 66 height 20
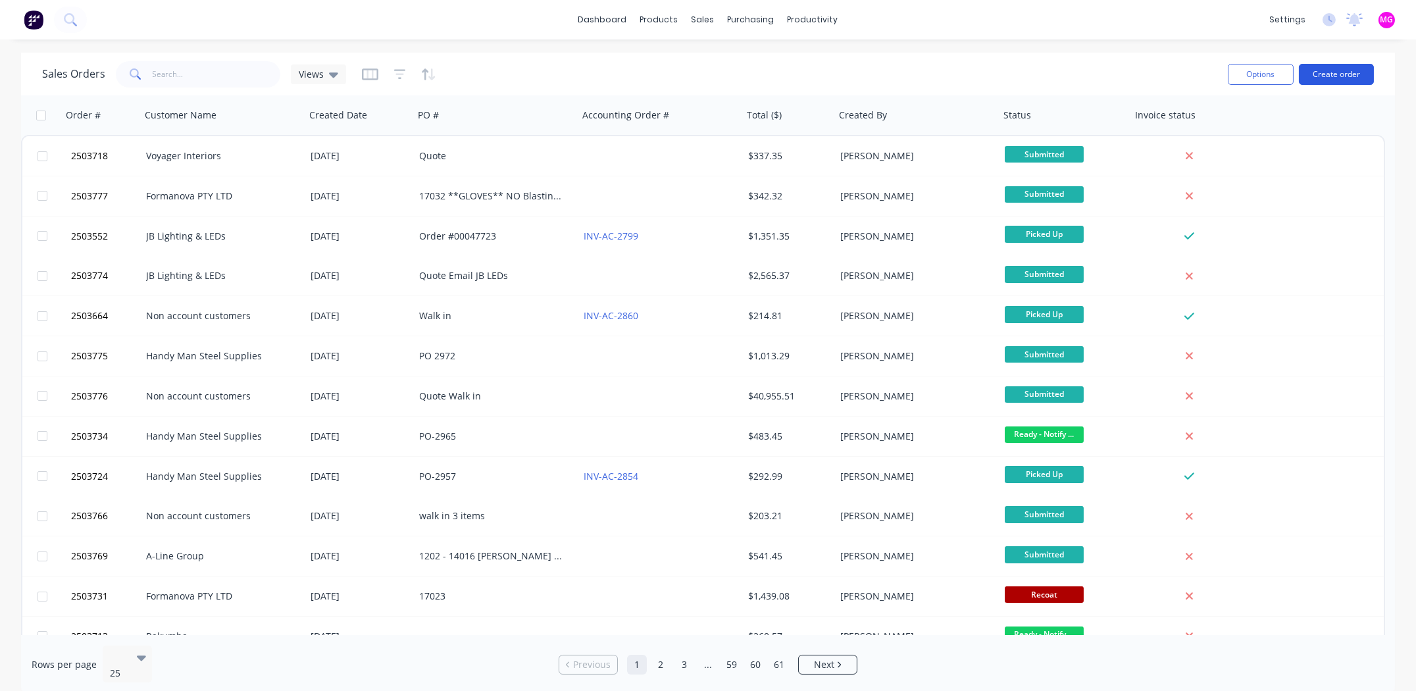
click at [1337, 71] on button "Create order" at bounding box center [1336, 74] width 75 height 21
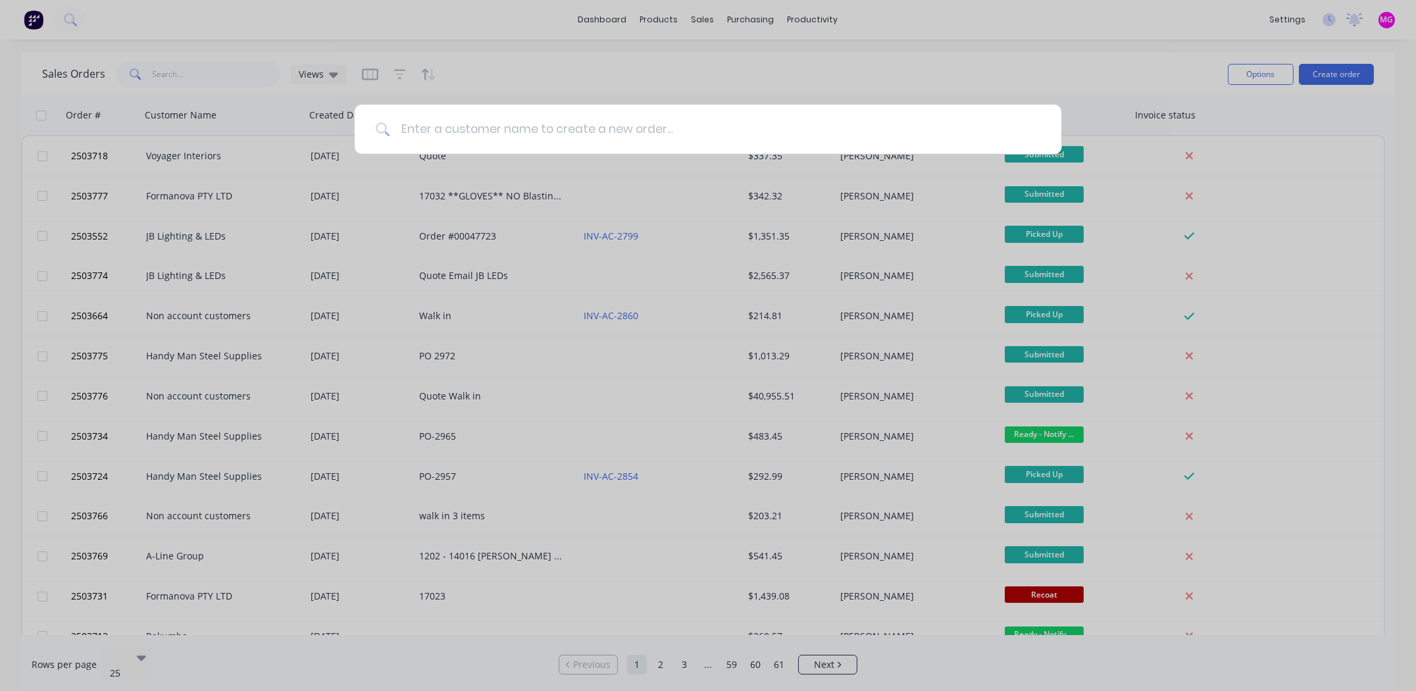
click at [530, 131] on input at bounding box center [715, 129] width 650 height 49
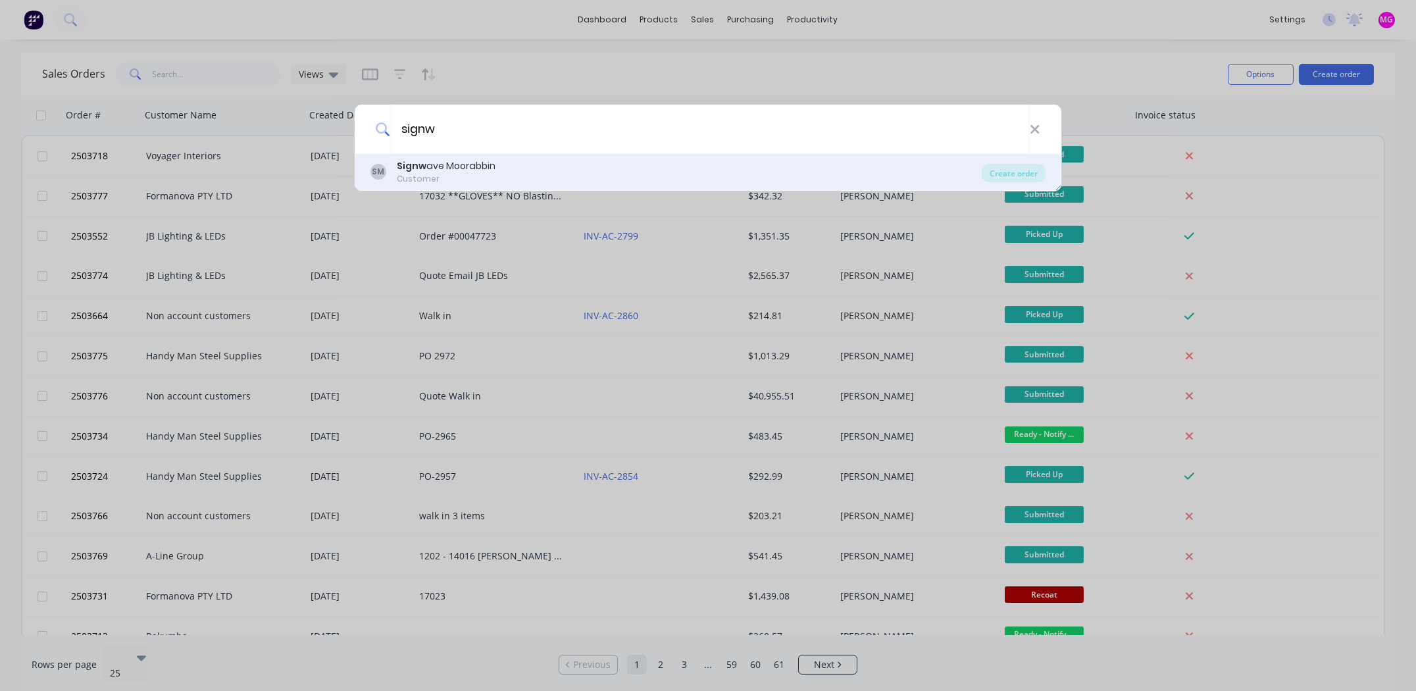
type input "signw"
click at [449, 169] on div "Signw ave Moorabbin" at bounding box center [446, 166] width 99 height 14
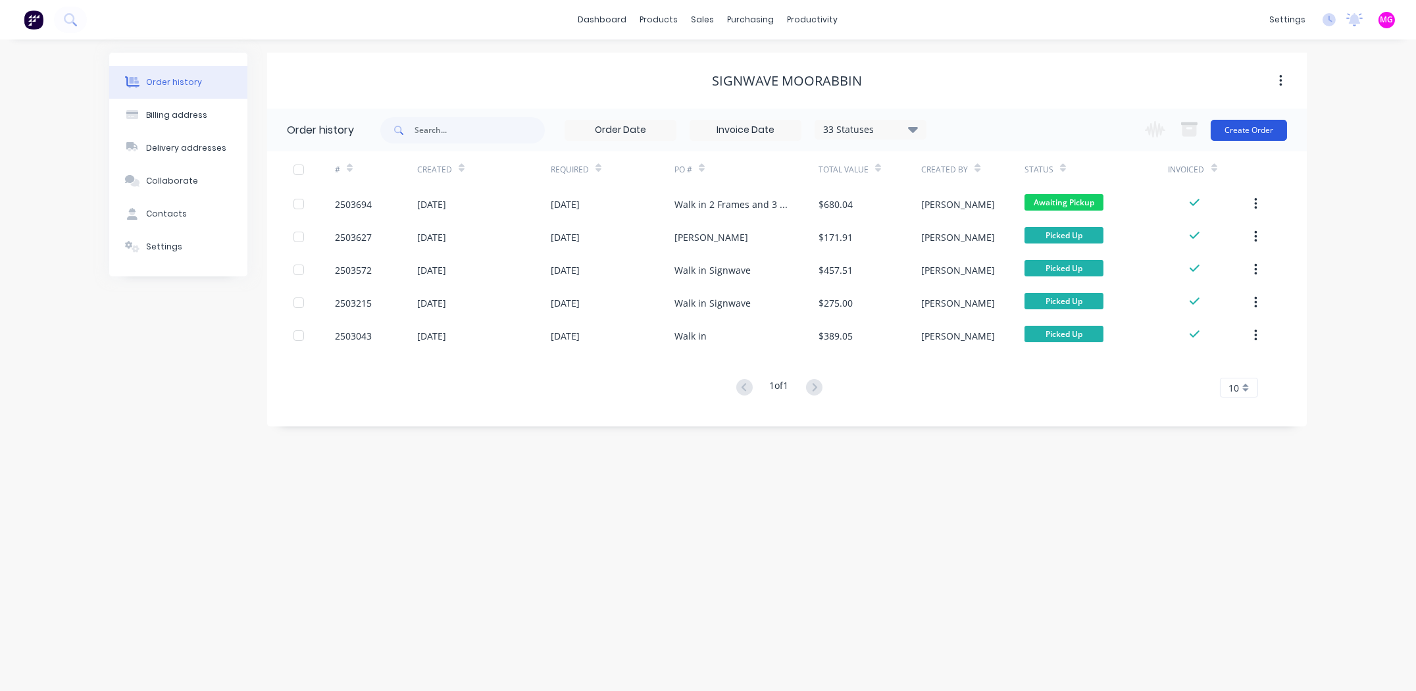
click at [1255, 131] on button "Create Order" at bounding box center [1249, 130] width 76 height 21
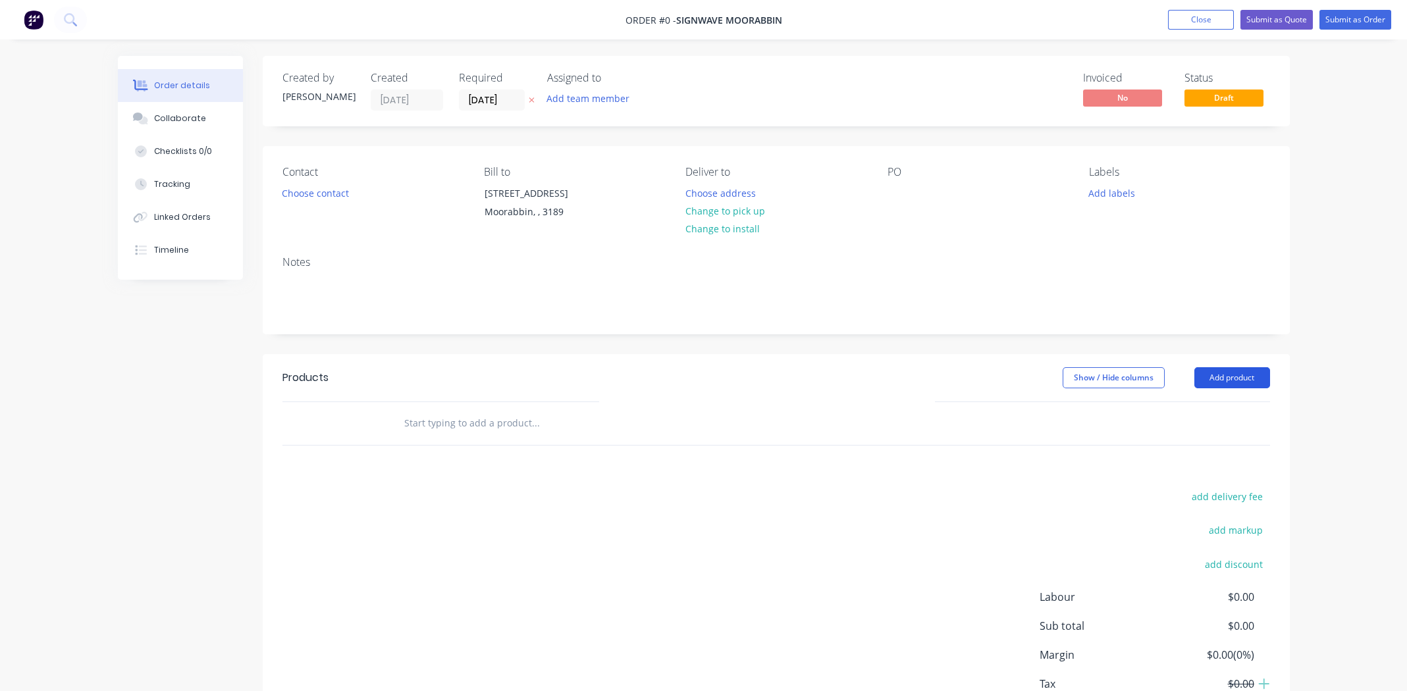
click at [1214, 374] on button "Add product" at bounding box center [1232, 377] width 76 height 21
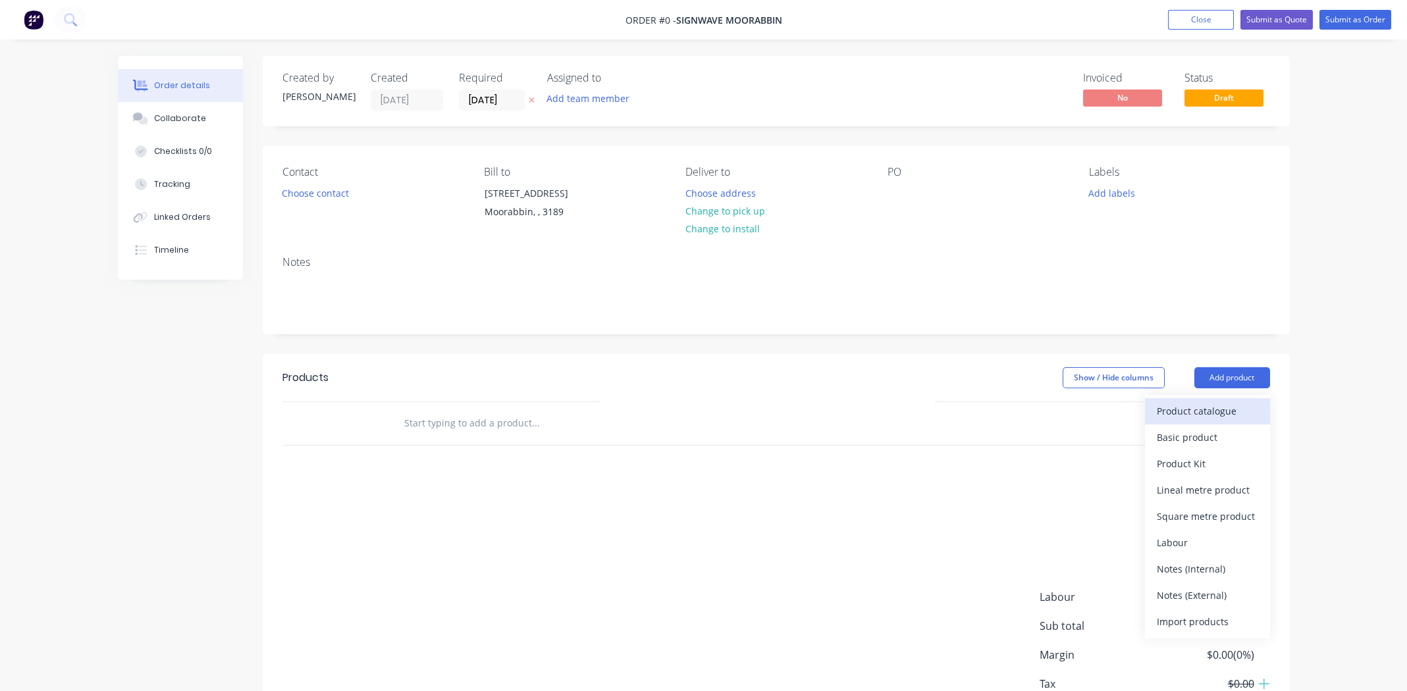
click at [1231, 414] on div "Product catalogue" at bounding box center [1206, 410] width 101 height 19
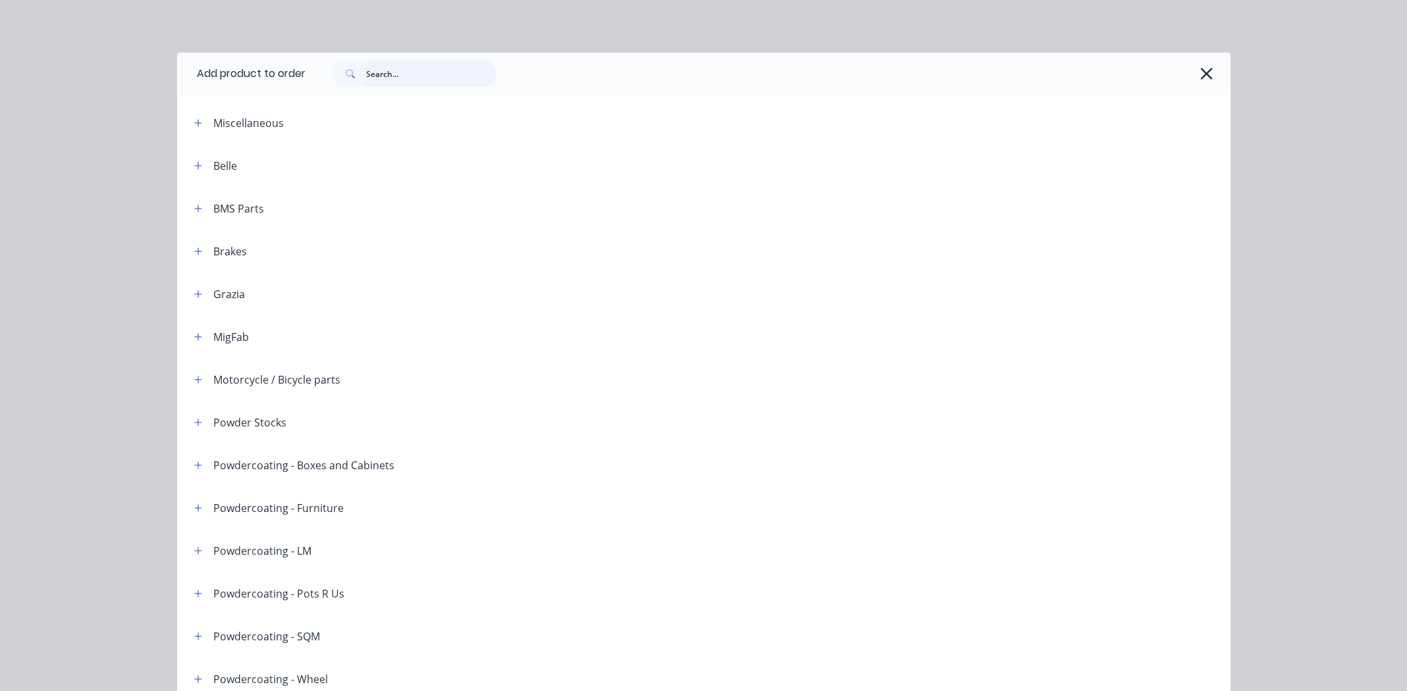
click at [413, 65] on input "text" at bounding box center [431, 74] width 130 height 26
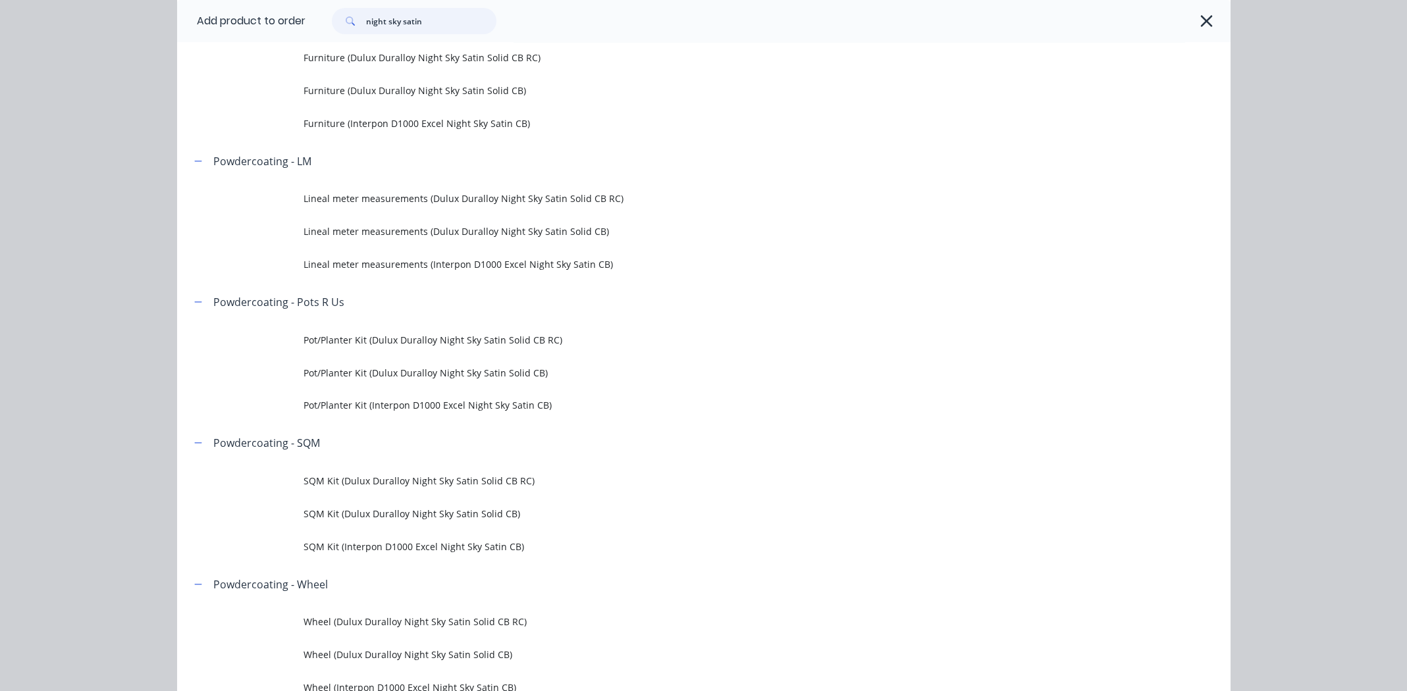
scroll to position [526, 0]
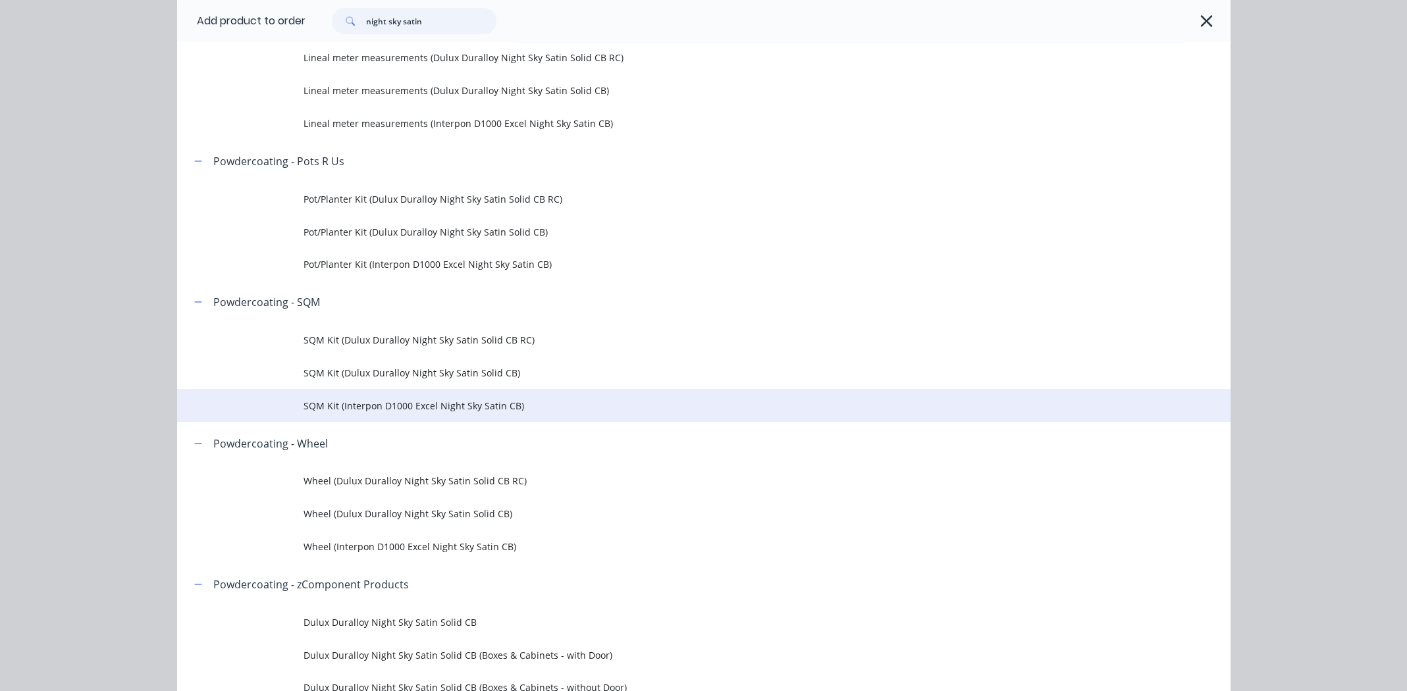
type input "night sky satin"
click at [423, 403] on span "SQM Kit (Interpon D1000 Excel Night Sky Satin CB)" at bounding box center [673, 406] width 741 height 14
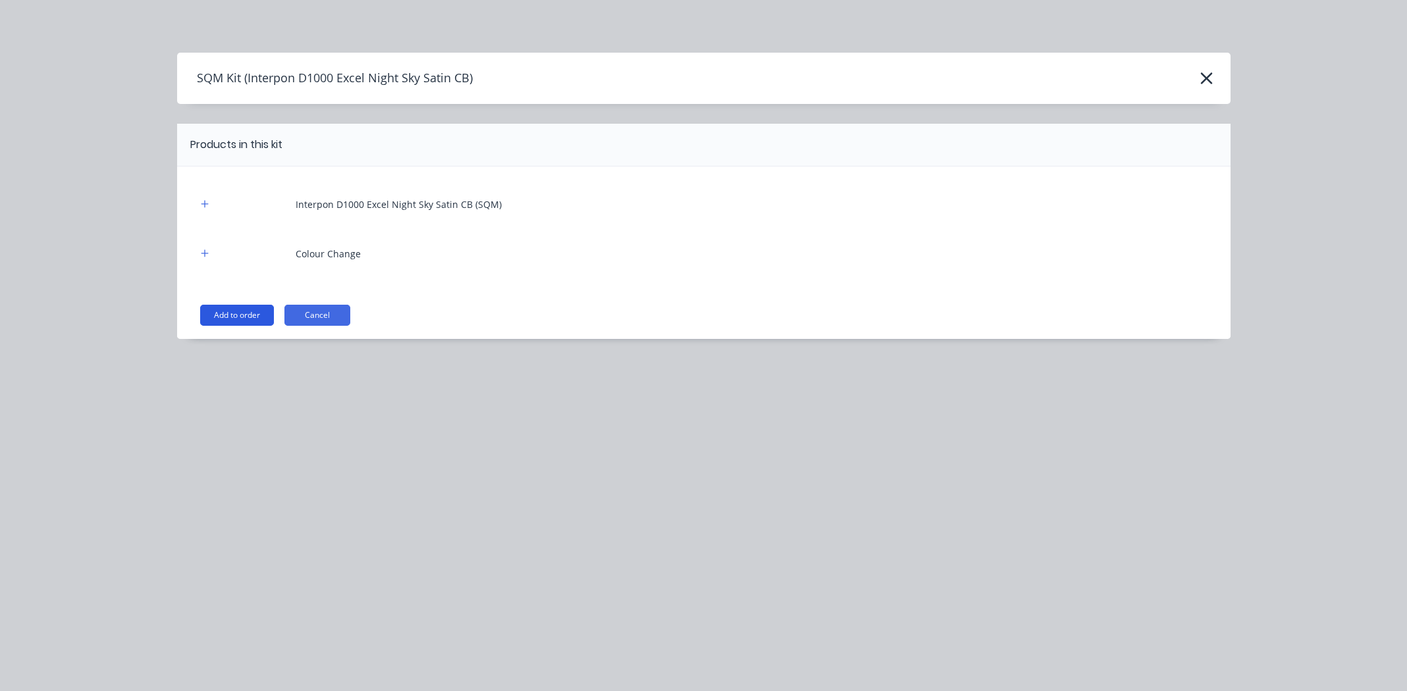
click at [244, 319] on button "Add to order" at bounding box center [237, 315] width 74 height 21
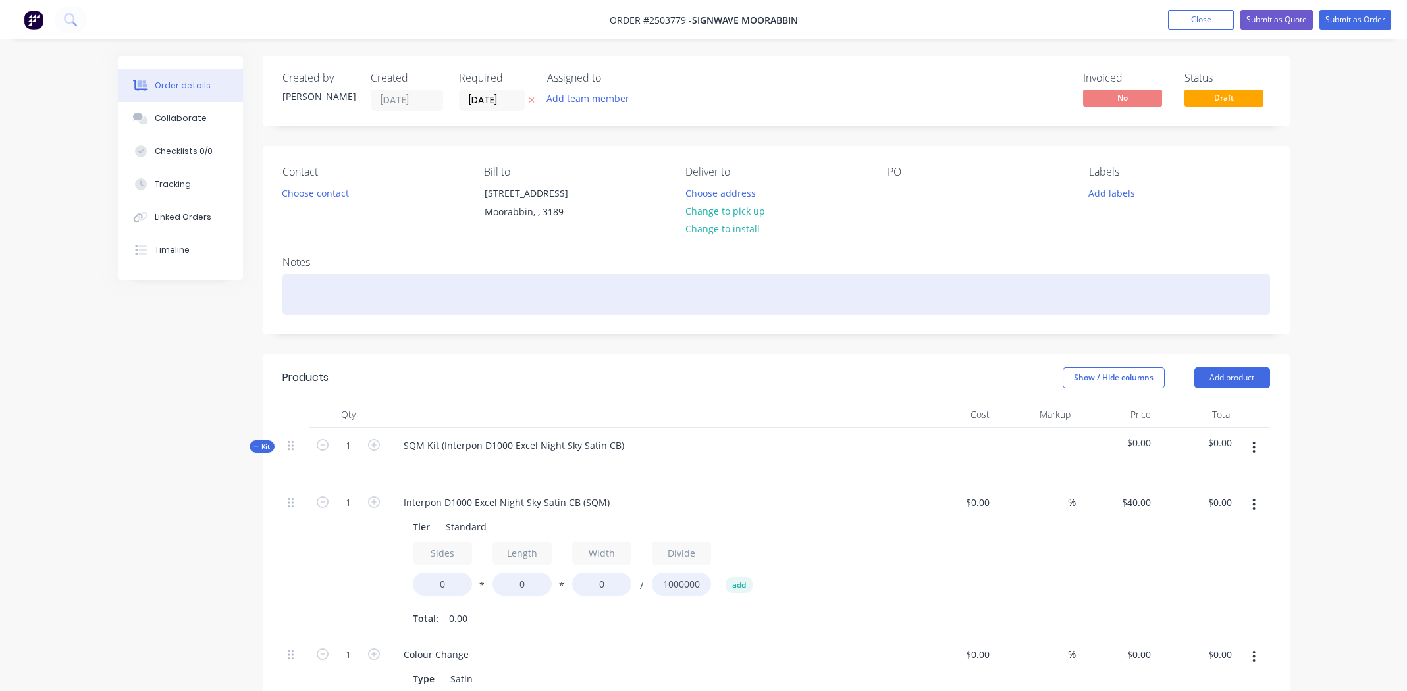
scroll to position [197, 0]
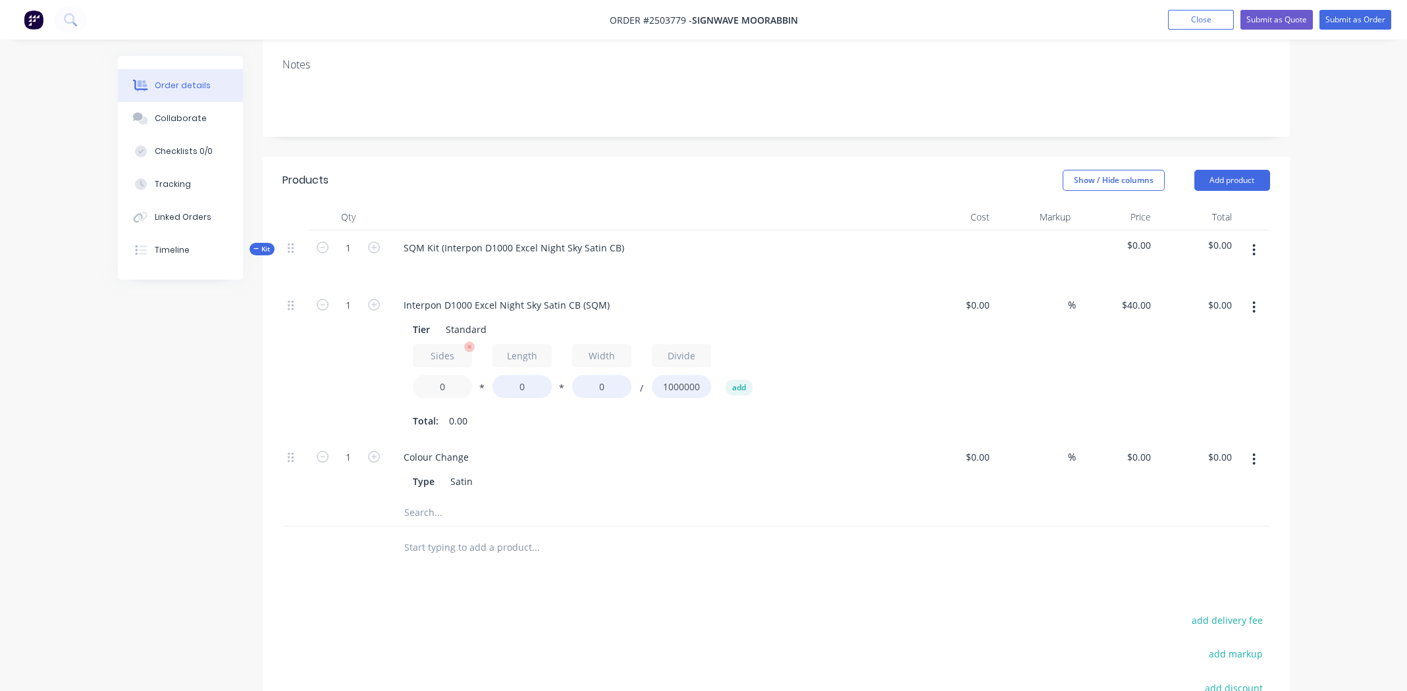
click at [446, 384] on input "0" at bounding box center [442, 386] width 59 height 23
type input "1.4"
click at [529, 386] on input "0" at bounding box center [521, 386] width 59 height 23
type input "2000"
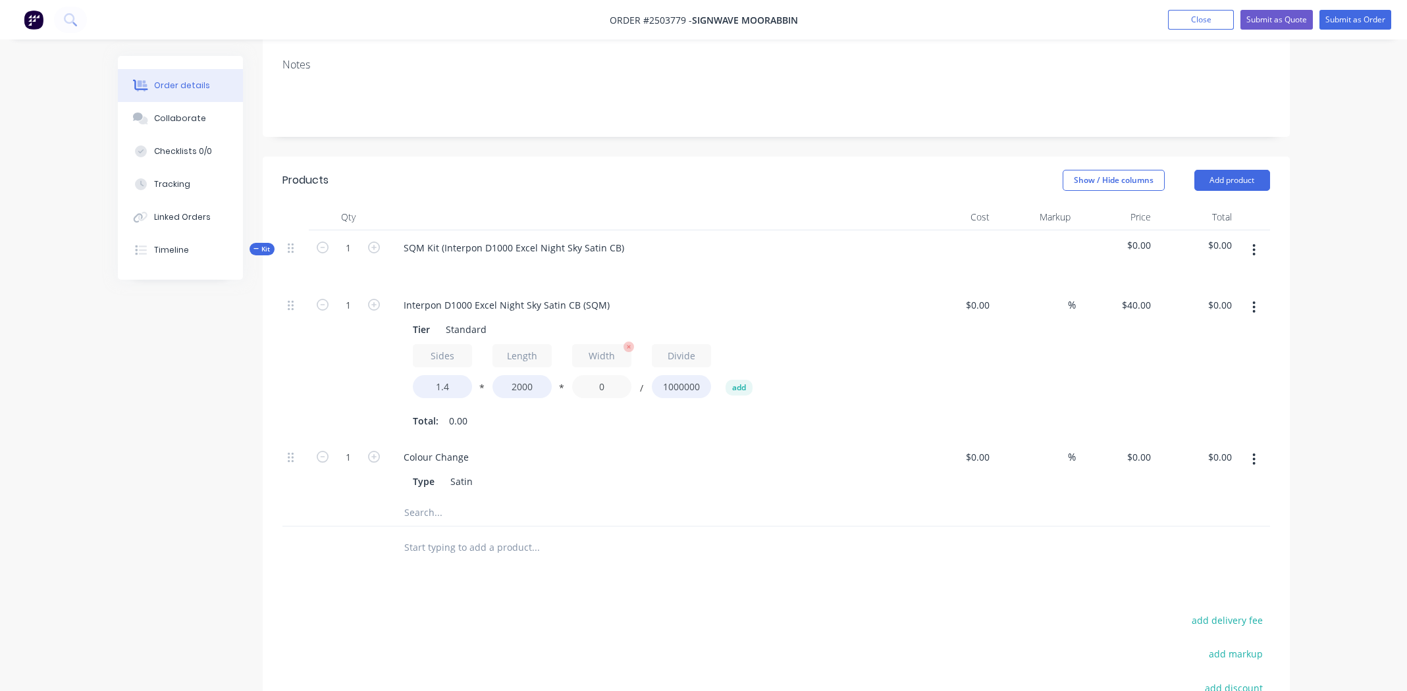
click at [606, 389] on input "0" at bounding box center [601, 386] width 59 height 23
type input "3000"
type input "$336.00"
click at [748, 443] on div "Colour Change Type Satin" at bounding box center [651, 470] width 527 height 60
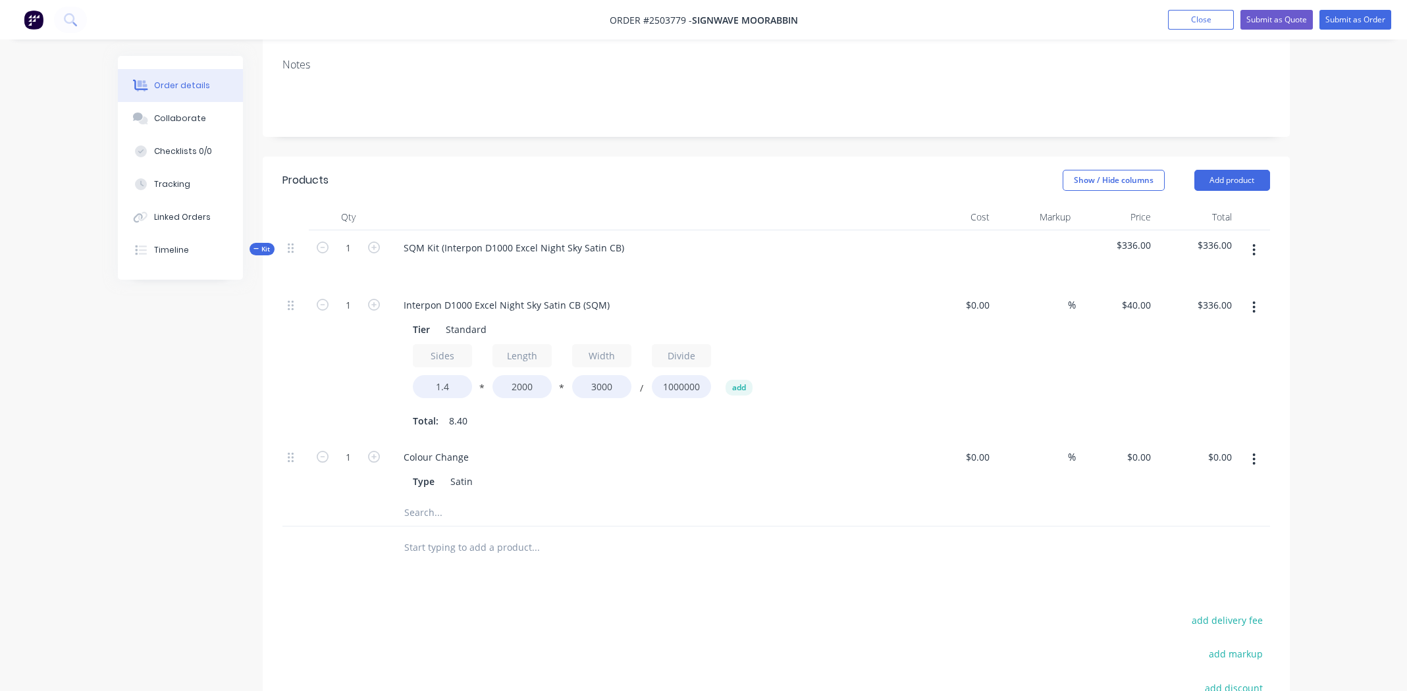
click at [1255, 459] on icon "button" at bounding box center [1253, 459] width 3 height 14
click at [1170, 543] on div "Delete" at bounding box center [1206, 546] width 101 height 19
click at [1253, 247] on icon "button" at bounding box center [1253, 250] width 3 height 14
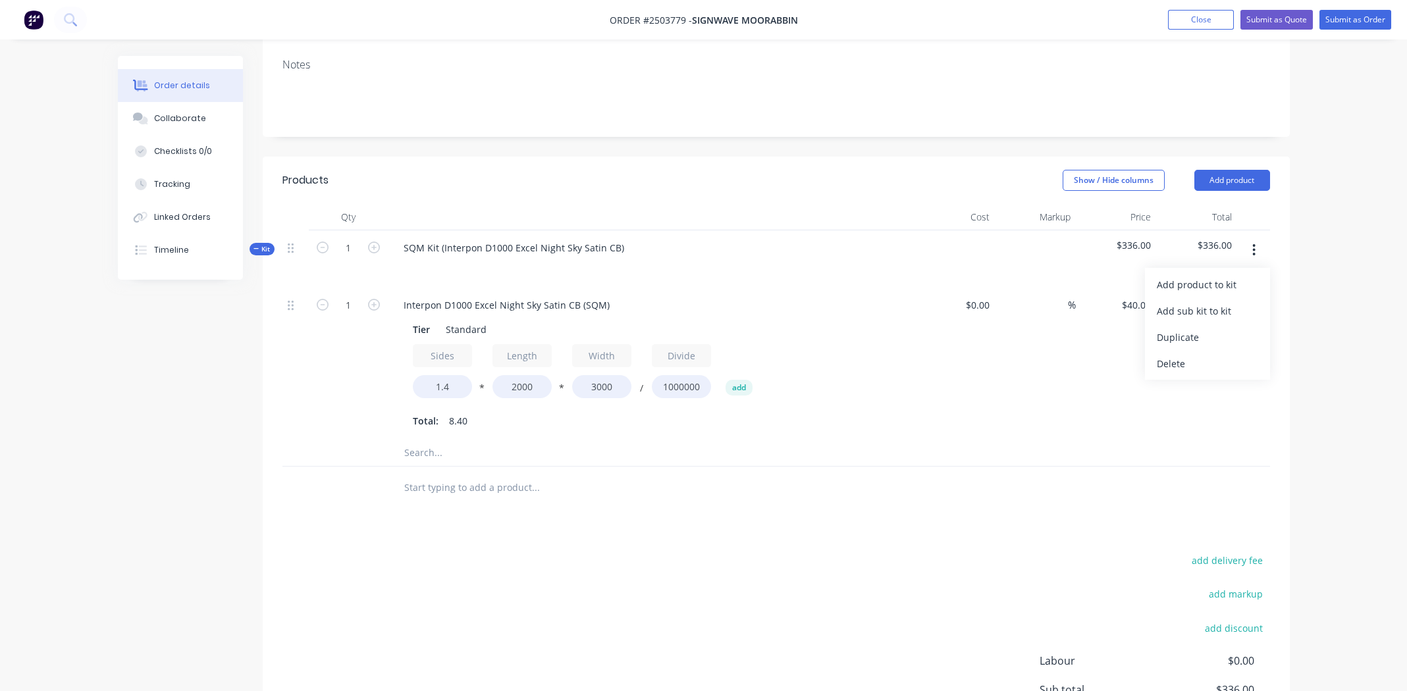
click at [850, 428] on div "Total: 8.40" at bounding box center [651, 421] width 477 height 20
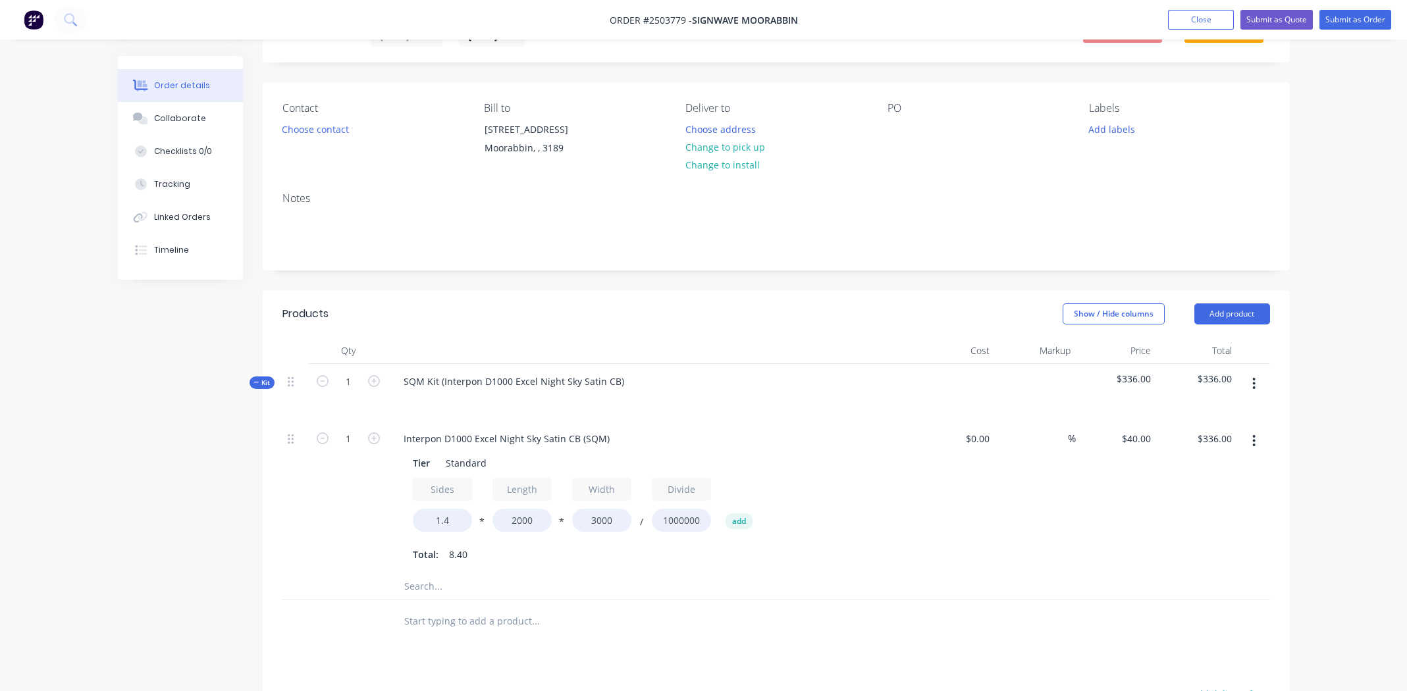
scroll to position [0, 0]
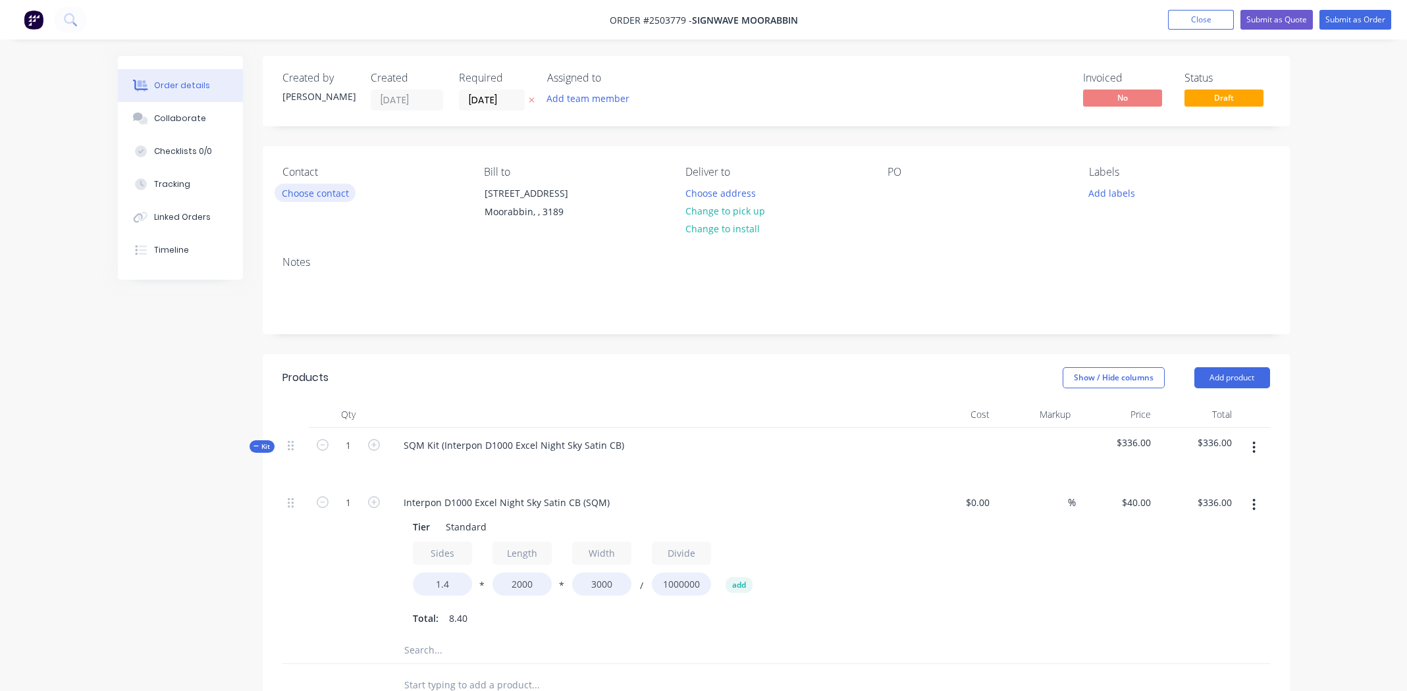
click at [309, 192] on button "Choose contact" at bounding box center [314, 193] width 81 height 18
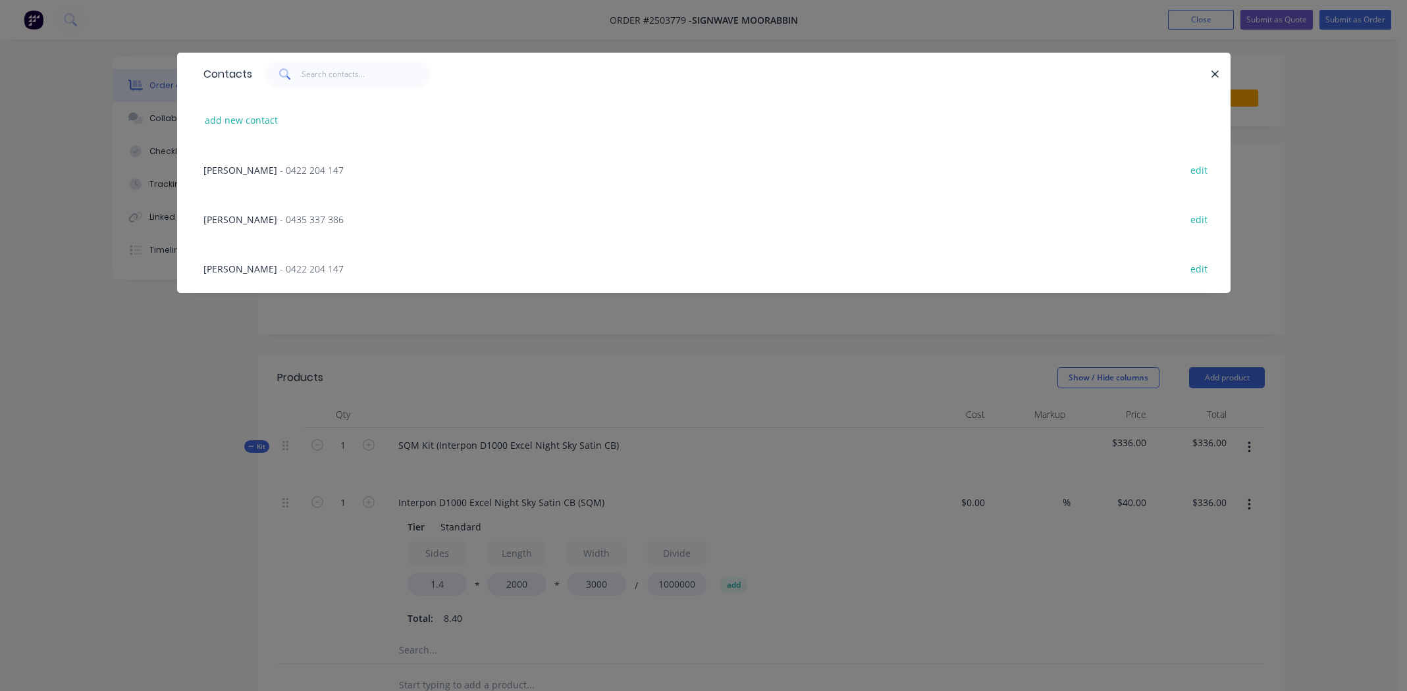
click at [225, 170] on span "John Wilie" at bounding box center [240, 170] width 74 height 13
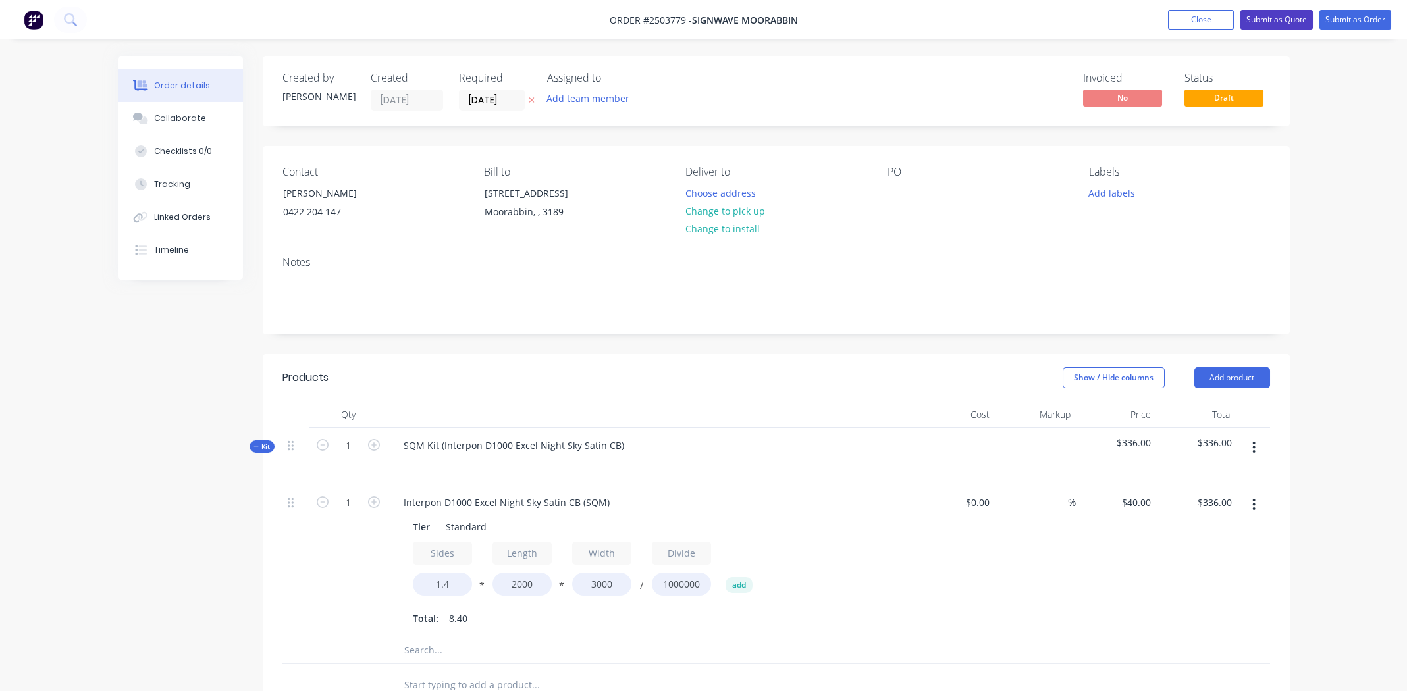
click at [1272, 20] on button "Submit as Quote" at bounding box center [1276, 20] width 72 height 20
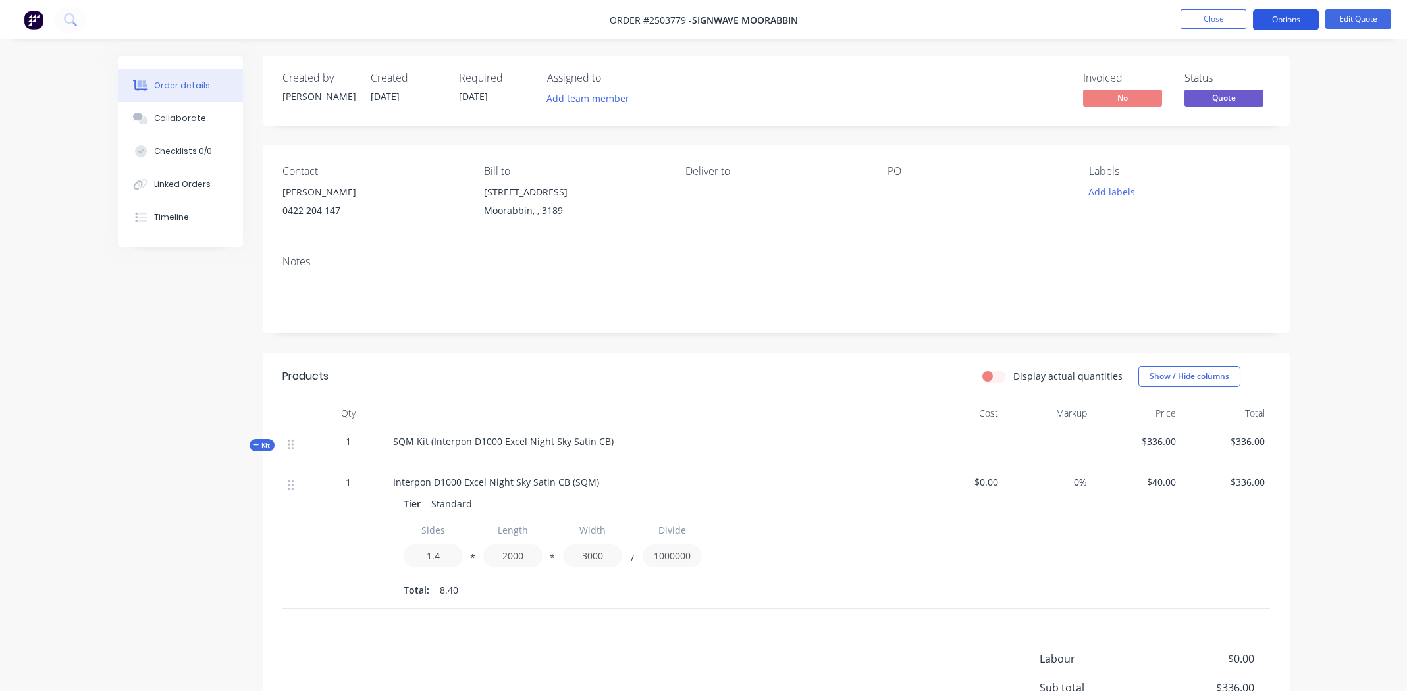
click at [1279, 19] on button "Options" at bounding box center [1286, 19] width 66 height 21
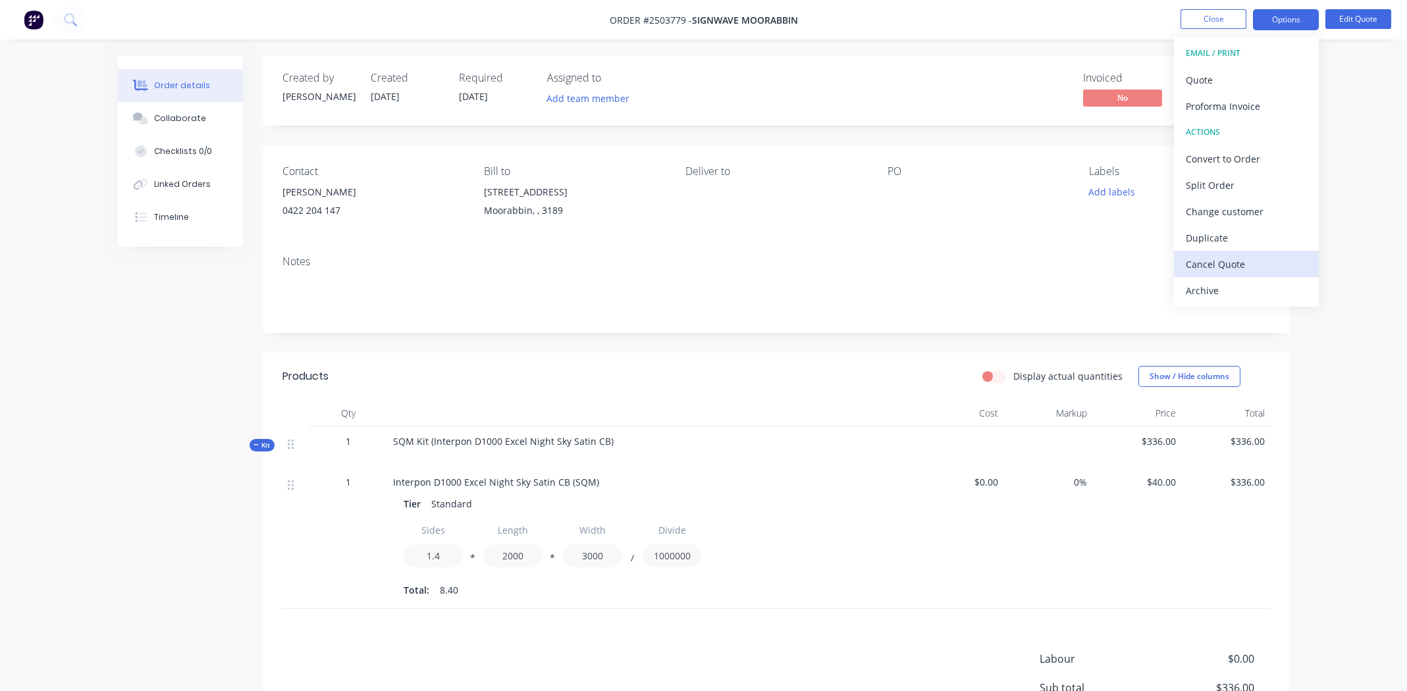
click at [1233, 265] on div "Cancel Quote" at bounding box center [1245, 264] width 121 height 19
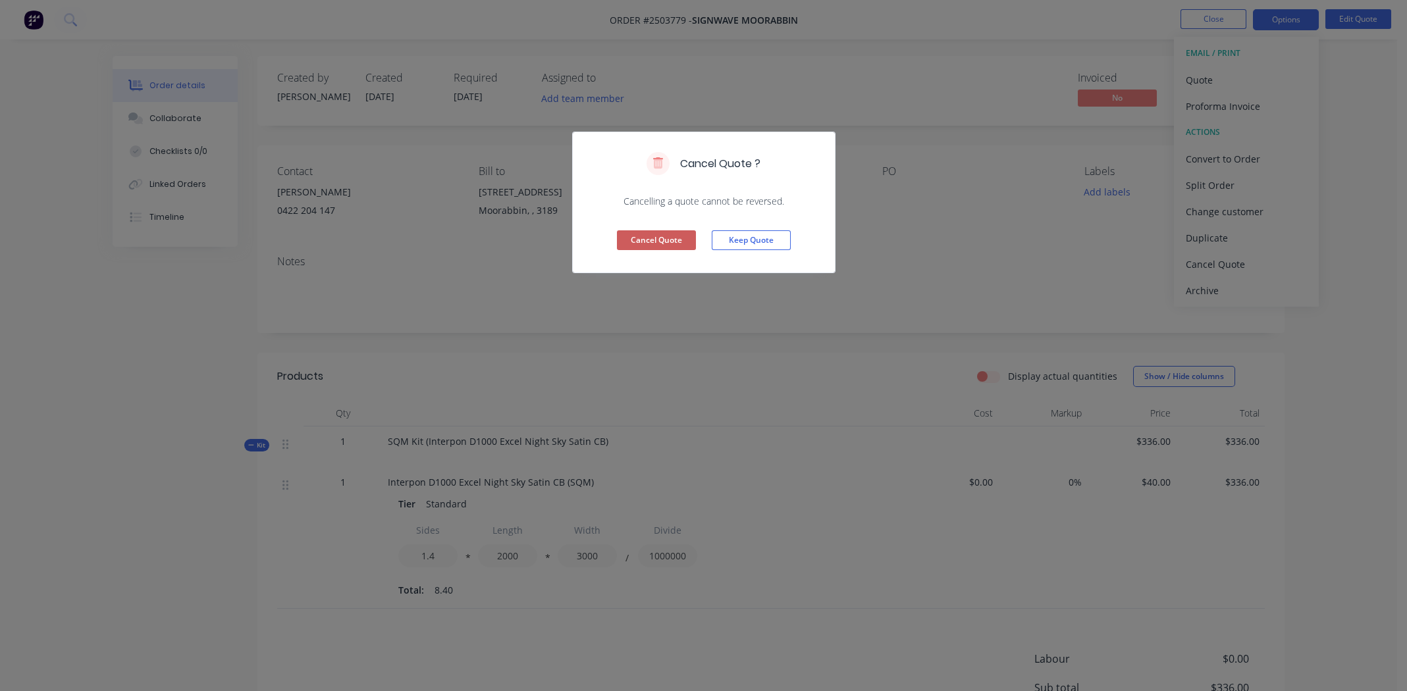
click at [664, 239] on button "Cancel Quote" at bounding box center [656, 240] width 79 height 20
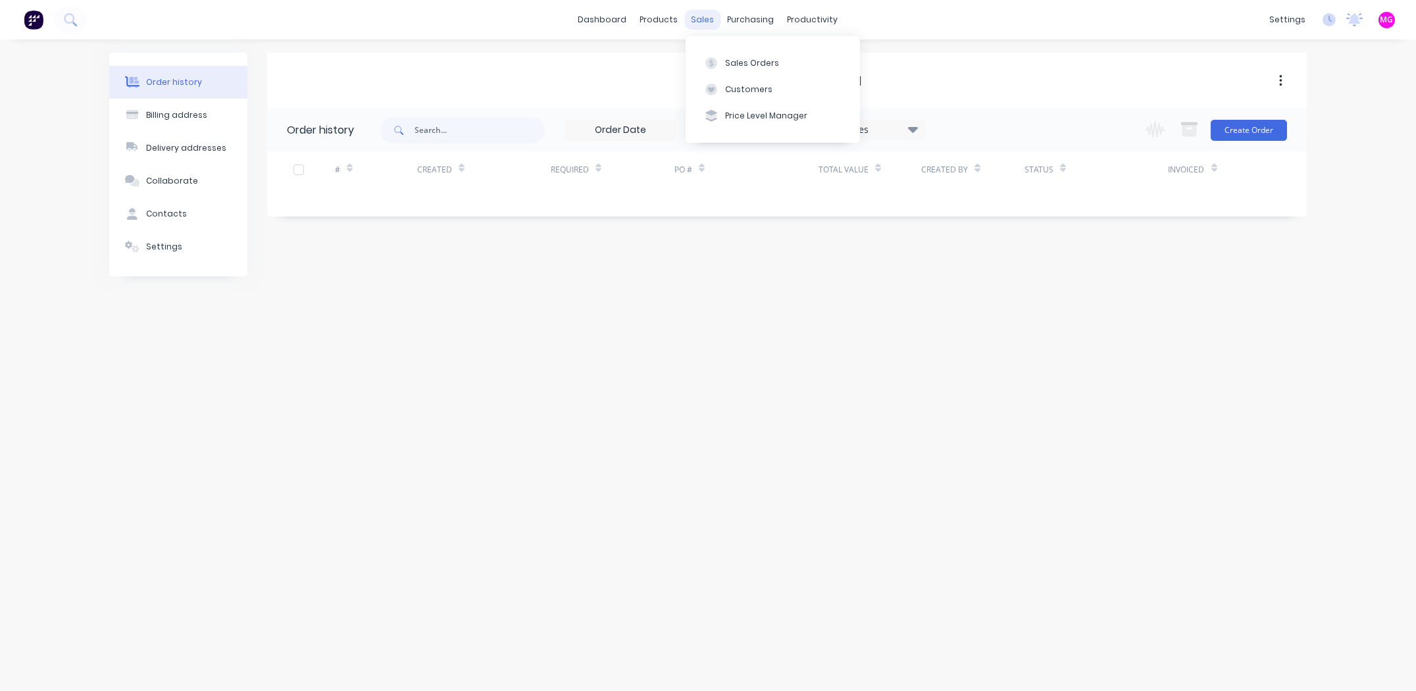
click at [707, 22] on div "sales" at bounding box center [703, 20] width 36 height 20
click at [739, 55] on button "Sales Orders" at bounding box center [773, 62] width 174 height 26
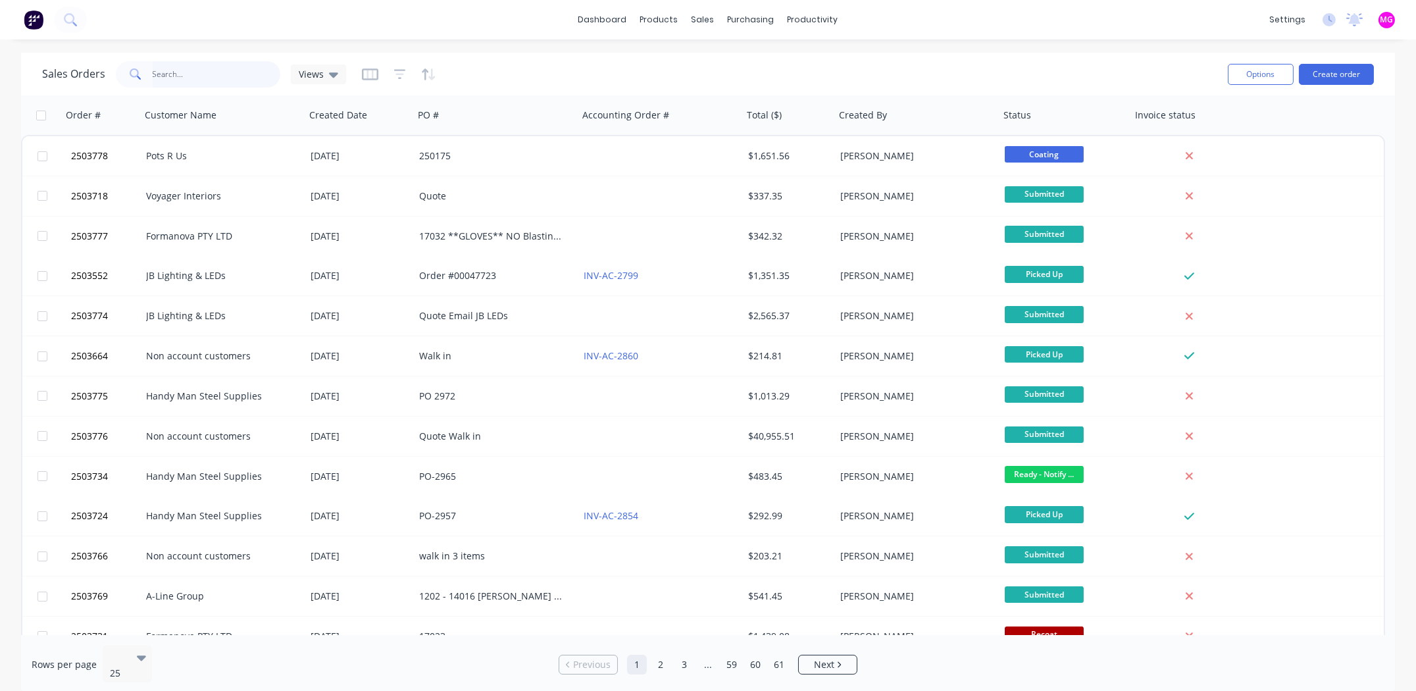
click at [203, 72] on input "text" at bounding box center [217, 74] width 128 height 26
click at [1326, 71] on button "Create order" at bounding box center [1336, 74] width 75 height 21
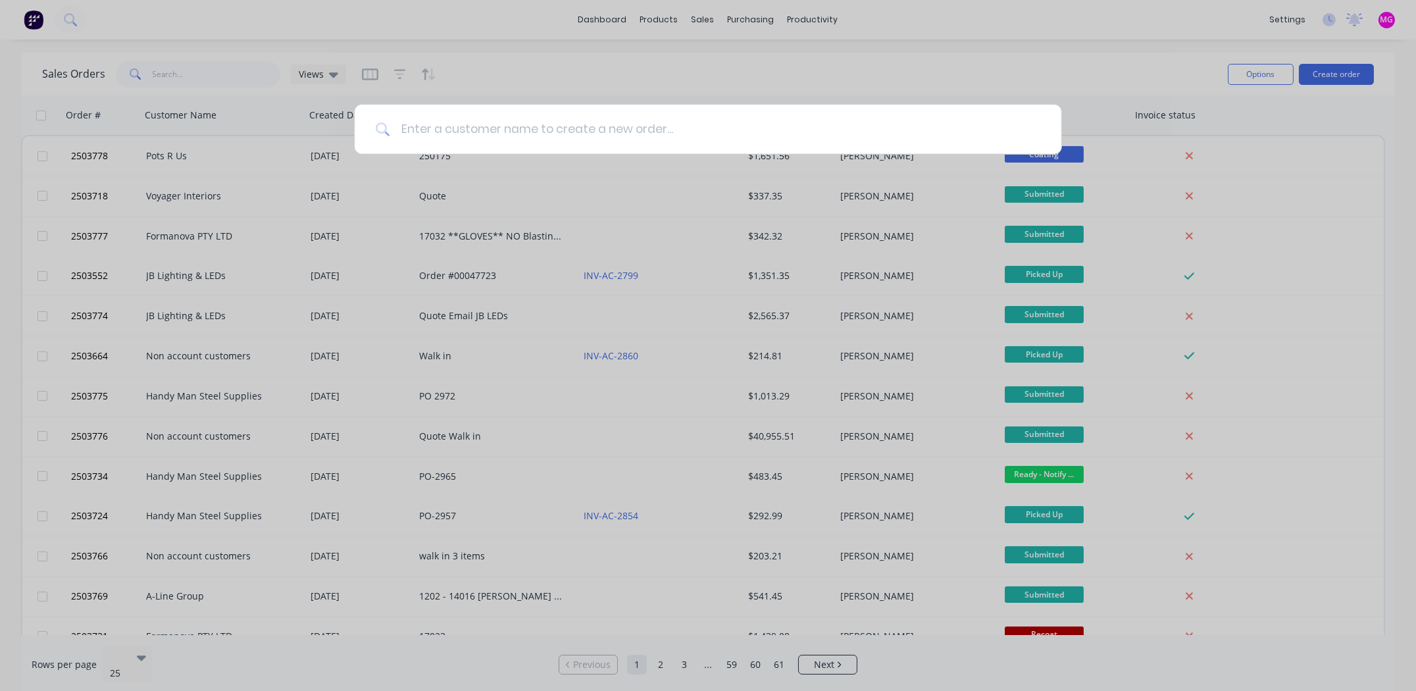
click at [547, 124] on input at bounding box center [715, 129] width 650 height 49
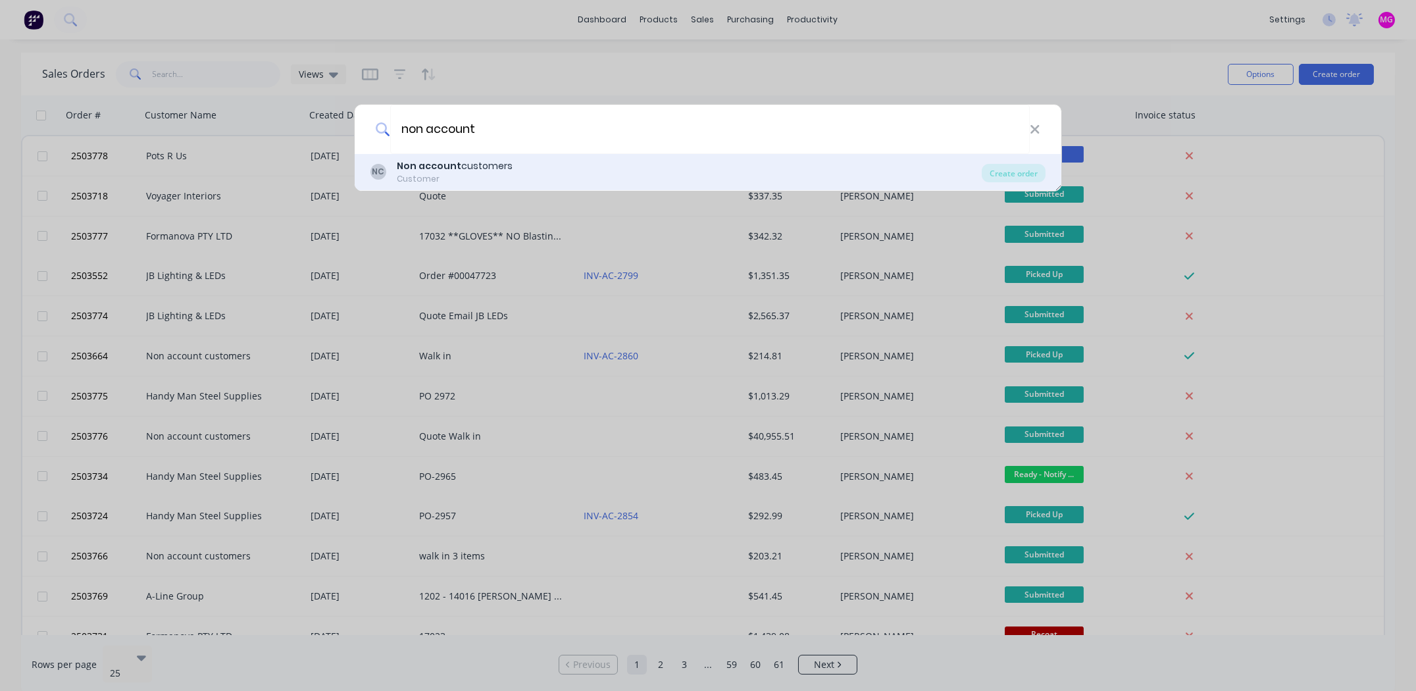
type input "non account"
click at [506, 172] on div "Non account customers" at bounding box center [455, 166] width 116 height 14
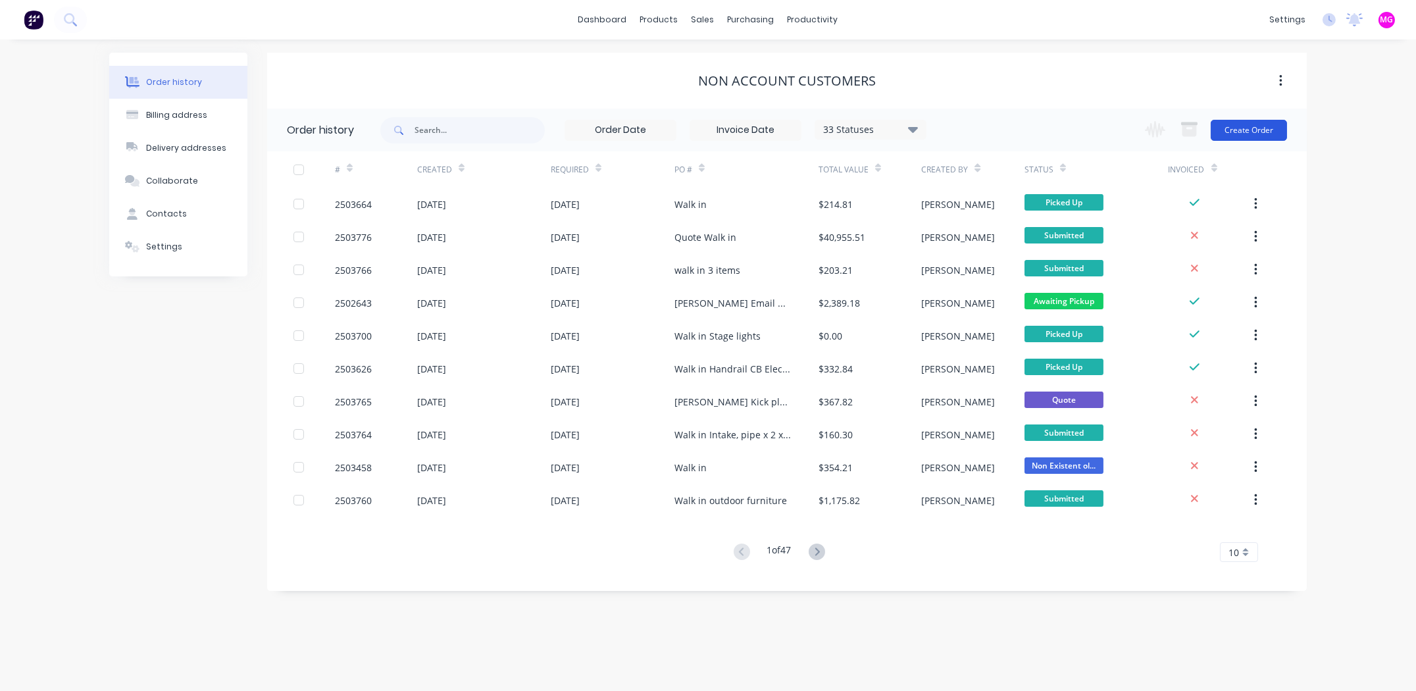
click at [1257, 124] on button "Create Order" at bounding box center [1249, 130] width 76 height 21
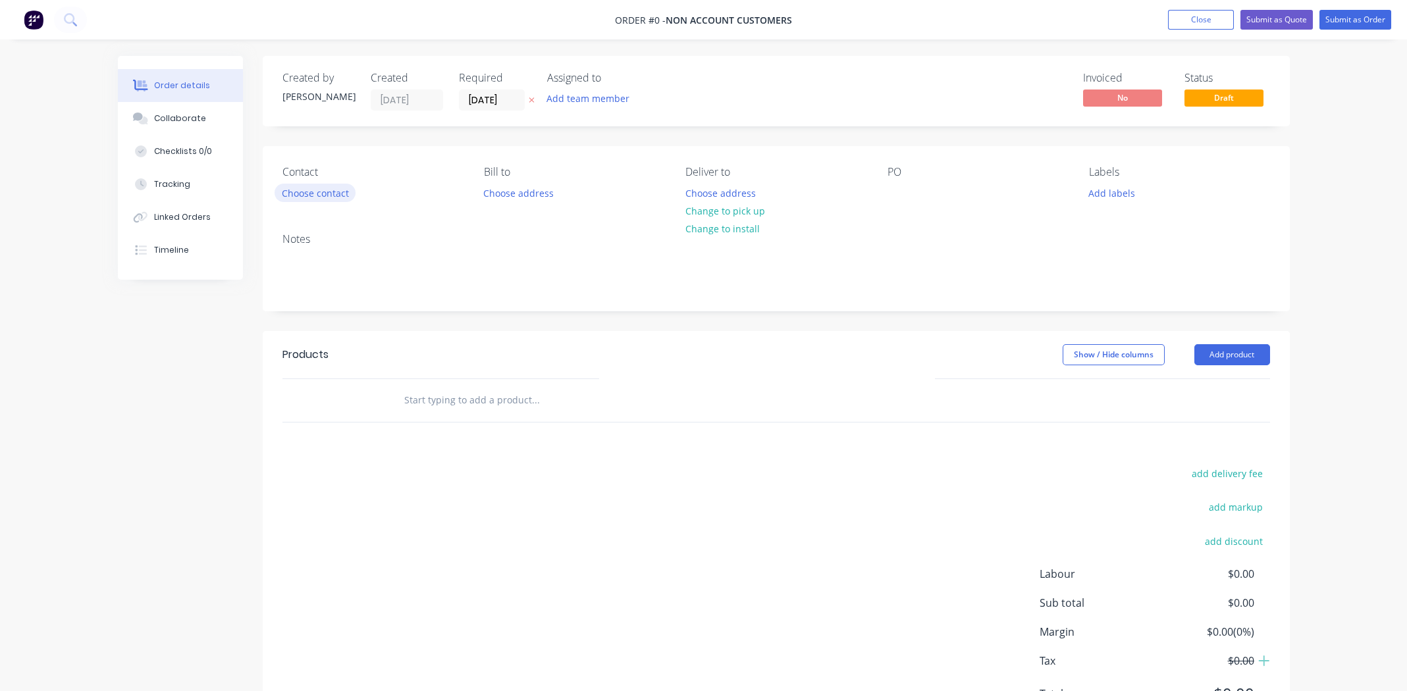
click at [298, 192] on button "Choose contact" at bounding box center [314, 193] width 81 height 18
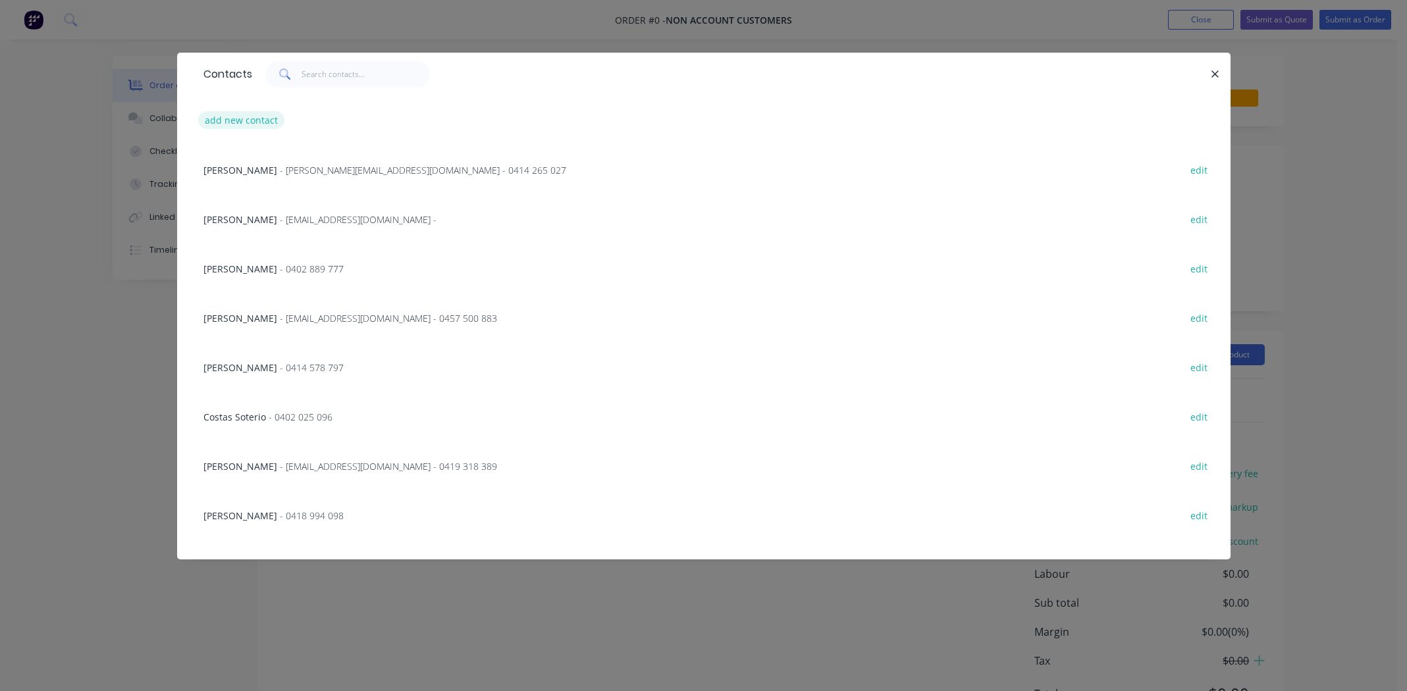
click at [246, 119] on button "add new contact" at bounding box center [241, 120] width 87 height 18
select select "AU"
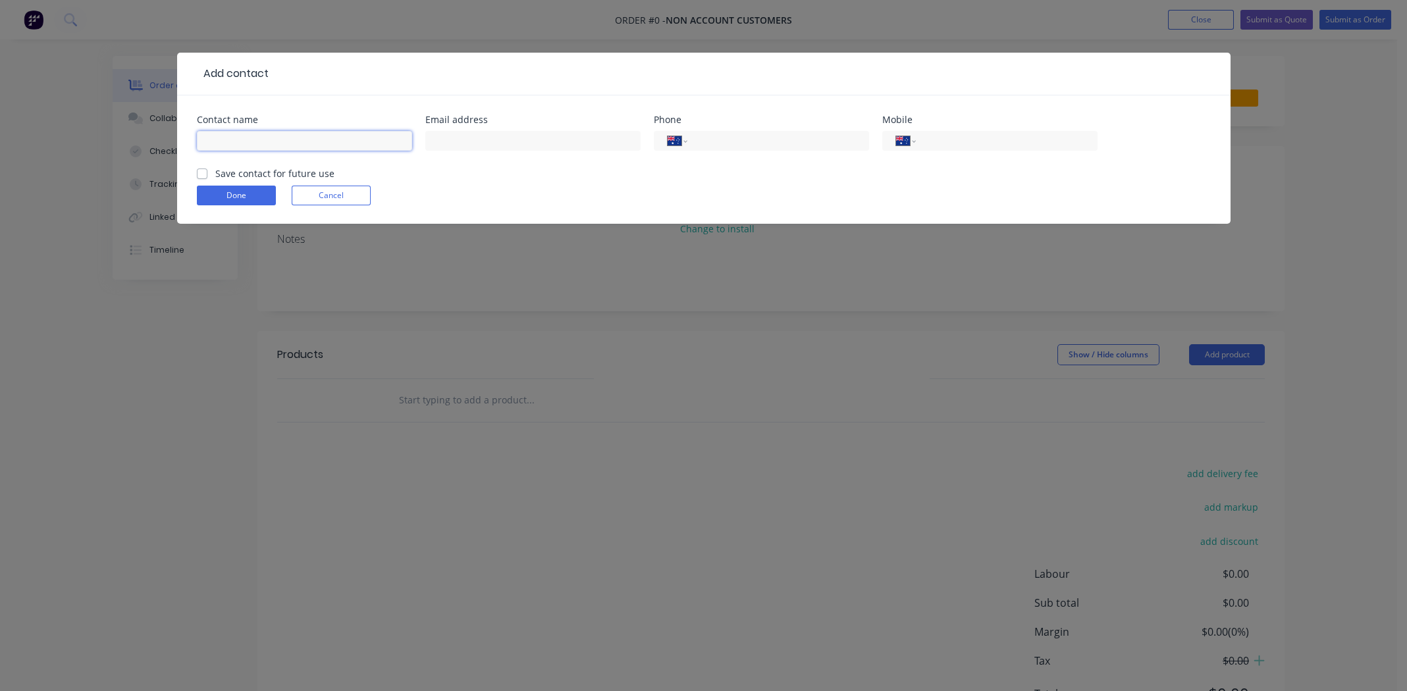
click at [233, 149] on input "text" at bounding box center [304, 141] width 215 height 20
type input "Oscar Mellor"
click at [453, 142] on input "text" at bounding box center [532, 141] width 215 height 20
type input "oscar@llorcon.com.au"
click at [991, 141] on input "tel" at bounding box center [1004, 141] width 158 height 15
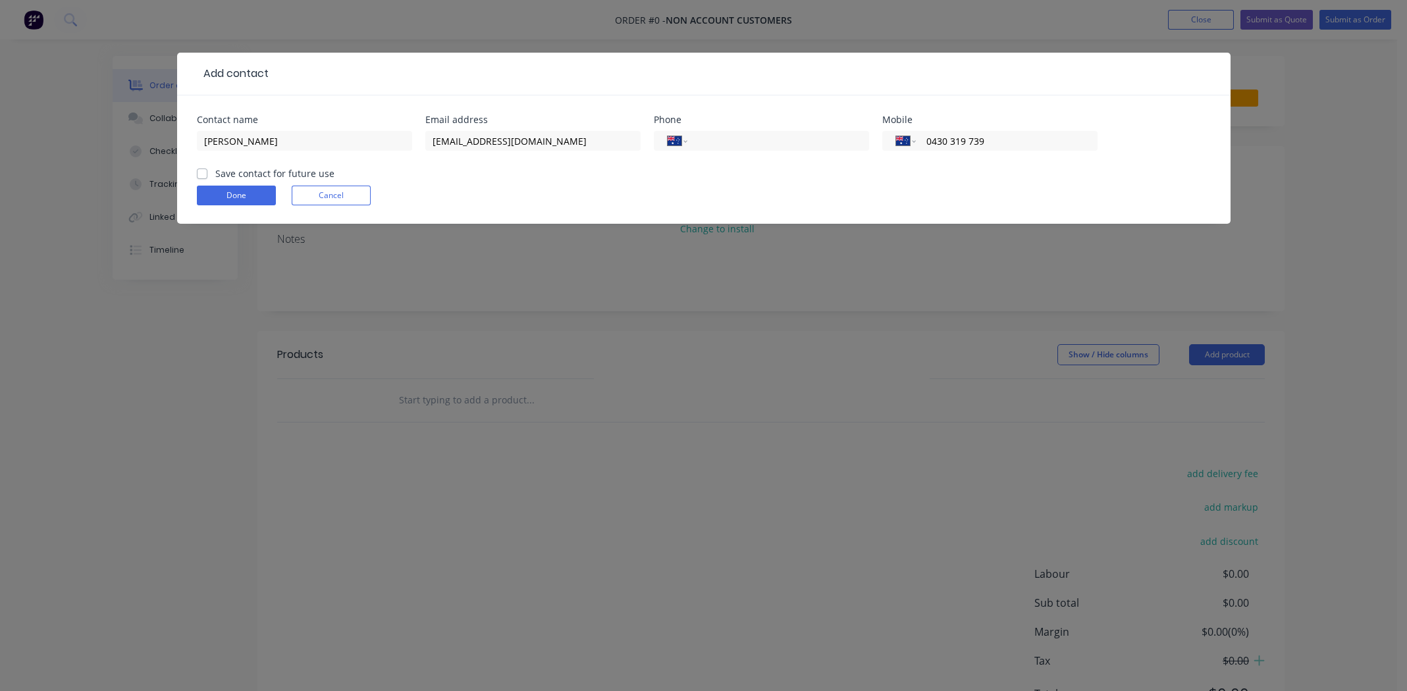
type input "0430 319 739"
click at [215, 168] on label "Save contact for future use" at bounding box center [274, 174] width 119 height 14
click at [201, 168] on input "Save contact for future use" at bounding box center [202, 173] width 11 height 13
checkbox input "true"
click at [230, 197] on button "Done" at bounding box center [236, 196] width 79 height 20
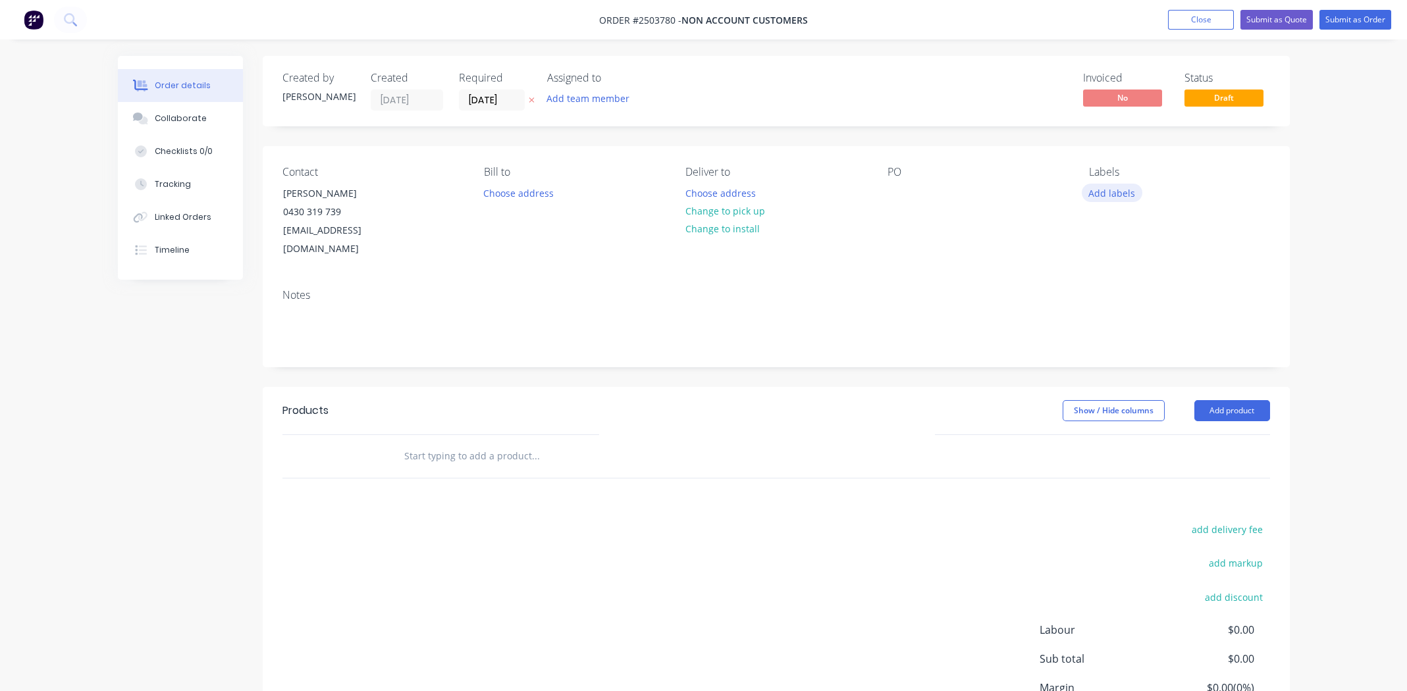
click at [1118, 194] on button "Add labels" at bounding box center [1111, 193] width 61 height 18
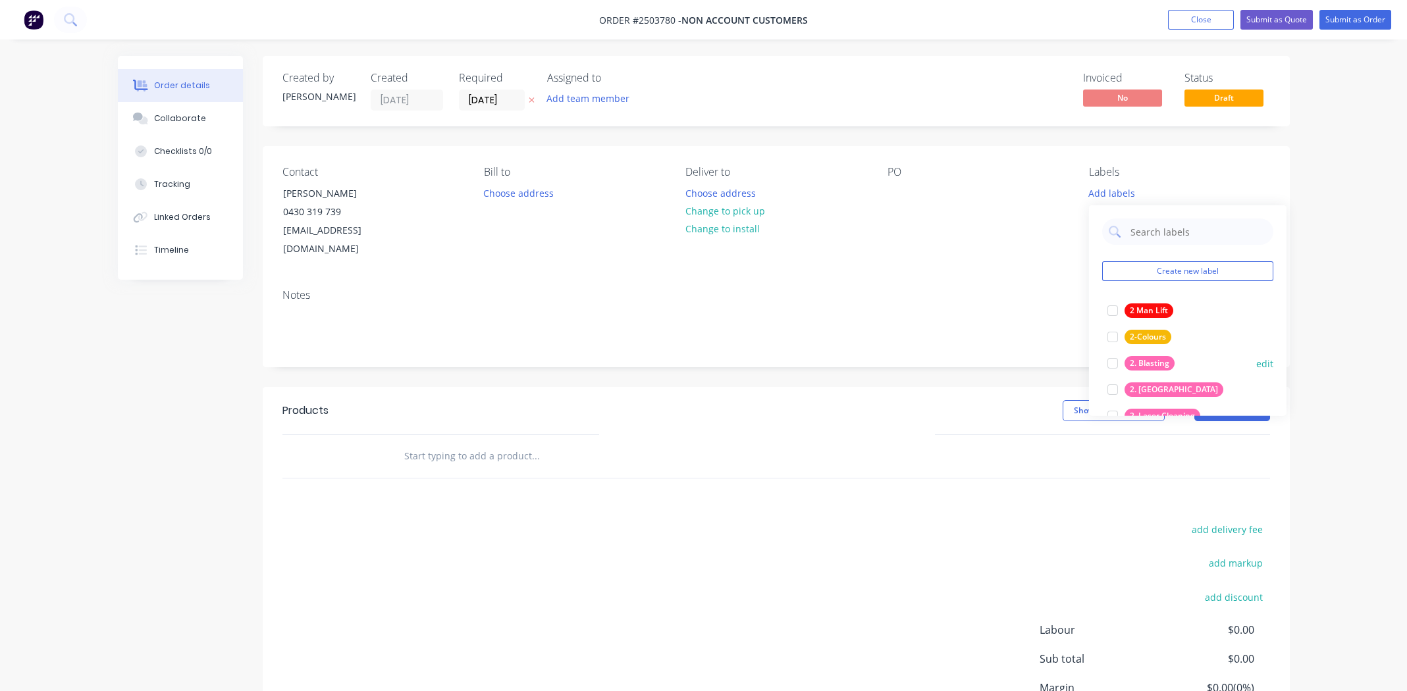
click at [1112, 361] on div at bounding box center [1112, 363] width 26 height 26
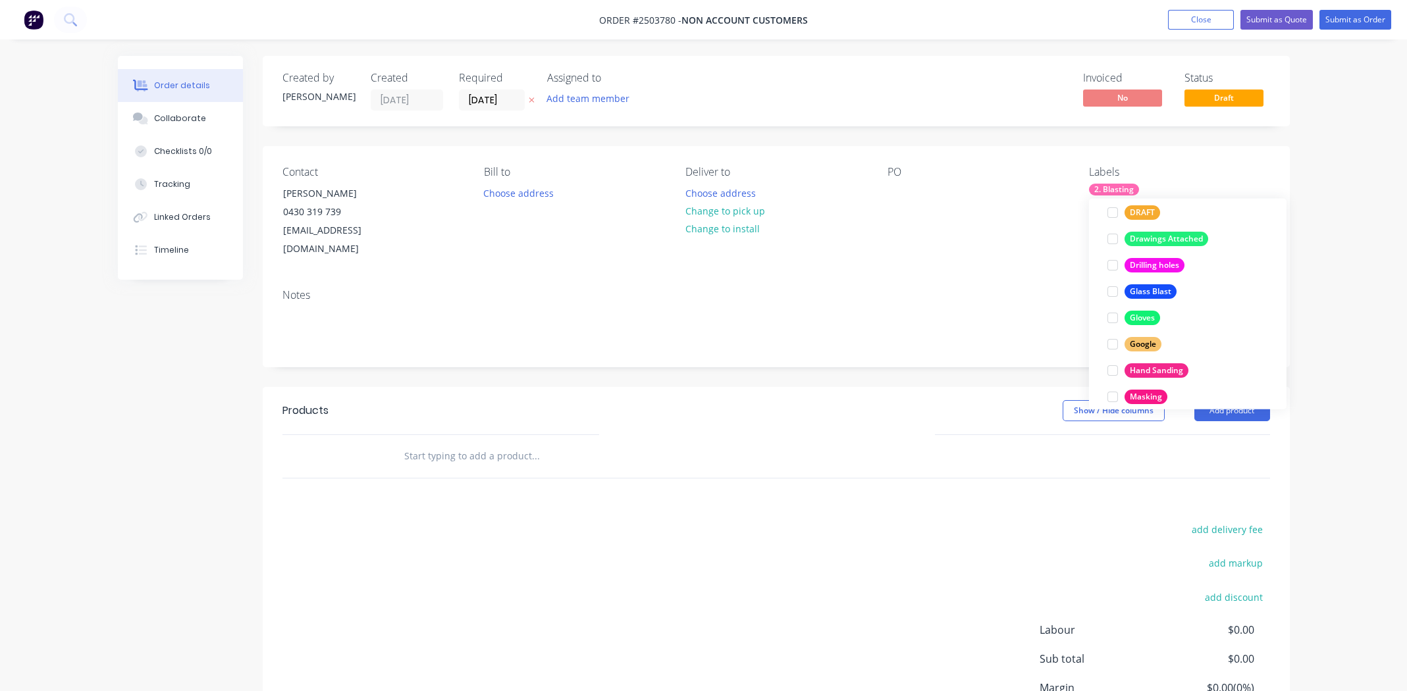
scroll to position [868, 0]
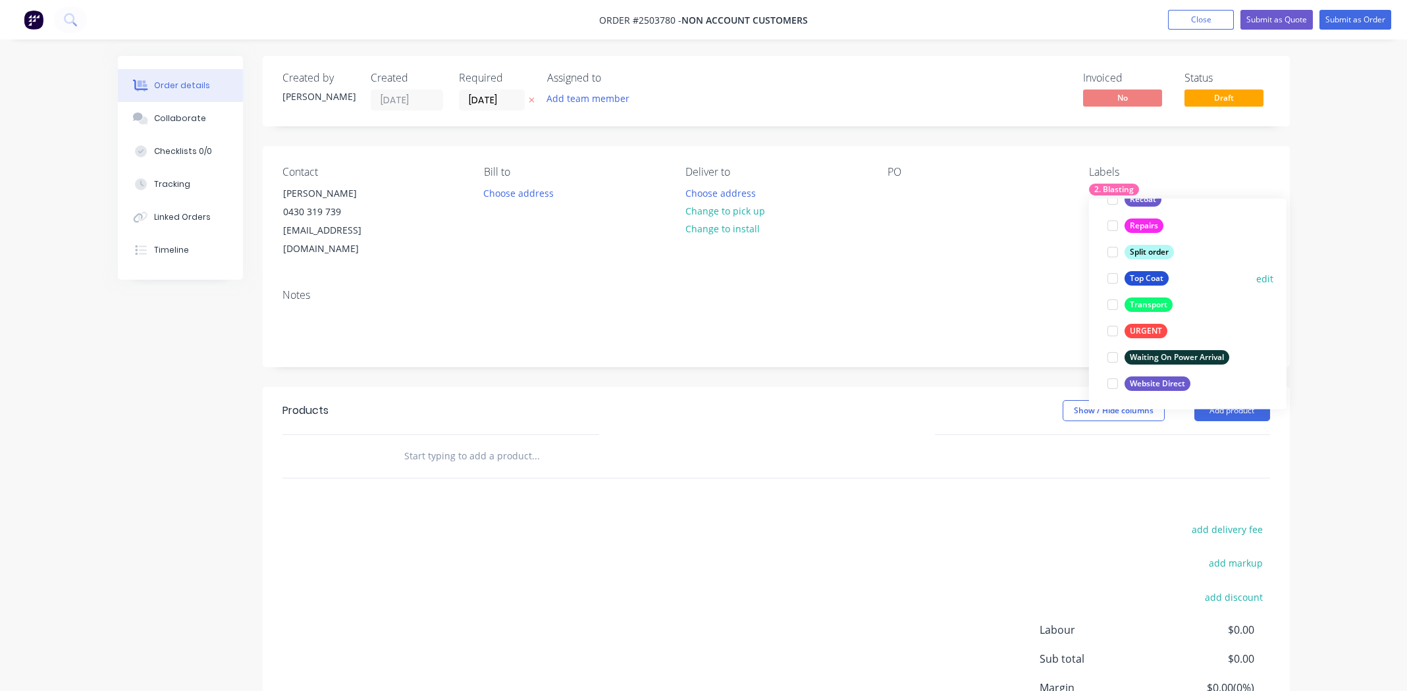
click at [1108, 277] on div at bounding box center [1112, 278] width 26 height 26
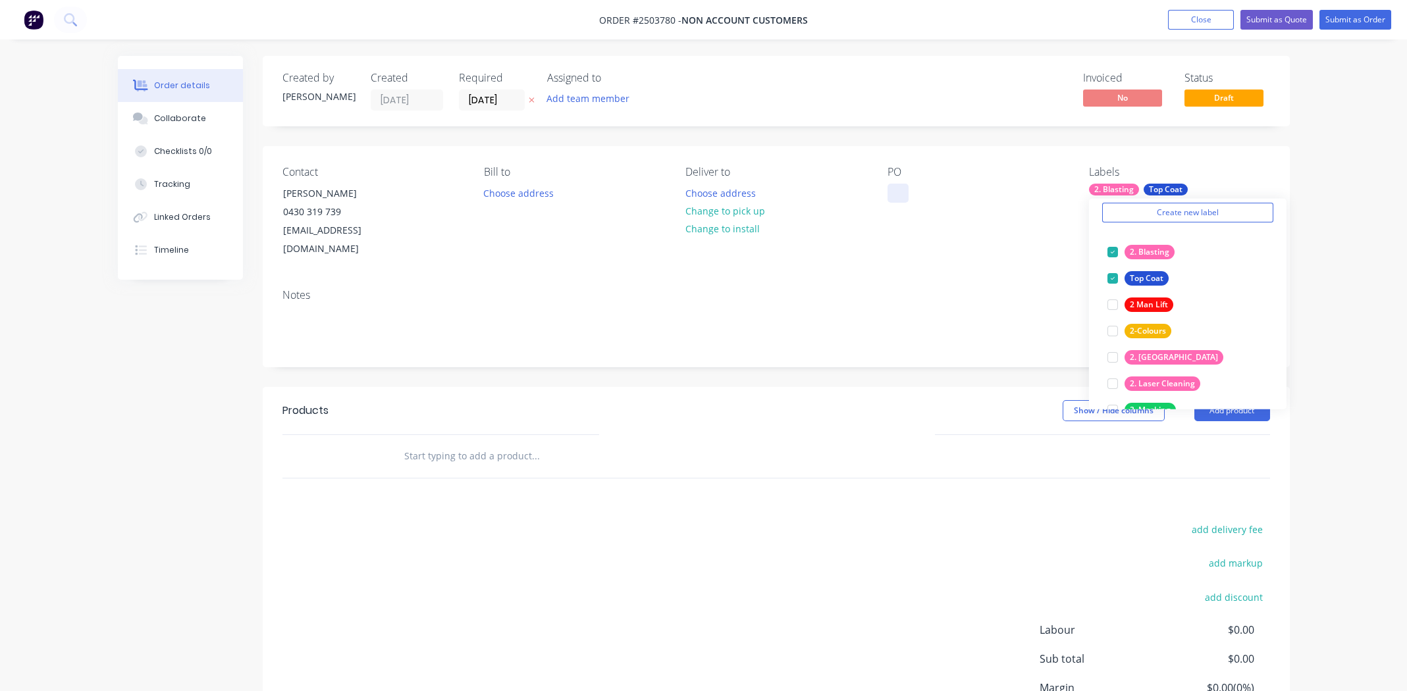
click at [894, 191] on div at bounding box center [897, 193] width 21 height 19
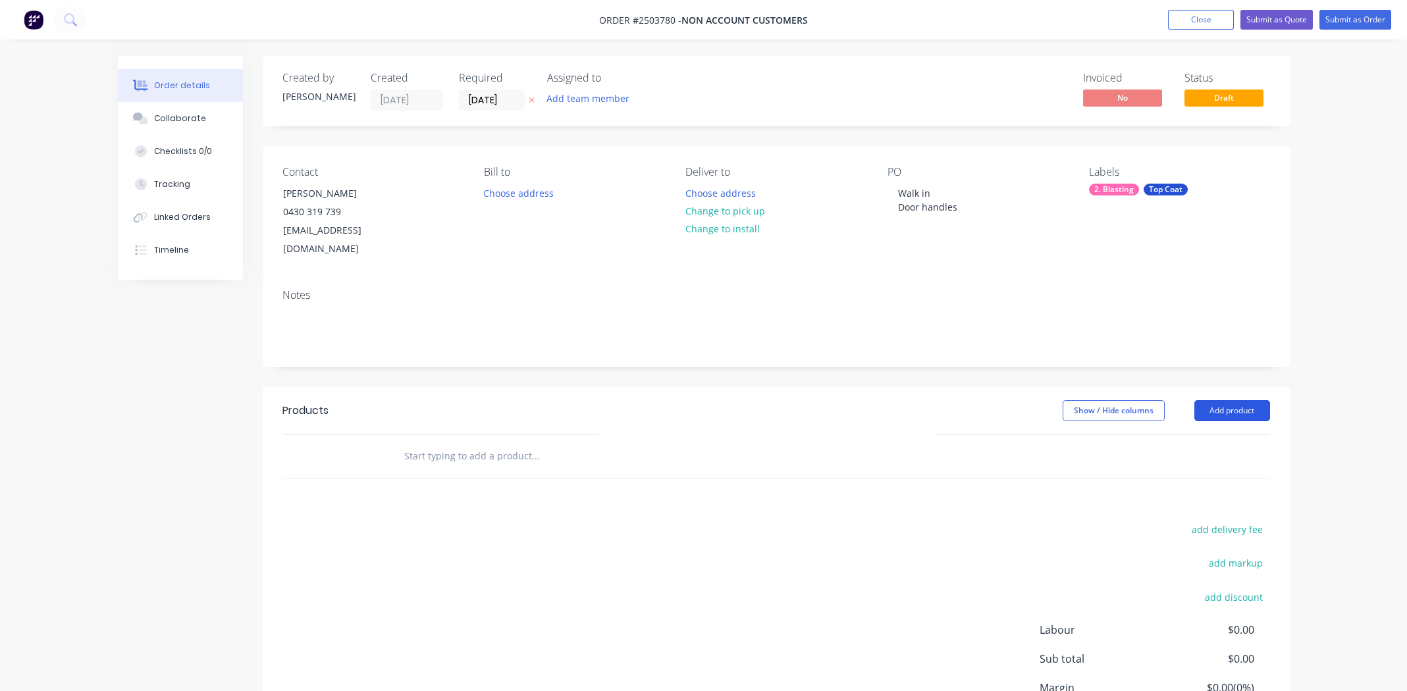
click at [1243, 400] on button "Add product" at bounding box center [1232, 410] width 76 height 21
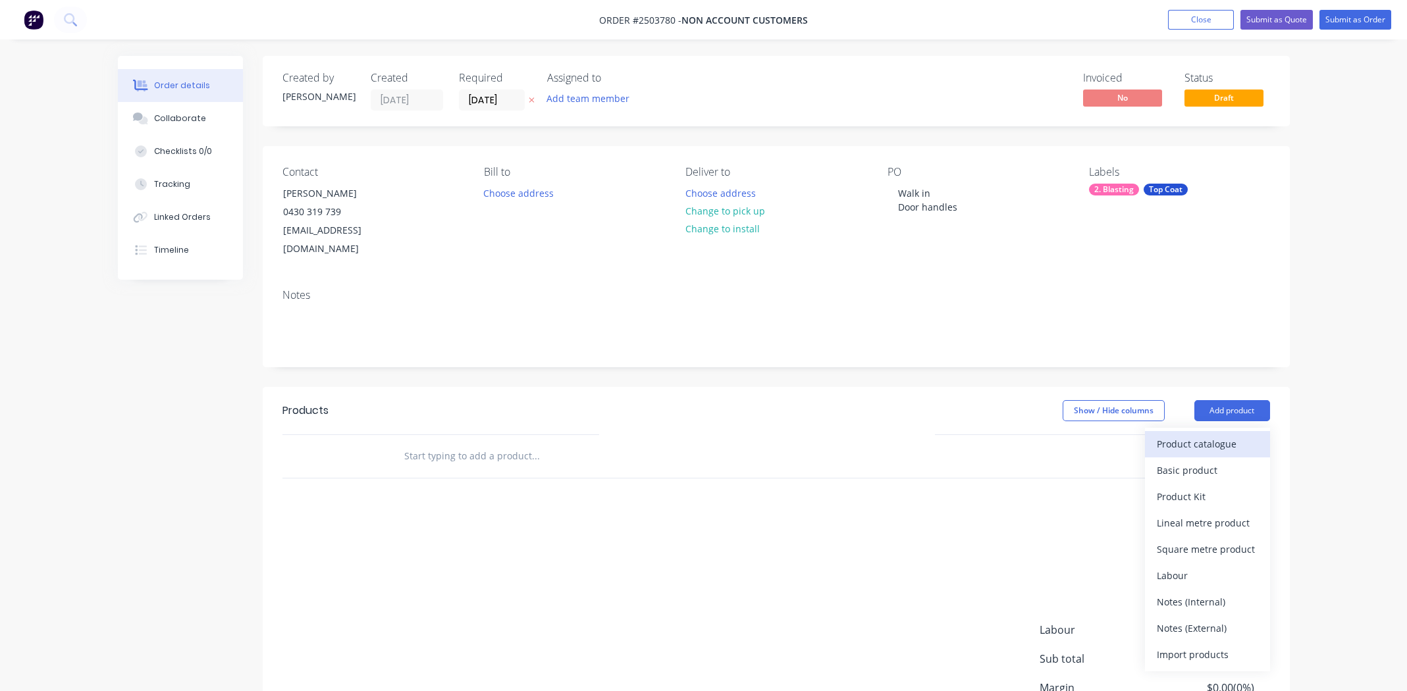
click at [1215, 434] on div "Product catalogue" at bounding box center [1206, 443] width 101 height 19
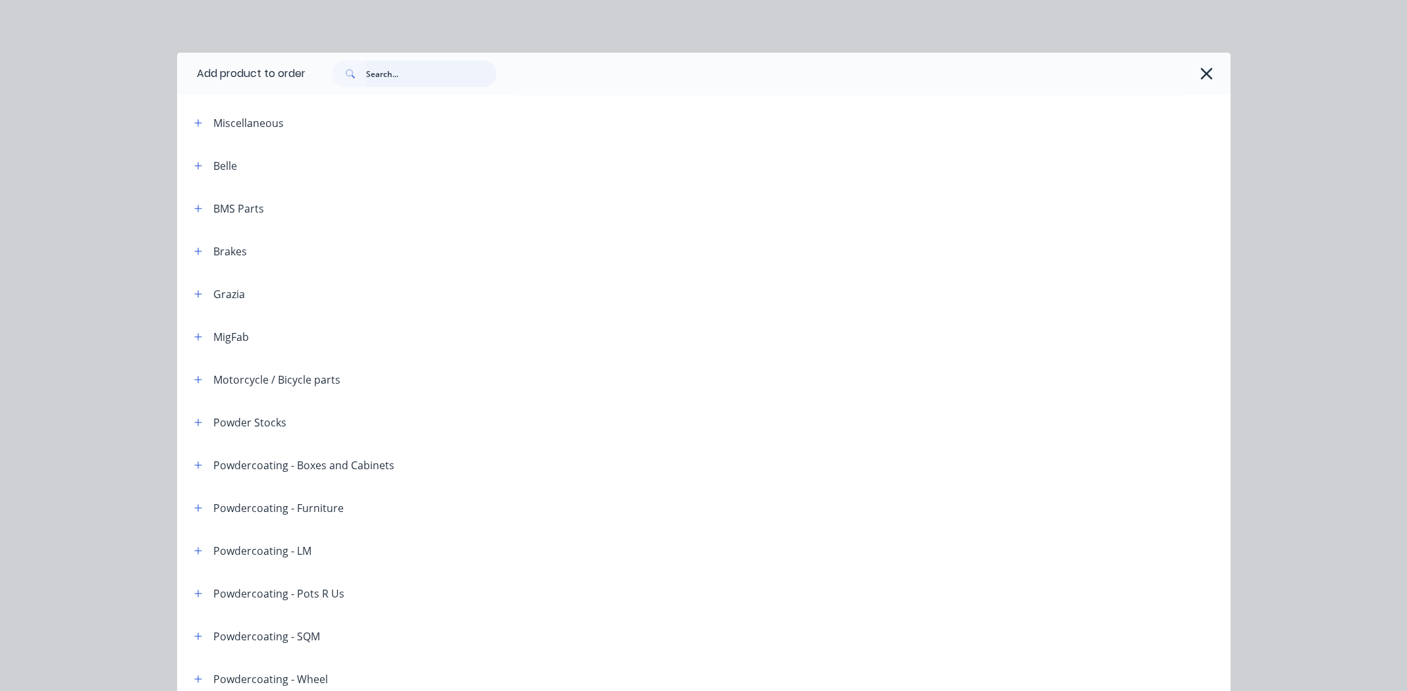
click at [442, 74] on input "text" at bounding box center [431, 74] width 130 height 26
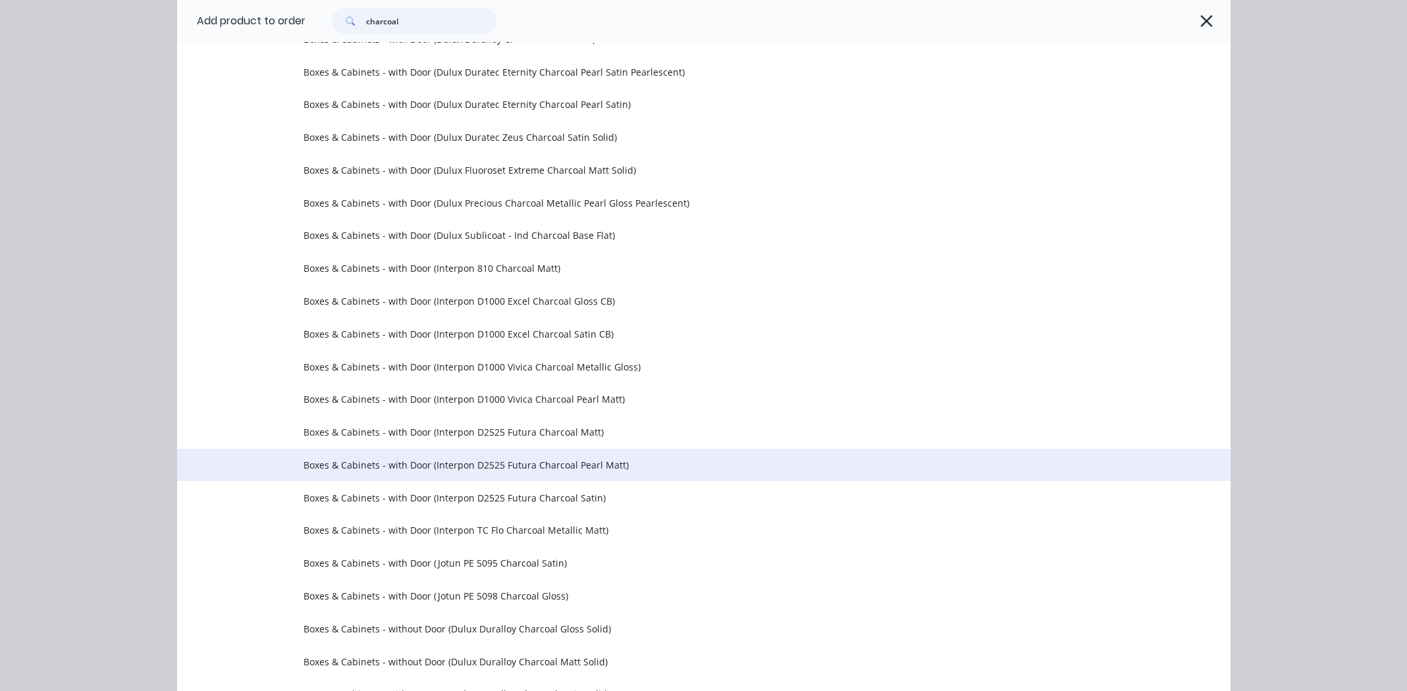
scroll to position [328, 0]
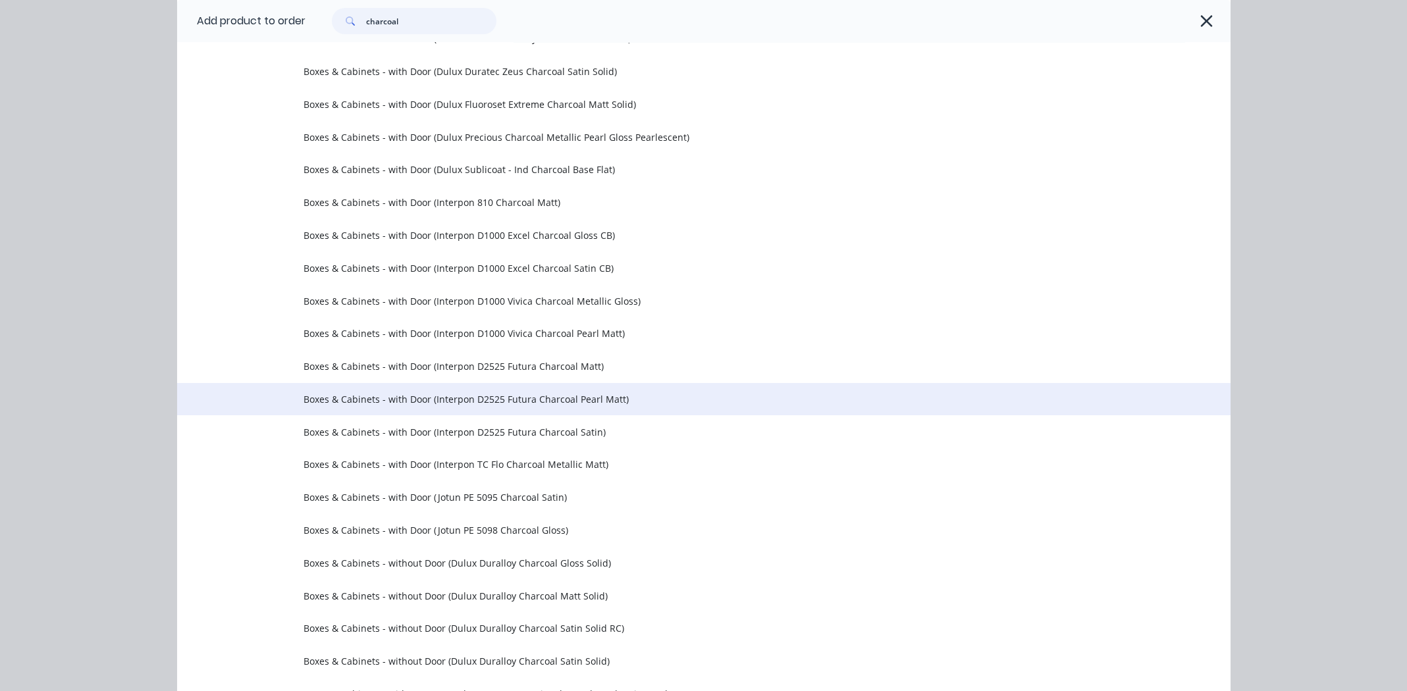
type input "charcoal"
click at [488, 397] on span "Boxes & Cabinets - with Door (Interpon D2525 Futura Charcoal Pearl Matt)" at bounding box center [673, 399] width 741 height 14
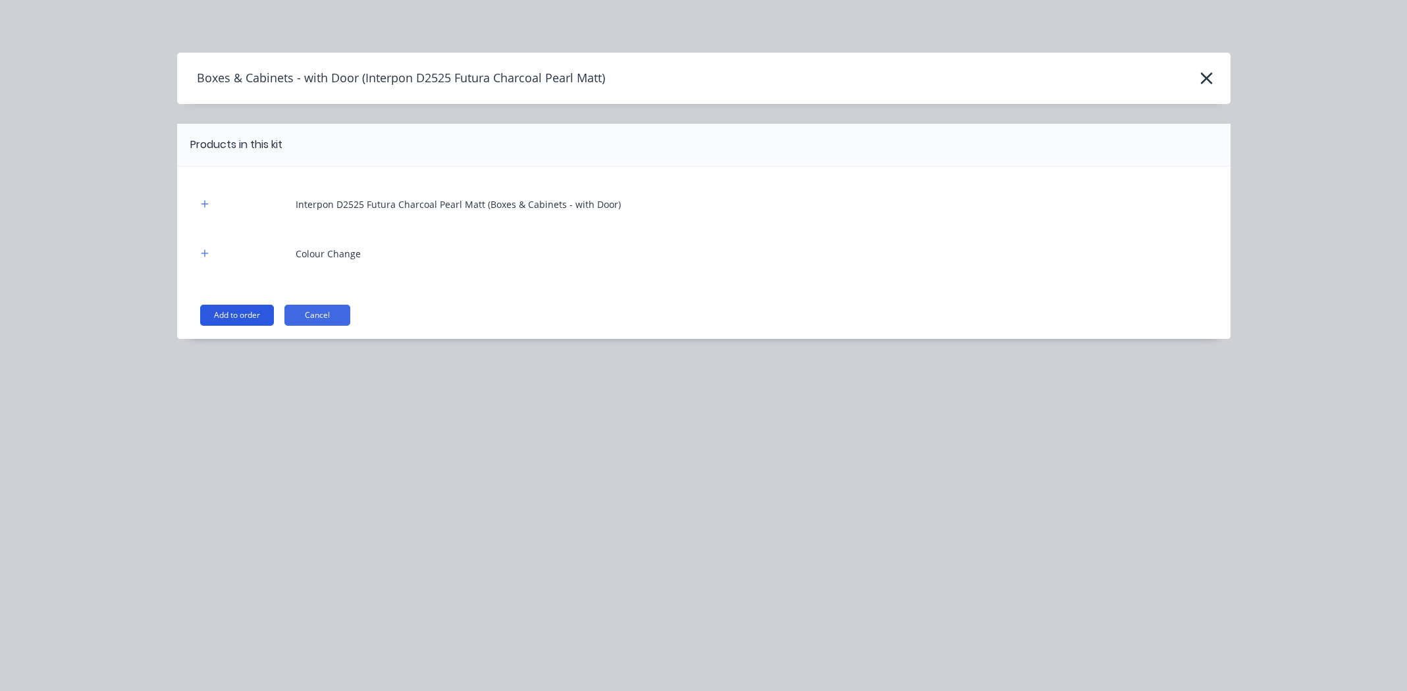
click at [235, 311] on button "Add to order" at bounding box center [237, 315] width 74 height 21
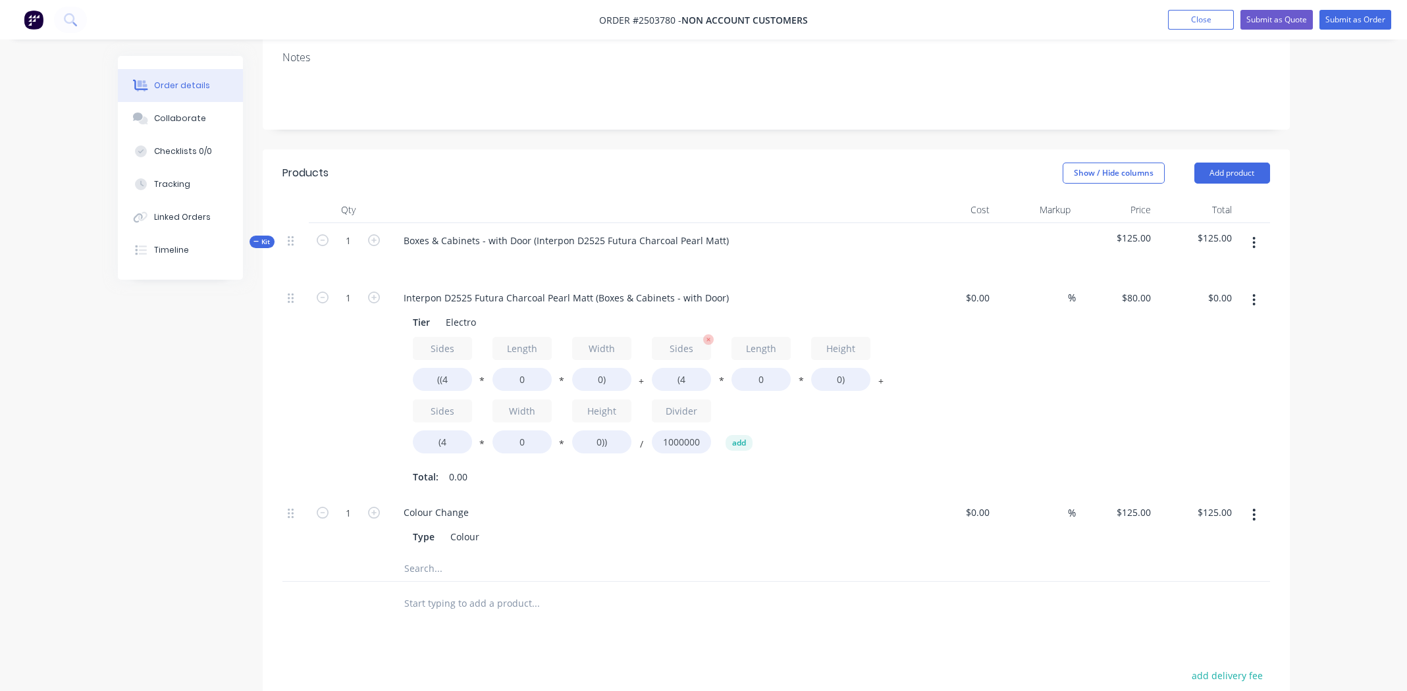
scroll to position [263, 0]
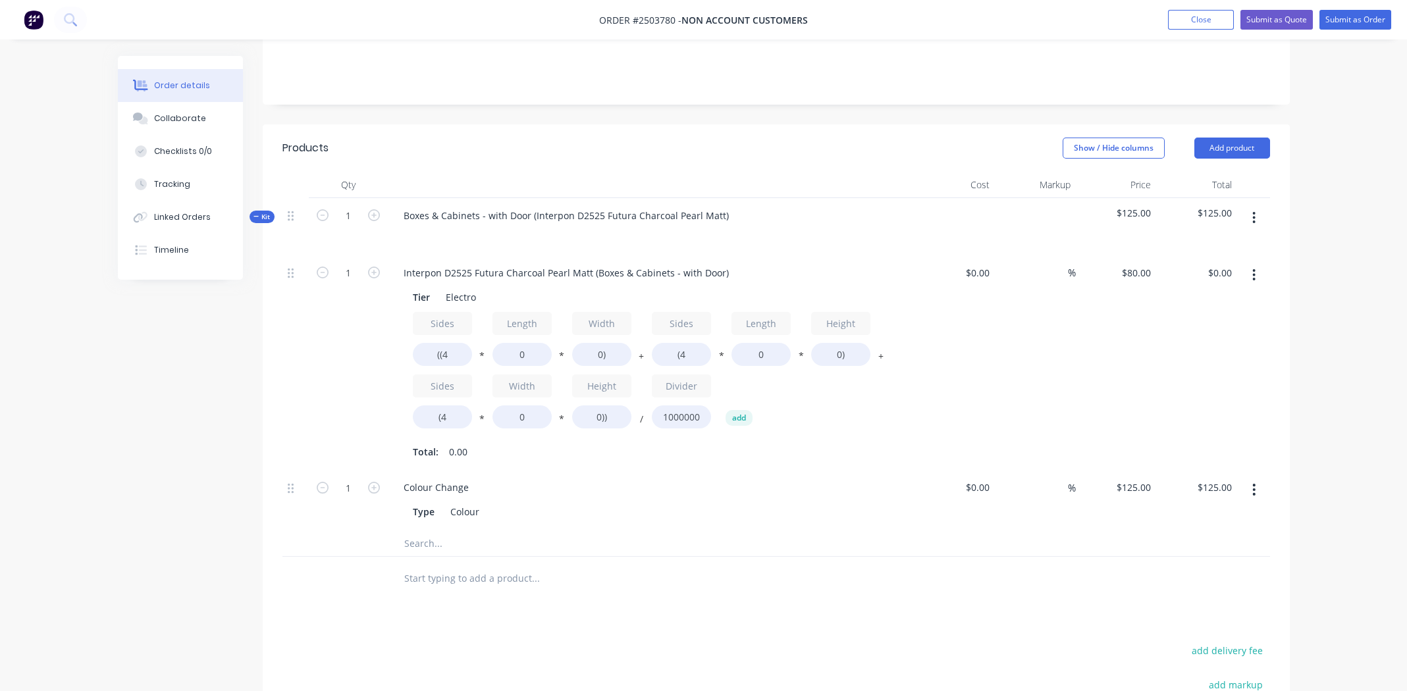
click at [1254, 268] on icon "button" at bounding box center [1253, 275] width 3 height 14
click at [1213, 353] on div "Delete" at bounding box center [1206, 362] width 101 height 19
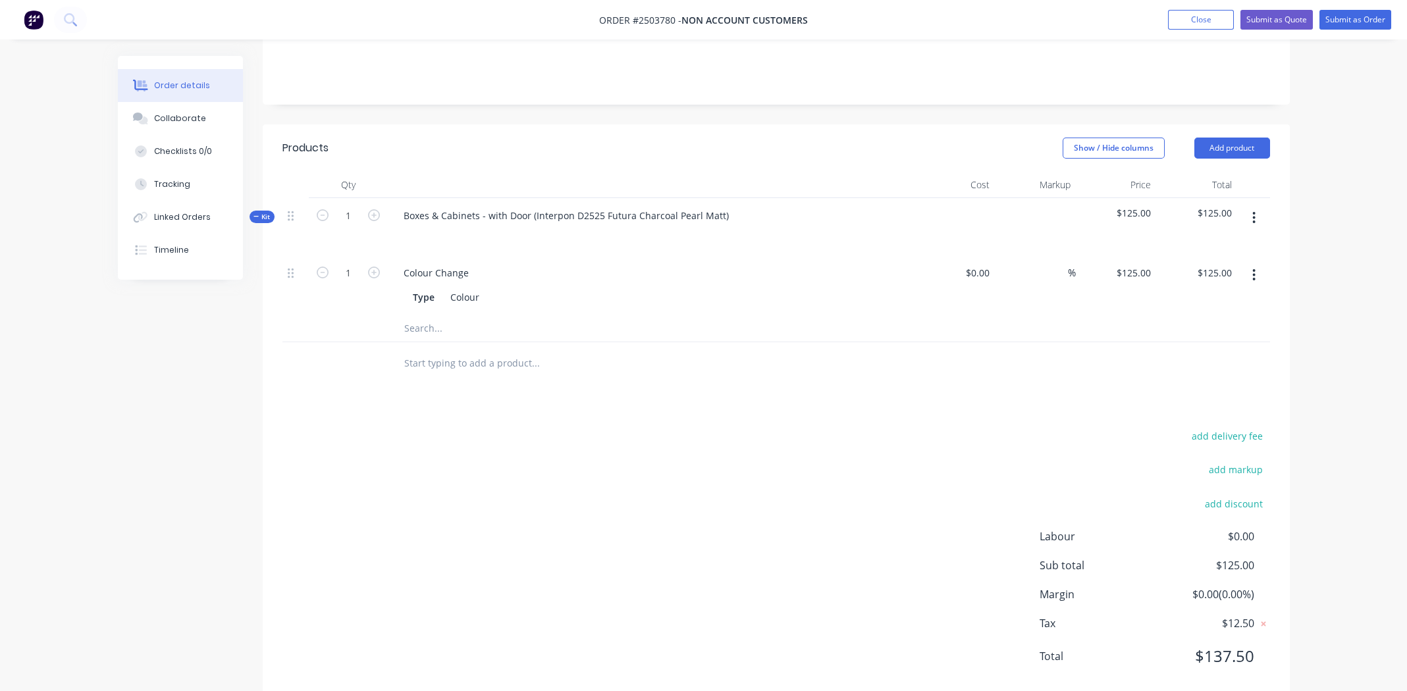
click at [1252, 211] on icon "button" at bounding box center [1253, 218] width 3 height 14
click at [1226, 322] on div "Delete" at bounding box center [1206, 331] width 101 height 19
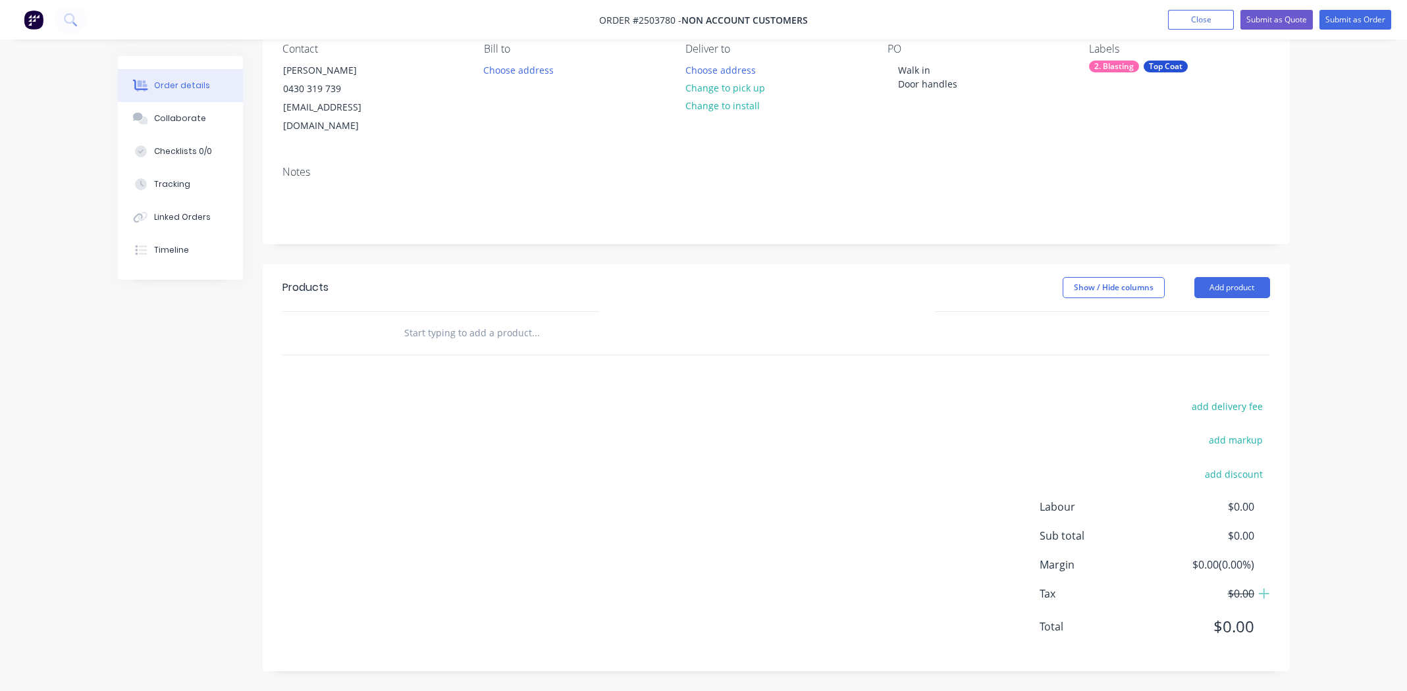
scroll to position [103, 0]
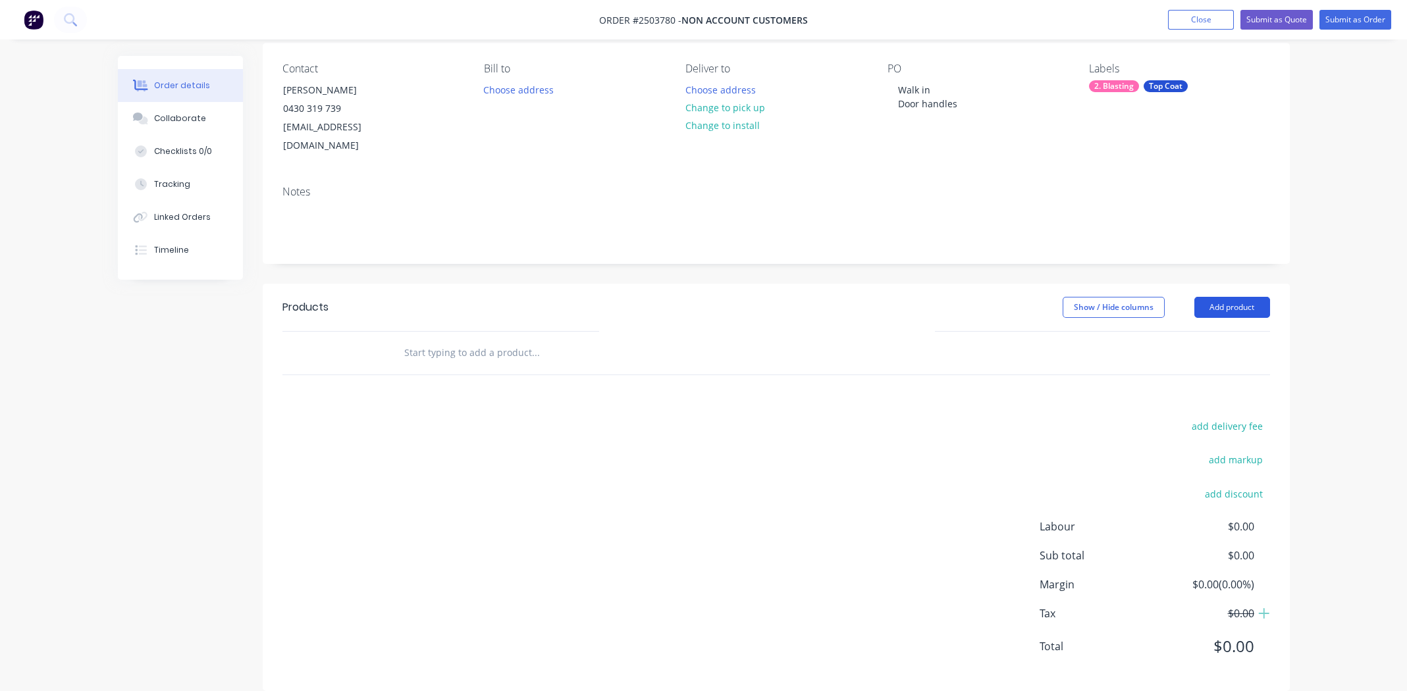
click at [1238, 297] on button "Add product" at bounding box center [1232, 307] width 76 height 21
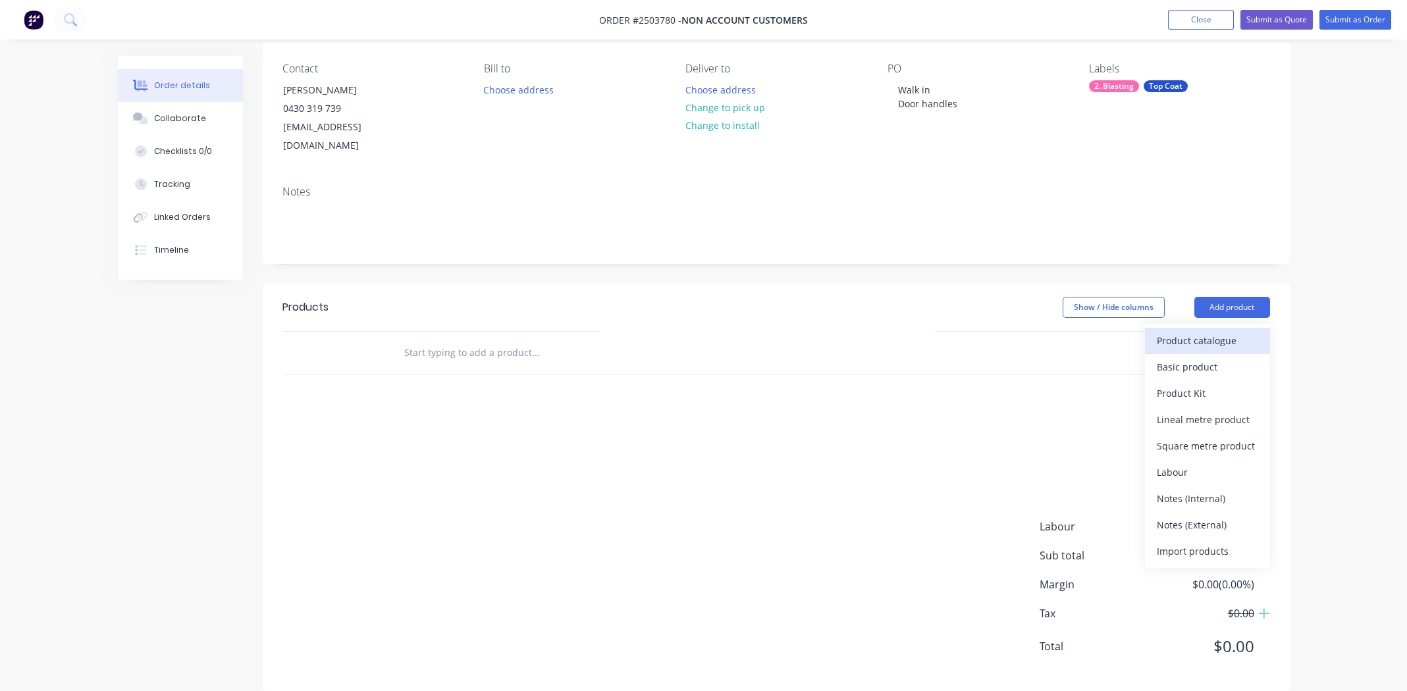
click at [1214, 331] on div "Product catalogue" at bounding box center [1206, 340] width 101 height 19
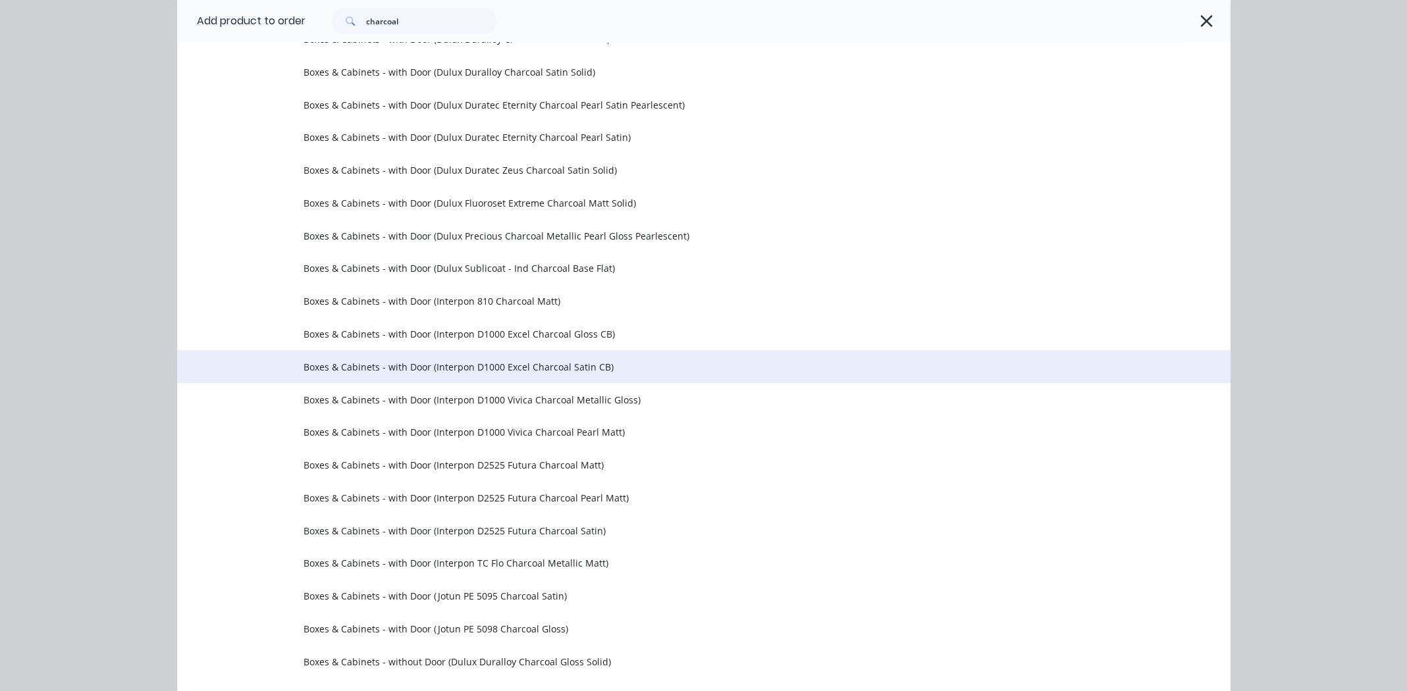
scroll to position [0, 0]
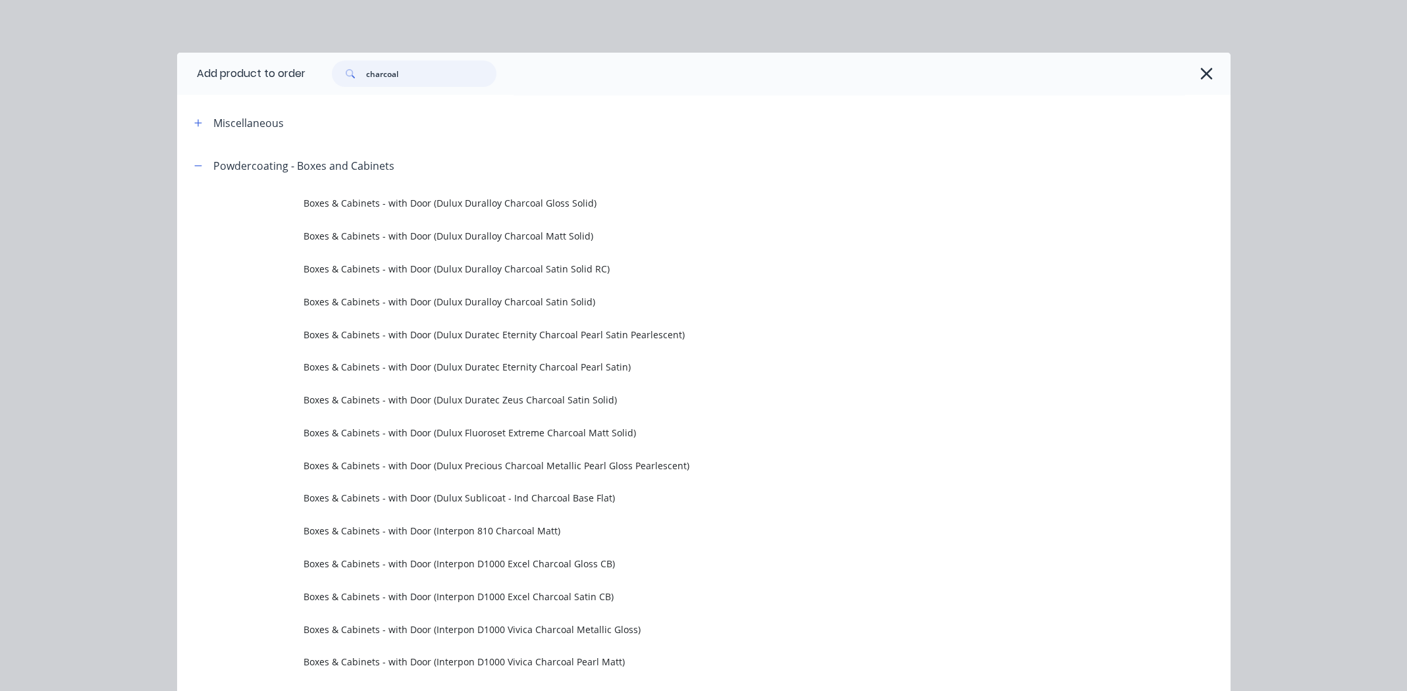
click at [446, 73] on input "charcoal" at bounding box center [431, 74] width 130 height 26
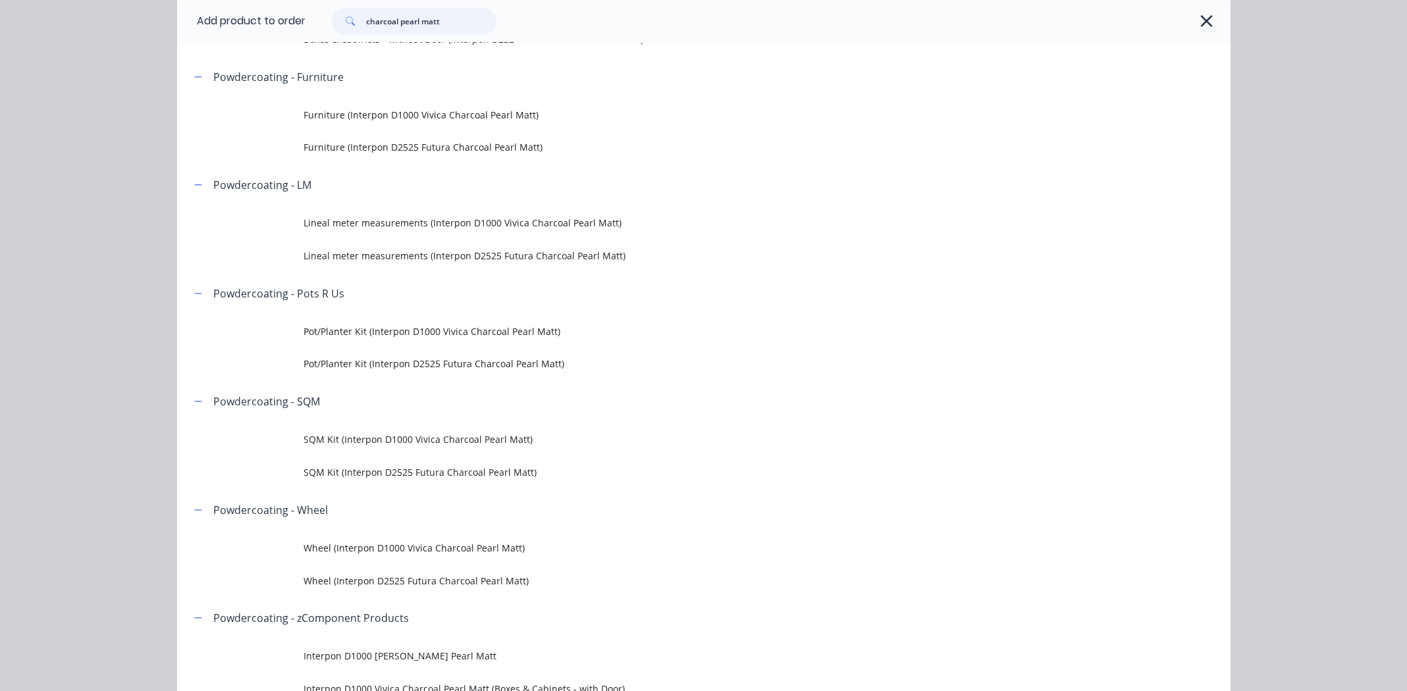
scroll to position [328, 0]
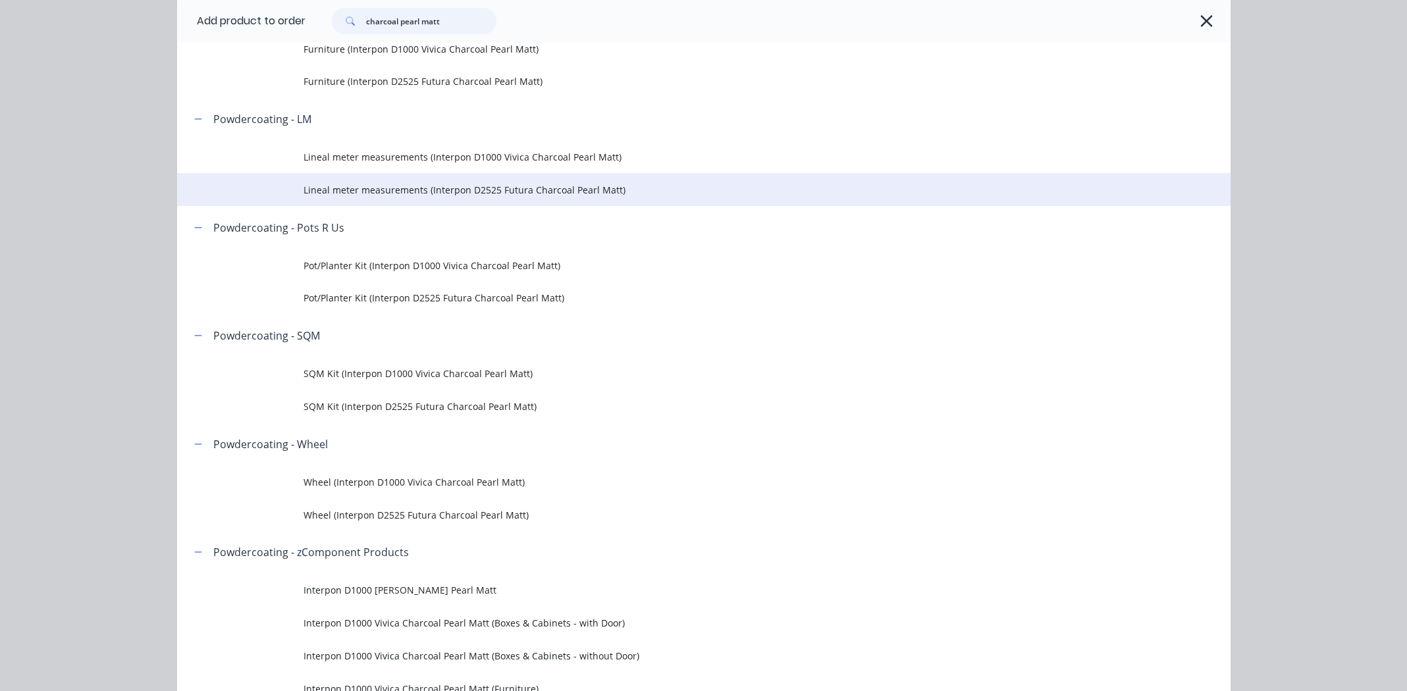
type input "charcoal pearl matt"
click at [416, 189] on span "Lineal meter measurements (Interpon D2525 Futura Charcoal Pearl Matt)" at bounding box center [673, 190] width 741 height 14
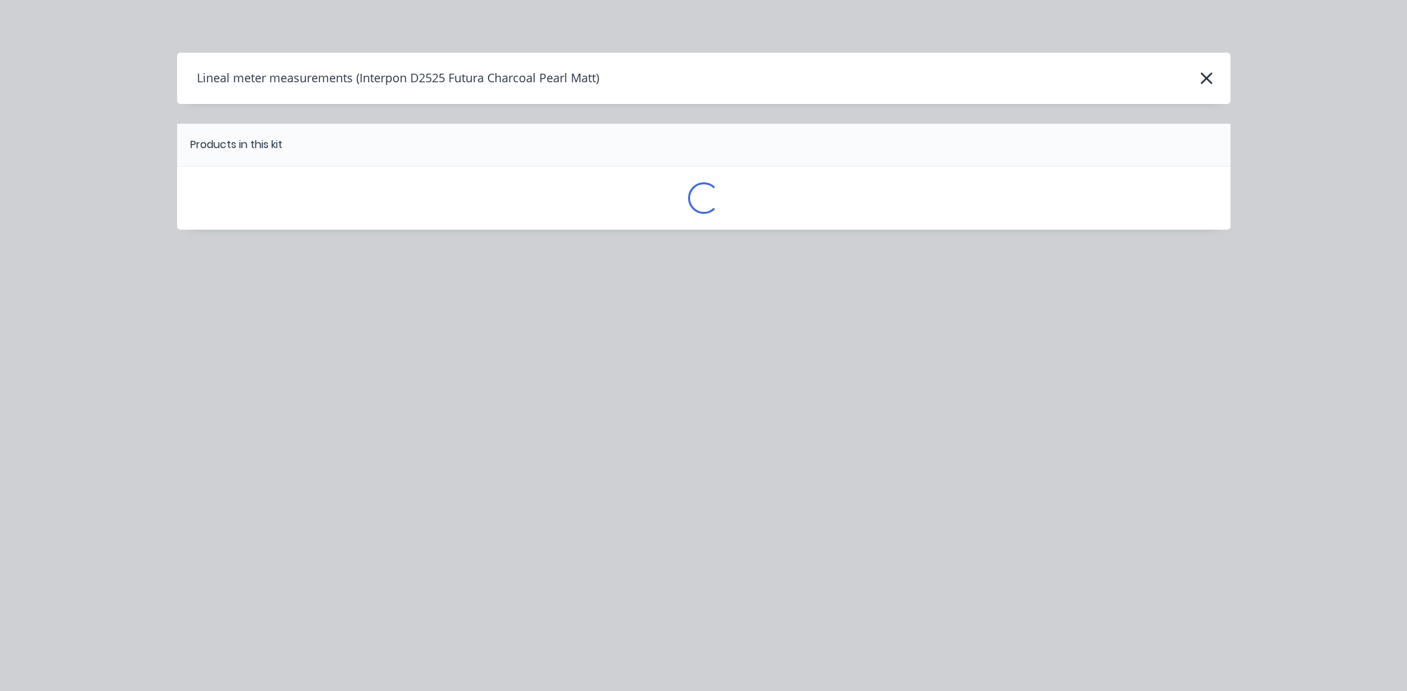
scroll to position [0, 0]
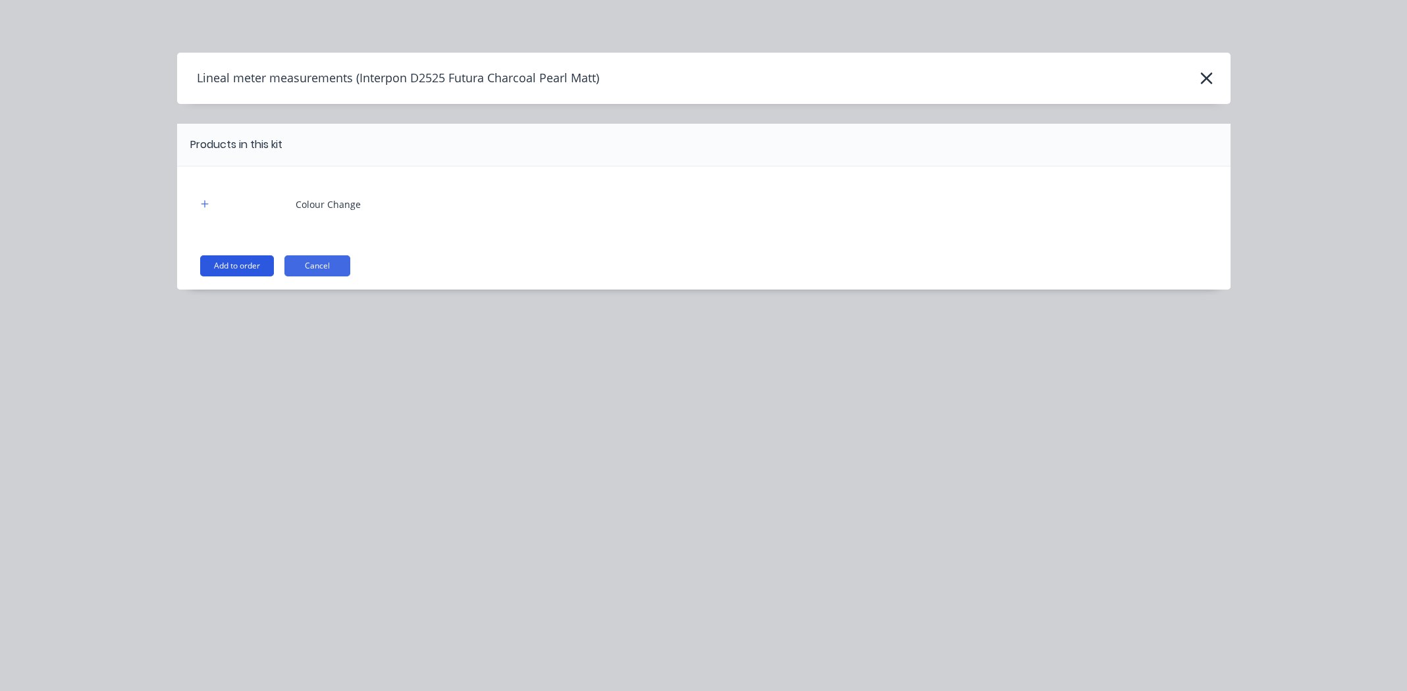
click at [238, 260] on button "Add to order" at bounding box center [237, 265] width 74 height 21
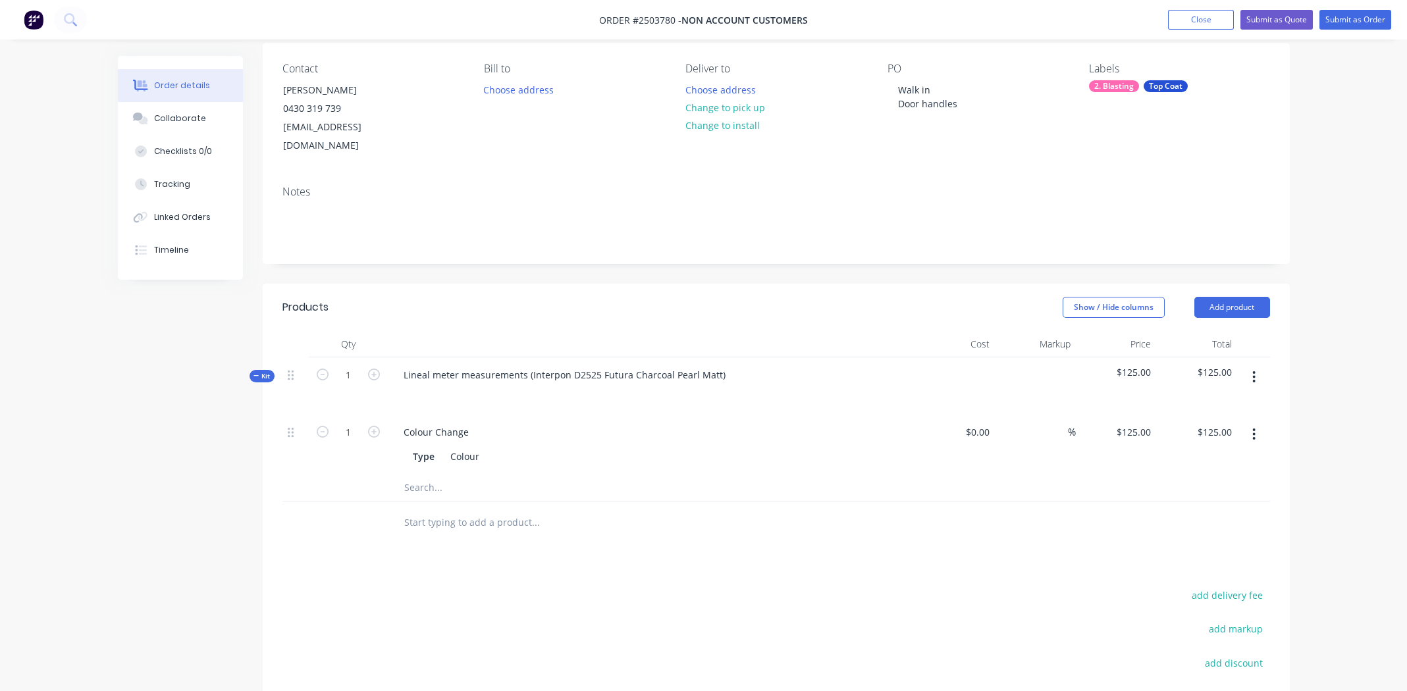
click at [1250, 365] on button "button" at bounding box center [1253, 377] width 31 height 24
click at [1199, 402] on div "Add product to kit" at bounding box center [1206, 411] width 101 height 19
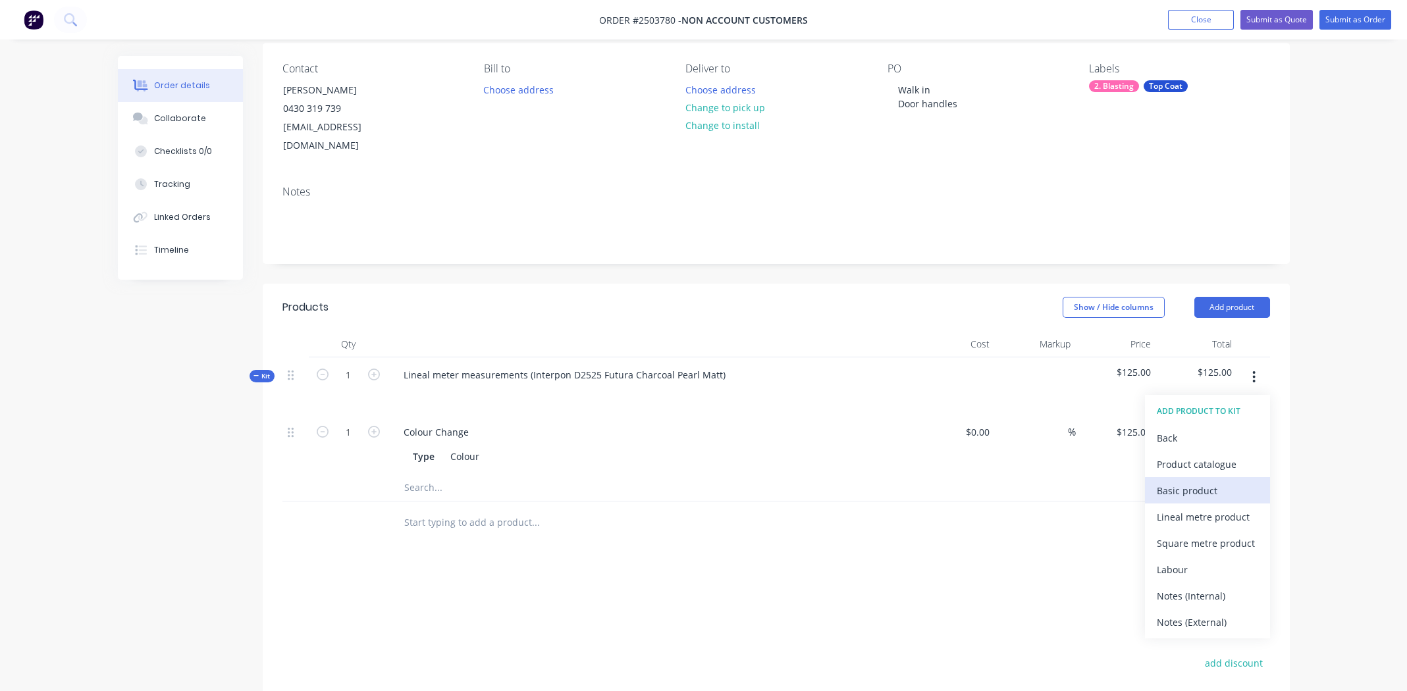
click at [1209, 481] on div "Basic product" at bounding box center [1206, 490] width 101 height 19
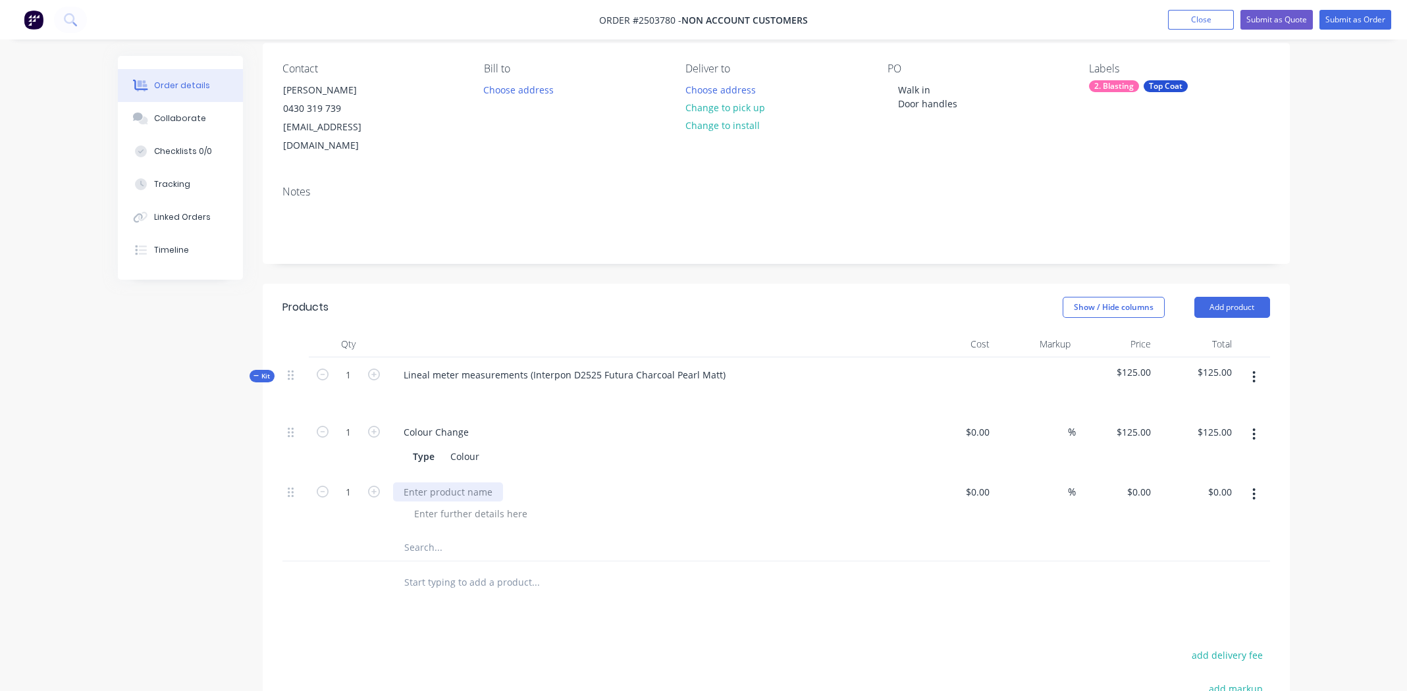
click at [458, 482] on div at bounding box center [448, 491] width 110 height 19
click at [455, 482] on div "Door entry handles" at bounding box center [446, 491] width 106 height 19
copy div "Door entry handles"
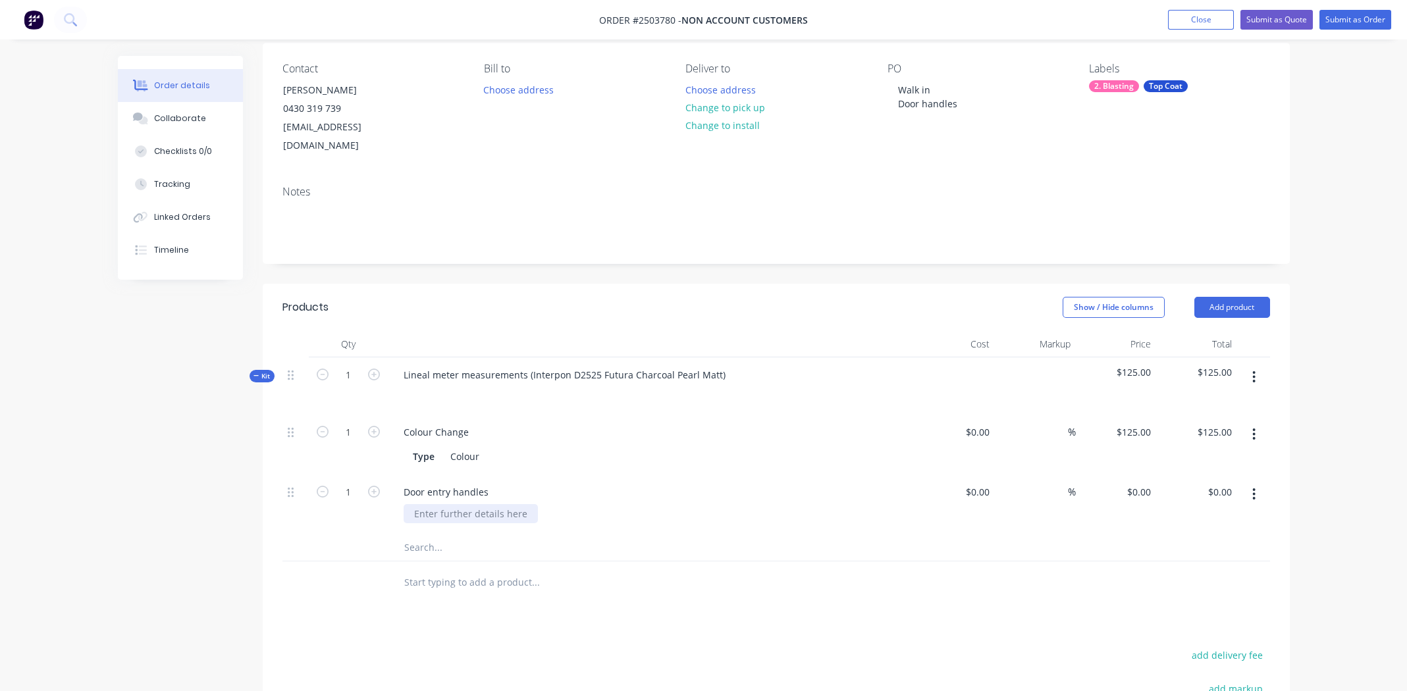
click at [459, 504] on div at bounding box center [470, 513] width 134 height 19
paste div
click at [348, 442] on input "1" at bounding box center [348, 433] width 34 height 20
type input "4"
click at [823, 534] on div at bounding box center [625, 547] width 474 height 26
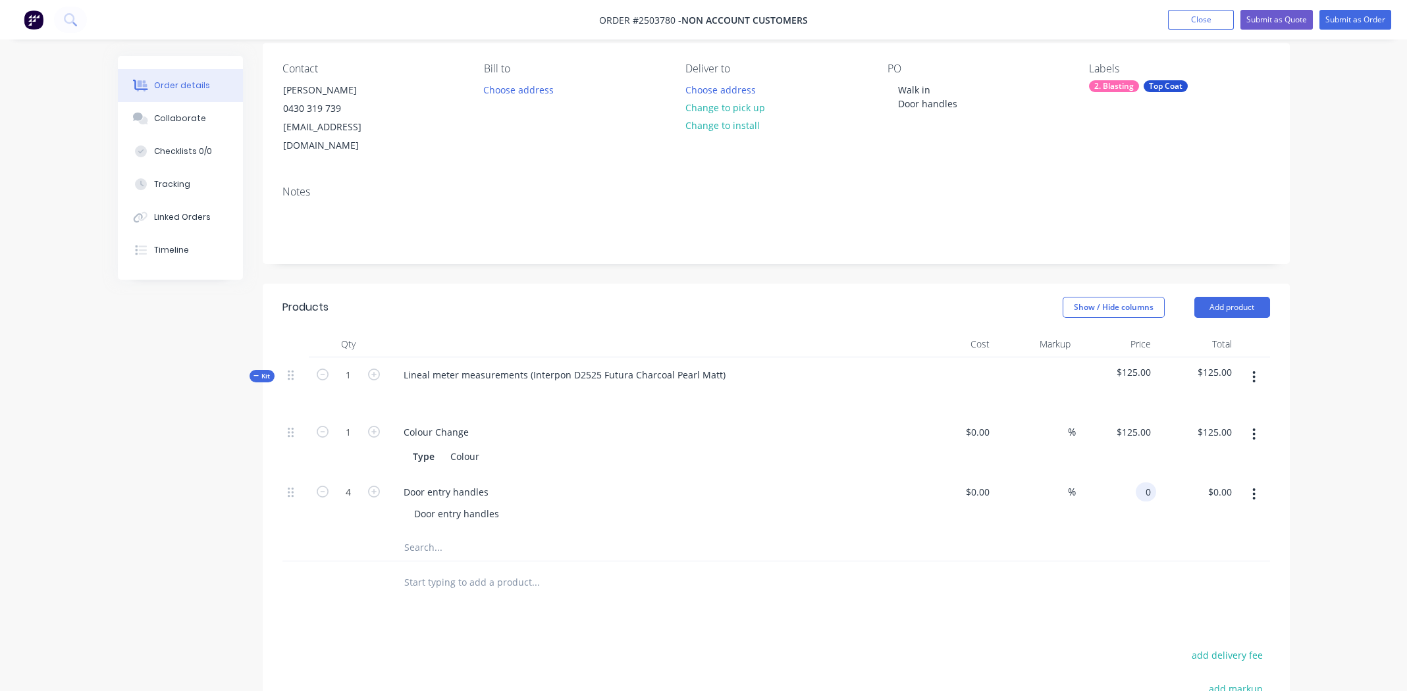
click at [1139, 482] on div "0 0" at bounding box center [1145, 491] width 20 height 19
type input "$15.00"
type input "$60.00"
click at [984, 534] on div at bounding box center [775, 547] width 987 height 27
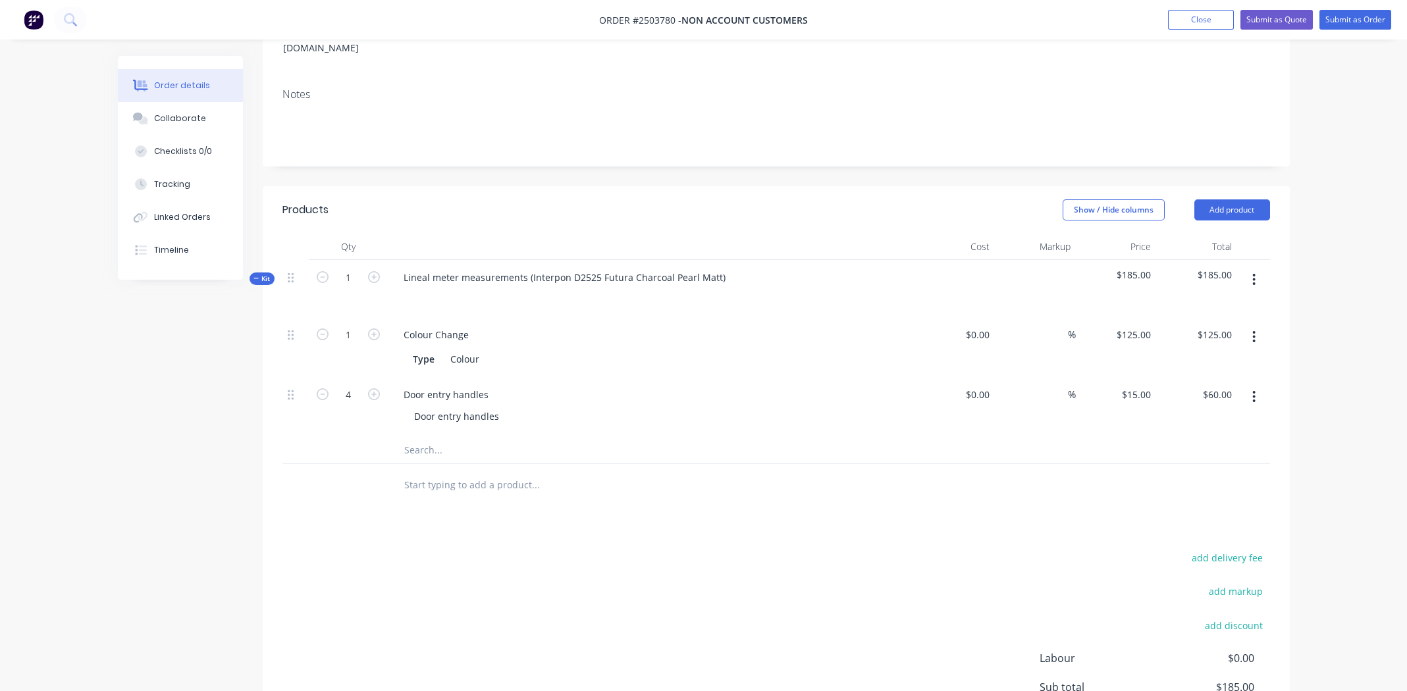
scroll to position [201, 0]
click at [1252, 272] on icon "button" at bounding box center [1253, 279] width 3 height 14
click at [1216, 199] on button "Add product" at bounding box center [1232, 209] width 76 height 21
click at [1322, 215] on div "Order details Collaborate Checklists 0/0 Tracking Linked Orders Timeline Order …" at bounding box center [703, 320] width 1407 height 1043
click at [1256, 268] on button "button" at bounding box center [1253, 280] width 31 height 24
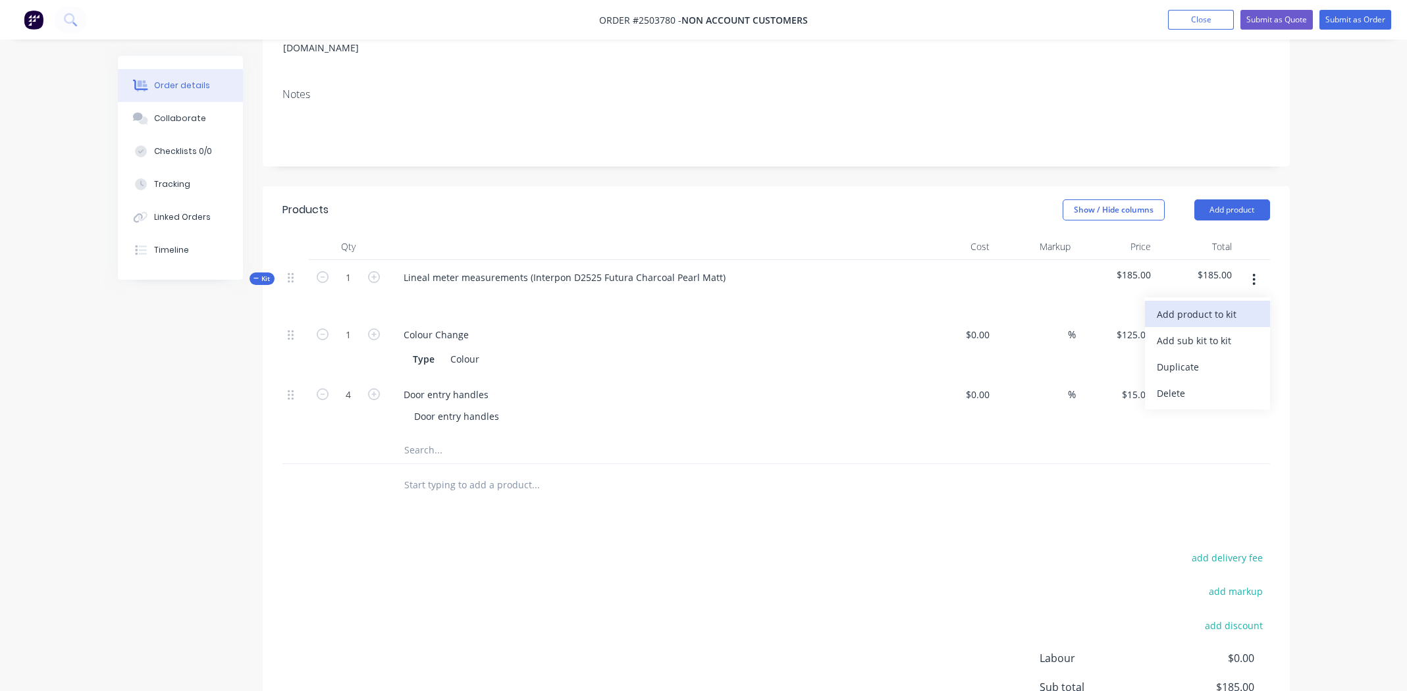
click at [1206, 305] on div "Add product to kit" at bounding box center [1206, 314] width 101 height 19
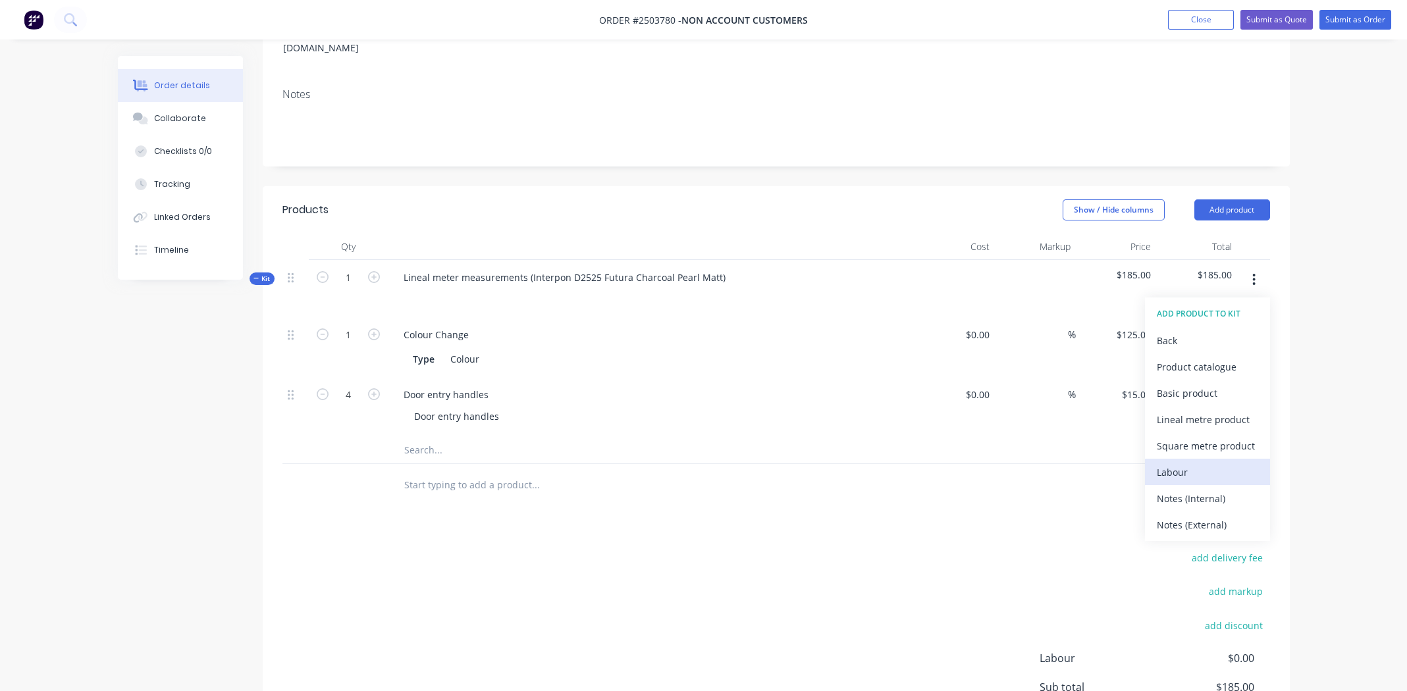
click at [1189, 463] on div "Labour" at bounding box center [1206, 472] width 101 height 19
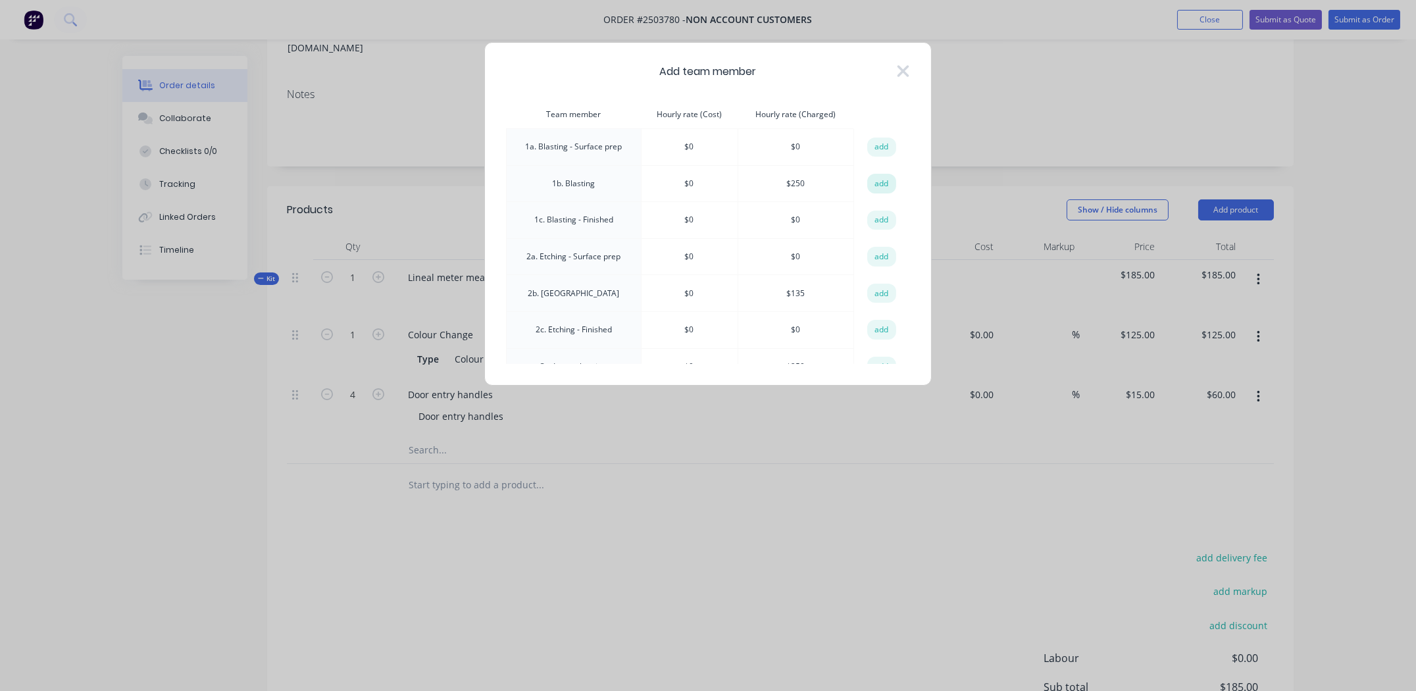
click at [879, 176] on button "add" at bounding box center [881, 184] width 29 height 20
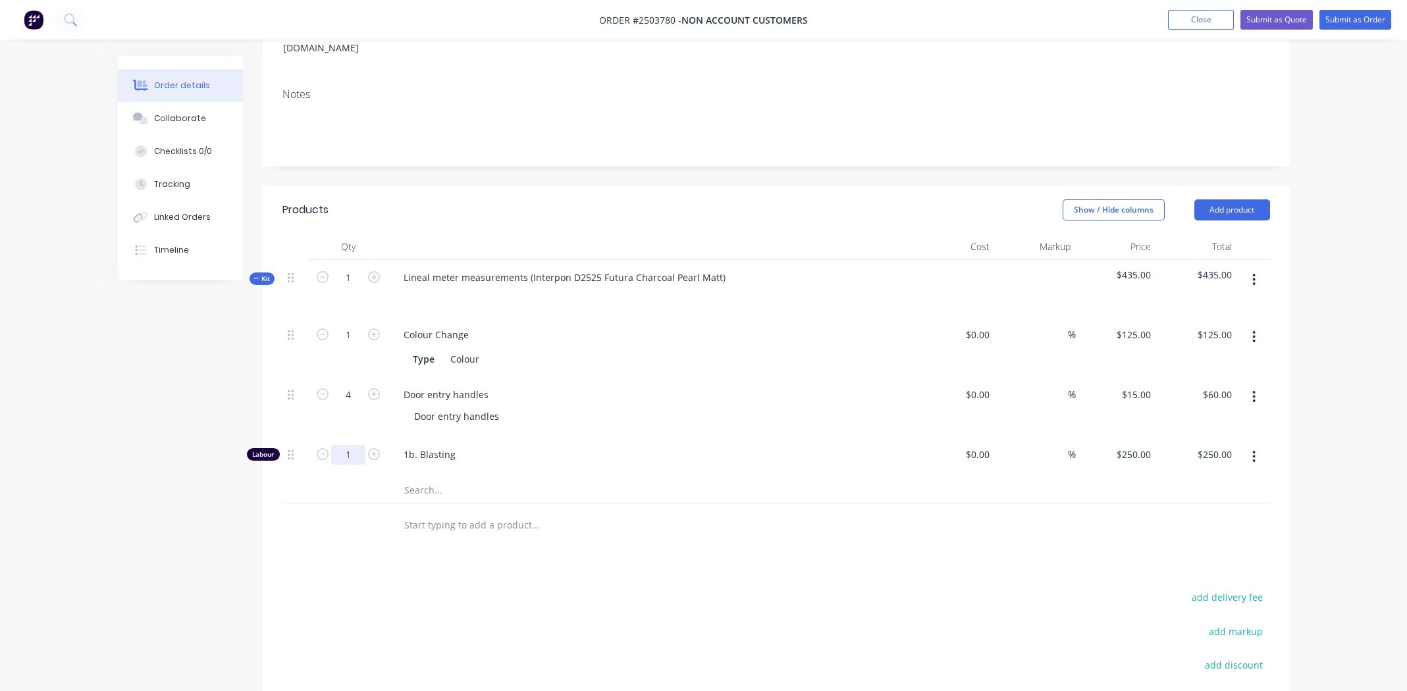
click at [353, 345] on input "1" at bounding box center [348, 335] width 34 height 20
type input "0.333"
type input "$83.25"
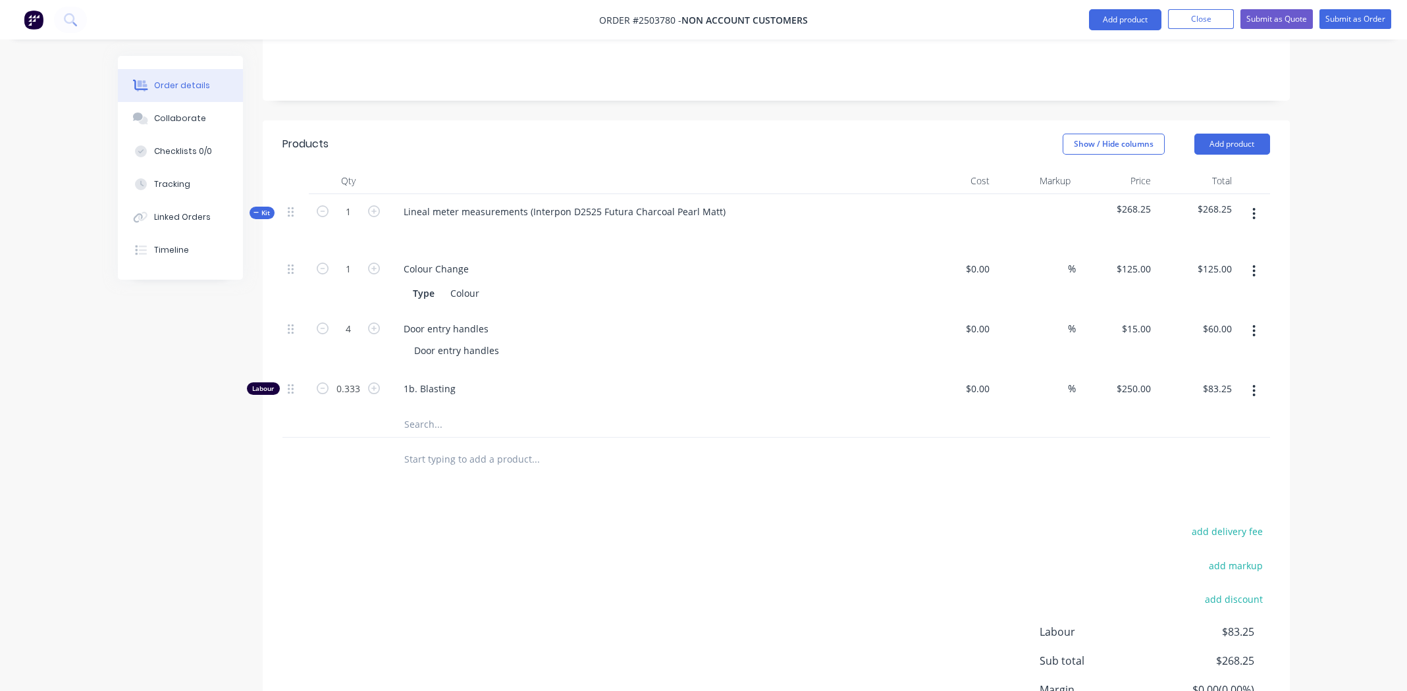
scroll to position [372, 0]
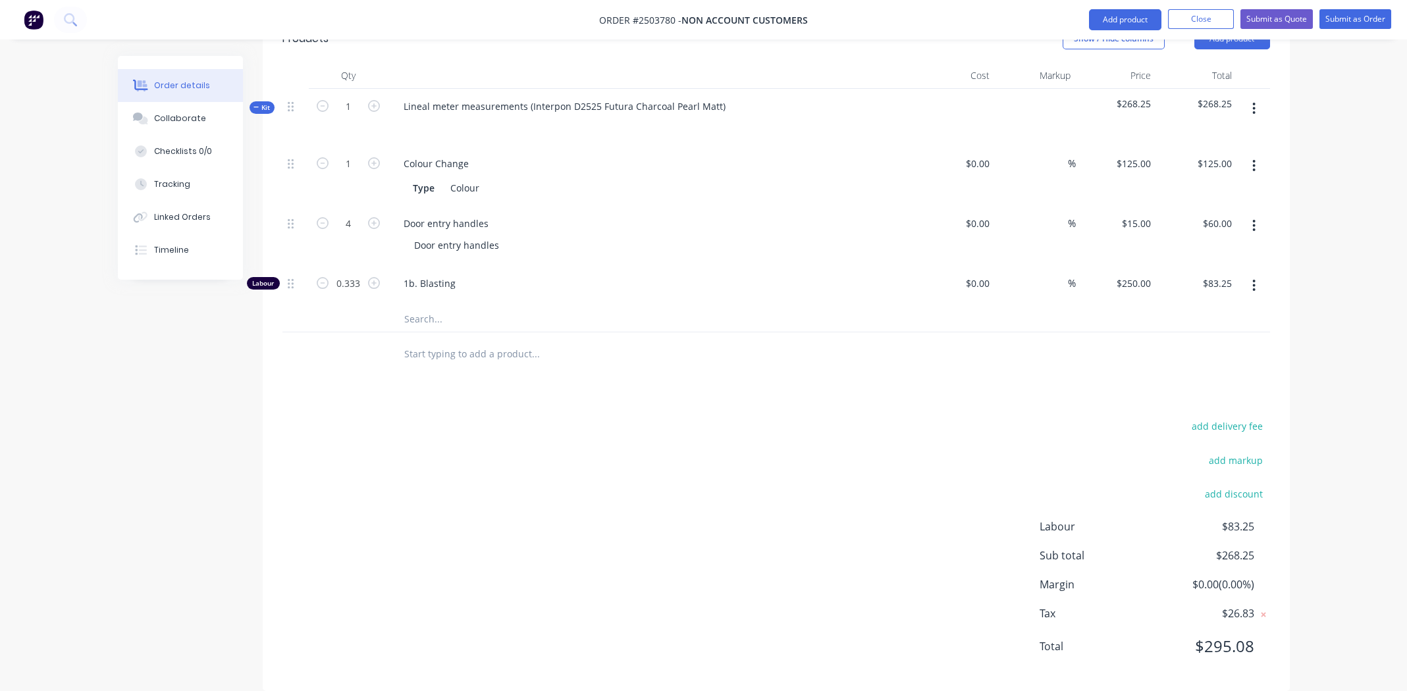
click at [793, 417] on div "add delivery fee add markup add discount Labour $83.25 Sub total $268.25 Margin…" at bounding box center [775, 544] width 987 height 254
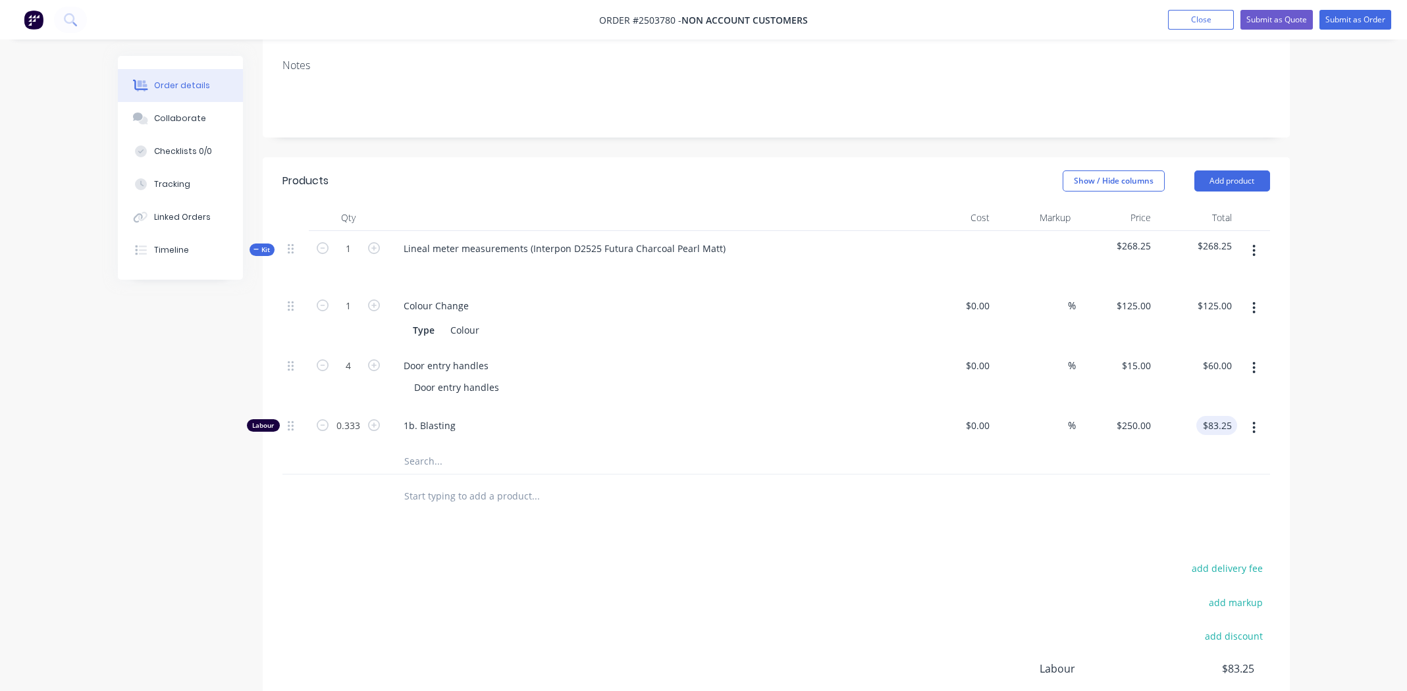
scroll to position [174, 0]
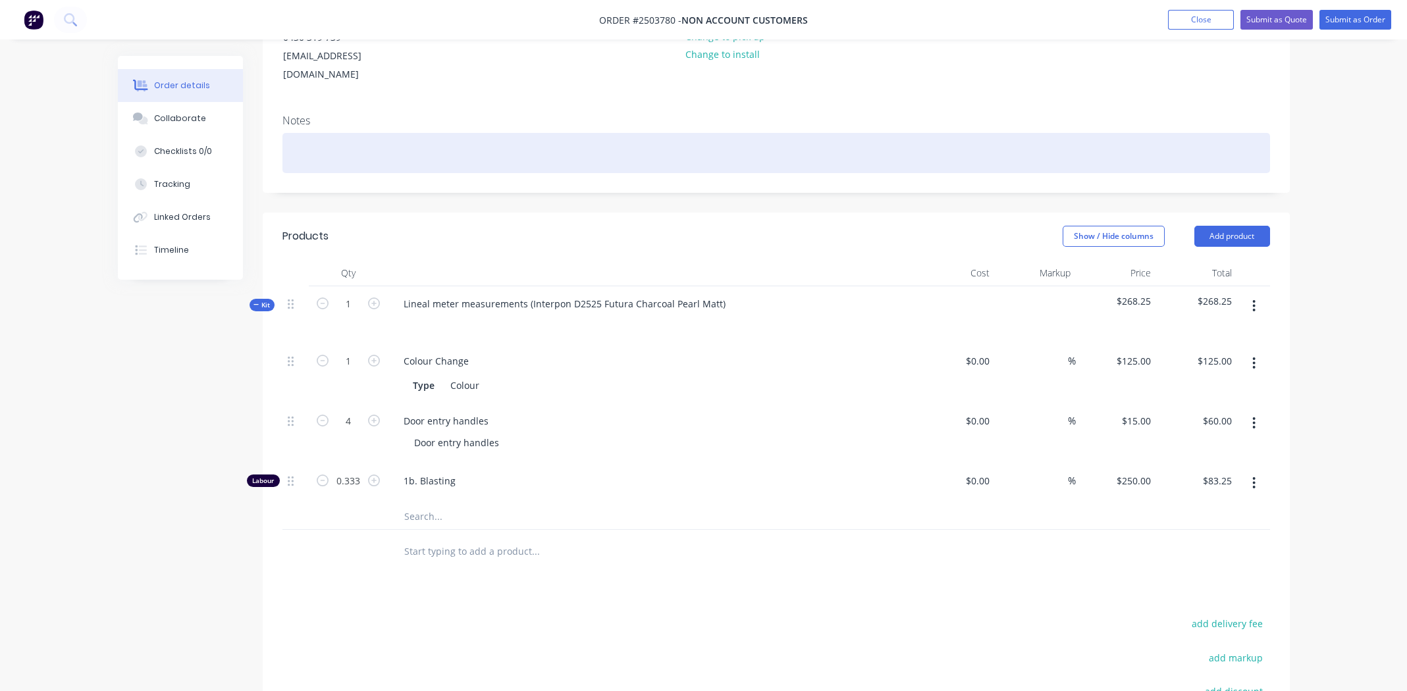
click at [354, 138] on div at bounding box center [775, 153] width 987 height 40
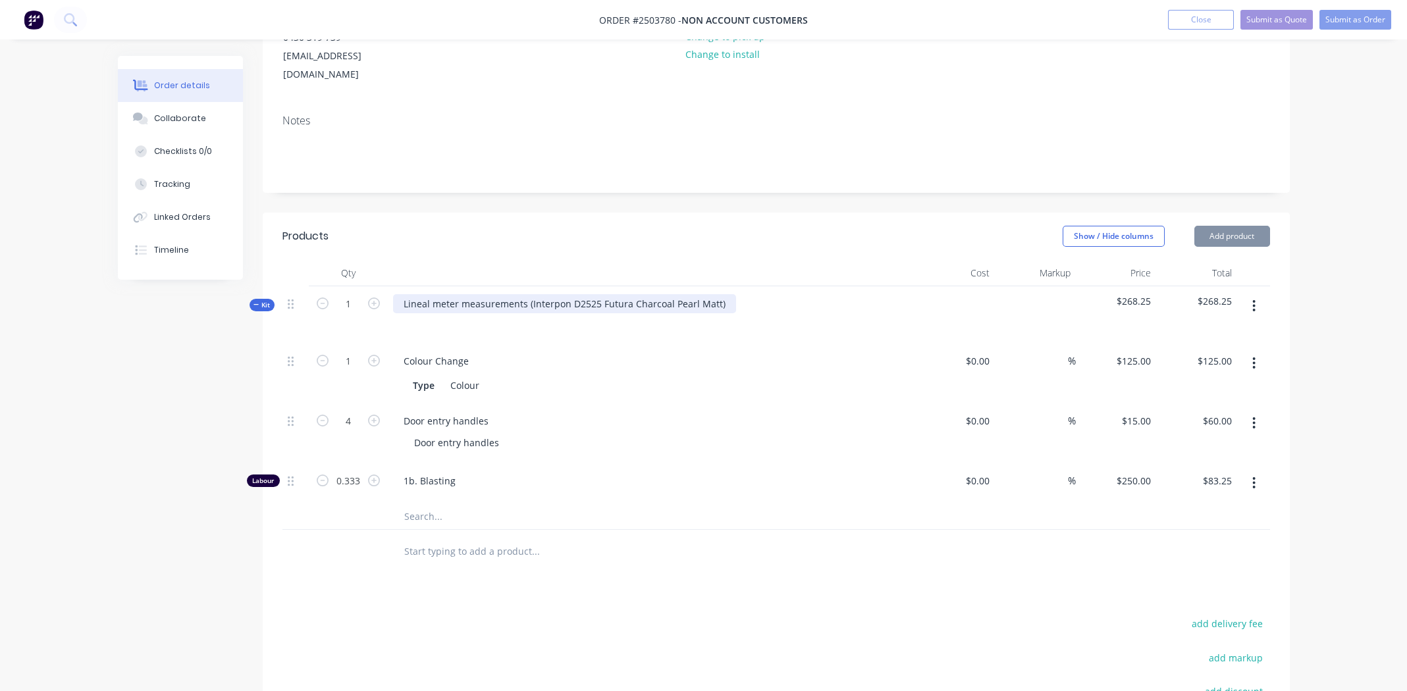
click at [529, 294] on div "Lineal meter measurements (Interpon D2525 Futura Charcoal Pearl Matt)" at bounding box center [564, 303] width 343 height 19
click at [596, 294] on div "Interpon D2525 Futura Charcoal Pearl Matt)" at bounding box center [499, 303] width 213 height 19
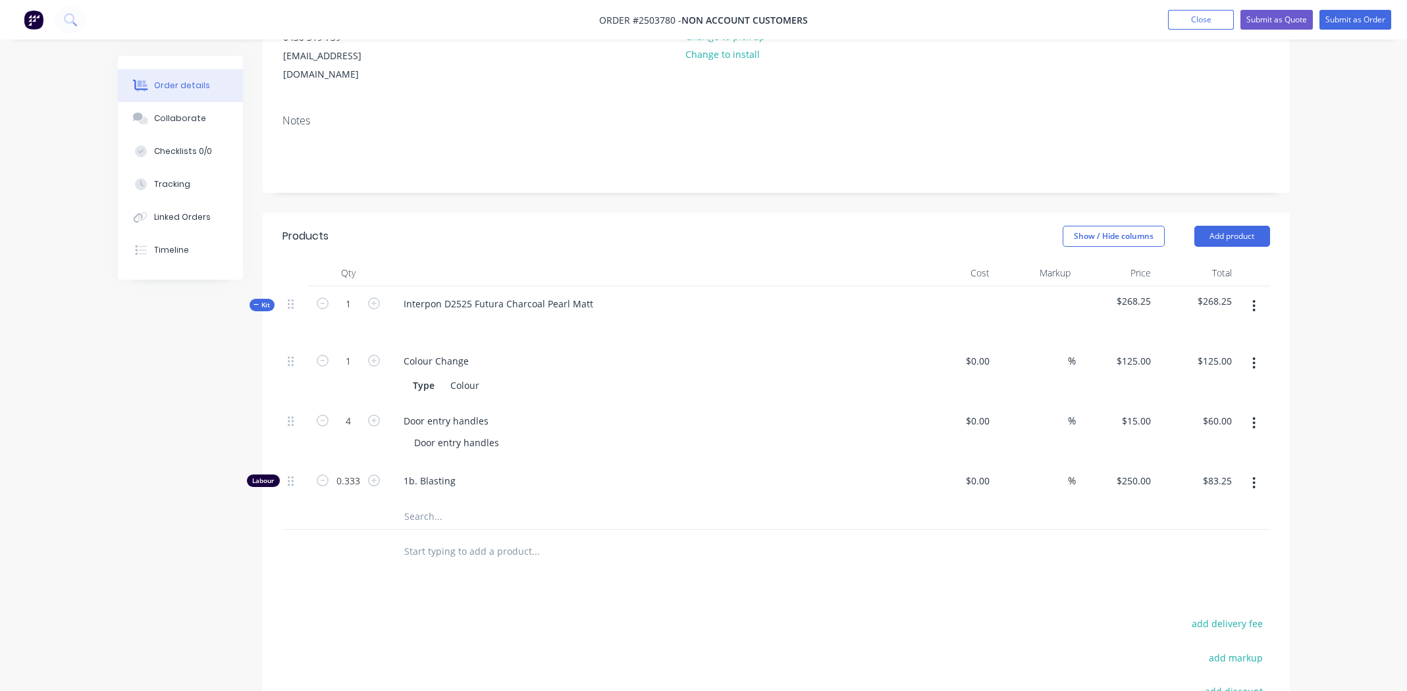
click at [683, 411] on div "Door entry handles" at bounding box center [651, 420] width 516 height 19
click at [492, 294] on div "Interpon D2525 Futura Charcoal Pearl Matt" at bounding box center [498, 303] width 211 height 19
copy div "Interpon D2525 Futura Charcoal Pearl Matt"
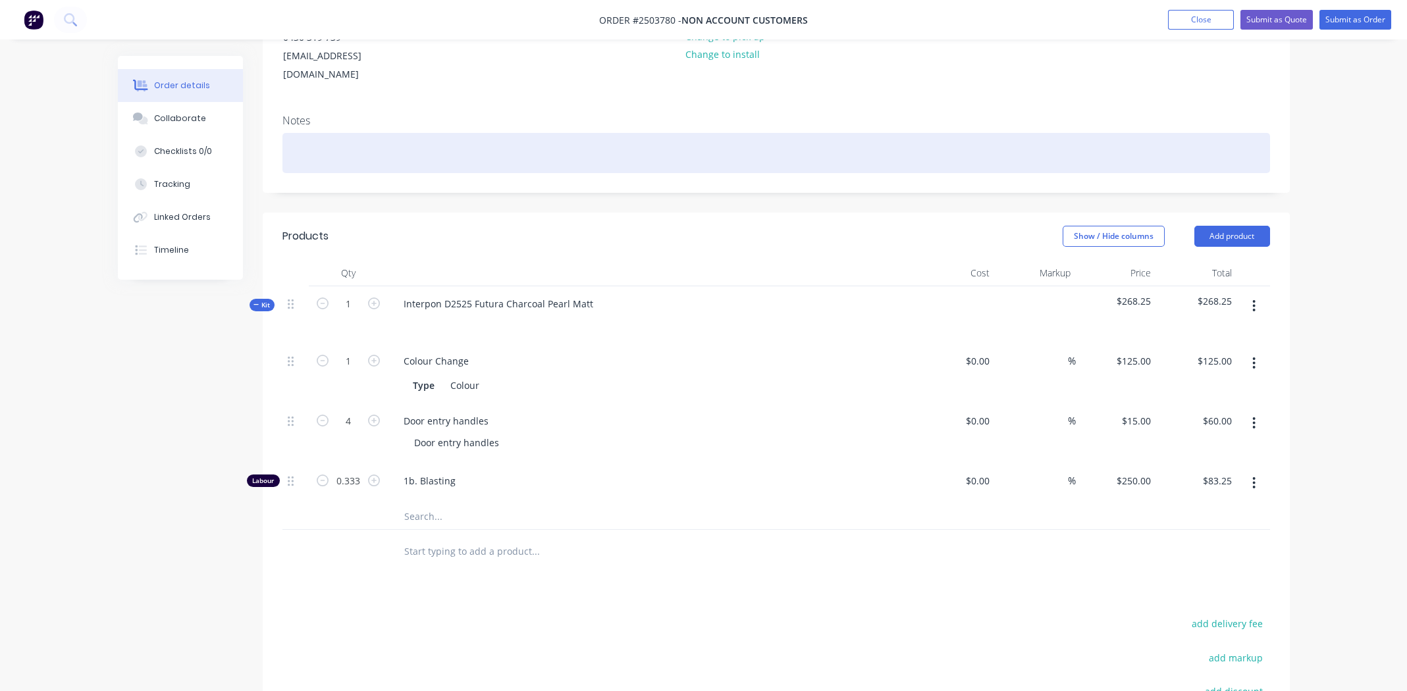
click at [355, 133] on div at bounding box center [775, 153] width 987 height 40
paste div
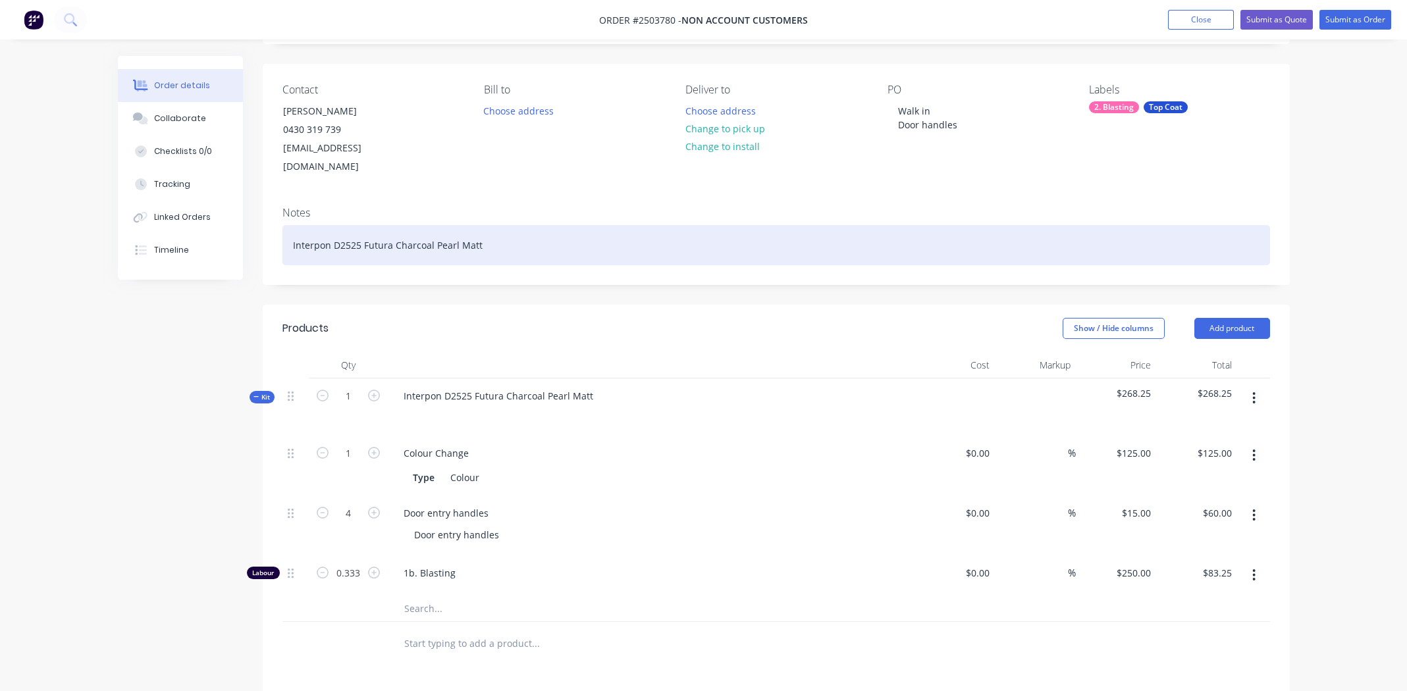
scroll to position [0, 0]
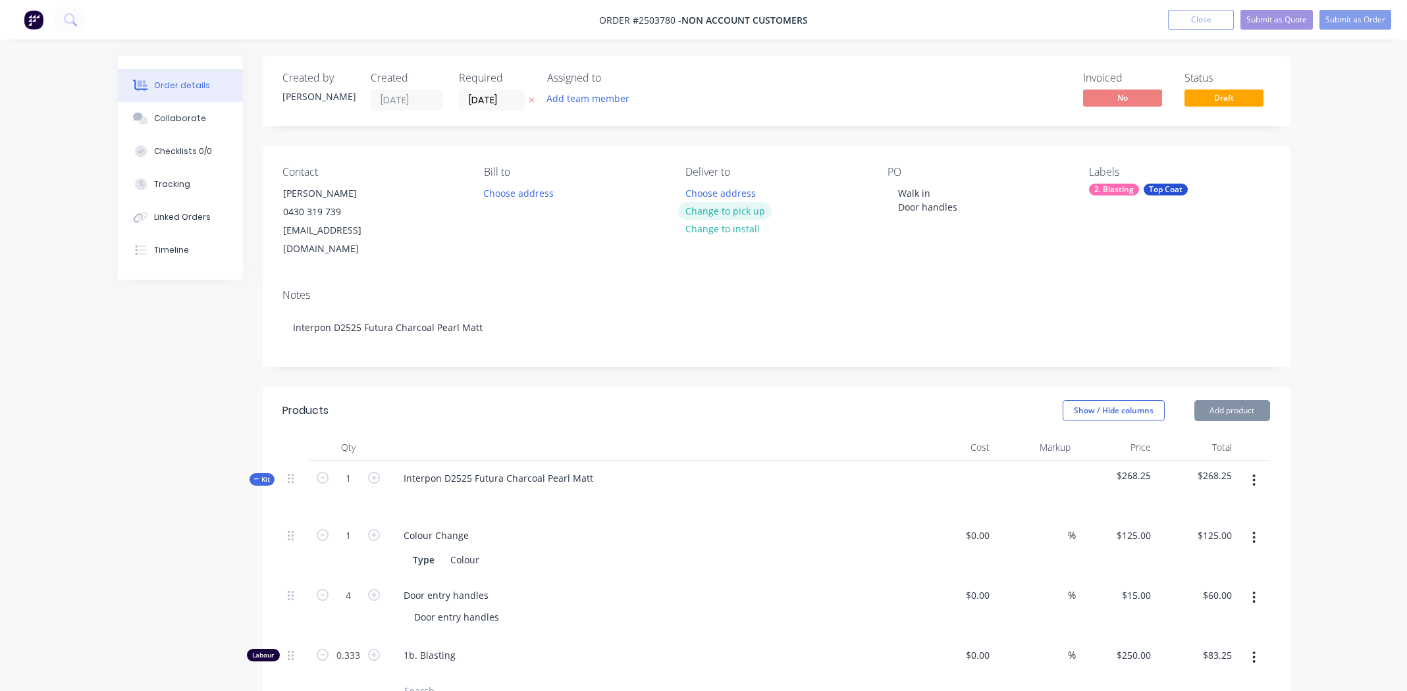
click at [727, 205] on button "Change to pick up" at bounding box center [724, 211] width 93 height 18
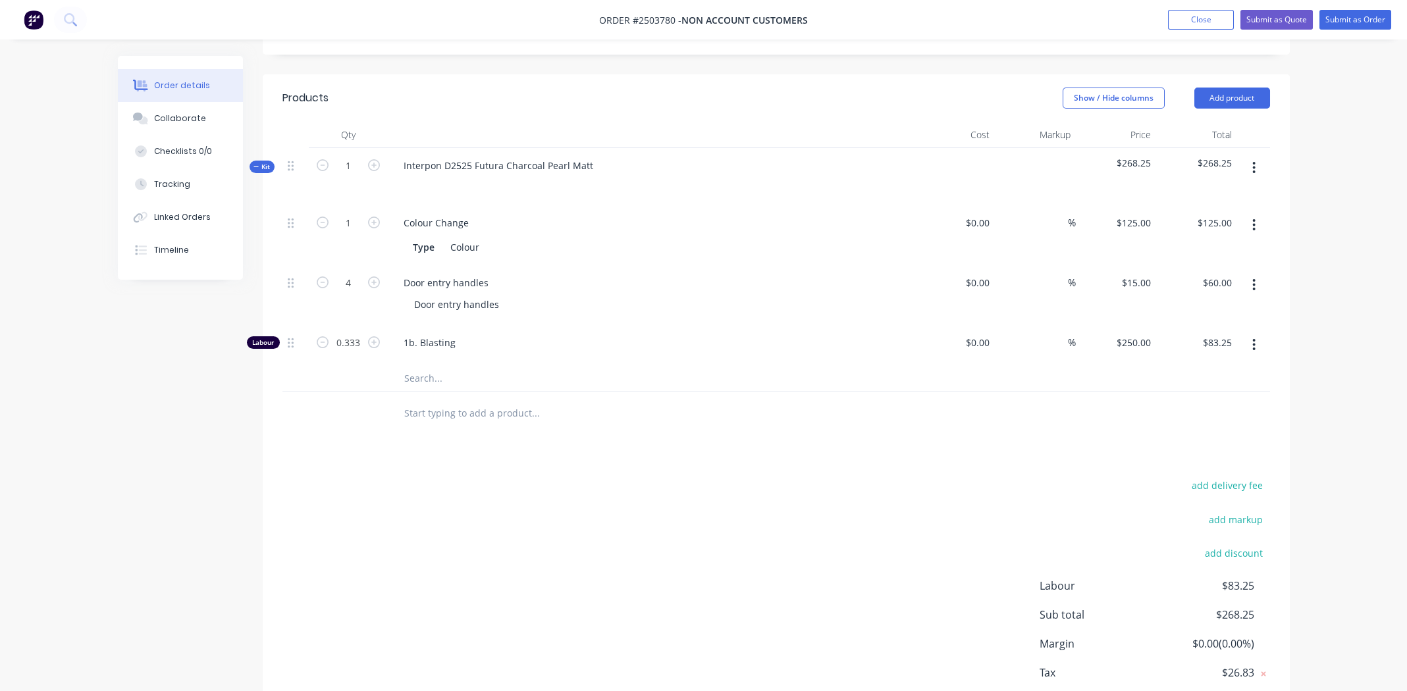
scroll to position [328, 0]
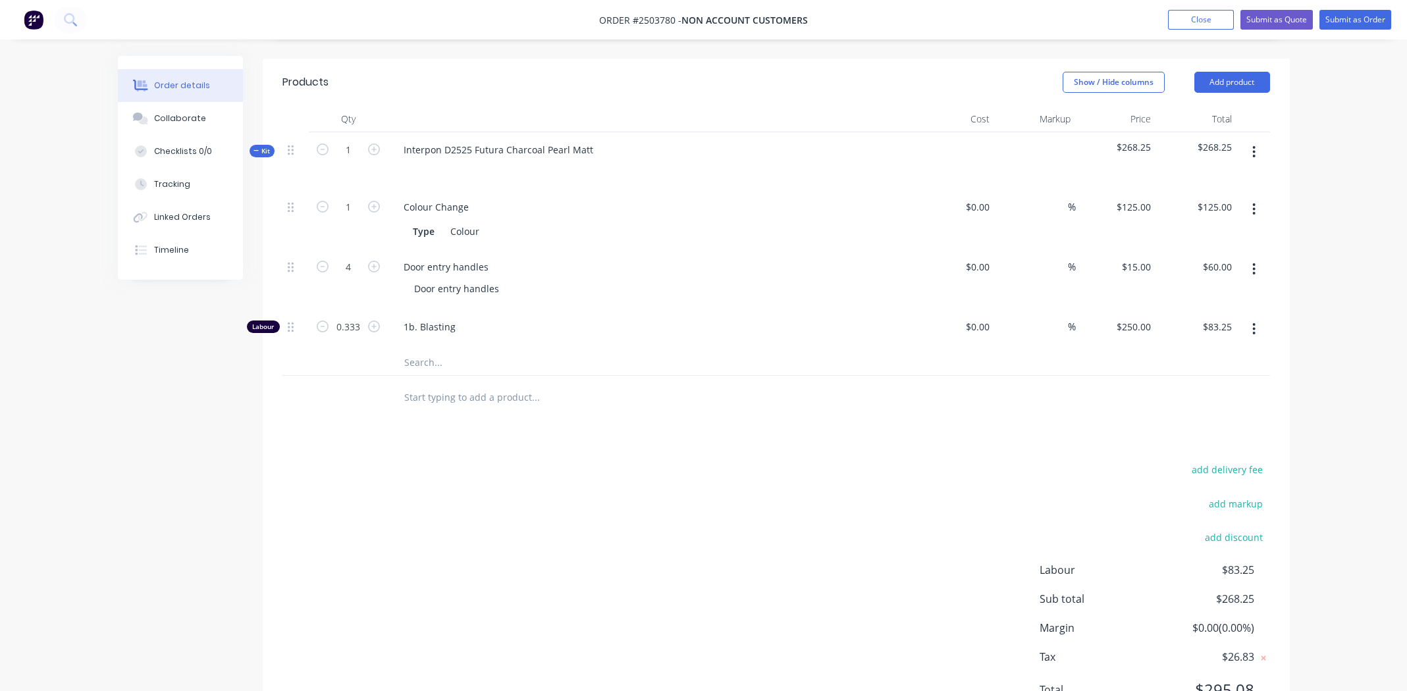
click at [680, 535] on div "add delivery fee add markup add discount Labour $83.25 Sub total $268.25 Margin…" at bounding box center [775, 588] width 987 height 254
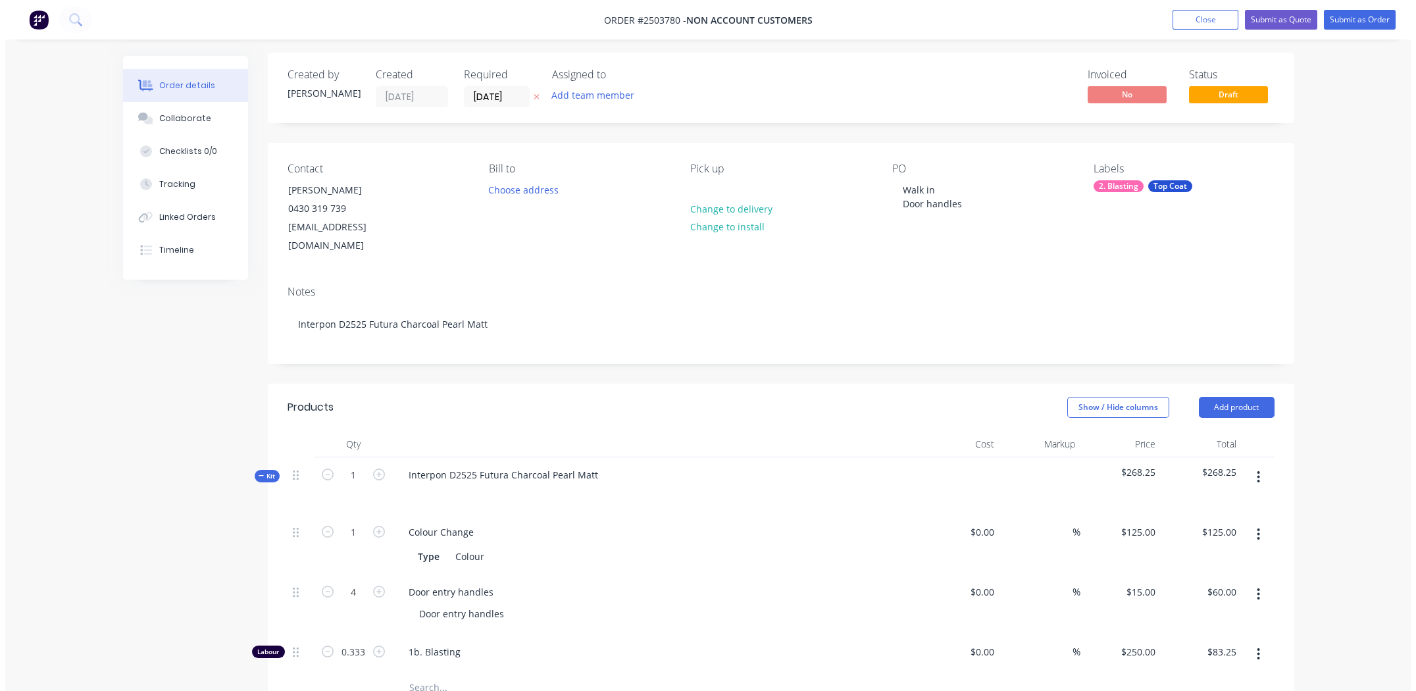
scroll to position [0, 0]
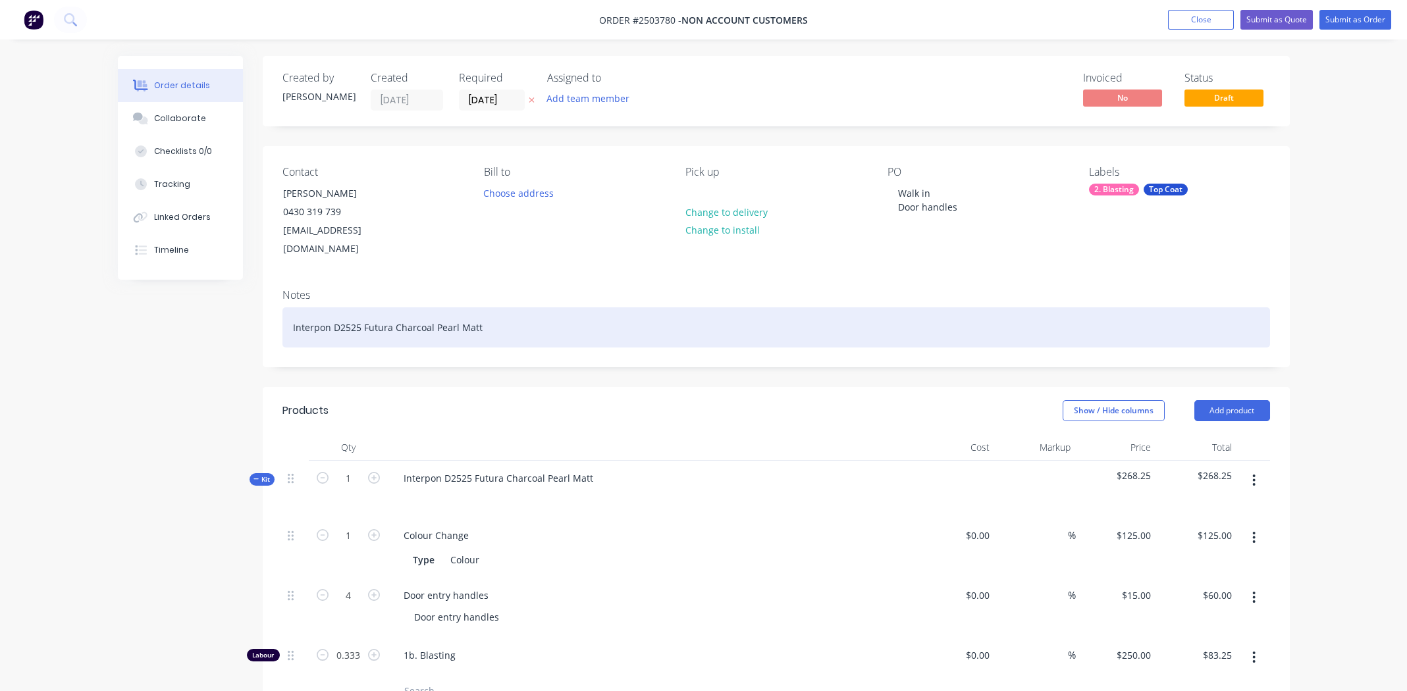
click at [552, 309] on div "Interpon D2525 Futura Charcoal Pearl Matt" at bounding box center [775, 327] width 987 height 40
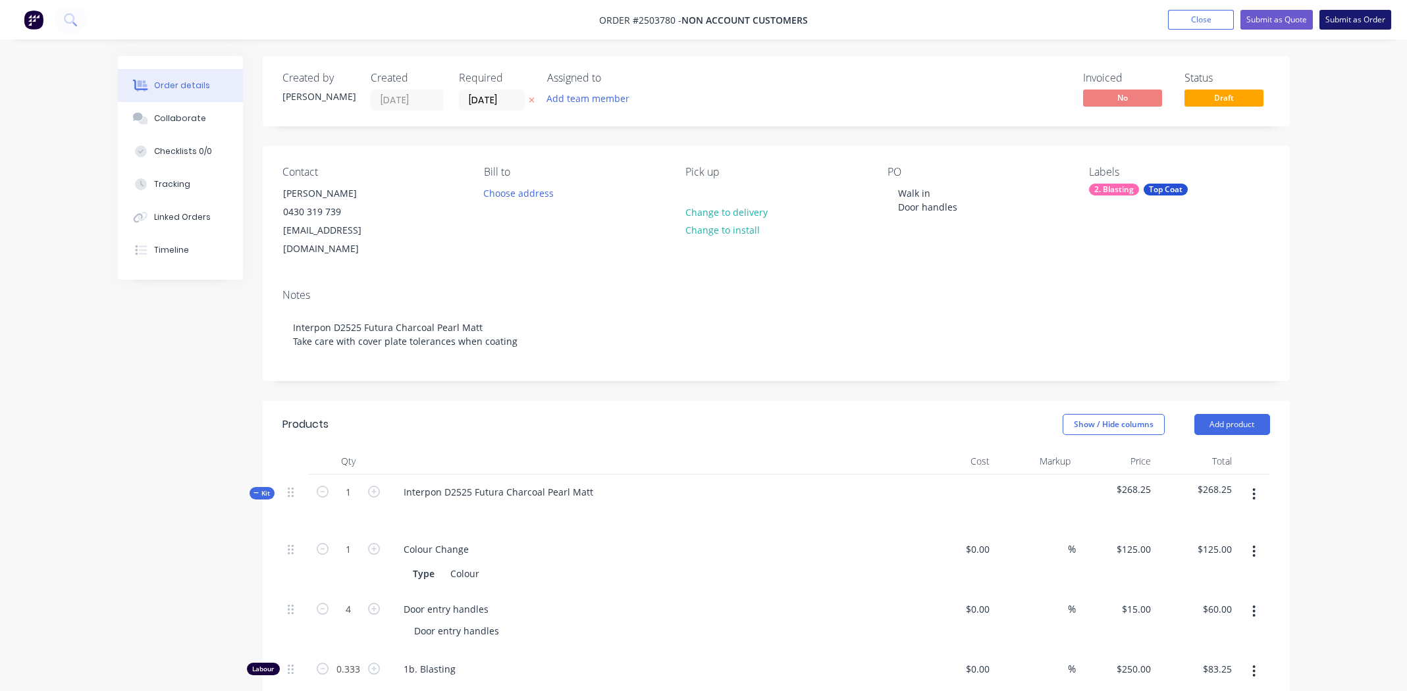
click at [1345, 14] on button "Submit as Order" at bounding box center [1355, 20] width 72 height 20
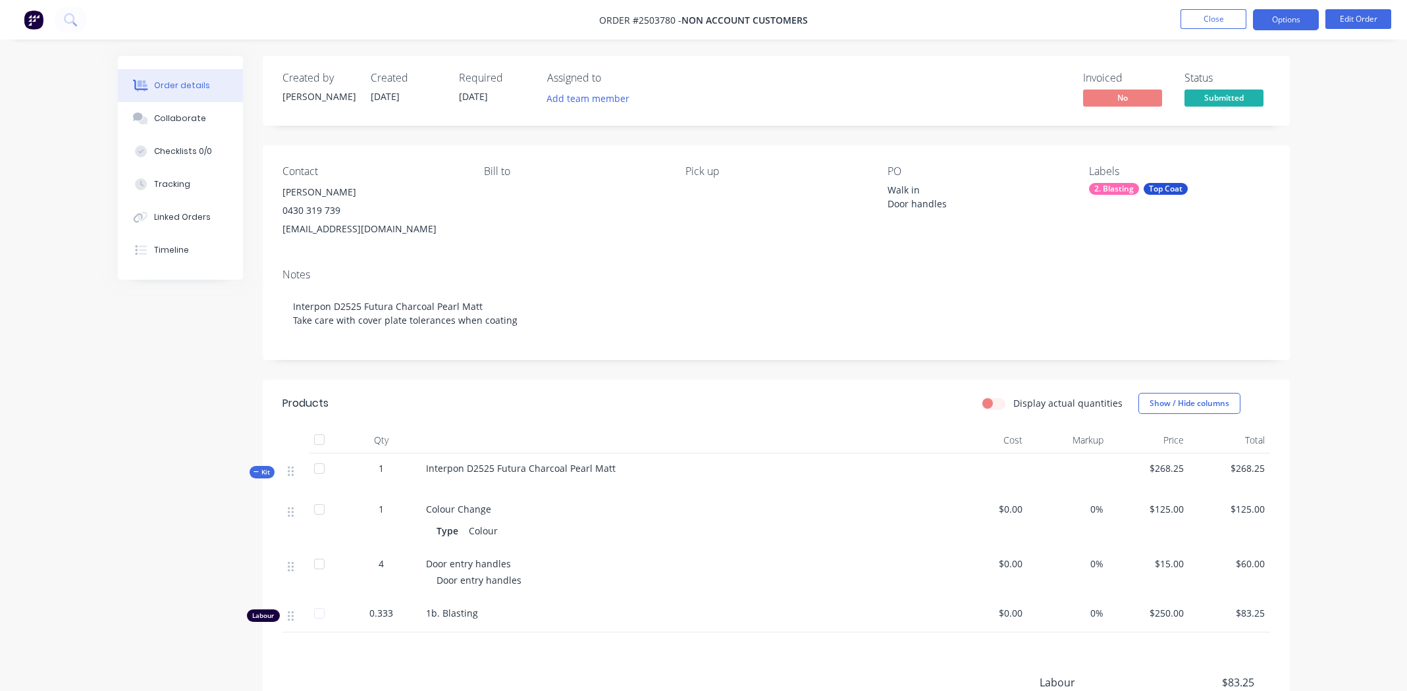
click at [1309, 20] on button "Options" at bounding box center [1286, 19] width 66 height 21
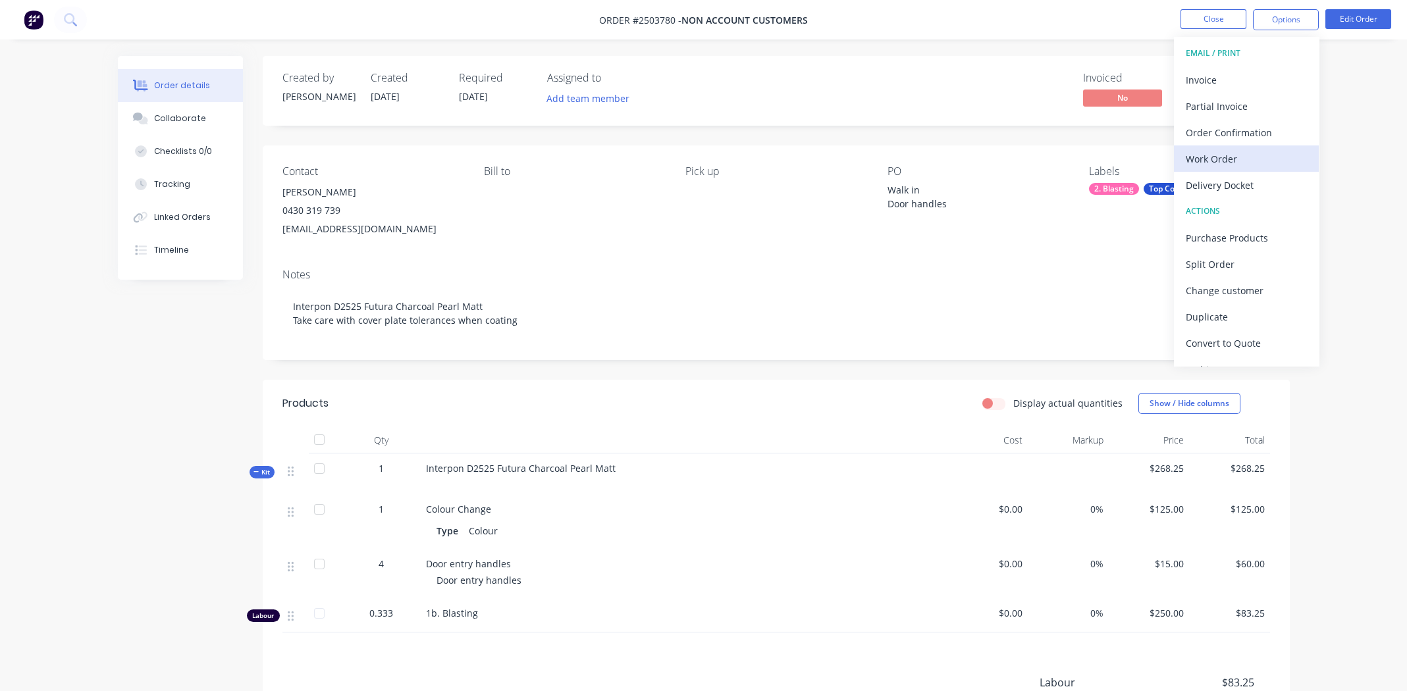
click at [1212, 151] on div "Work Order" at bounding box center [1245, 158] width 121 height 19
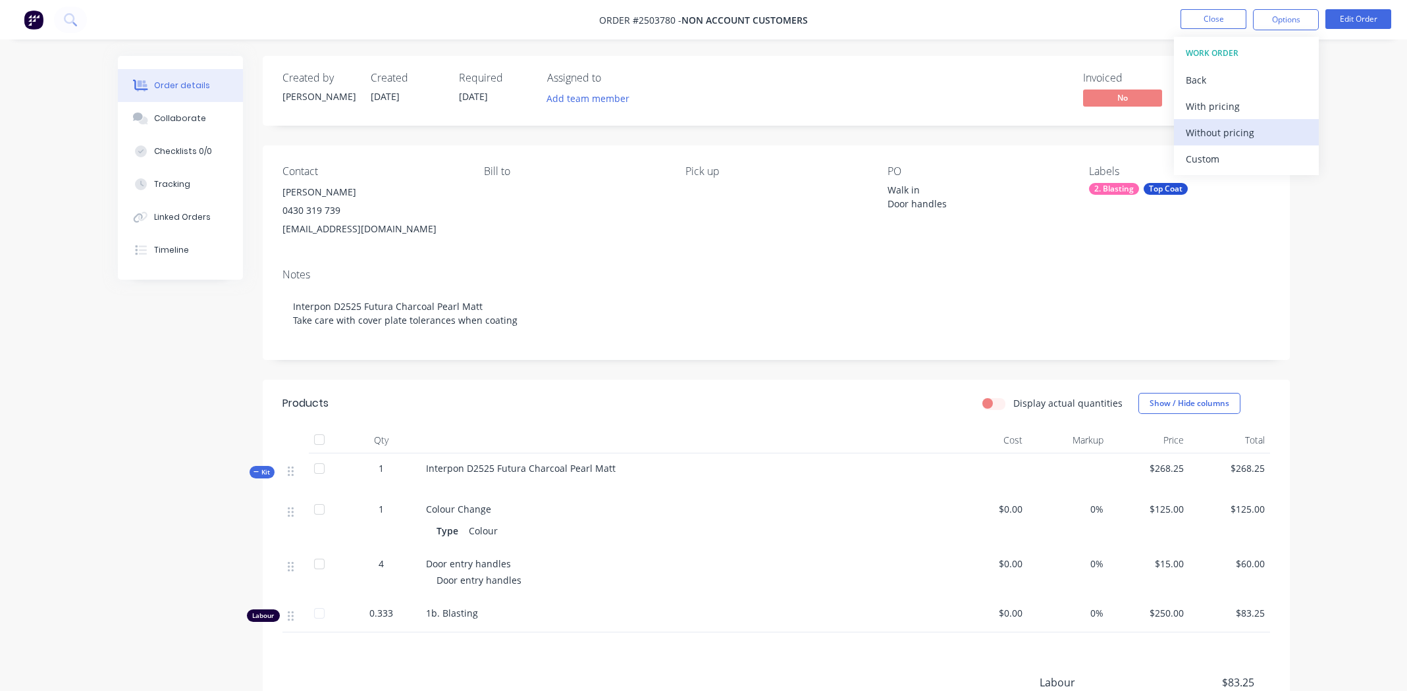
click at [1206, 130] on div "Without pricing" at bounding box center [1245, 132] width 121 height 19
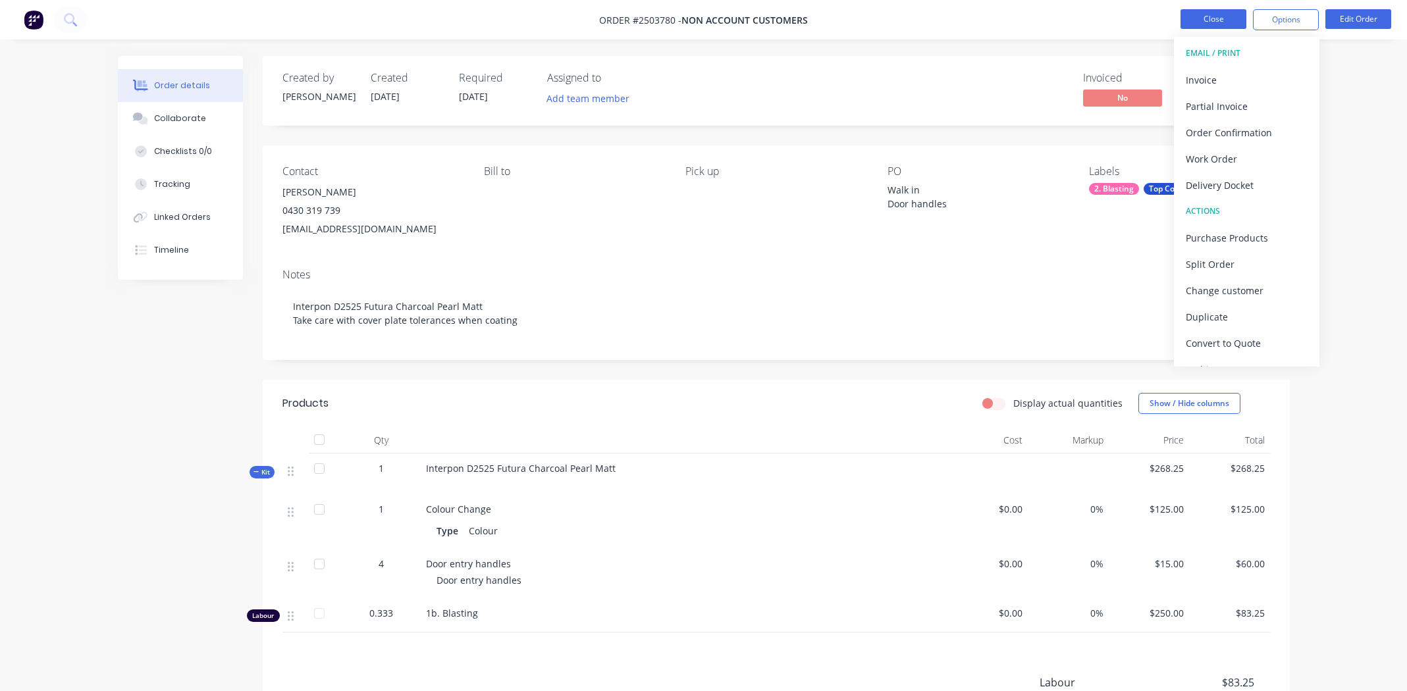
click at [1216, 12] on button "Close" at bounding box center [1213, 19] width 66 height 20
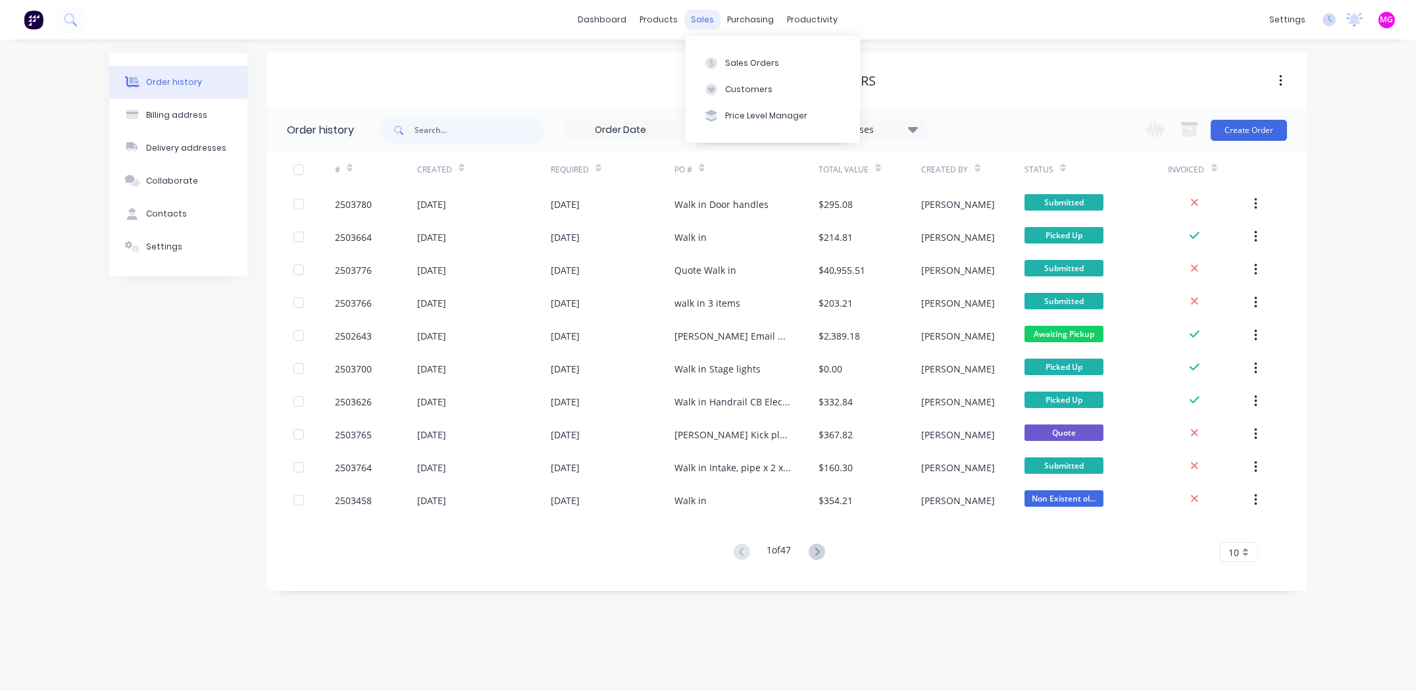
click at [700, 16] on div "sales" at bounding box center [703, 20] width 36 height 20
click at [793, 73] on button "Sales Orders" at bounding box center [773, 62] width 174 height 26
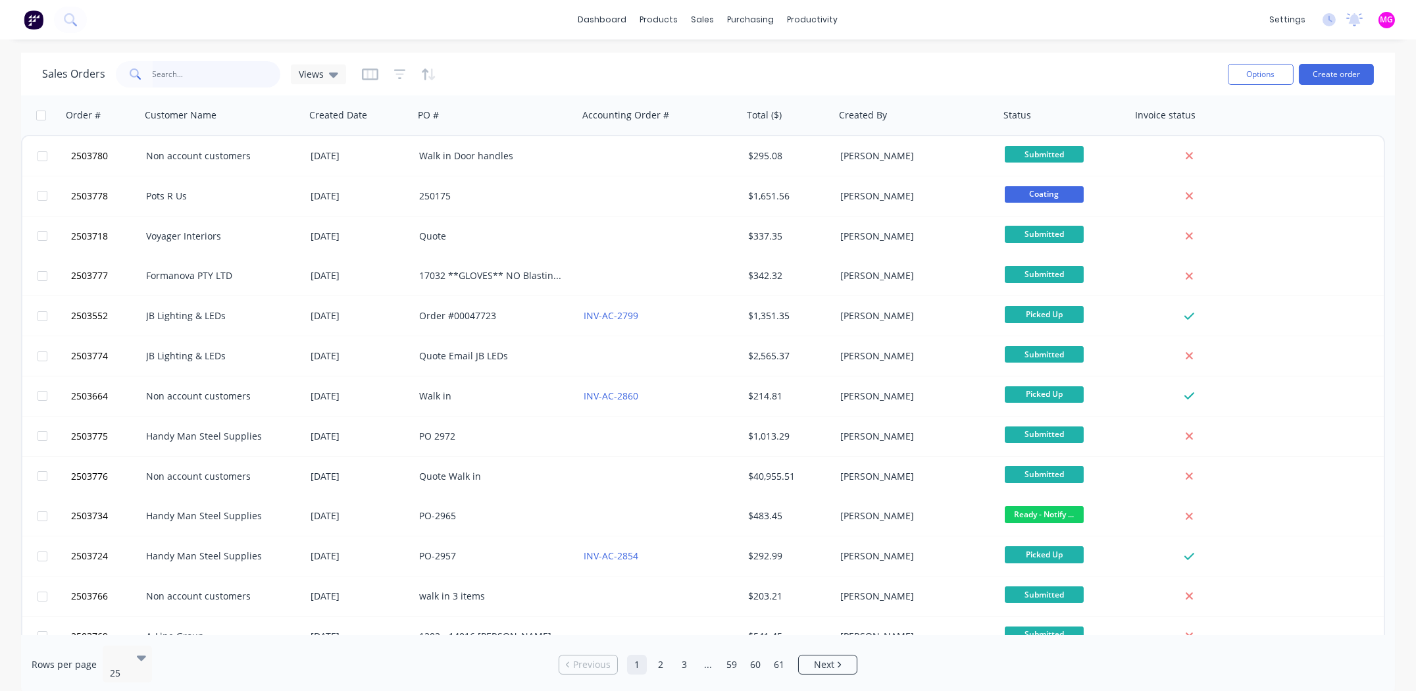
click at [172, 68] on input "text" at bounding box center [217, 74] width 128 height 26
type input "marcus"
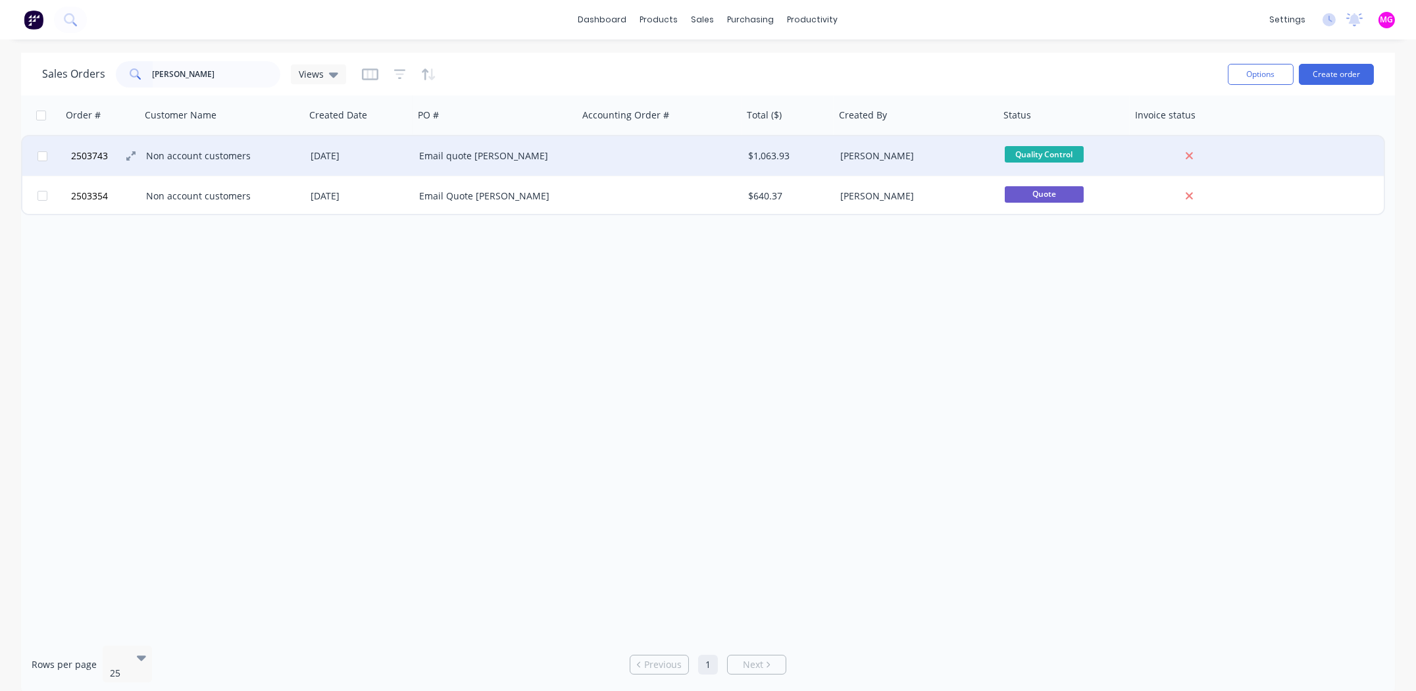
click at [90, 155] on span "2503743" at bounding box center [89, 155] width 37 height 13
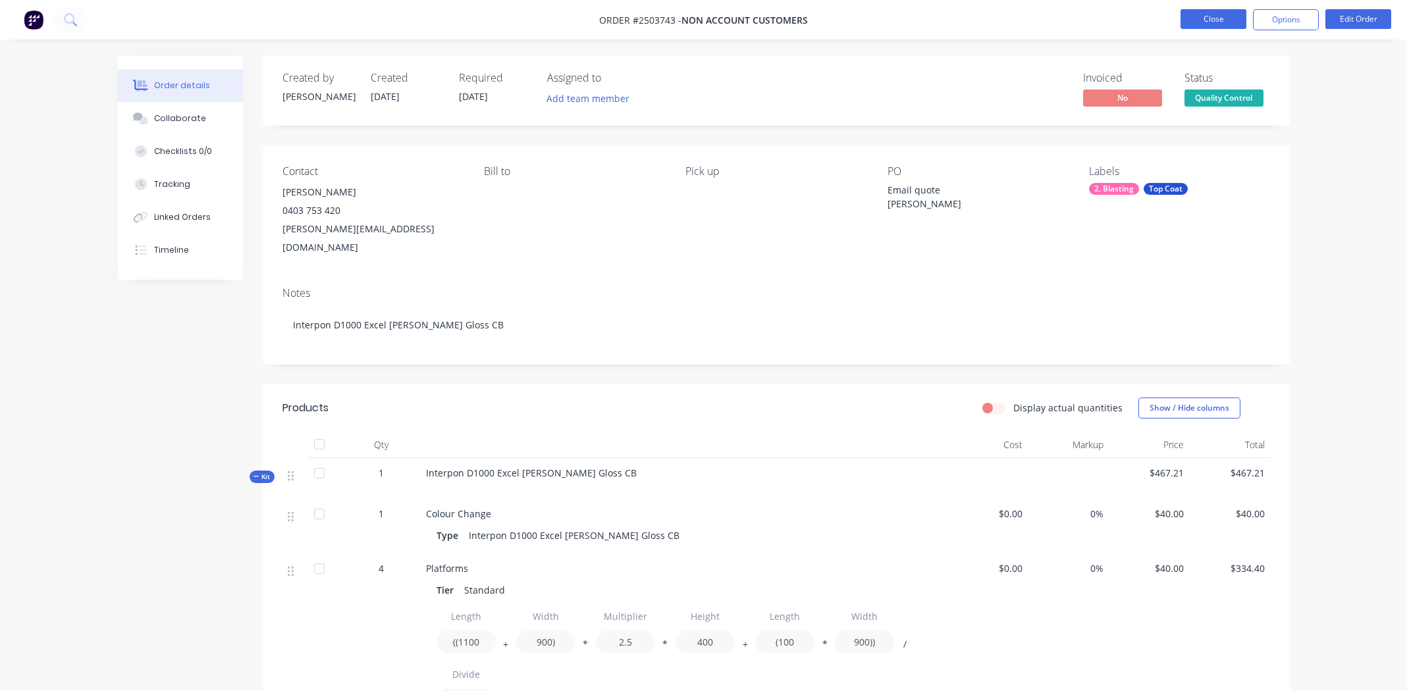
click at [1216, 12] on button "Close" at bounding box center [1213, 19] width 66 height 20
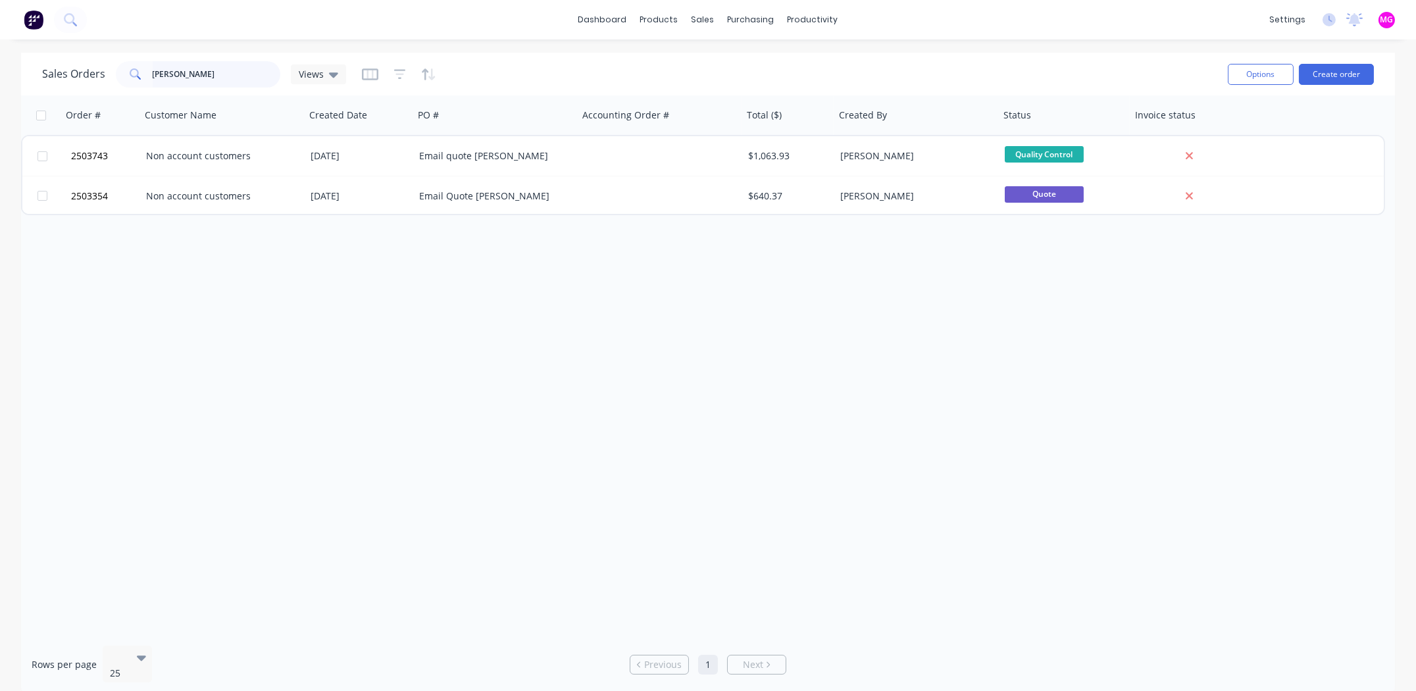
click at [200, 78] on input "marcus" at bounding box center [217, 74] width 128 height 26
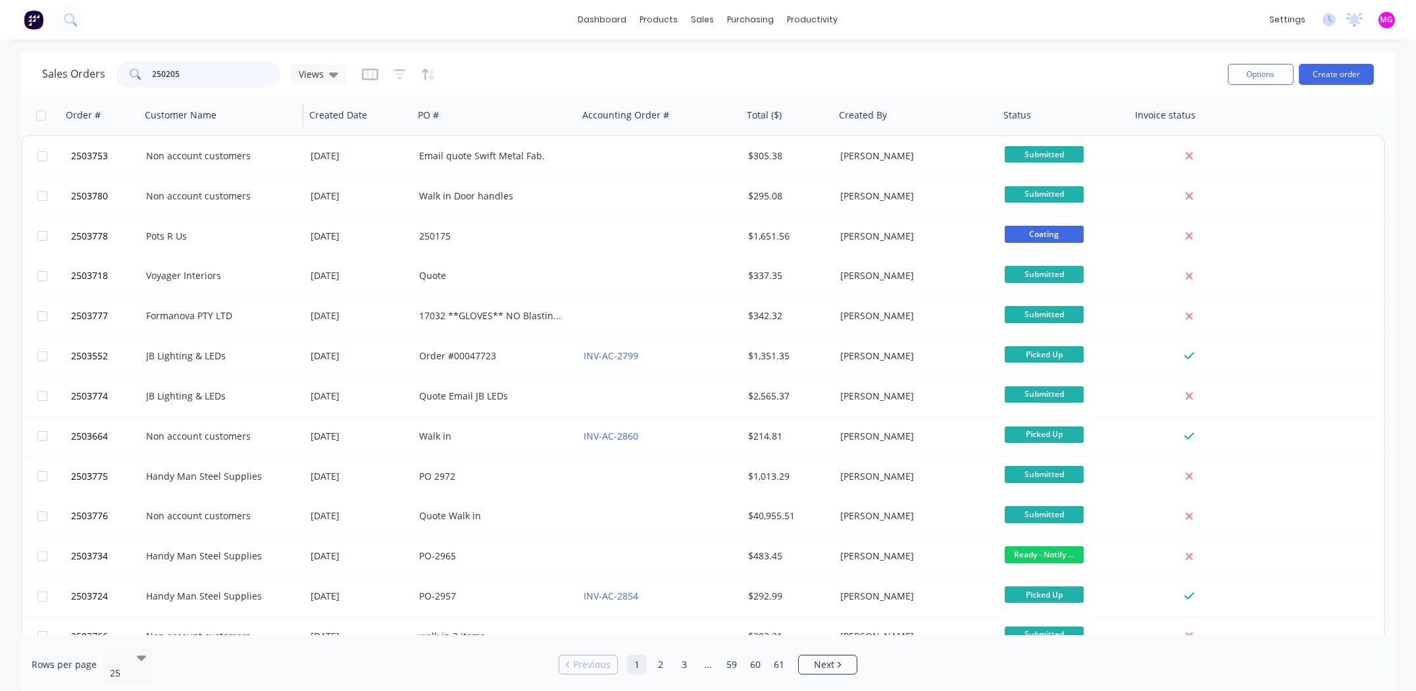
type input "2502057"
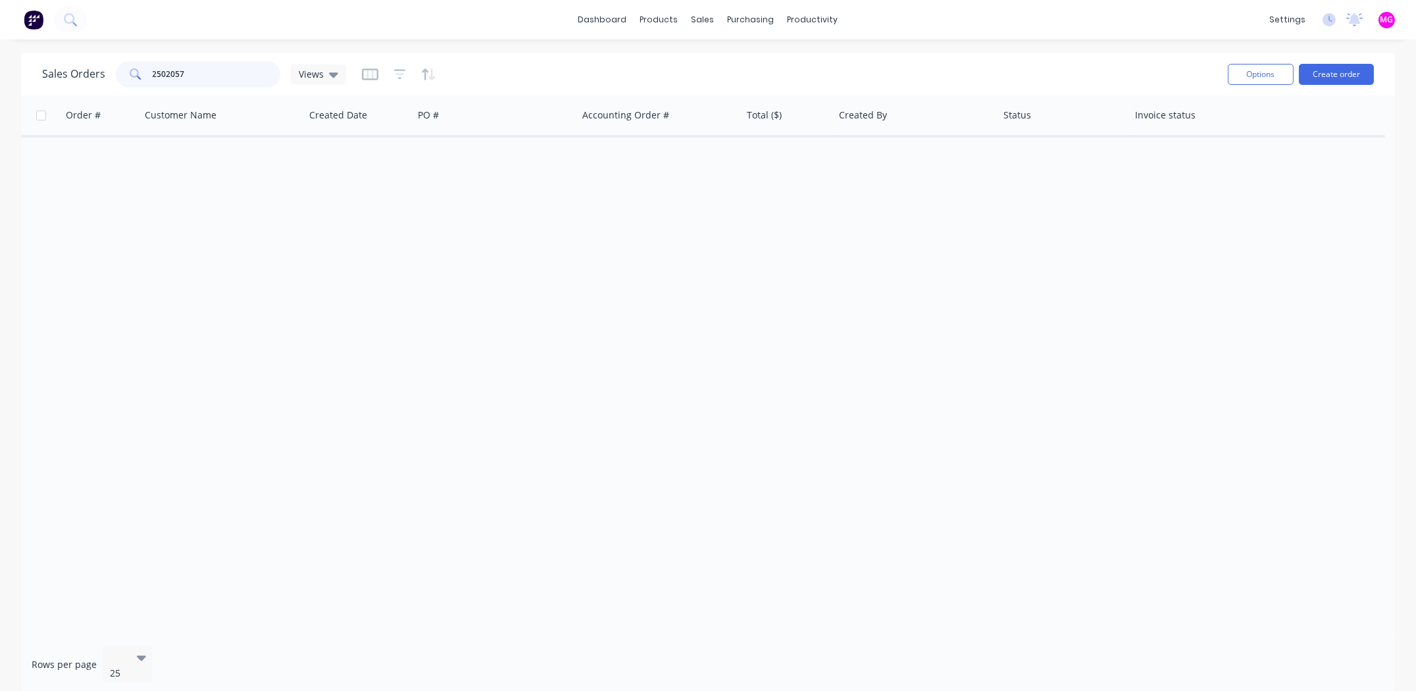
click at [215, 72] on input "2502057" at bounding box center [217, 74] width 128 height 26
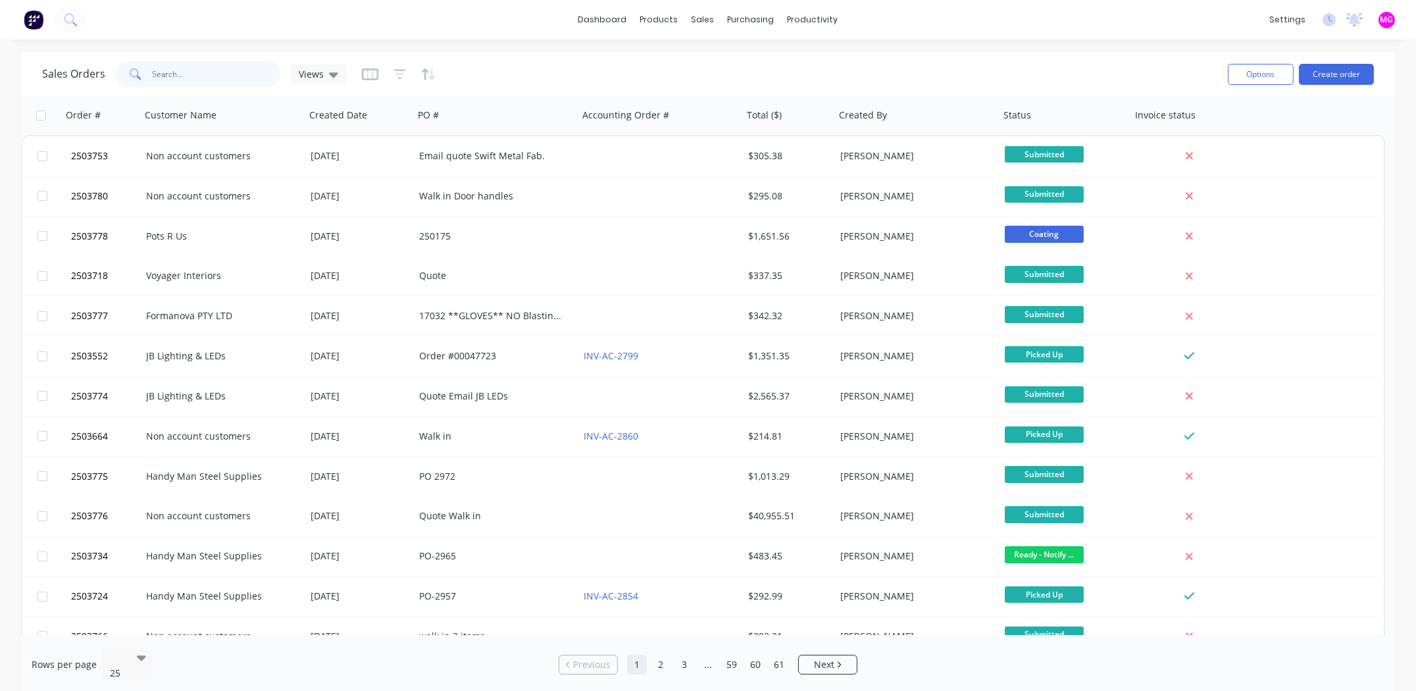
click at [231, 65] on input "text" at bounding box center [217, 74] width 128 height 26
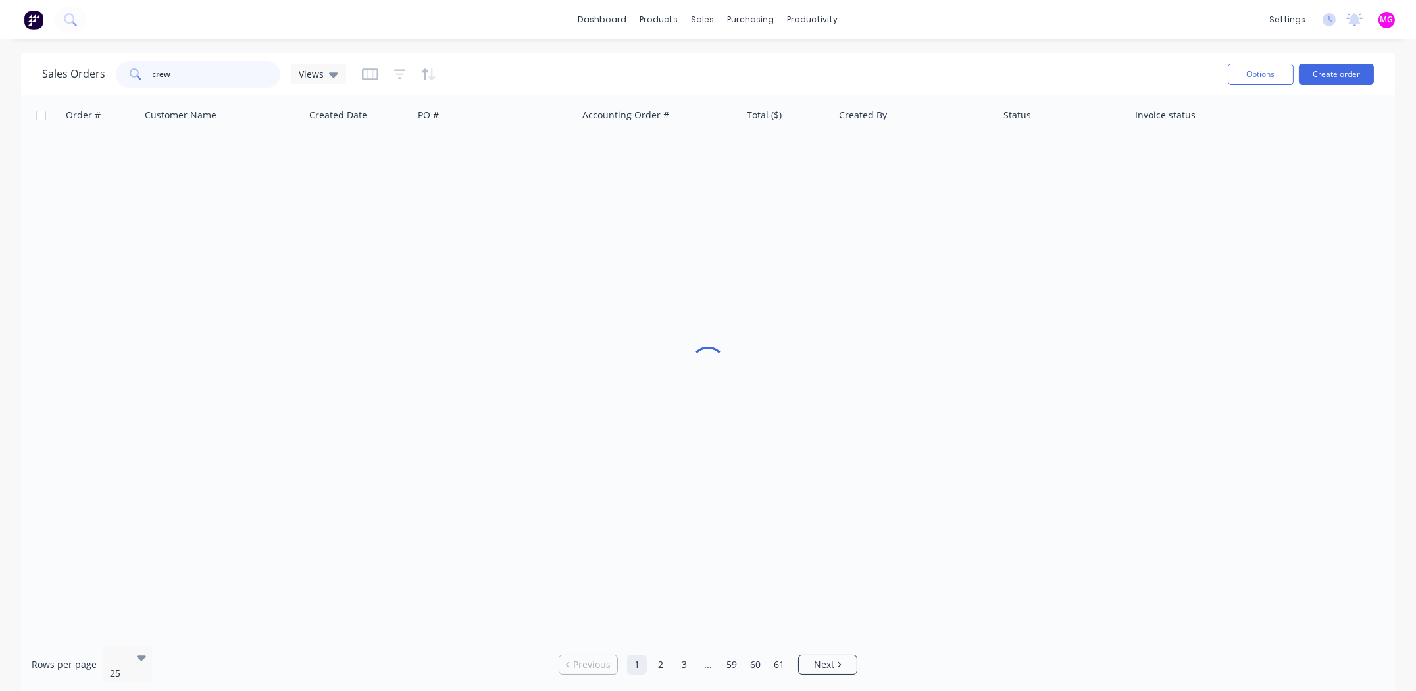
type input "crew"
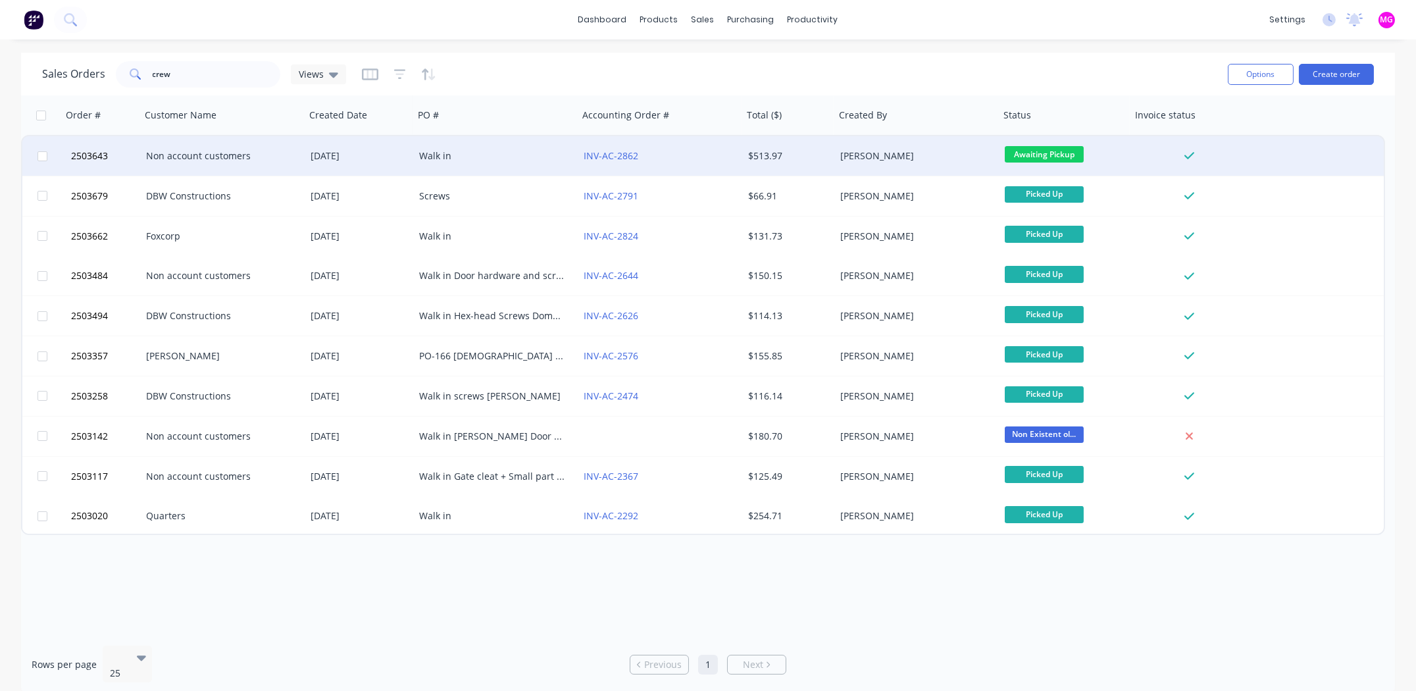
click at [184, 152] on div "Non account customers" at bounding box center [219, 155] width 146 height 13
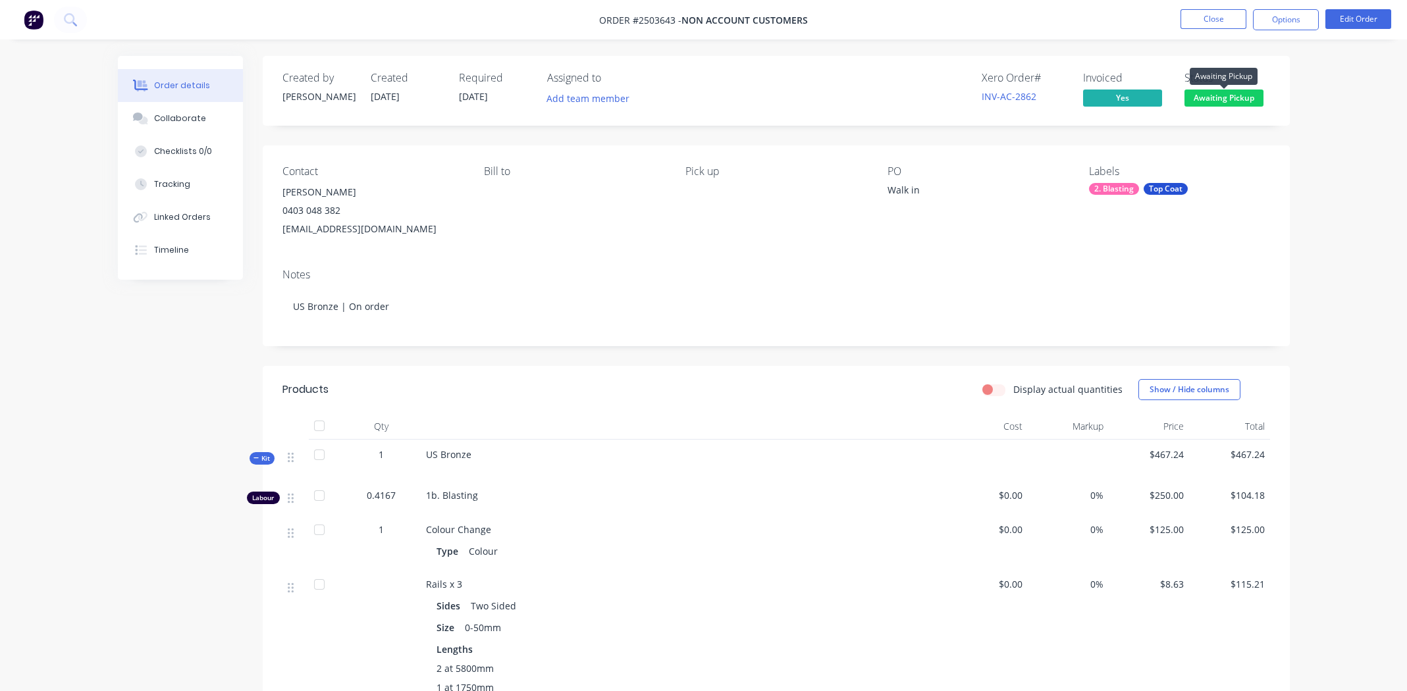
click at [1227, 95] on span "Awaiting Pickup" at bounding box center [1223, 98] width 79 height 16
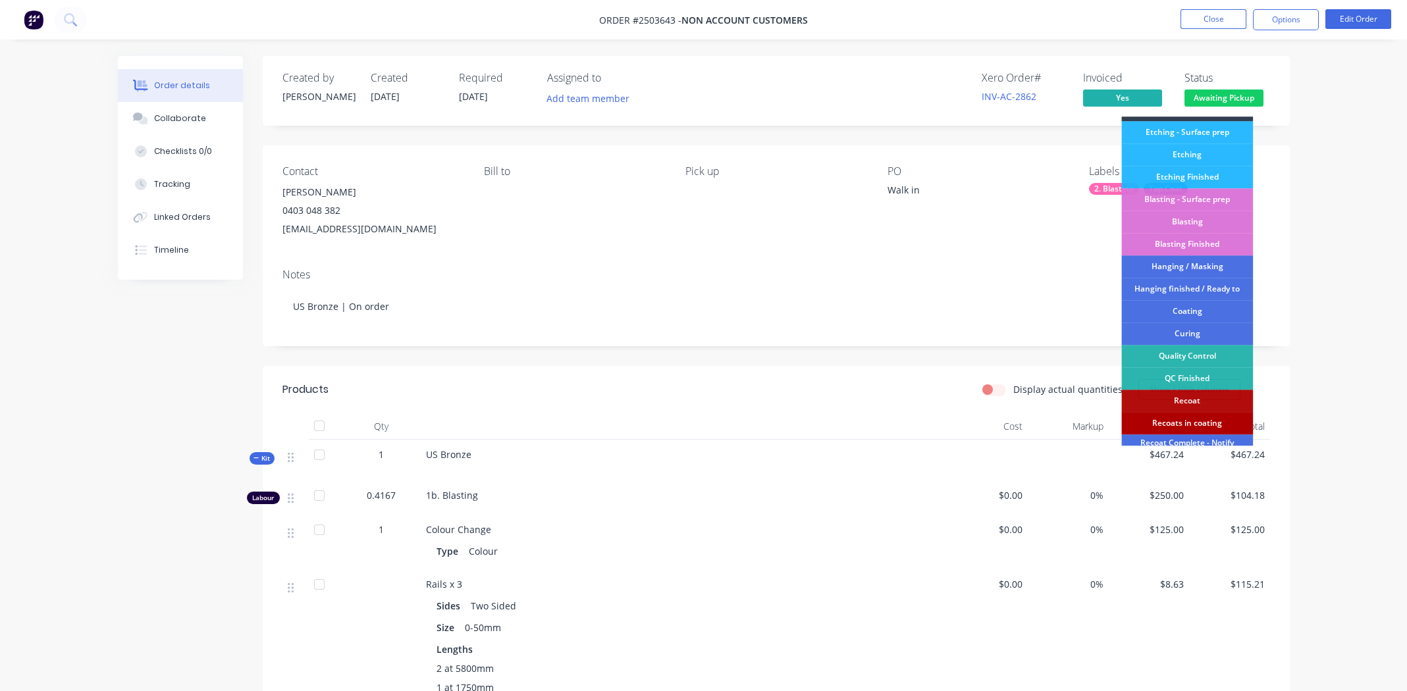
scroll to position [281, 0]
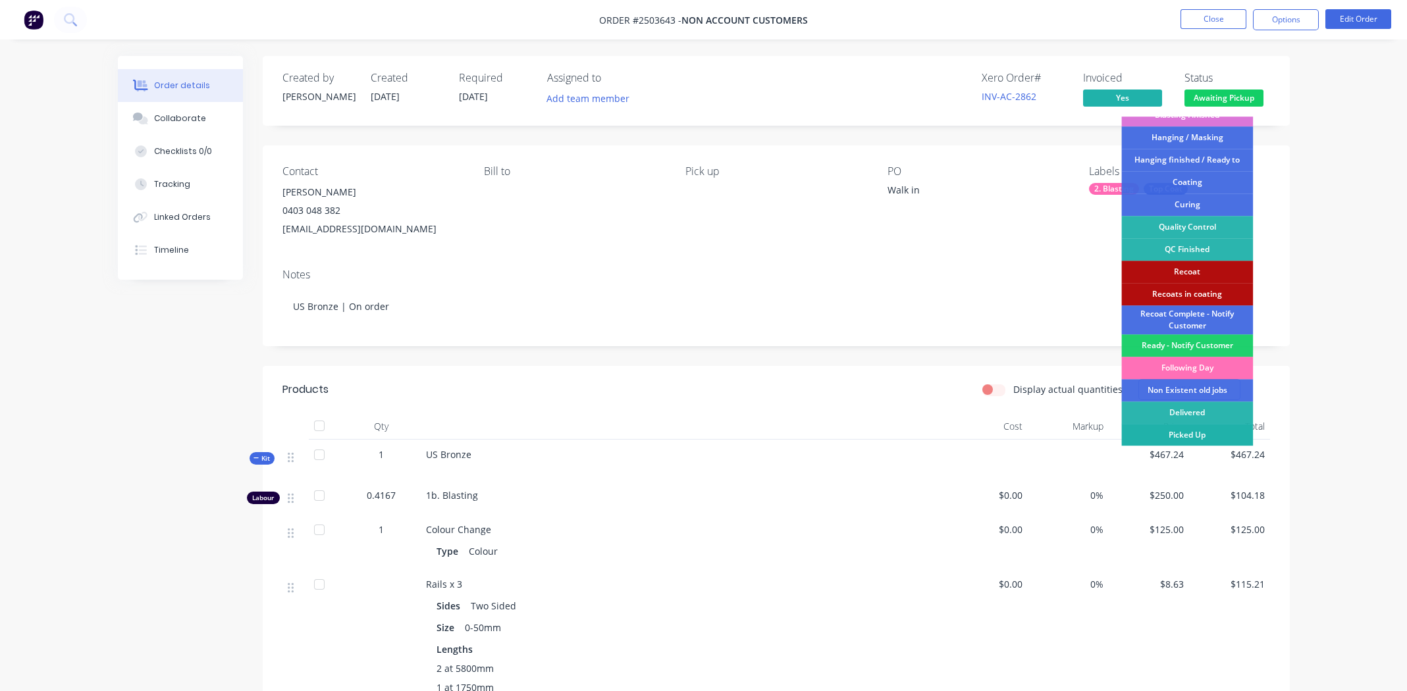
click at [1191, 431] on div "Picked Up" at bounding box center [1187, 435] width 132 height 22
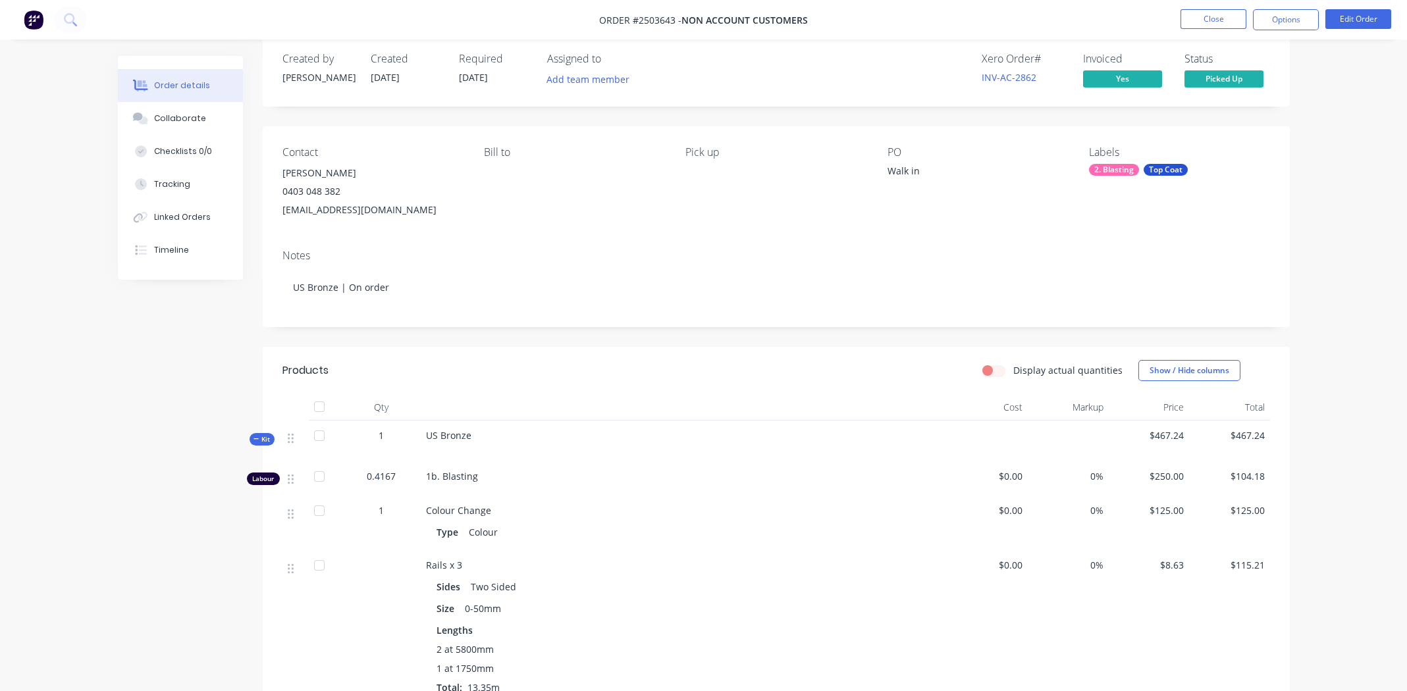
scroll to position [0, 0]
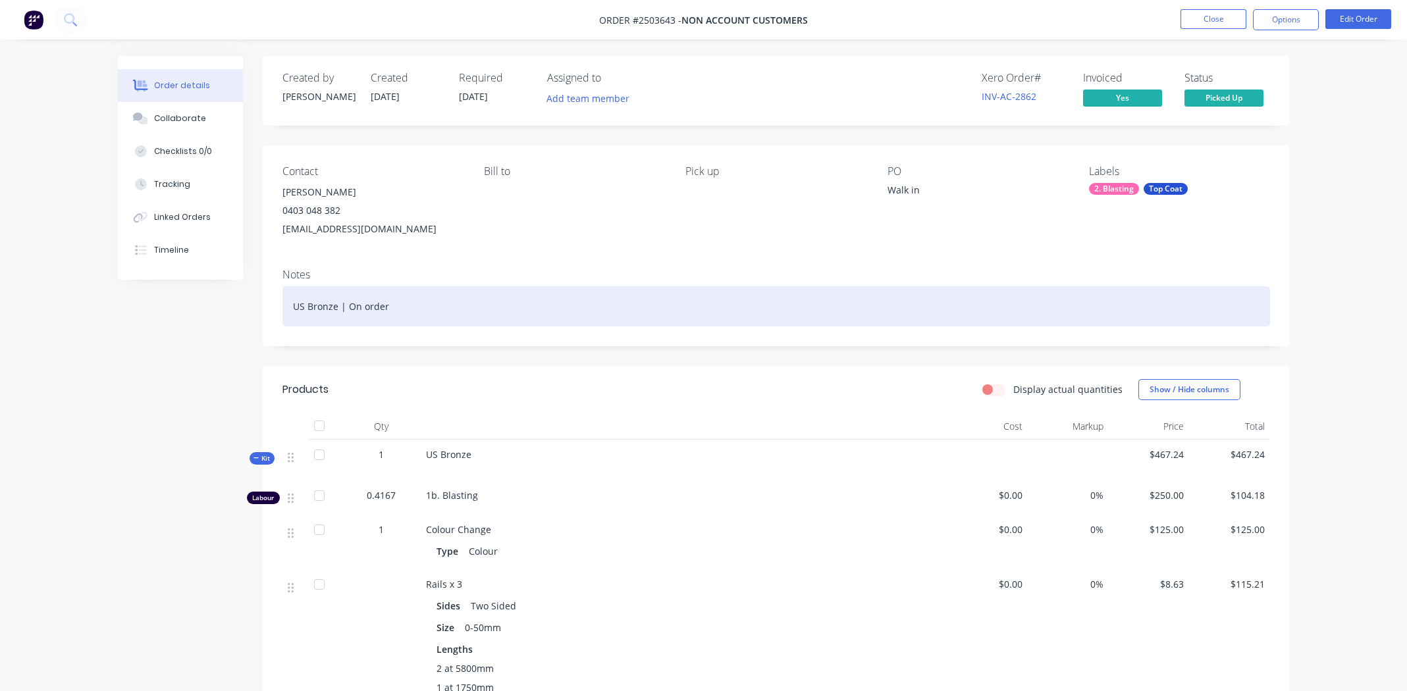
click at [473, 319] on div "US Bronze | On order" at bounding box center [775, 306] width 987 height 40
